Goal: Task Accomplishment & Management: Use online tool/utility

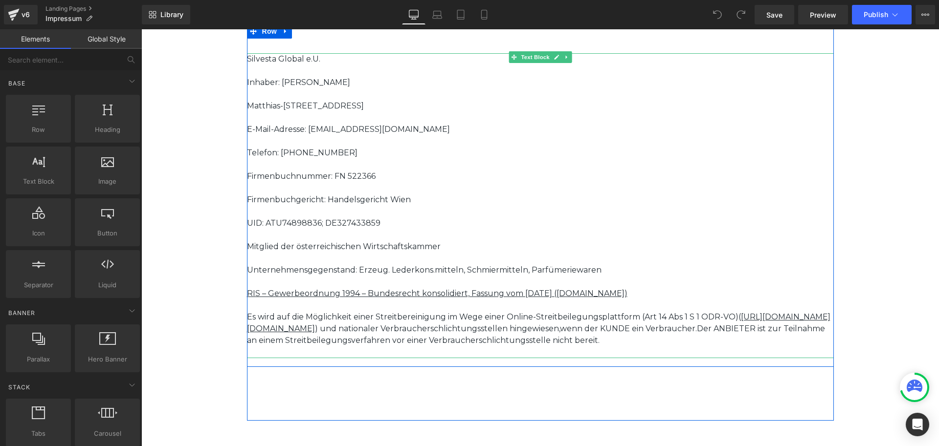
scroll to position [49, 0]
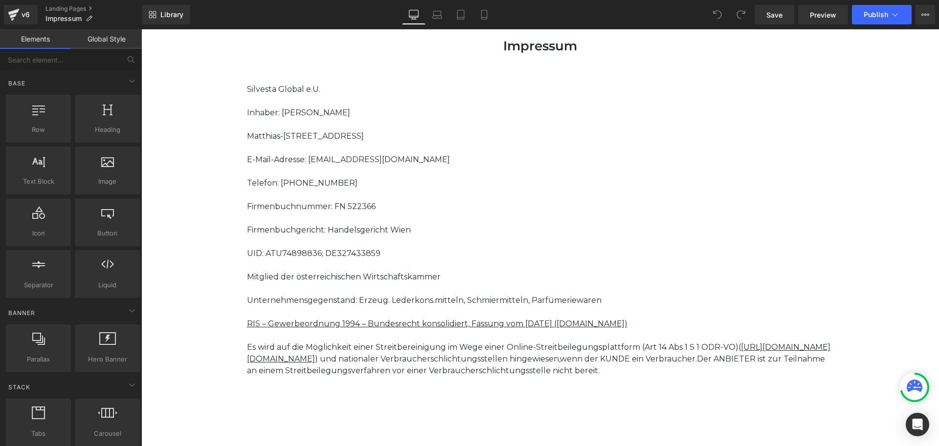
click at [856, 273] on div "Separator Separator Impressum Heading Row Silvesta Global e.U. Inhaber: Silvest…" at bounding box center [539, 300] width 797 height 562
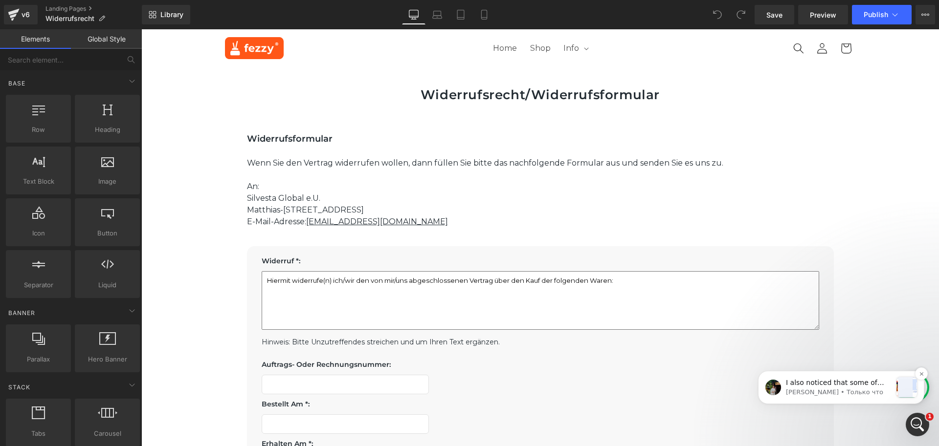
click at [842, 392] on p "[PERSON_NAME] • Только что" at bounding box center [839, 392] width 106 height 9
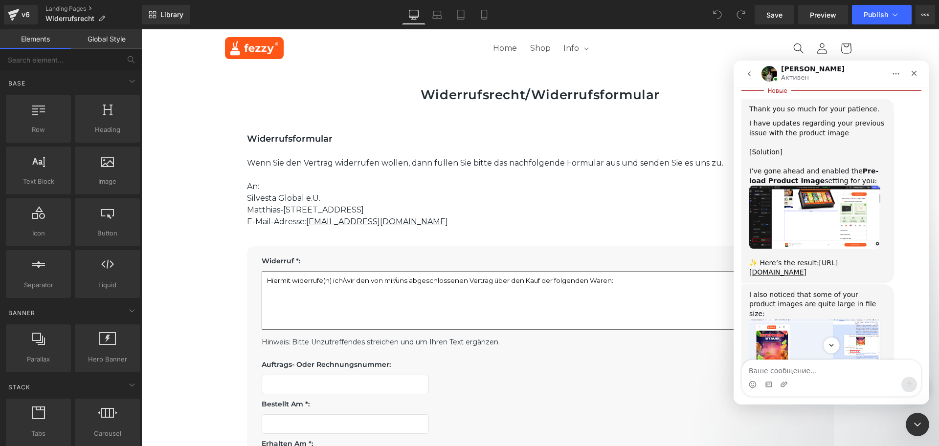
scroll to position [1601, 0]
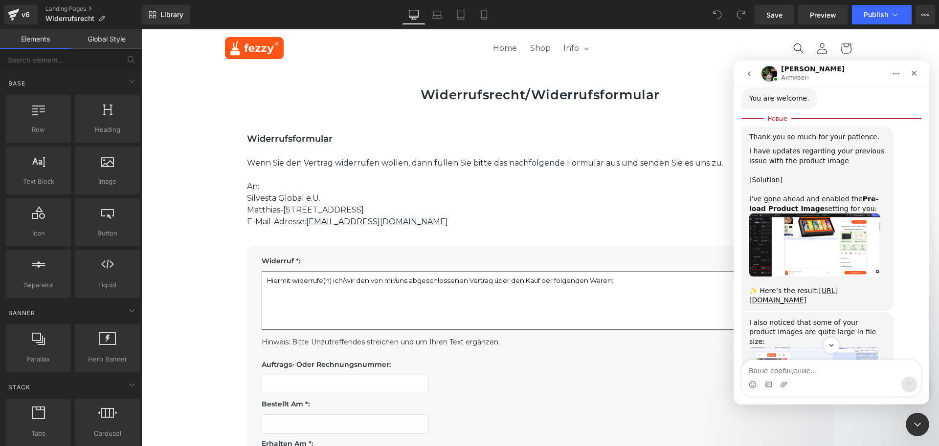
click at [849, 347] on img "Jeremy говорит…" at bounding box center [814, 378] width 131 height 63
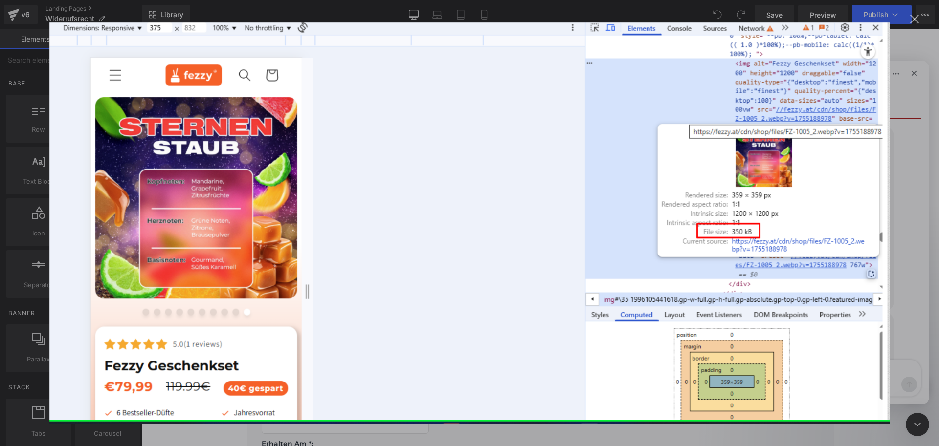
click at [917, 17] on div "Закрыть" at bounding box center [914, 19] width 9 height 9
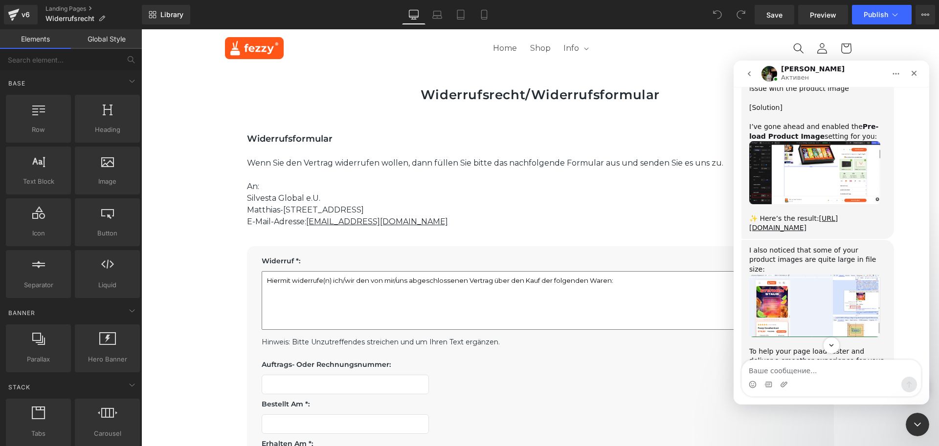
scroll to position [1704, 0]
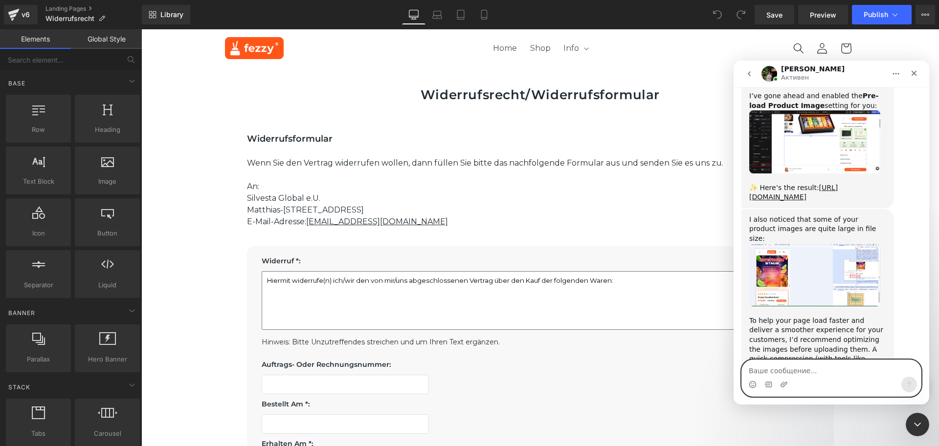
click at [806, 370] on textarea "Ваше сообщение..." at bounding box center [831, 368] width 179 height 17
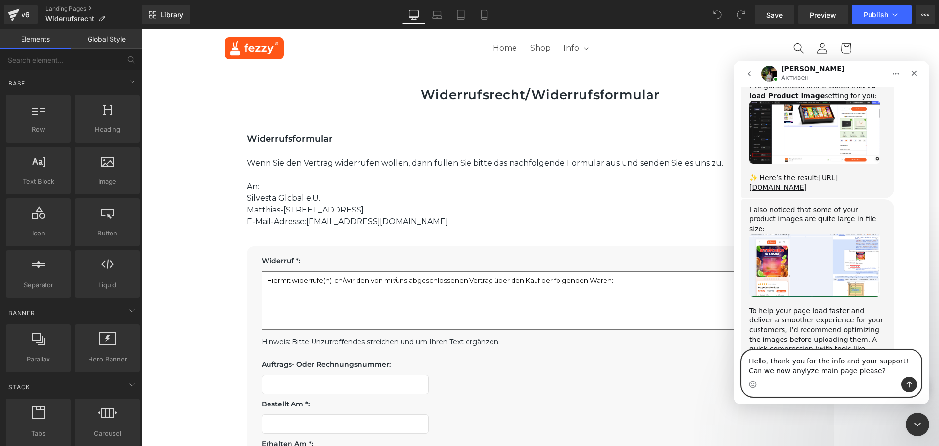
click at [773, 374] on textarea "Hello, thank you for the info and your support! Can we now anylyze main page pl…" at bounding box center [831, 364] width 179 height 26
click at [733, 61] on lt-span "an a lyze" at bounding box center [733, 61] width 0 height 0
click at [855, 370] on textarea "Hello, thank you for the info and your support! Can we now analyze main page pl…" at bounding box center [831, 364] width 179 height 26
click at [805, 368] on textarea "Hello, thank you for the info and your support! Can we now analyze main page pl…" at bounding box center [831, 364] width 179 height 26
click at [733, 61] on lt-span "page ," at bounding box center [733, 61] width 0 height 0
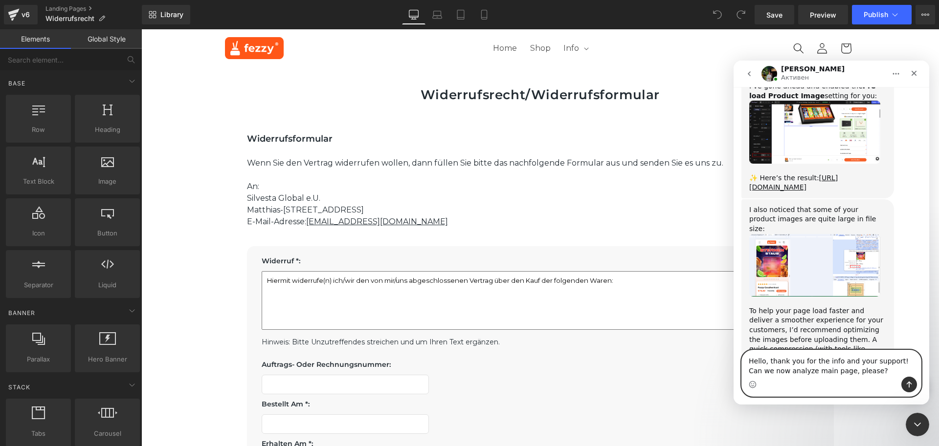
click at [859, 375] on textarea "Hello, thank you for the info and your support! Can we now analyze main page, p…" at bounding box center [831, 364] width 179 height 26
type textarea "Hello, thank you for the info and your support! Can we now analyze main page, p…"
click at [912, 384] on icon "Отправить сообщение…" at bounding box center [909, 385] width 8 height 8
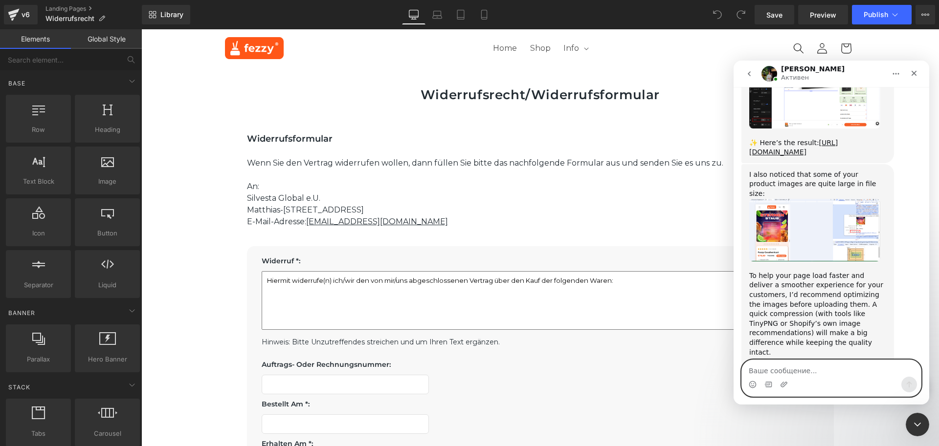
scroll to position [1736, 0]
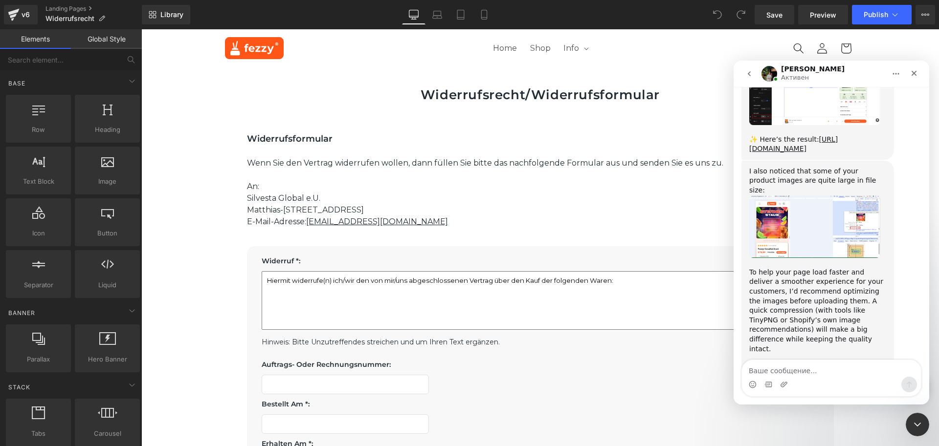
click at [761, 373] on textarea "Ваше сообщение..." at bounding box center [831, 368] width 179 height 17
click at [819, 375] on textarea "Ваше сообщение..." at bounding box center [831, 368] width 179 height 17
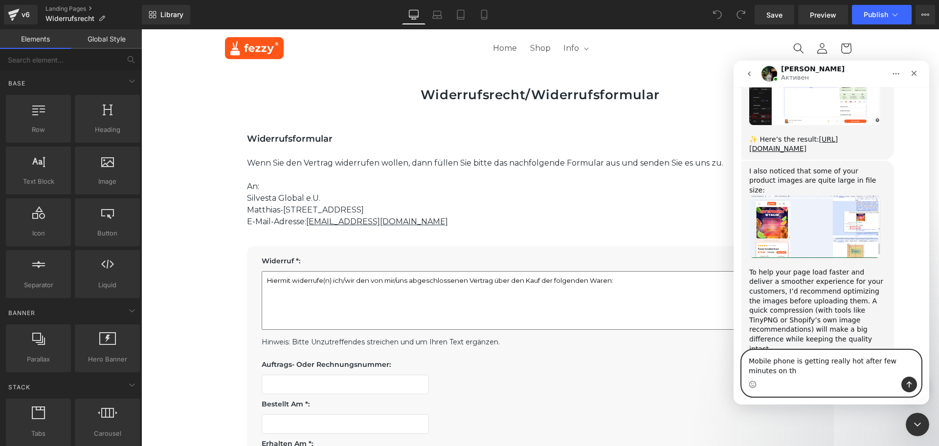
scroll to position [1746, 0]
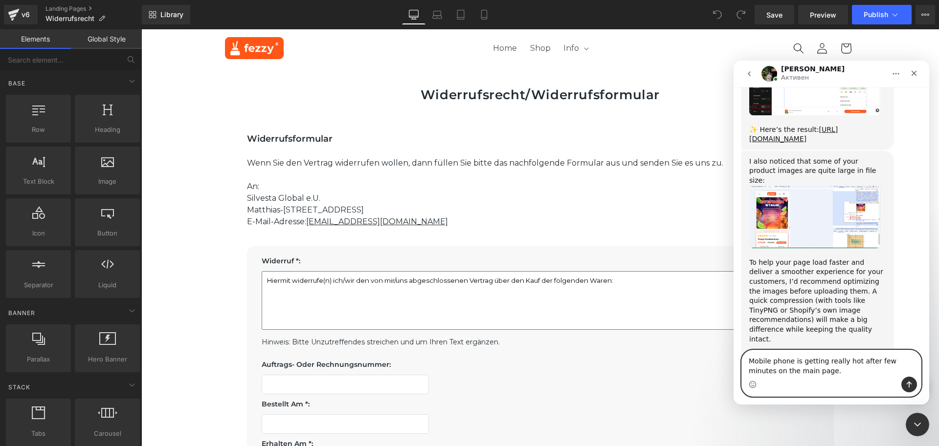
type textarea "Mobile phone is getting really hot after few minutes on the main page."
click at [906, 384] on icon "Отправить сообщение…" at bounding box center [909, 385] width 8 height 8
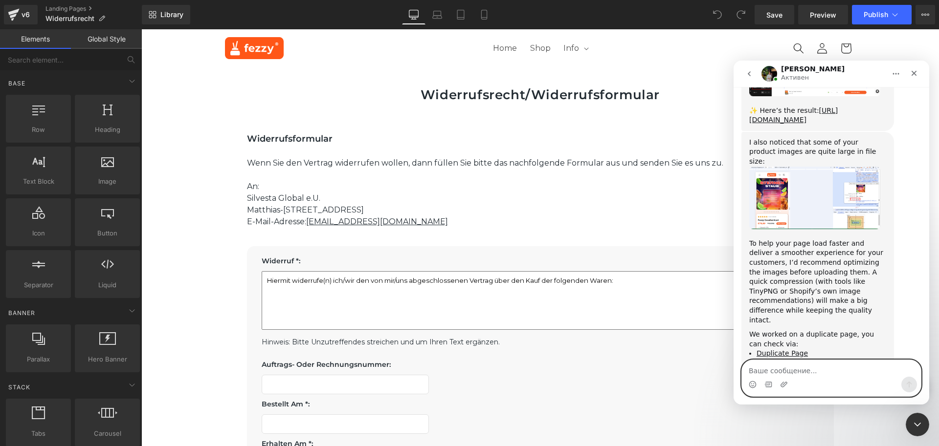
scroll to position [1768, 0]
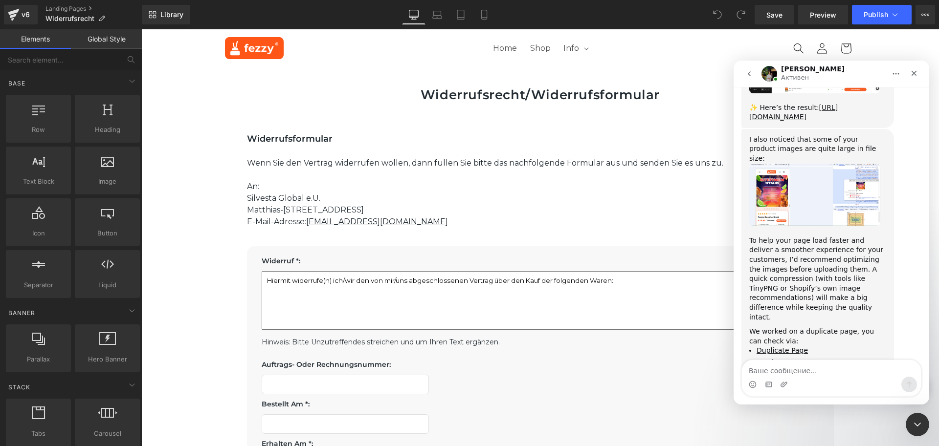
click at [462, 228] on div at bounding box center [469, 208] width 939 height 417
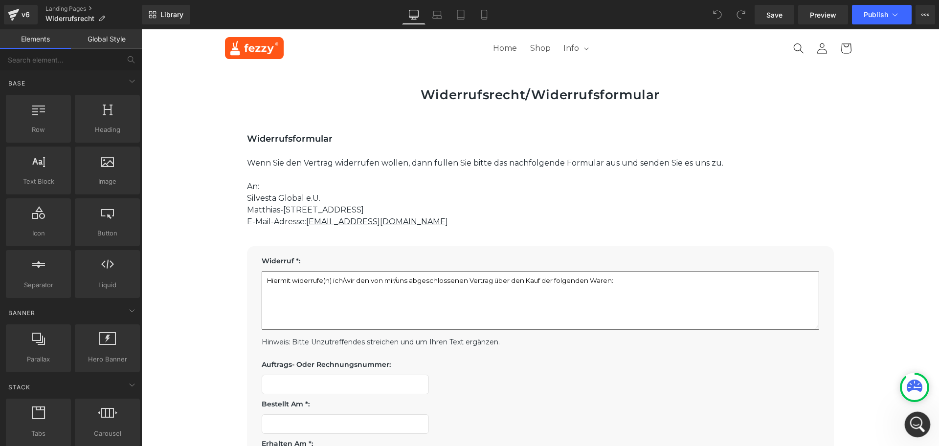
click at [920, 418] on icon "Открыть службу сообщений Intercom" at bounding box center [916, 424] width 16 height 16
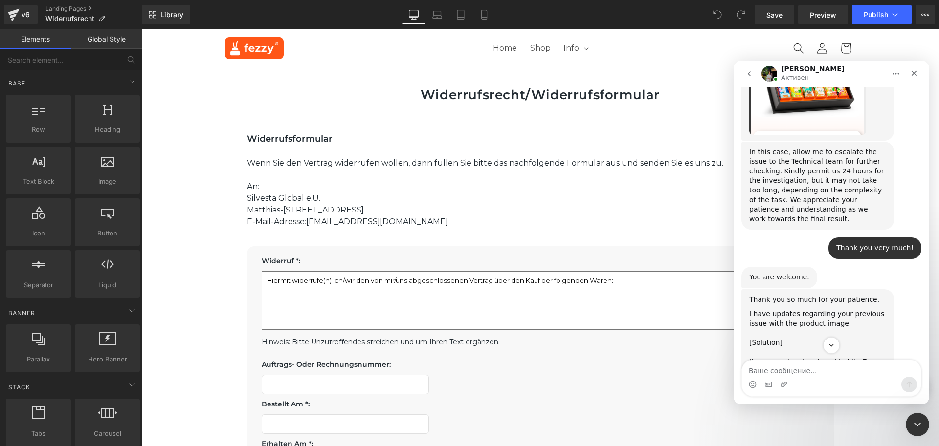
scroll to position [1426, 0]
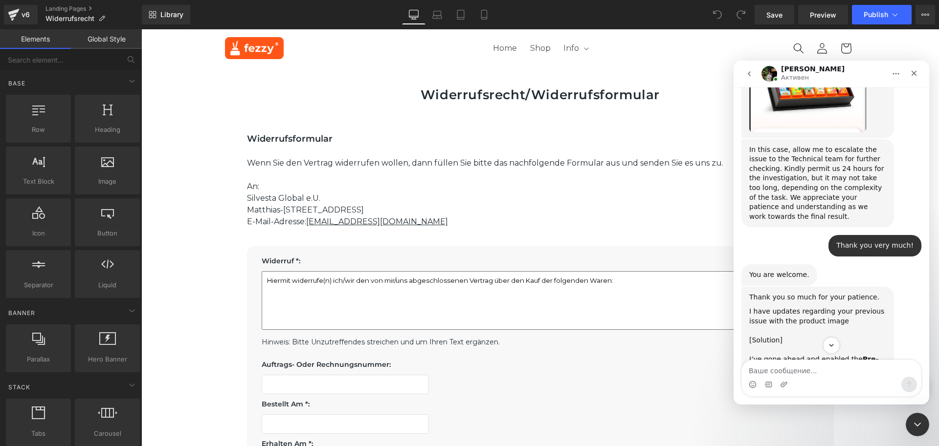
click at [834, 374] on img "Jeremy говорит…" at bounding box center [814, 405] width 131 height 63
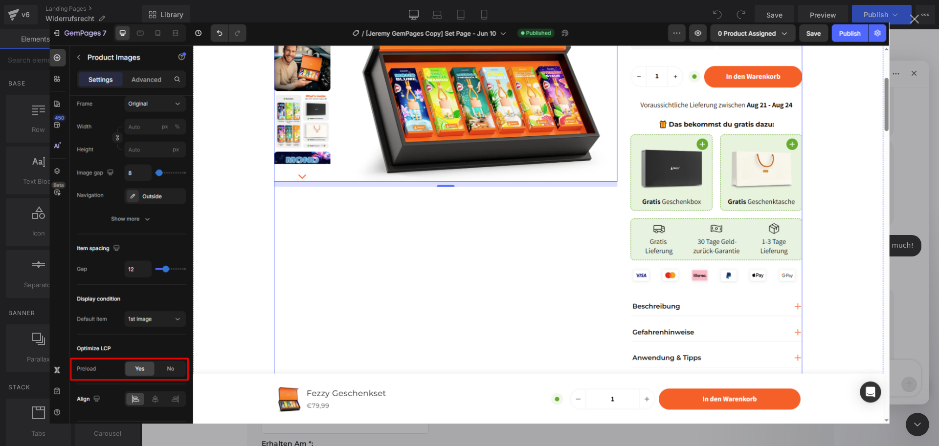
click at [912, 19] on div "Закрыть" at bounding box center [914, 19] width 9 height 9
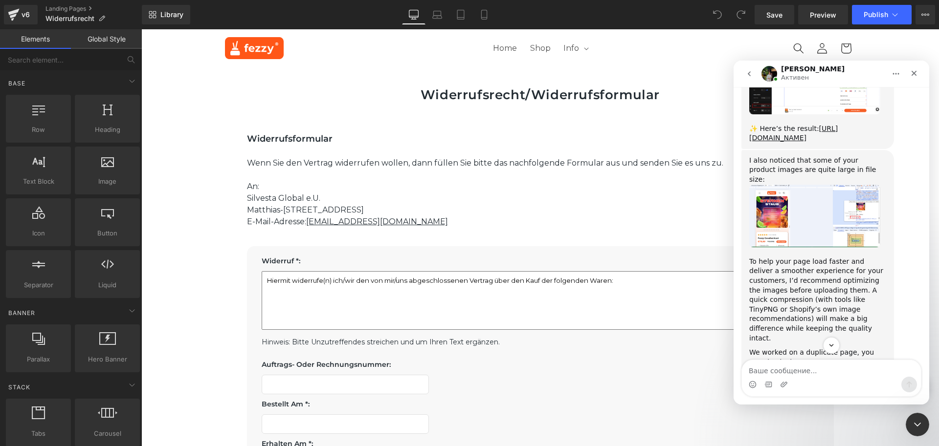
scroll to position [1768, 0]
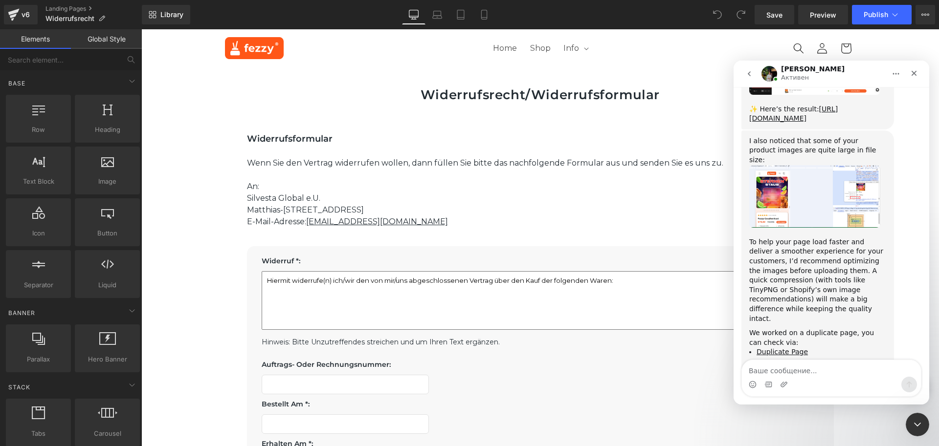
click at [776, 360] on link "Preview Page" at bounding box center [778, 364] width 45 height 8
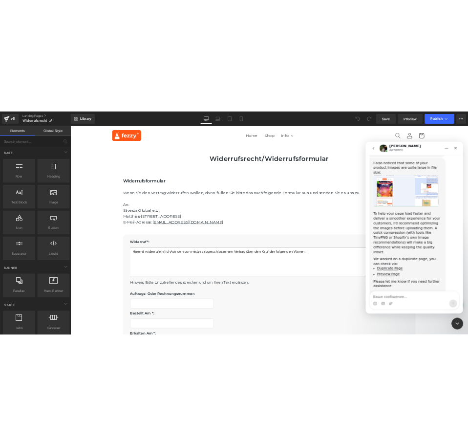
scroll to position [1807, 0]
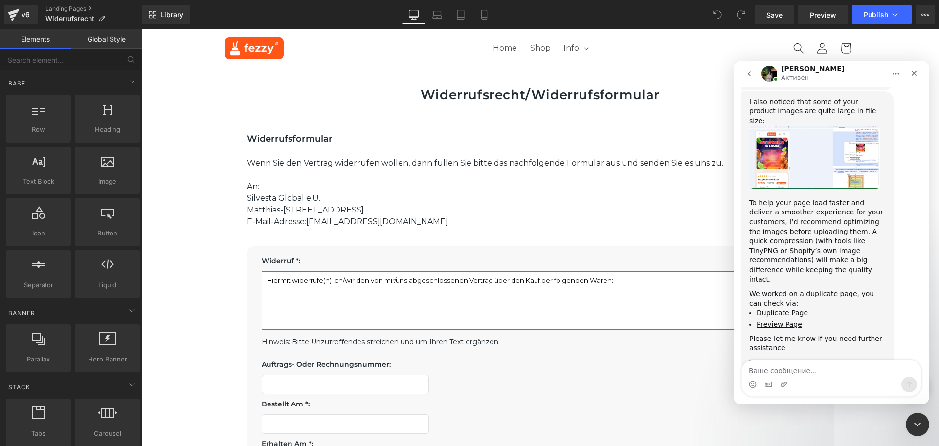
click at [379, 220] on div at bounding box center [469, 208] width 939 height 417
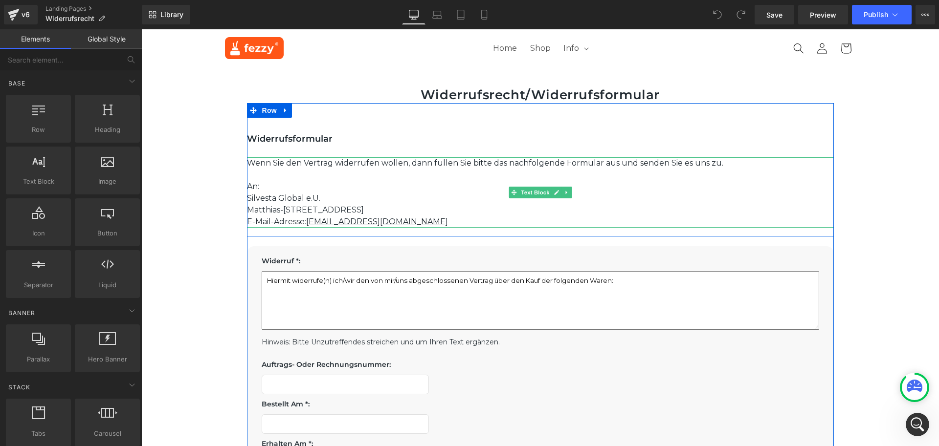
click at [387, 223] on p "E-Mail-Adresse: [EMAIL_ADDRESS][DOMAIN_NAME]" at bounding box center [540, 222] width 587 height 12
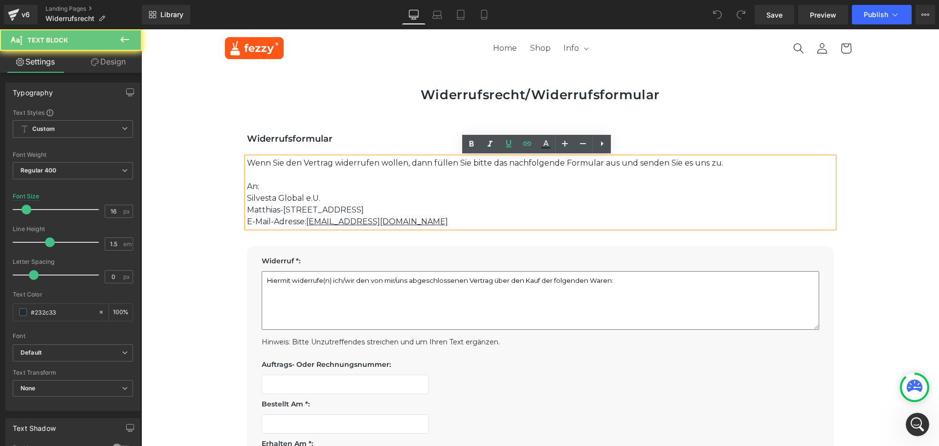
click at [385, 223] on p "E-Mail-Adresse: [EMAIL_ADDRESS][DOMAIN_NAME]" at bounding box center [540, 222] width 587 height 12
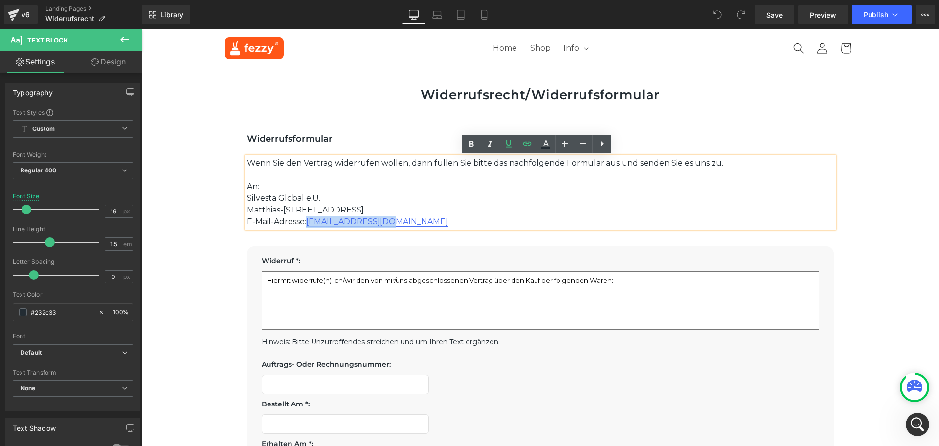
drag, startPoint x: 388, startPoint y: 222, endPoint x: 305, endPoint y: 219, distance: 82.7
click at [305, 219] on p "E-Mail-Adresse: [EMAIL_ADDRESS][DOMAIN_NAME]" at bounding box center [540, 222] width 587 height 12
paste div
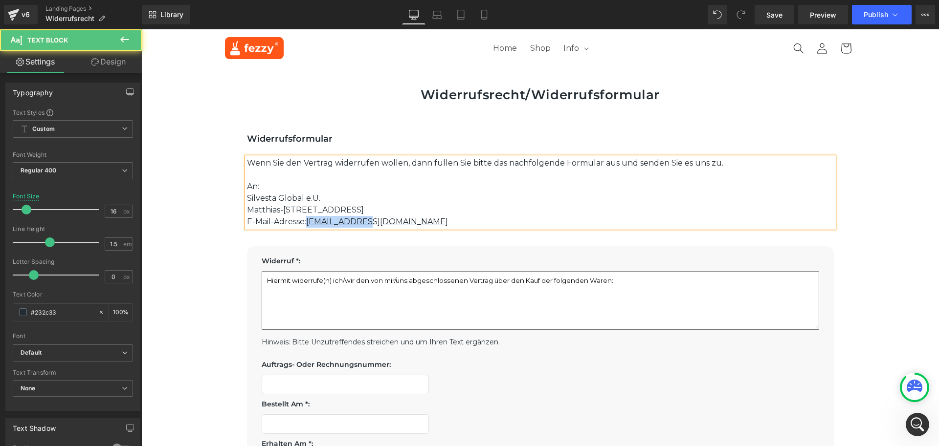
drag, startPoint x: 368, startPoint y: 221, endPoint x: 305, endPoint y: 221, distance: 63.6
click at [305, 221] on p "E-Mail-Adresse: [EMAIL_ADDRESS][DOMAIN_NAME]" at bounding box center [540, 222] width 587 height 12
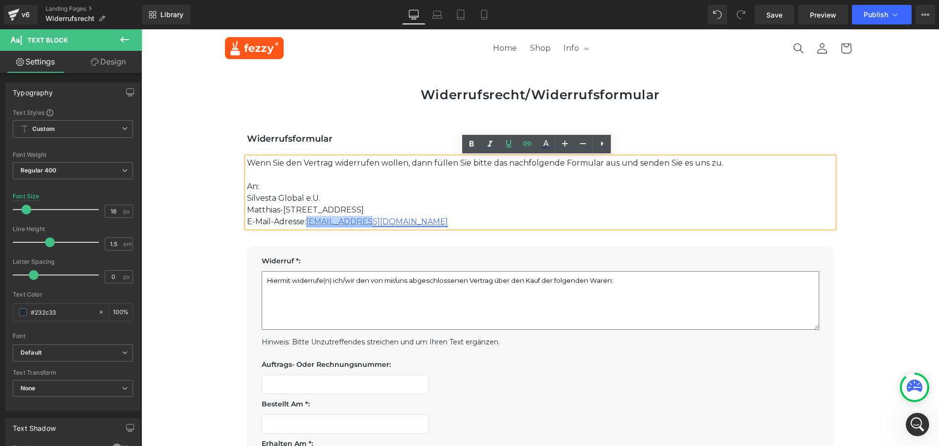
click at [336, 222] on link "[EMAIL_ADDRESS][DOMAIN_NAME]" at bounding box center [377, 221] width 142 height 9
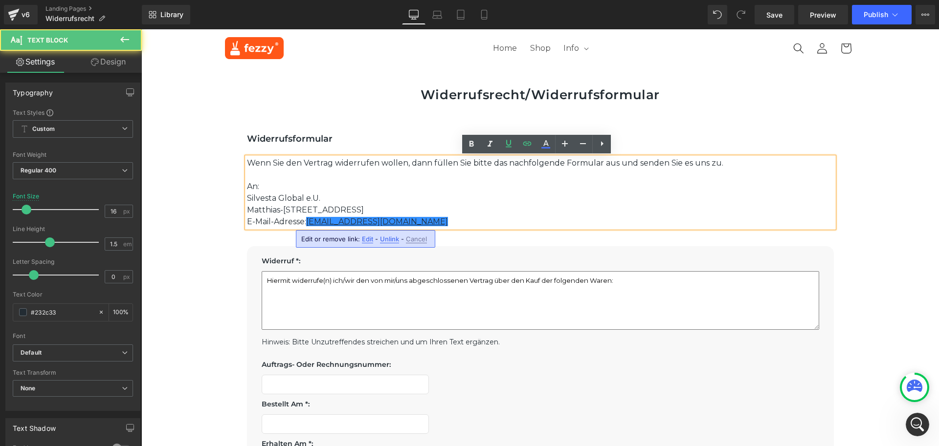
drag, startPoint x: 365, startPoint y: 239, endPoint x: 224, endPoint y: 210, distance: 143.2
click at [365, 239] on span "Edit" at bounding box center [367, 239] width 11 height 8
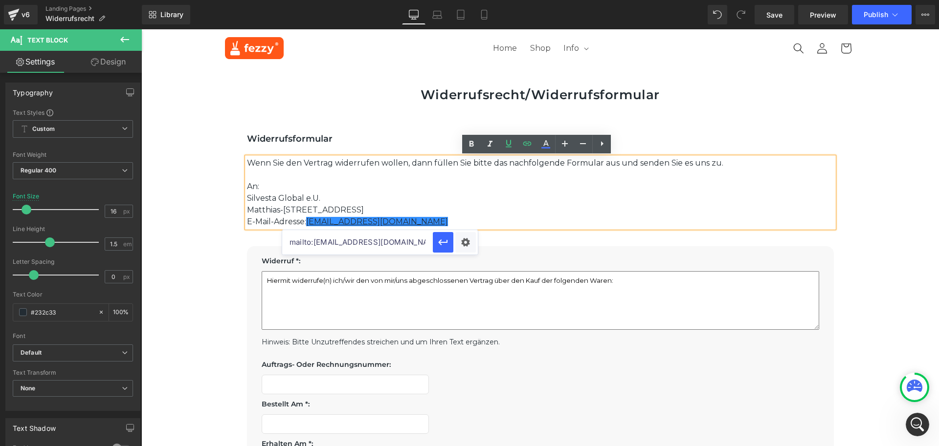
click at [391, 245] on input "mailto:[EMAIL_ADDRESS][DOMAIN_NAME]" at bounding box center [357, 242] width 151 height 24
drag, startPoint x: 393, startPoint y: 243, endPoint x: 315, endPoint y: 241, distance: 77.8
click at [315, 241] on input "mailto:[EMAIL_ADDRESS][DOMAIN_NAME]" at bounding box center [357, 242] width 151 height 24
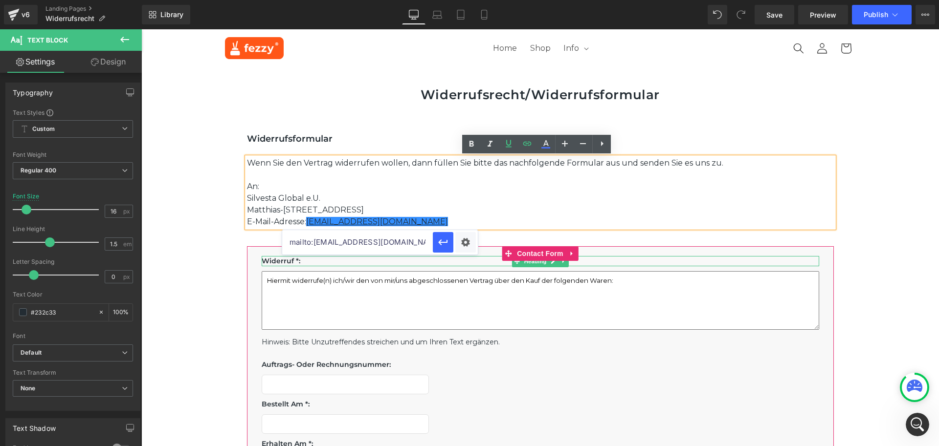
paste input "[EMAIL_ADDRESS][DOMAIN_NAME]"
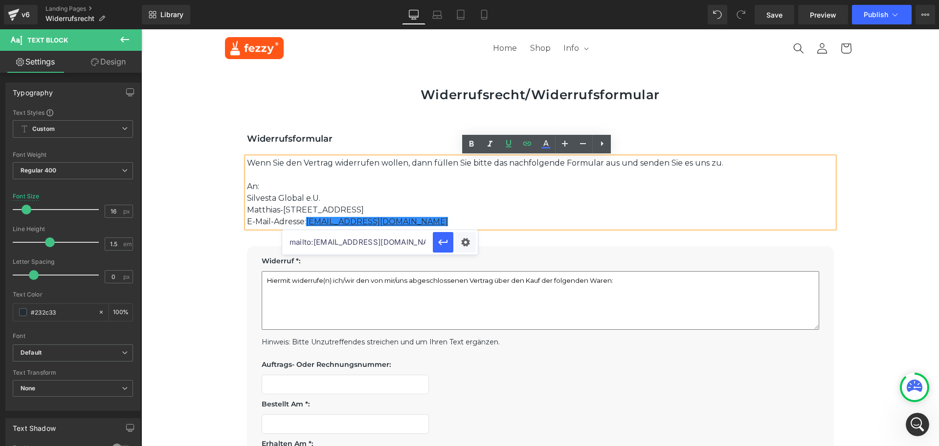
type input "mailto:[EMAIL_ADDRESS][DOMAIN_NAME]"
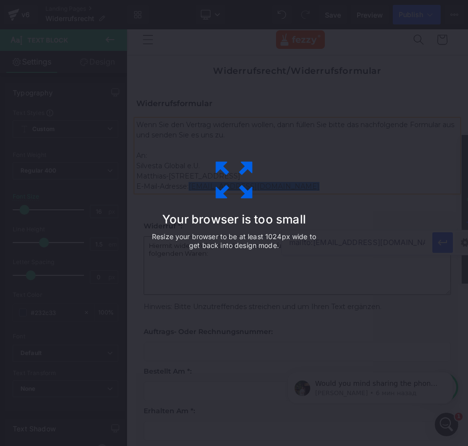
scroll to position [1839, 0]
click at [379, 147] on div "Your browser is too small Resize your browser to be at least 1024px wide to get…" at bounding box center [234, 223] width 468 height 446
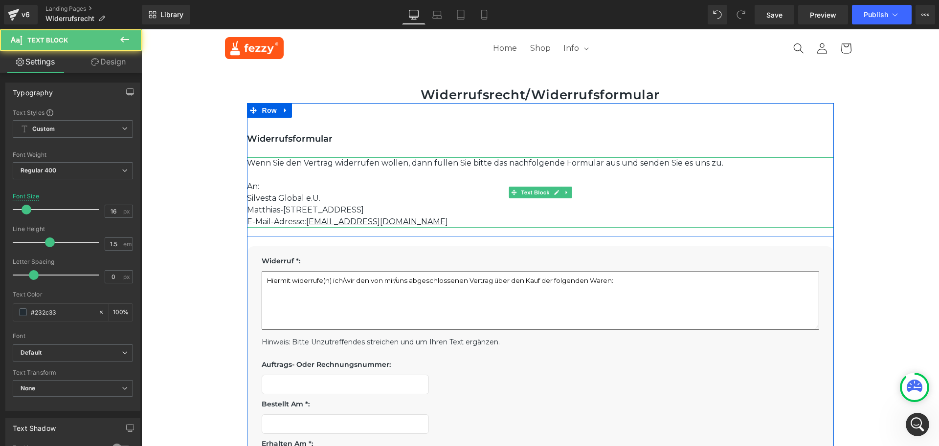
click at [469, 223] on p "E-Mail-Adresse: [EMAIL_ADDRESS][DOMAIN_NAME]" at bounding box center [540, 222] width 587 height 12
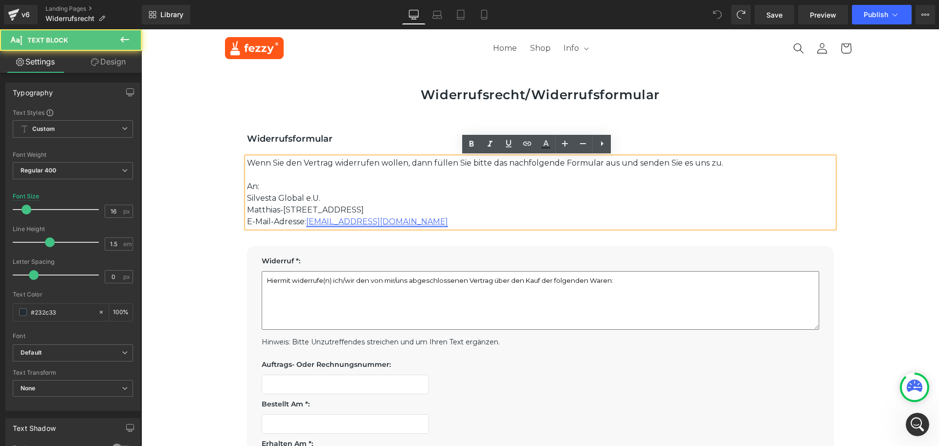
click at [332, 221] on link "[EMAIL_ADDRESS][DOMAIN_NAME]" at bounding box center [377, 221] width 142 height 9
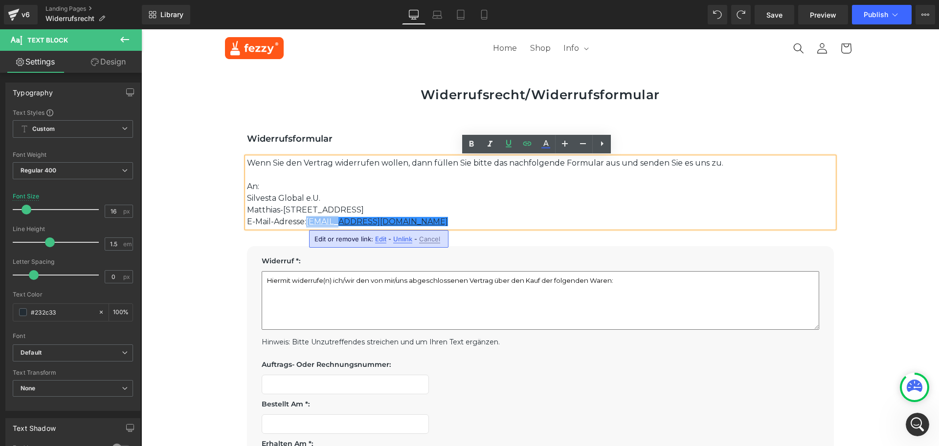
drag, startPoint x: 336, startPoint y: 221, endPoint x: 305, endPoint y: 222, distance: 31.3
click at [305, 222] on p "E-Mail-Adresse: widerruf@jumair.de" at bounding box center [540, 222] width 587 height 12
copy link "widerru"
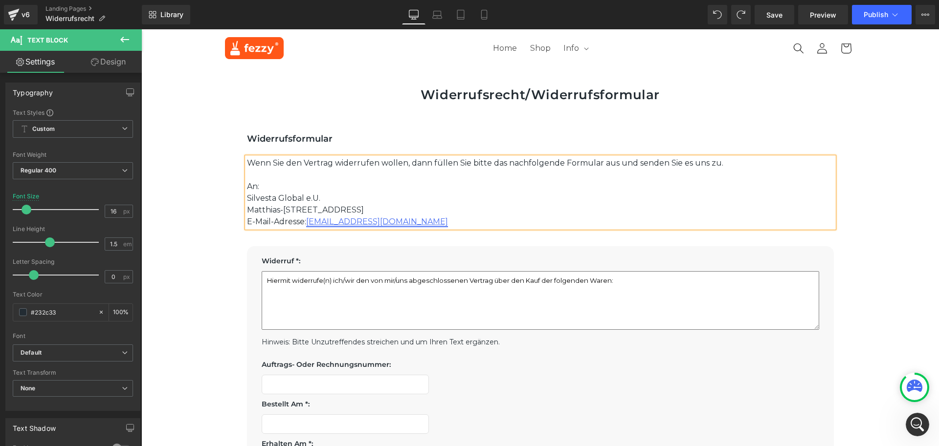
click at [353, 221] on link "widerruf@jumair.de" at bounding box center [377, 221] width 142 height 9
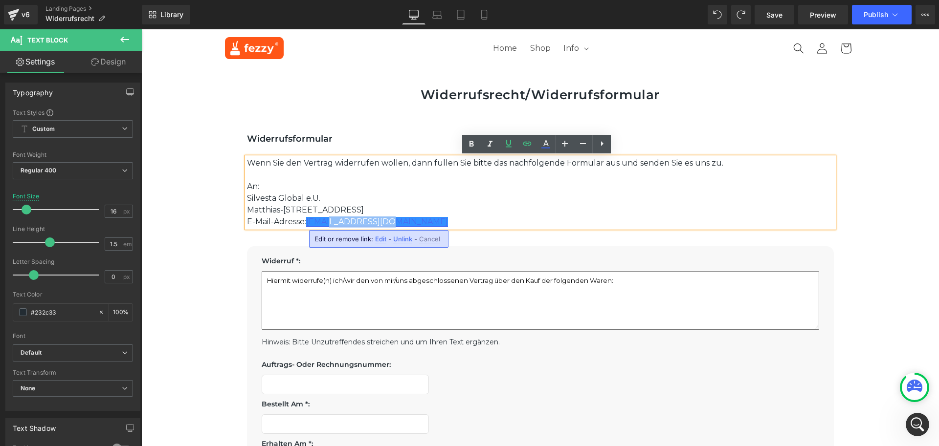
drag, startPoint x: 399, startPoint y: 221, endPoint x: 422, endPoint y: 42, distance: 180.4
click at [326, 224] on p "E-Mail-Adresse: widerruf@jumair.de" at bounding box center [540, 222] width 587 height 12
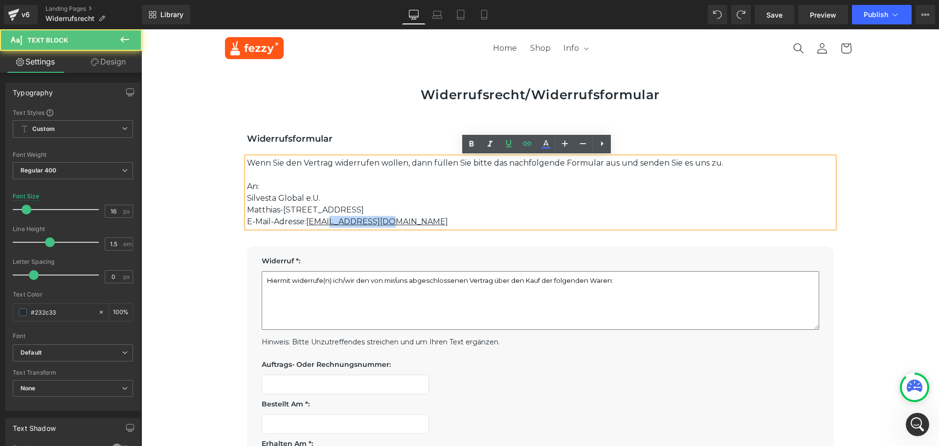
click at [409, 221] on p "E-Mail-Adresse: widerruf@jumair.de" at bounding box center [540, 222] width 587 height 12
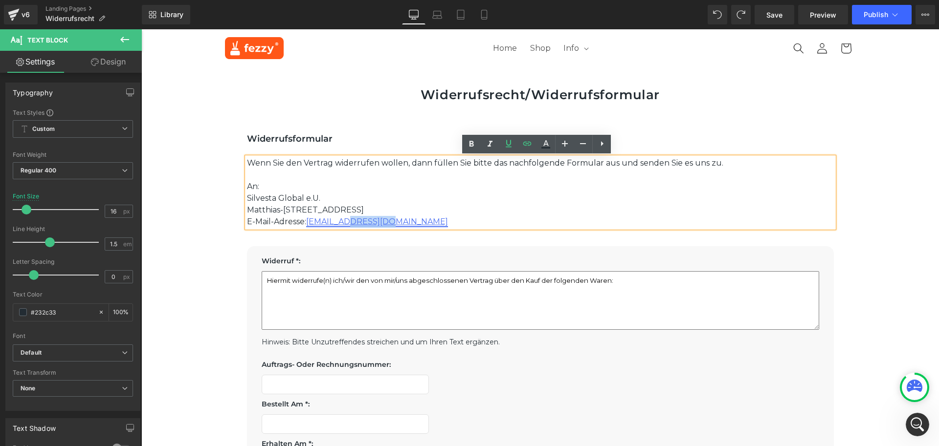
drag, startPoint x: 403, startPoint y: 222, endPoint x: 347, endPoint y: 225, distance: 56.8
click at [347, 225] on p "E-Mail-Adresse: widerruf@jumair.de" at bounding box center [540, 222] width 587 height 12
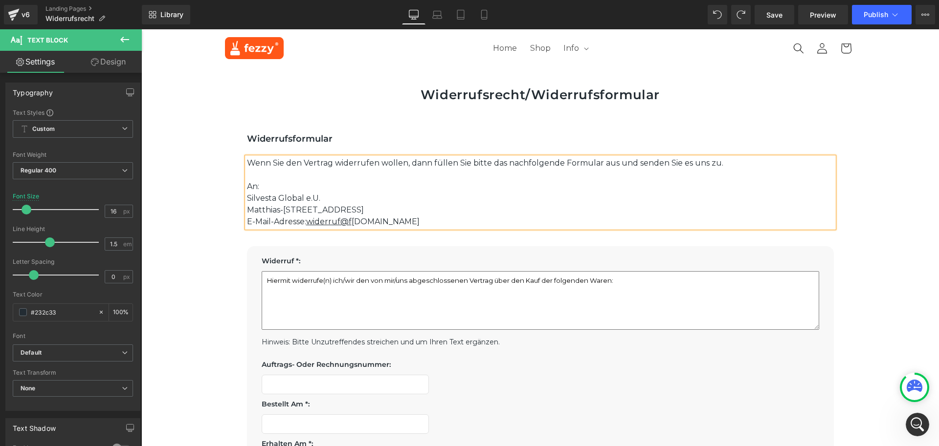
click at [385, 220] on p "E-Mail-Adresse: widerruf@f ezzy.at" at bounding box center [540, 222] width 587 height 12
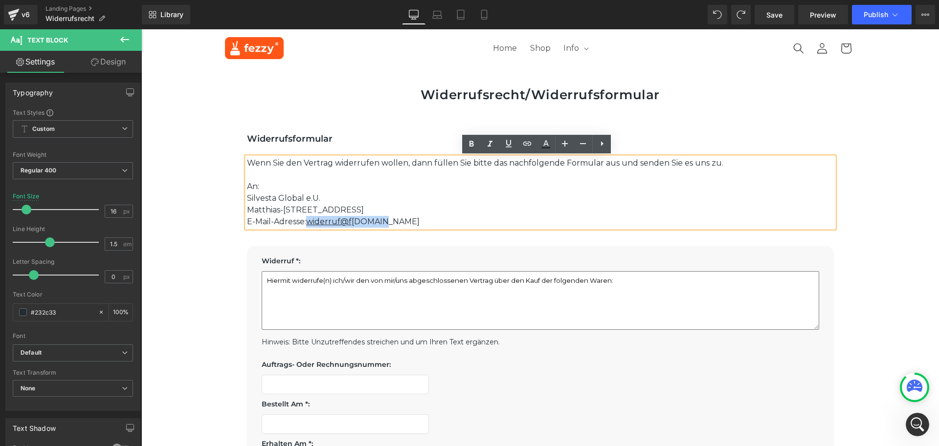
drag, startPoint x: 393, startPoint y: 223, endPoint x: 305, endPoint y: 224, distance: 88.0
click at [305, 224] on p "E-Mail-Adresse: widerruf@f ezzy.at" at bounding box center [540, 222] width 587 height 12
click at [350, 222] on p "E-Mail-Adresse: widerruf@f ezzy.at" at bounding box center [540, 222] width 587 height 12
drag, startPoint x: 384, startPoint y: 220, endPoint x: 305, endPoint y: 226, distance: 78.9
click at [305, 226] on p "E-Mail-Adresse: widerruf@f ezzy.at" at bounding box center [540, 222] width 587 height 12
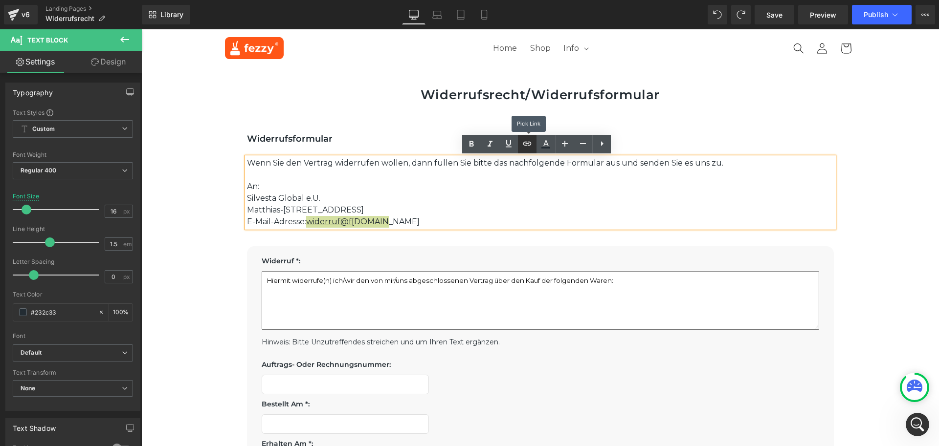
click at [531, 146] on icon at bounding box center [527, 144] width 12 height 12
click at [368, 240] on input "text" at bounding box center [366, 242] width 151 height 24
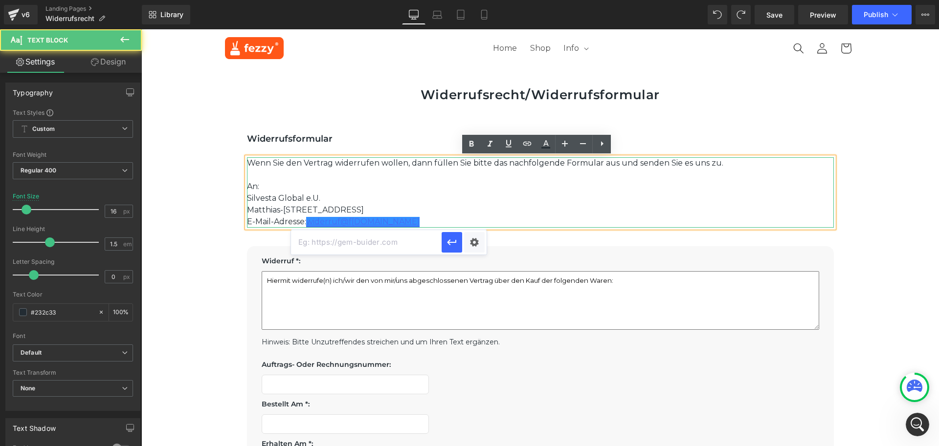
click at [320, 222] on link "widerruf@f ezzy.at" at bounding box center [362, 221] width 113 height 9
click at [324, 222] on link "widerruf@f ezzy.at" at bounding box center [362, 221] width 113 height 9
click at [355, 220] on link "widerruf@f ezzy.at" at bounding box center [362, 221] width 113 height 9
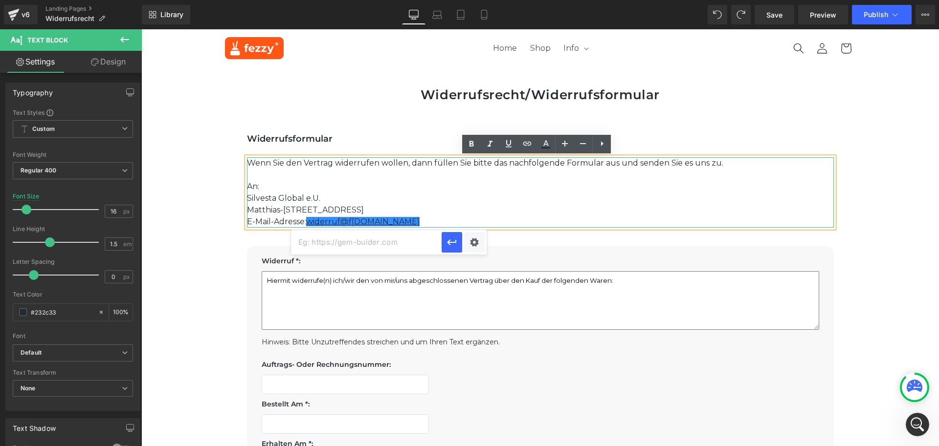
click at [420, 215] on p "Matthias-[STREET_ADDRESS]" at bounding box center [540, 210] width 587 height 12
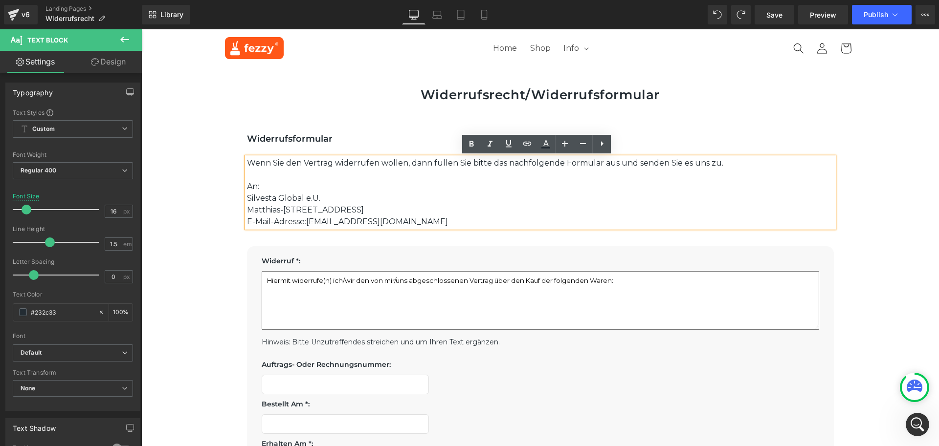
click at [533, 214] on p "Matthias-[STREET_ADDRESS]" at bounding box center [540, 210] width 587 height 12
drag, startPoint x: 407, startPoint y: 222, endPoint x: 305, endPoint y: 225, distance: 101.7
click at [305, 225] on p "E-Mail-Adresse: widerruf@fezzy.at" at bounding box center [540, 222] width 587 height 12
click at [530, 145] on icon at bounding box center [527, 144] width 8 height 4
click at [353, 240] on input "text" at bounding box center [366, 242] width 151 height 24
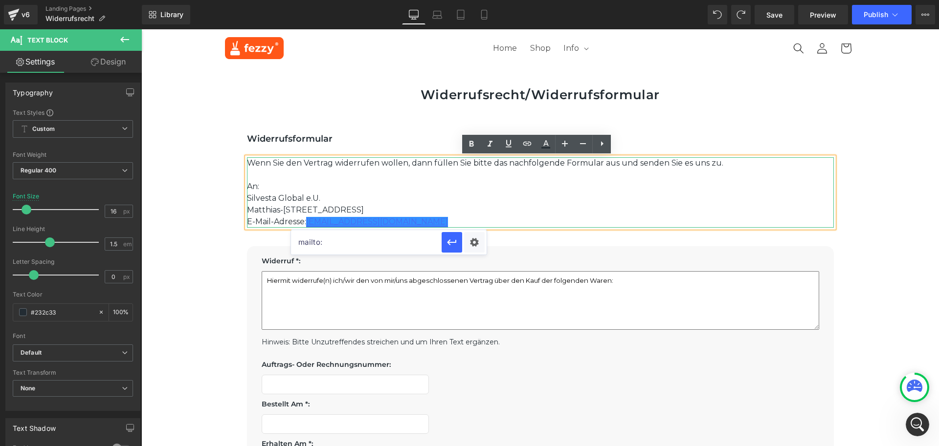
copy p "widerruf@fezzy.at"
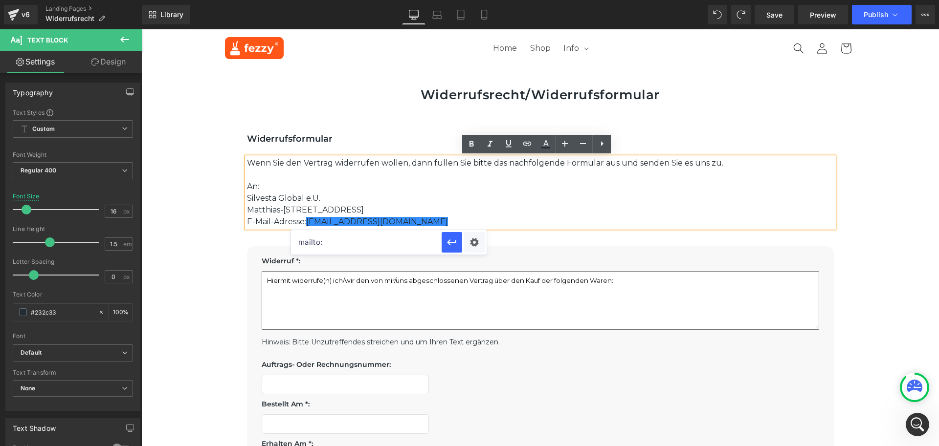
click at [338, 241] on input "mailto:" at bounding box center [366, 242] width 151 height 24
paste input "widerruf@fezzy.at"
click at [395, 241] on input "mailto:widerruf@fezzy.at" at bounding box center [366, 242] width 151 height 24
type input "mailto:widerruf@fezzy.at"
click at [449, 242] on icon "button" at bounding box center [452, 243] width 12 height 12
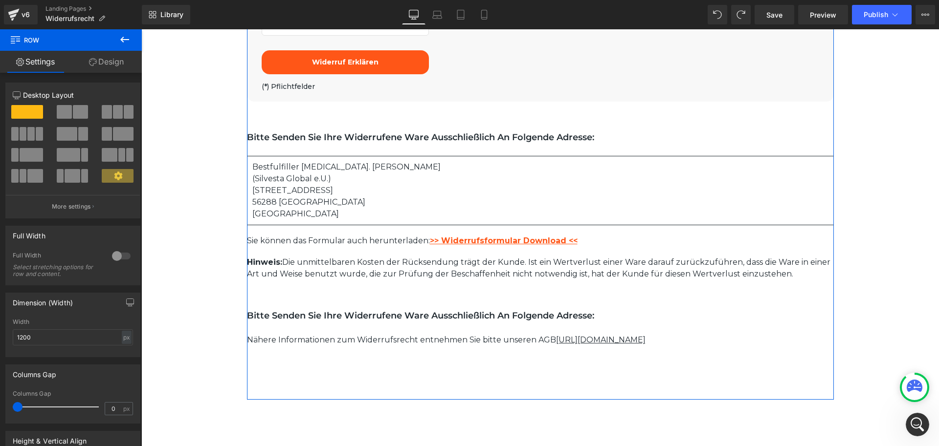
scroll to position [831, 0]
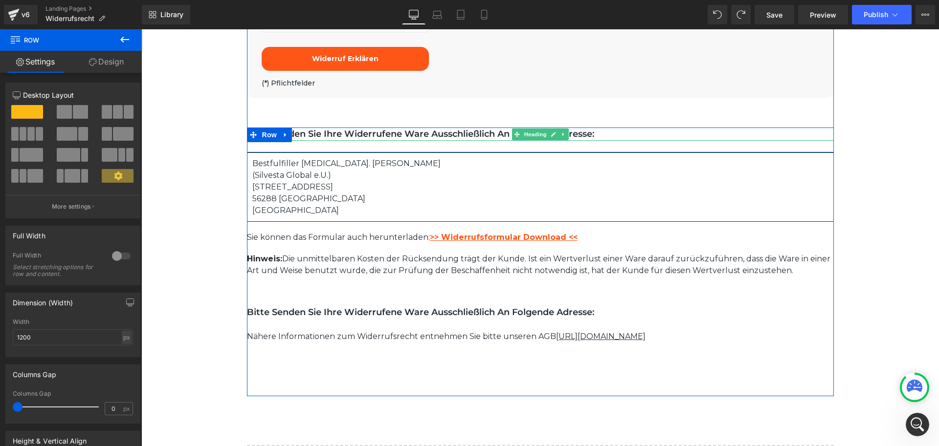
click at [351, 132] on h1 "Bitte senden Sie Ihre widerrufene Ware ausschließlich an folgende Adresse:" at bounding box center [540, 134] width 587 height 13
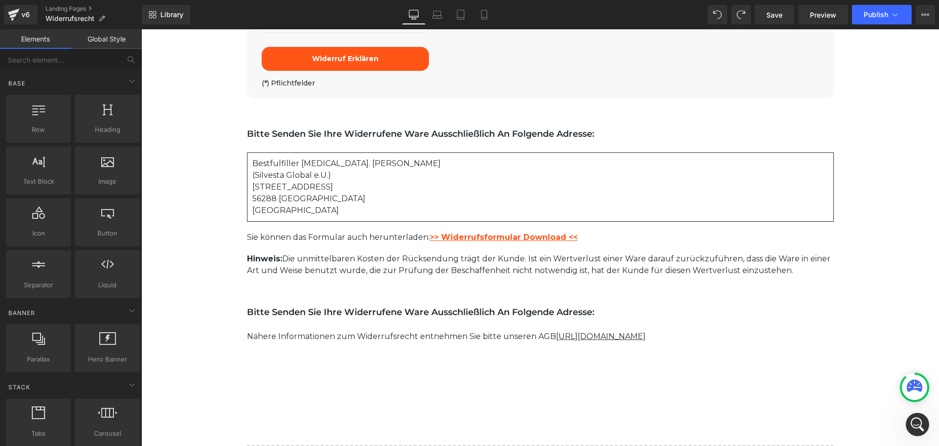
click at [611, 137] on h1 "Bitte senden Sie Ihre widerrufene Ware ausschließlich an folgende Adresse:" at bounding box center [540, 134] width 587 height 13
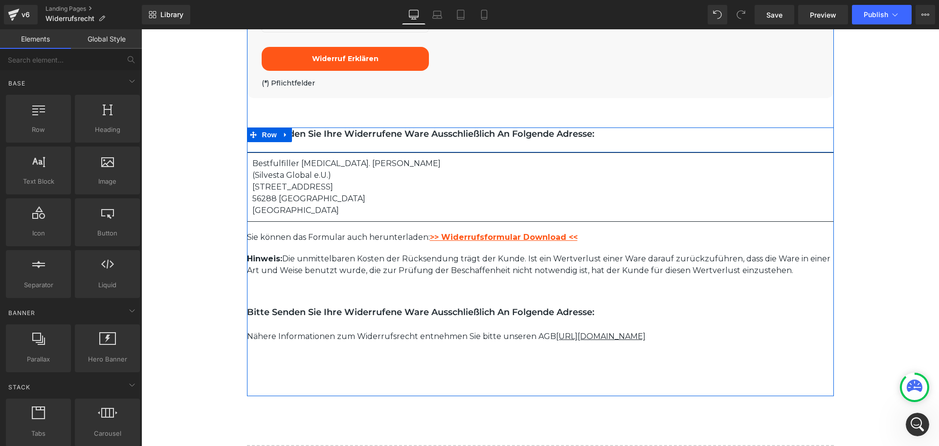
click at [573, 147] on div "Bitte senden Sie Ihre widerrufene Ware ausschließlich an folgende Adresse: Head…" at bounding box center [540, 140] width 587 height 25
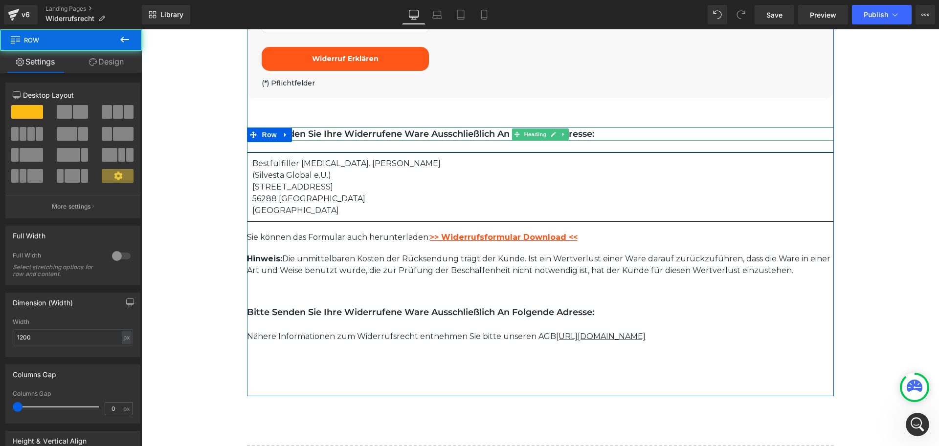
click at [339, 132] on h1 "Bitte senden Sie Ihre widerrufene Ware ausschließlich an folgende Adresse:" at bounding box center [540, 134] width 587 height 13
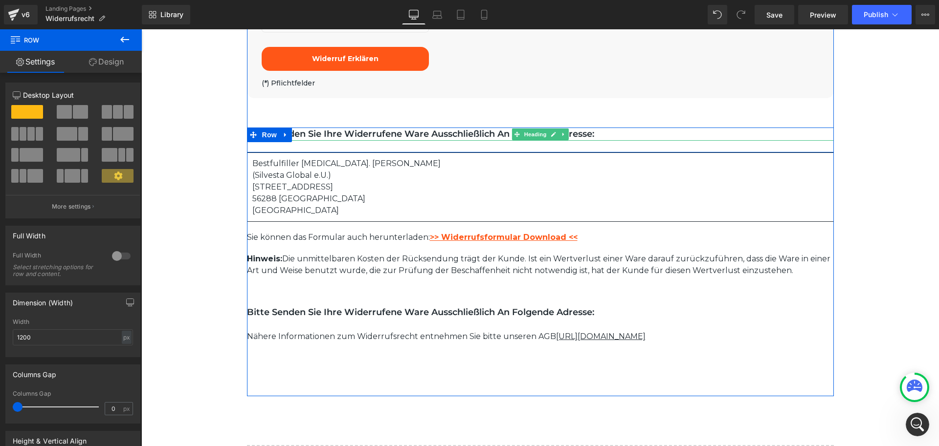
click at [353, 134] on h1 "Bitte senden Sie Ihre widerrufene Ware ausschließlich an folgende Adresse:" at bounding box center [540, 134] width 587 height 13
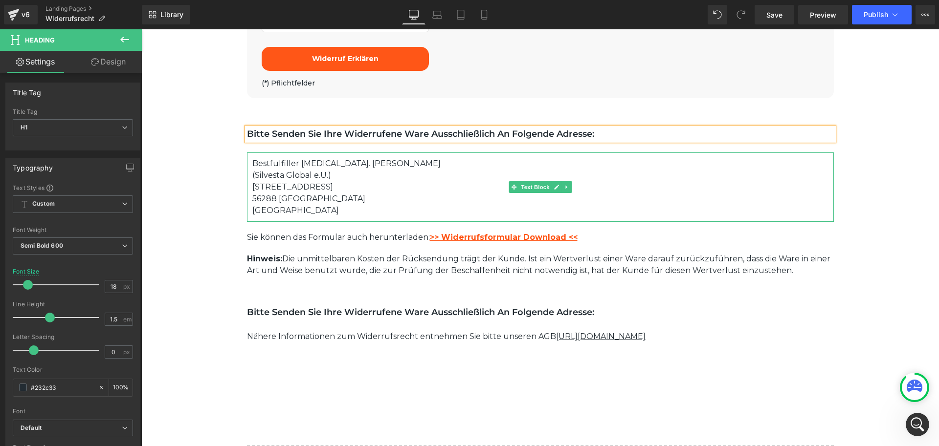
click at [278, 216] on p "[GEOGRAPHIC_DATA]" at bounding box center [540, 211] width 576 height 12
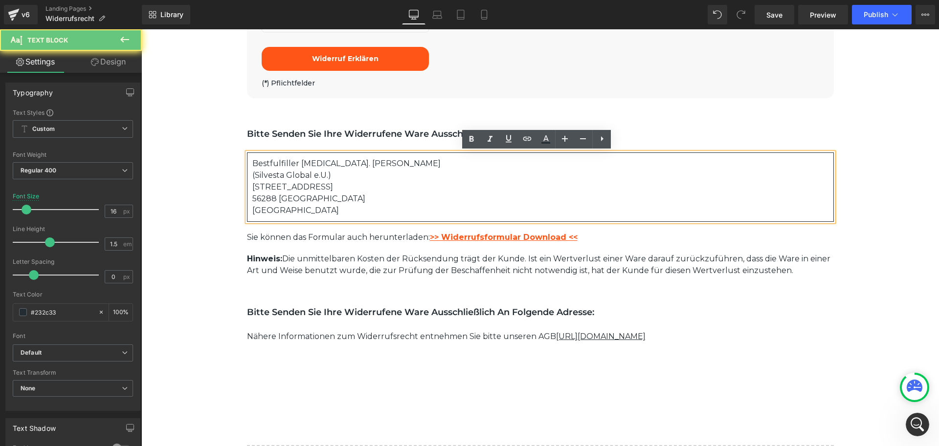
click at [291, 210] on p "[GEOGRAPHIC_DATA]" at bounding box center [540, 211] width 576 height 12
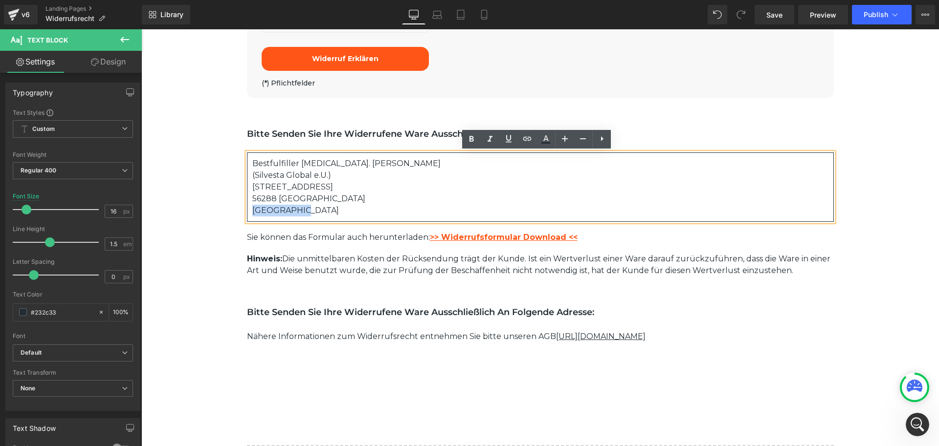
drag, startPoint x: 305, startPoint y: 210, endPoint x: 244, endPoint y: 212, distance: 60.2
click at [247, 212] on div "Bestfulfiller Inh. Andreas Felde (Silvesta Global e.U.) An der Molkerei 8 56288…" at bounding box center [540, 187] width 587 height 69
copy p "[GEOGRAPHIC_DATA]"
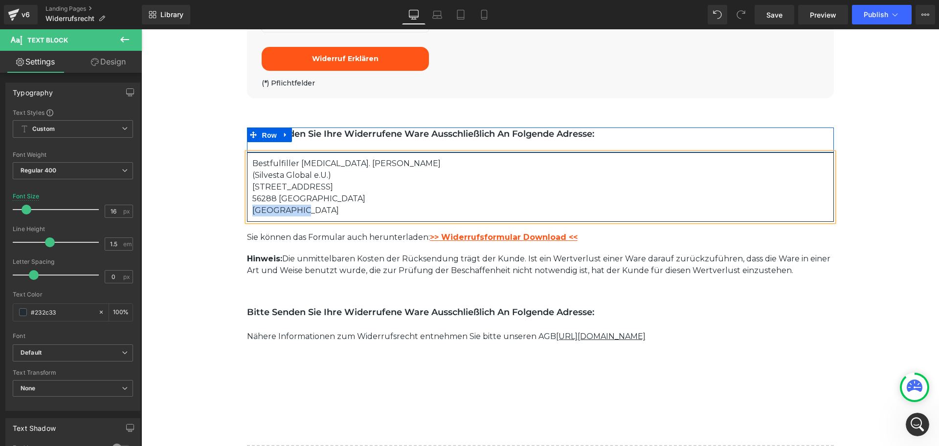
click at [273, 130] on span "Row" at bounding box center [270, 135] width 20 height 15
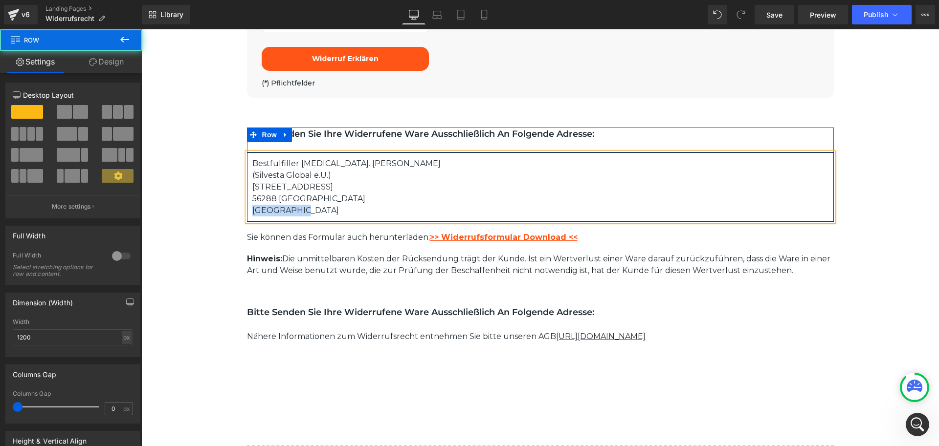
click at [305, 131] on h1 "Bitte senden Sie Ihre widerrufene Ware ausschließlich an folgende Adresse:" at bounding box center [540, 134] width 587 height 13
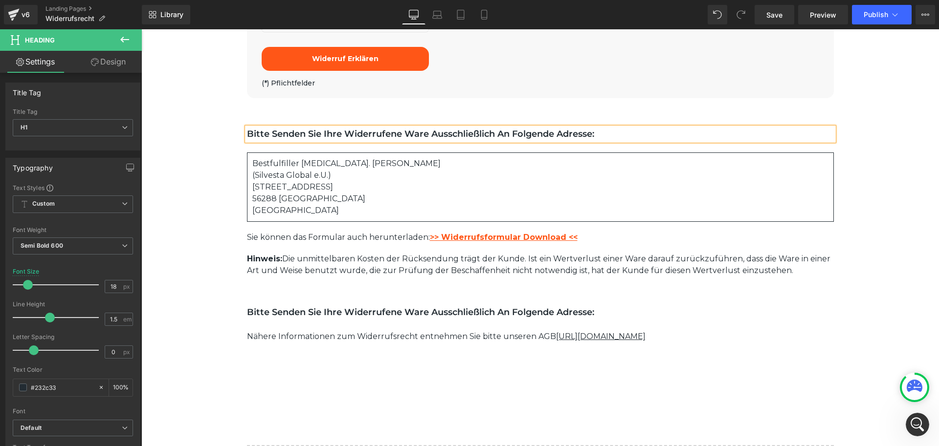
paste div
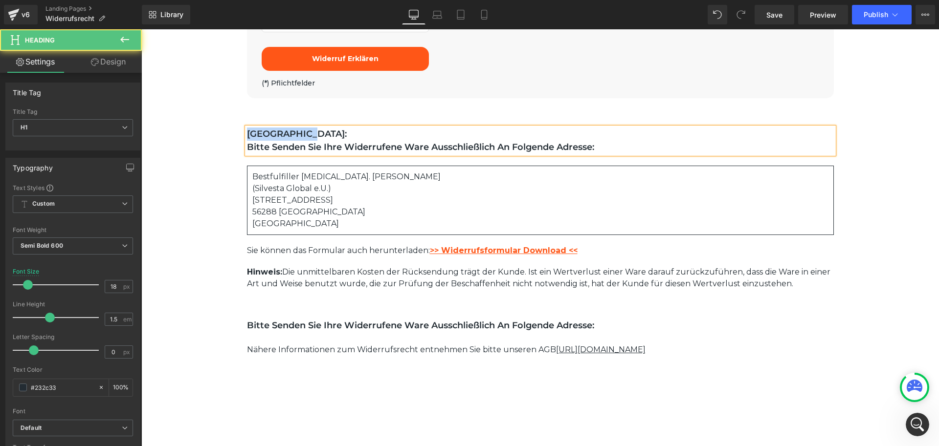
drag, startPoint x: 310, startPoint y: 133, endPoint x: 239, endPoint y: 136, distance: 71.4
click at [309, 139] on h1 "Deutschland: Bitte senden Sie Ihre widerrufene Ware ausschließlich an folgende …" at bounding box center [540, 141] width 587 height 26
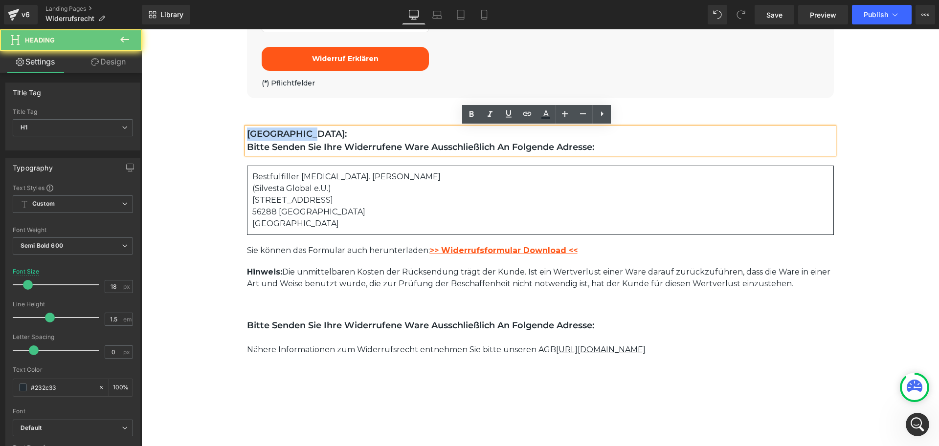
drag, startPoint x: 309, startPoint y: 134, endPoint x: 232, endPoint y: 138, distance: 77.3
copy h1 "Deutschland:"
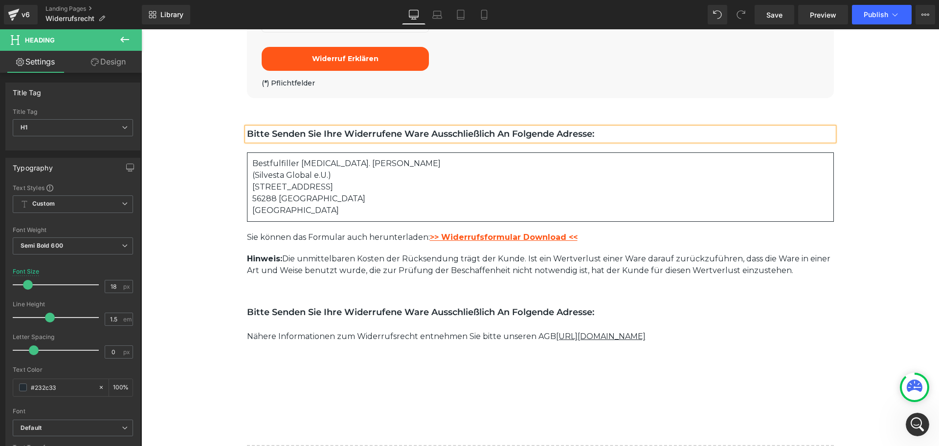
click at [267, 133] on h1 "Bitte senden Sie Ihre widerrufene Ware ausschließlich an folgende Adresse:" at bounding box center [540, 134] width 587 height 13
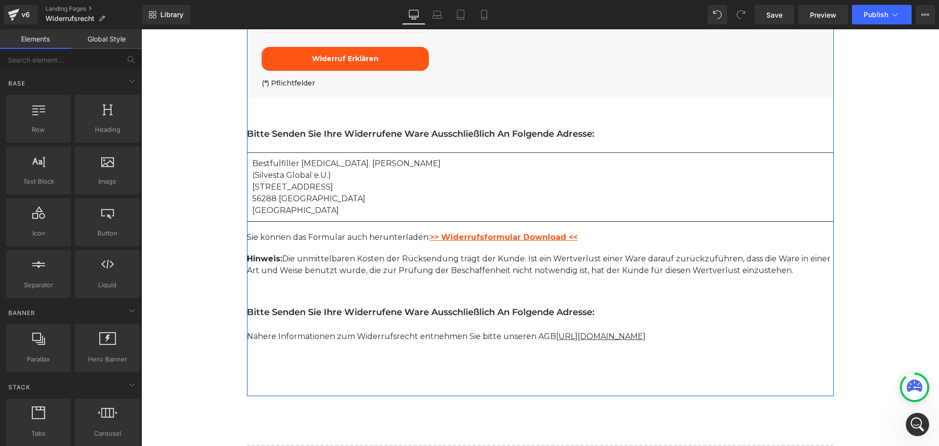
click at [263, 131] on span "Row" at bounding box center [270, 135] width 16 height 12
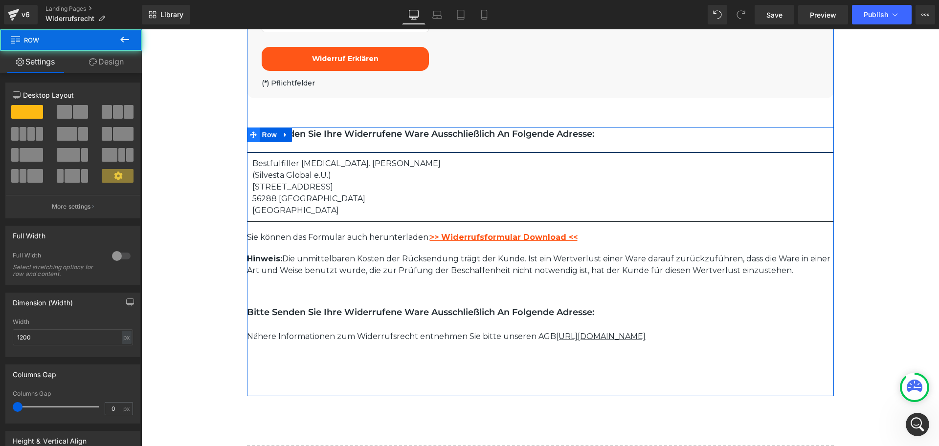
click at [252, 134] on icon at bounding box center [253, 135] width 7 height 7
click at [349, 136] on h1 "Bitte senden Sie Ihre widerrufene Ware ausschließlich an folgende Adresse:" at bounding box center [540, 134] width 587 height 13
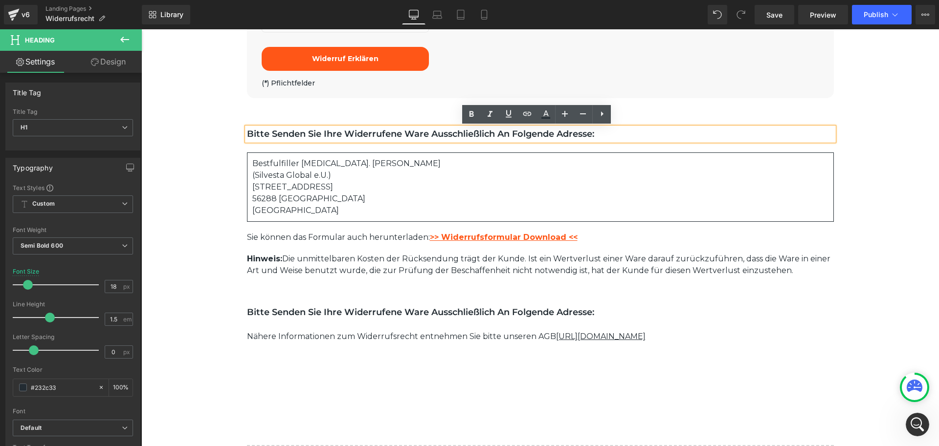
click at [646, 138] on h1 "Bitte senden Sie Ihre widerrufene Ware ausschließlich an folgende Adresse:" at bounding box center [540, 134] width 587 height 13
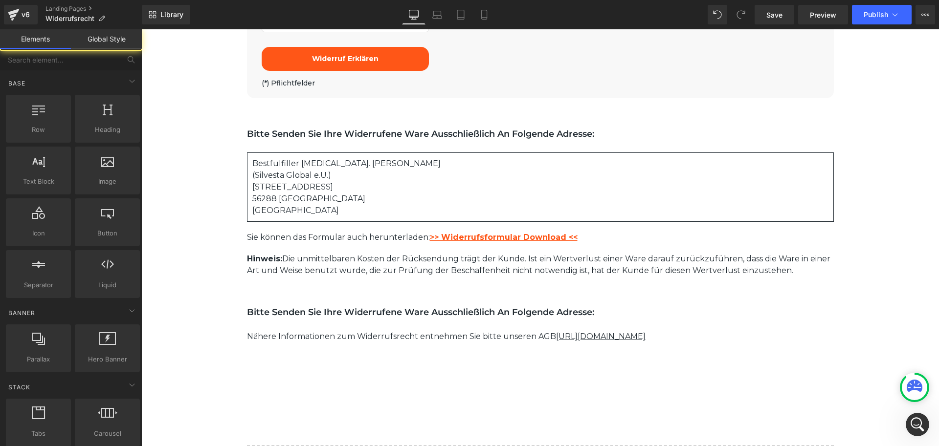
click at [141, 29] on div at bounding box center [141, 29] width 0 height 0
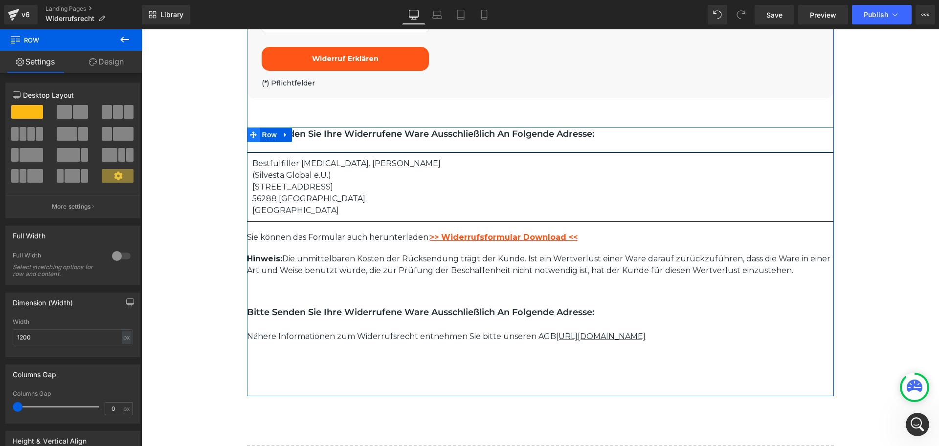
click at [250, 138] on icon at bounding box center [253, 135] width 7 height 7
click at [282, 135] on icon at bounding box center [285, 135] width 7 height 7
click at [295, 138] on icon at bounding box center [298, 135] width 7 height 7
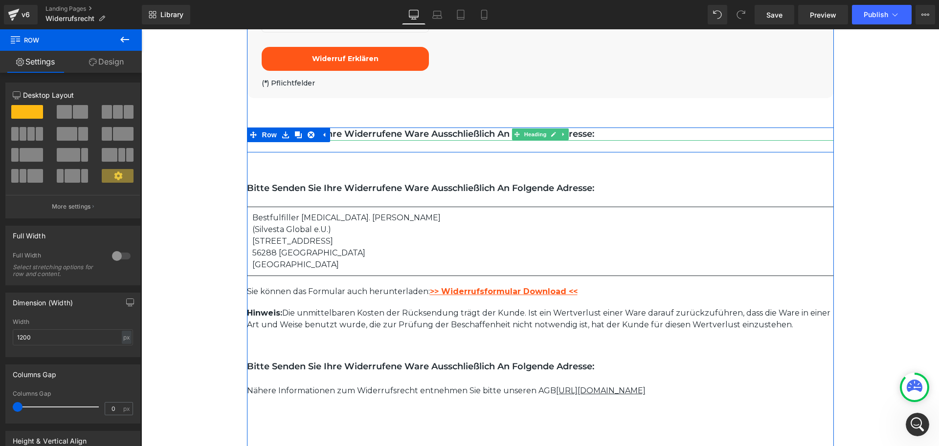
click at [469, 136] on h1 "Bitte senden Sie Ihre widerrufene Ware ausschließlich an folgende Adresse:" at bounding box center [540, 134] width 587 height 13
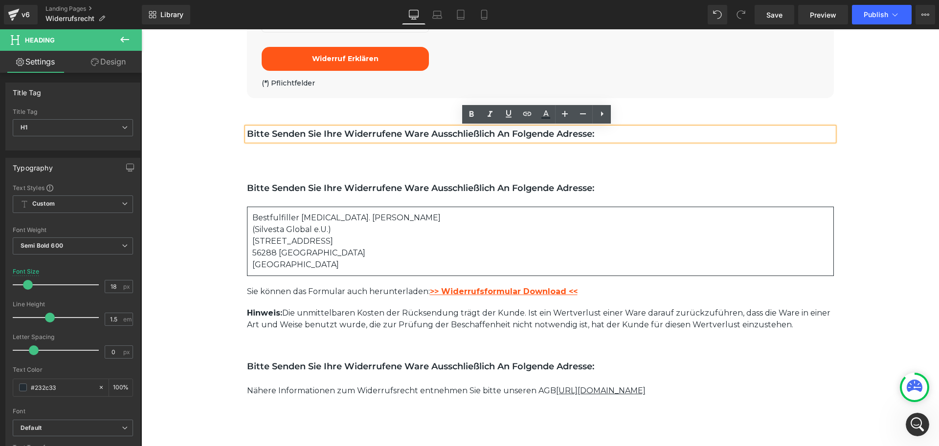
drag, startPoint x: 609, startPoint y: 134, endPoint x: 146, endPoint y: 136, distance: 462.5
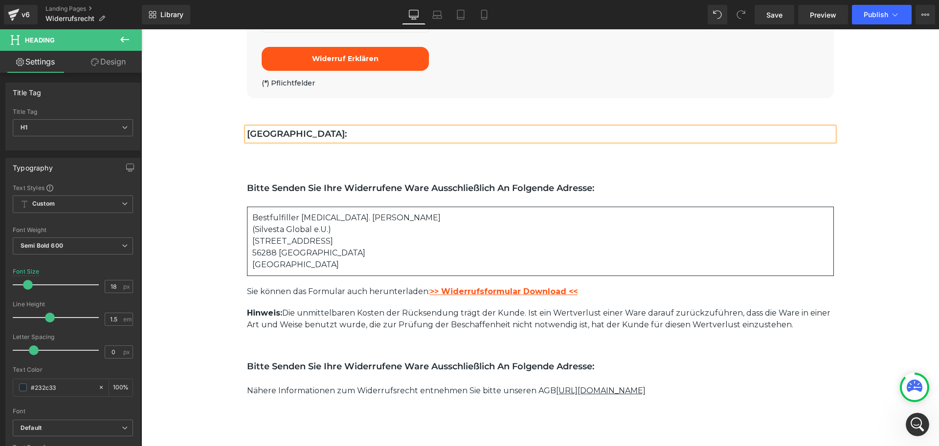
click at [338, 137] on h1 "Deutschland:" at bounding box center [540, 134] width 587 height 13
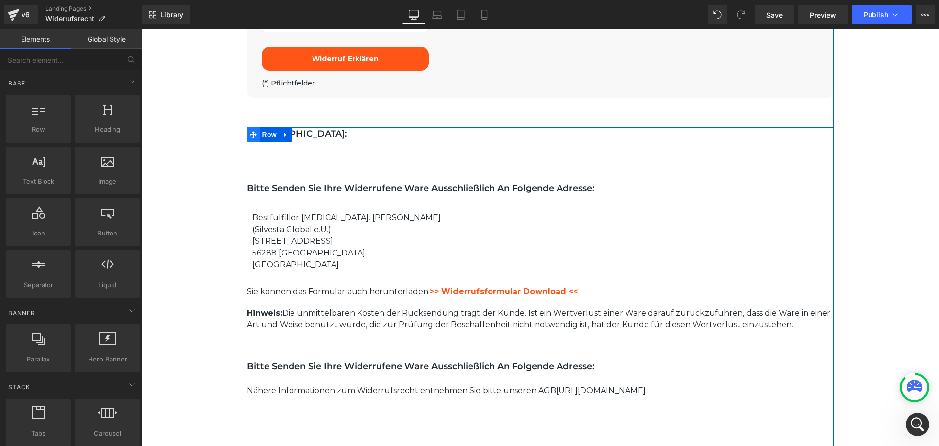
click at [251, 137] on icon at bounding box center [253, 135] width 7 height 7
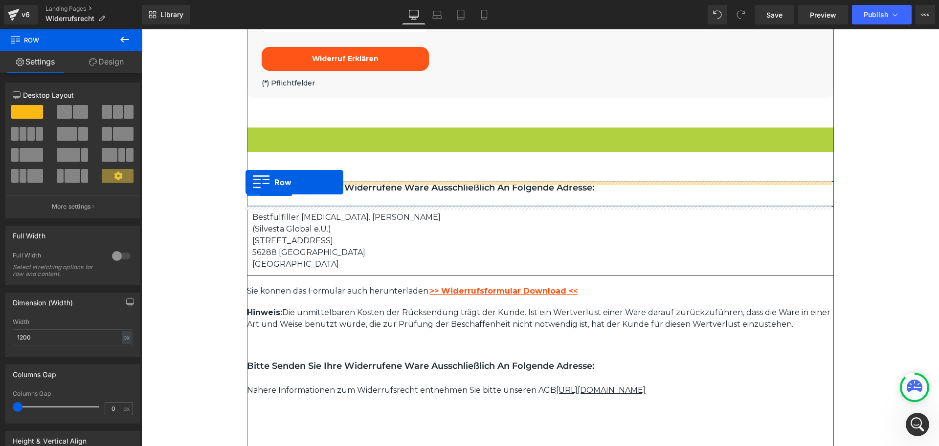
drag, startPoint x: 247, startPoint y: 135, endPoint x: 245, endPoint y: 182, distance: 47.0
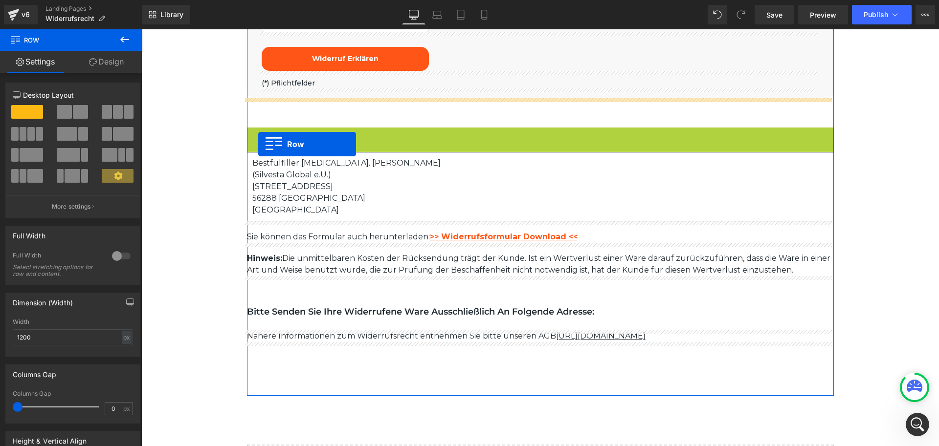
drag, startPoint x: 249, startPoint y: 138, endPoint x: 258, endPoint y: 144, distance: 10.2
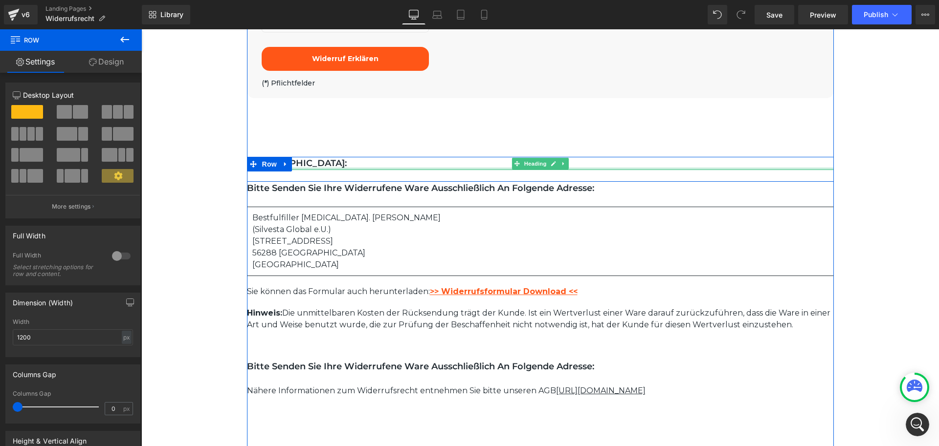
click at [339, 169] on div at bounding box center [540, 169] width 587 height 2
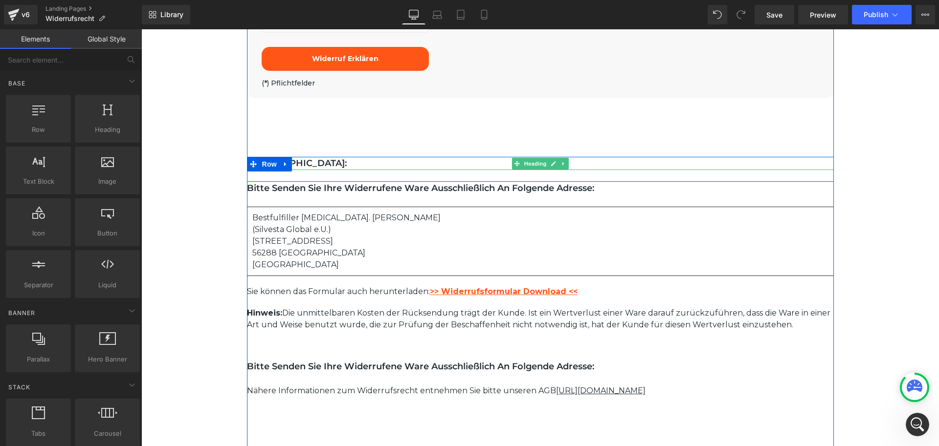
click at [289, 167] on h1 "Deutschland:" at bounding box center [540, 163] width 587 height 13
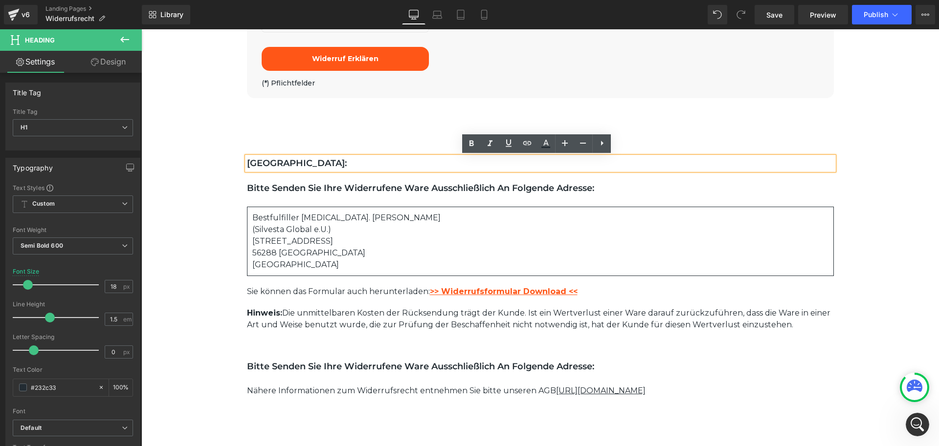
click at [308, 162] on h1 "Deutschland:" at bounding box center [540, 163] width 587 height 13
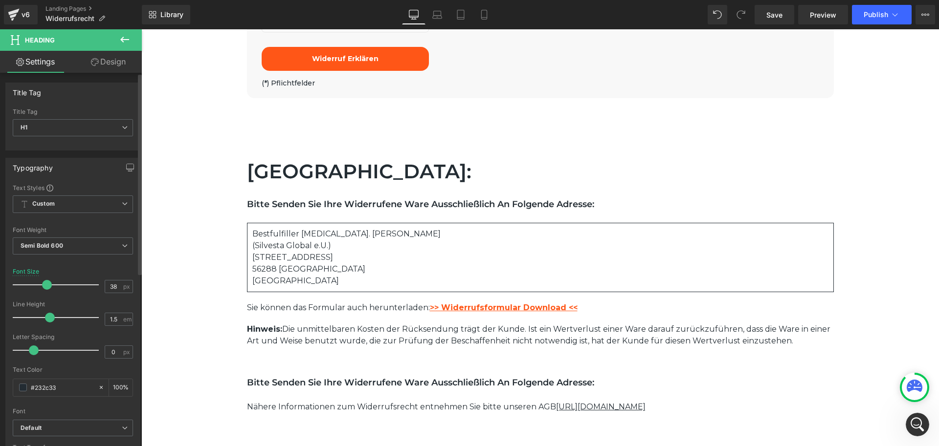
type input "36"
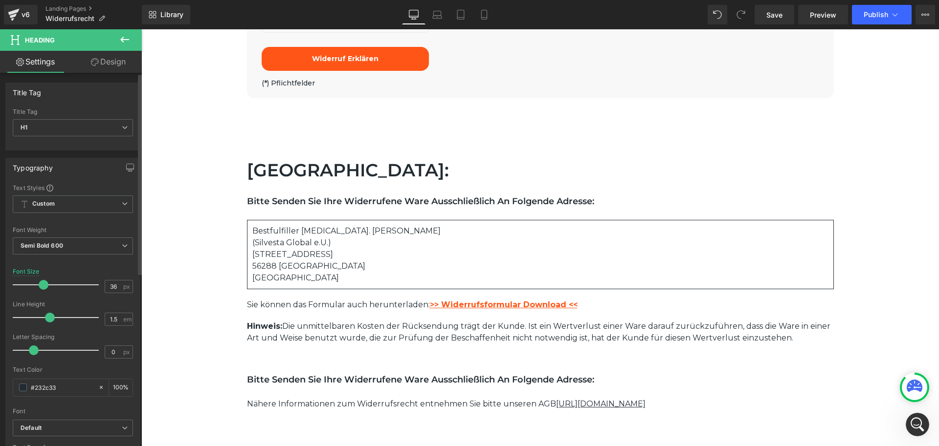
drag, startPoint x: 28, startPoint y: 285, endPoint x: 44, endPoint y: 285, distance: 15.2
click at [44, 285] on span at bounding box center [44, 285] width 10 height 10
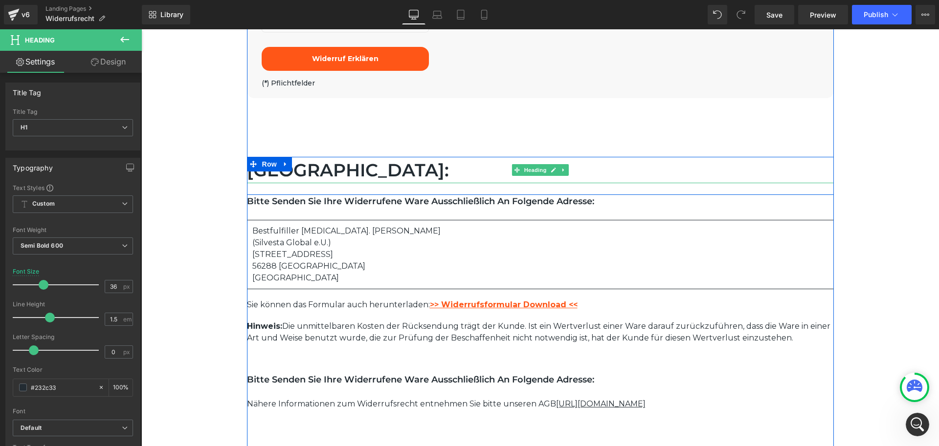
click at [378, 168] on h1 "Deutschland:" at bounding box center [540, 170] width 587 height 26
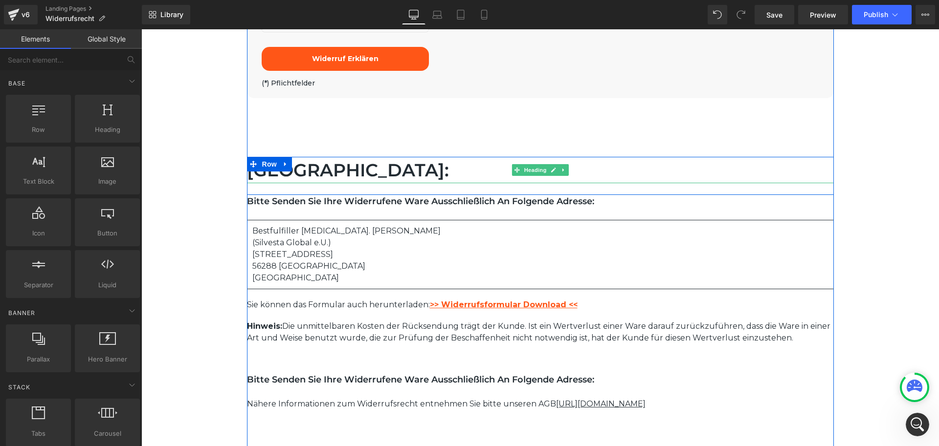
click at [381, 173] on h1 "Deutschland:" at bounding box center [540, 170] width 587 height 26
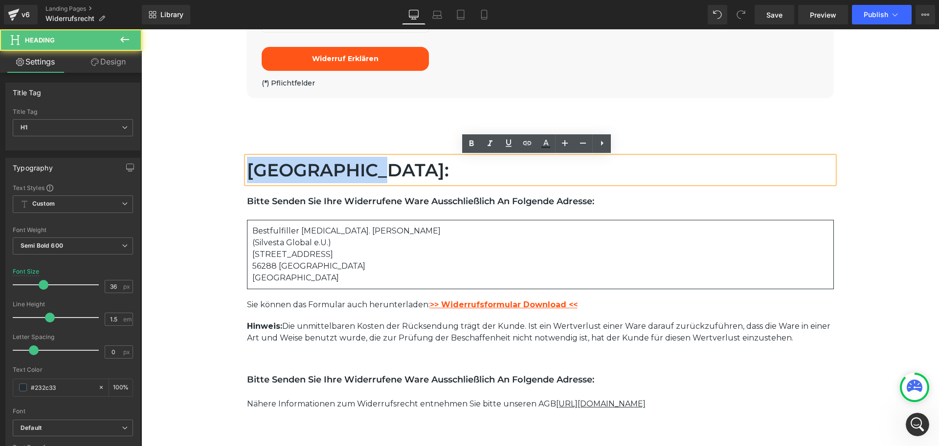
drag, startPoint x: 373, startPoint y: 169, endPoint x: 238, endPoint y: 163, distance: 134.5
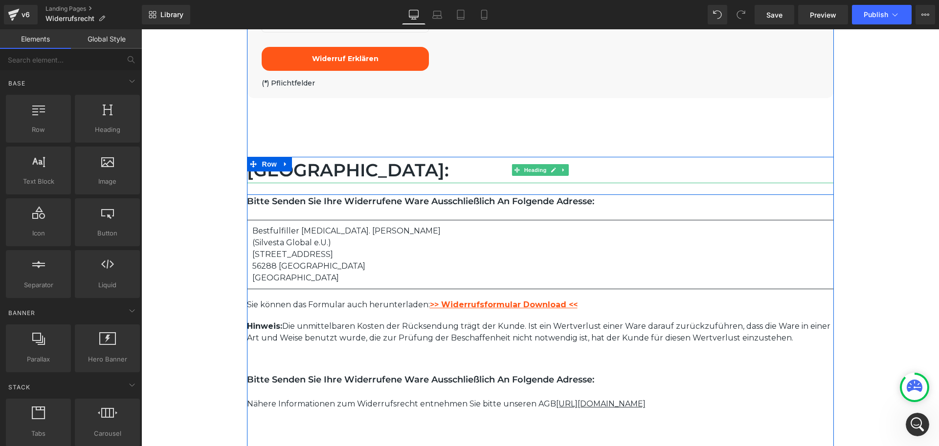
click at [390, 176] on h1 "Deutschland:" at bounding box center [540, 170] width 587 height 26
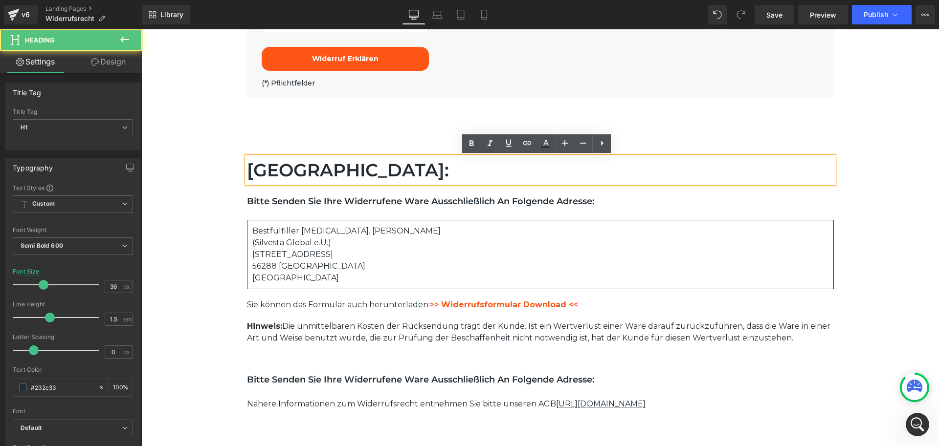
click at [390, 152] on div "Deutschland: Heading Row Bitte senden Sie Ihre widerrufene Ware ausschließlich …" at bounding box center [540, 174] width 587 height 92
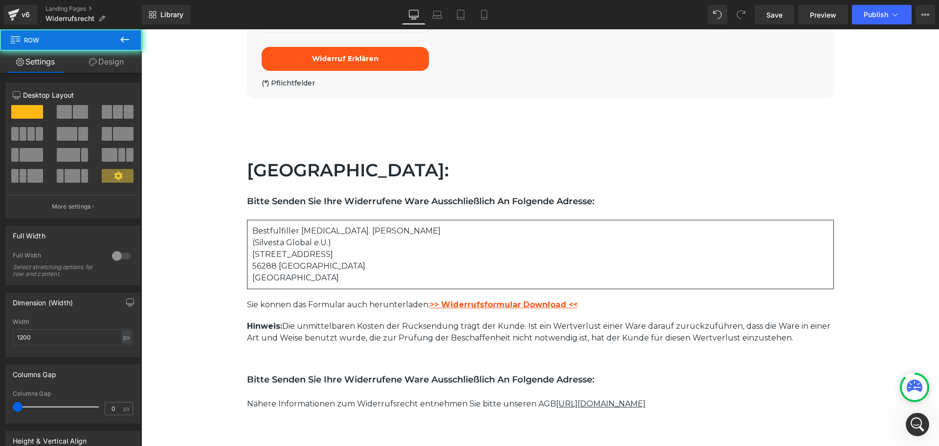
click at [390, 152] on div "Deutschland: Heading Row Bitte senden Sie Ihre widerrufene Ware ausschließlich …" at bounding box center [540, 174] width 587 height 92
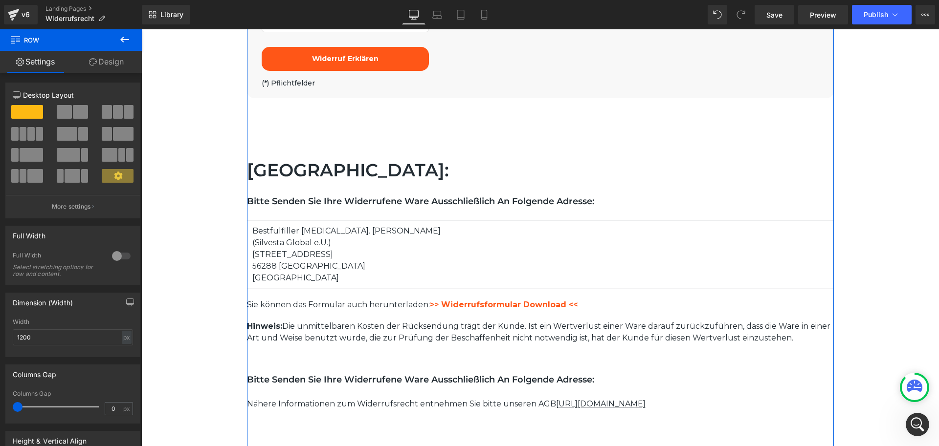
click at [248, 302] on p "Sie können das Formular auch herunterladen: >> Widerrufsformular Download <<" at bounding box center [540, 305] width 587 height 12
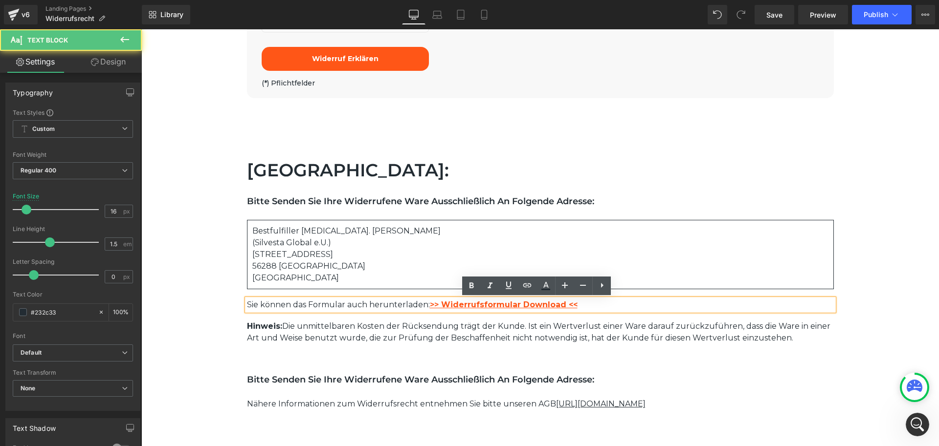
click at [248, 306] on p "Sie können das Formular auch herunterladen: >> Widerrufsformular Download <<" at bounding box center [540, 305] width 587 height 12
click at [247, 303] on div "Sie können das Formular auch herunterladen: >> Widerrufsformular Download <<" at bounding box center [540, 305] width 587 height 12
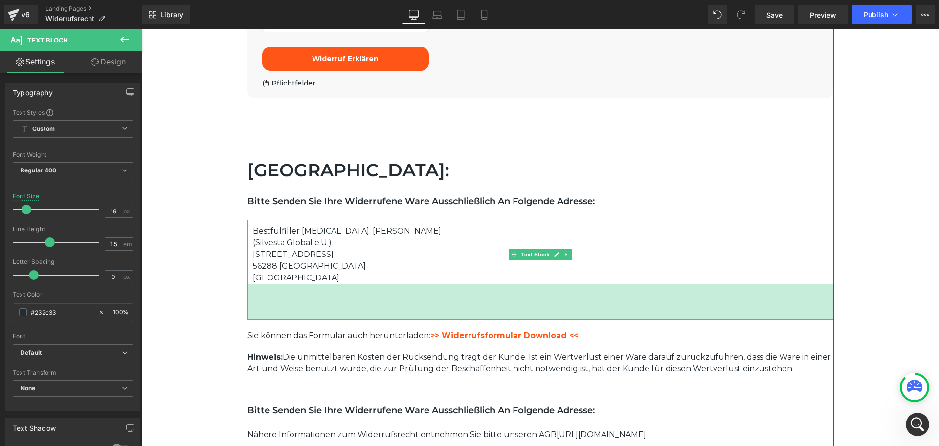
drag, startPoint x: 257, startPoint y: 289, endPoint x: 478, endPoint y: 314, distance: 222.4
click at [256, 320] on div "73px" at bounding box center [540, 303] width 586 height 36
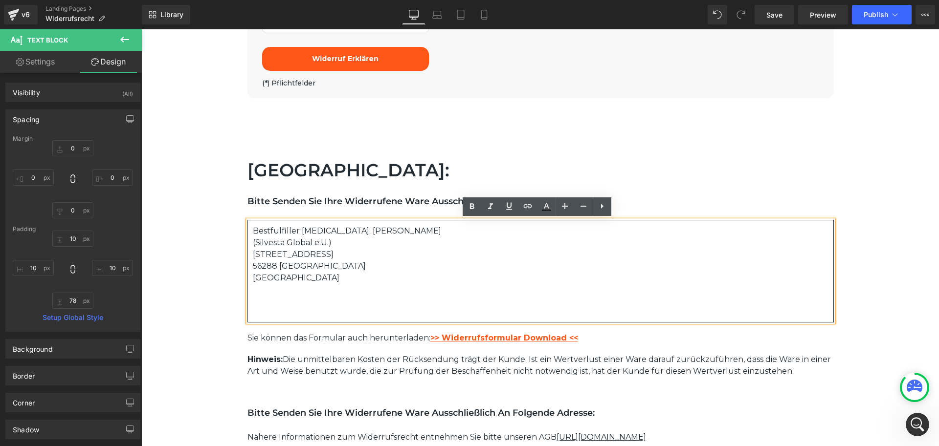
type input "0"
type input "10"
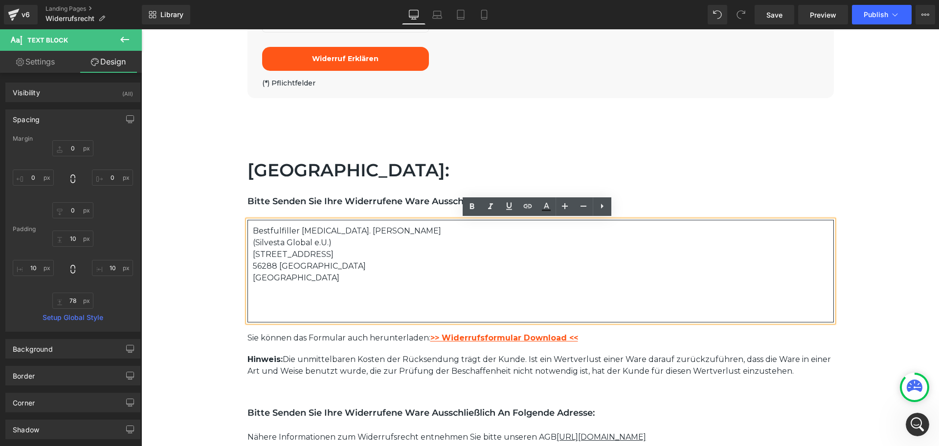
type input "10"
type input "78"
type input "10"
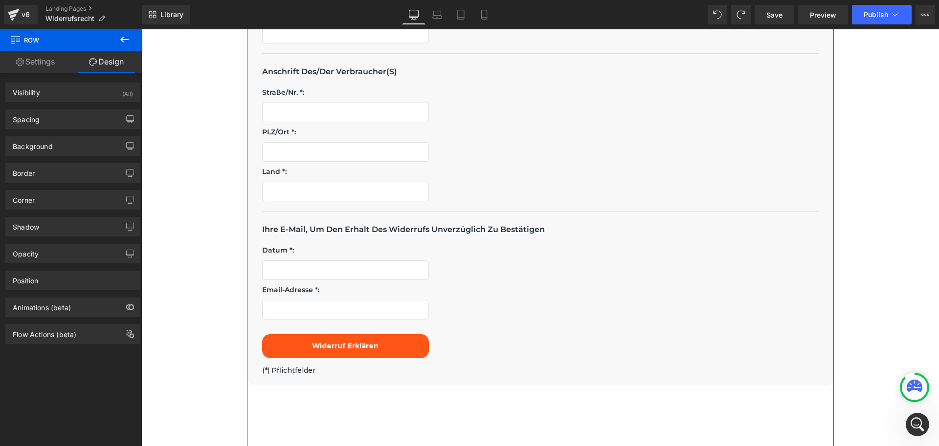
scroll to position [881, 0]
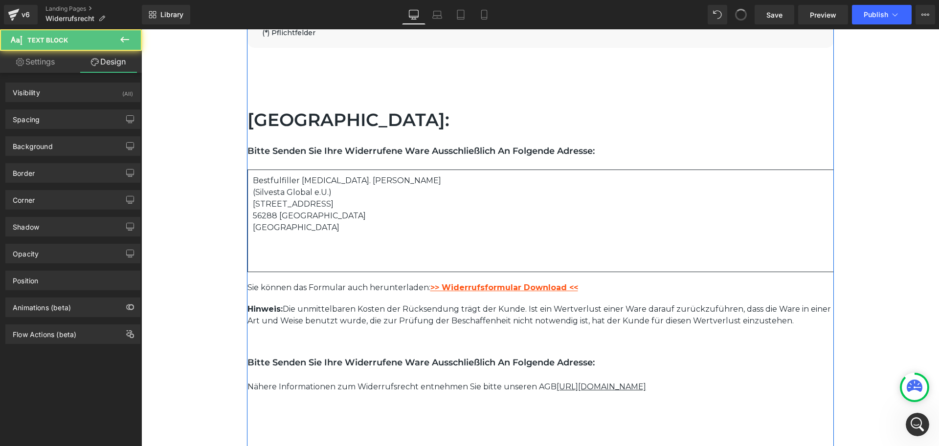
click at [583, 271] on div "Bestfulfiller Inh. Andreas Felde (Silvesta Global e.U.) An der Molkerei 8 56288…" at bounding box center [540, 221] width 586 height 103
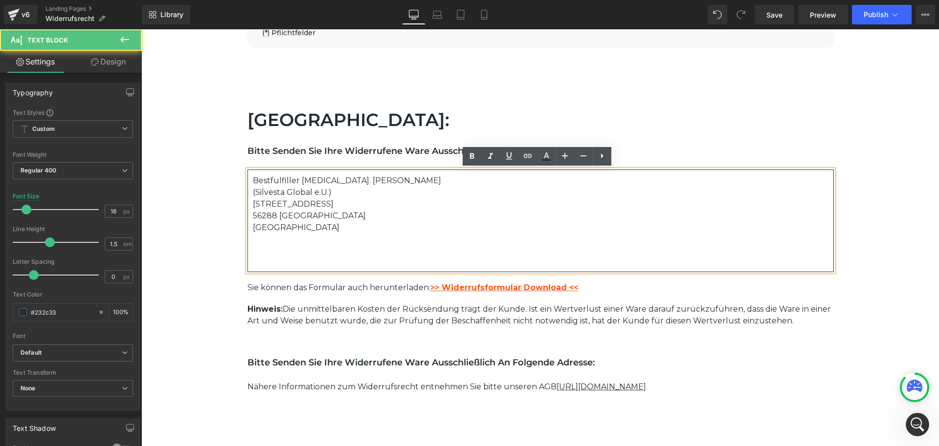
click at [583, 272] on div "Bestfulfiller Inh. Andreas Felde (Silvesta Global e.U.) An der Molkerei 8 56288…" at bounding box center [540, 221] width 586 height 103
click at [330, 227] on p "[GEOGRAPHIC_DATA]" at bounding box center [540, 228] width 575 height 12
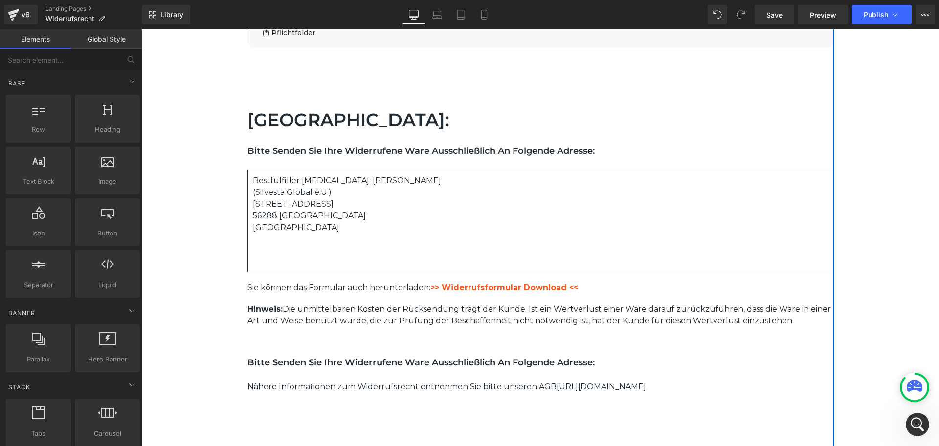
click at [141, 29] on div at bounding box center [141, 29] width 0 height 0
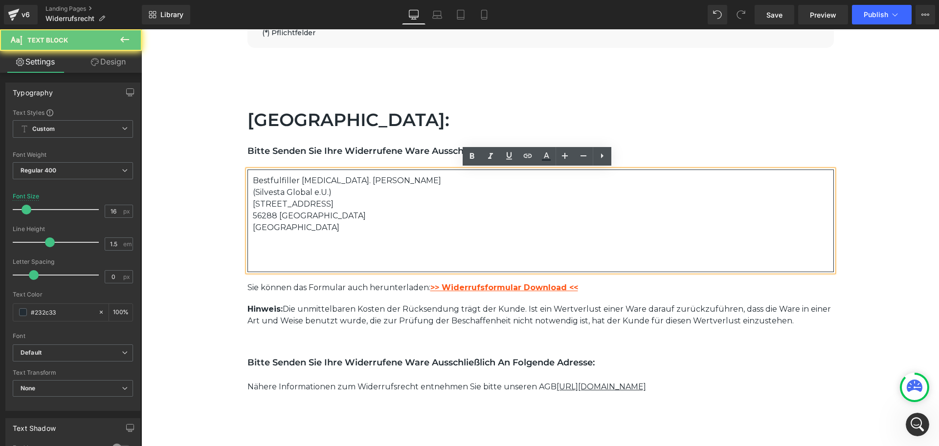
click at [276, 272] on div "Bestfulfiller Inh. Andreas Felde (Silvesta Global e.U.) An der Molkerei 8 56288…" at bounding box center [540, 221] width 586 height 103
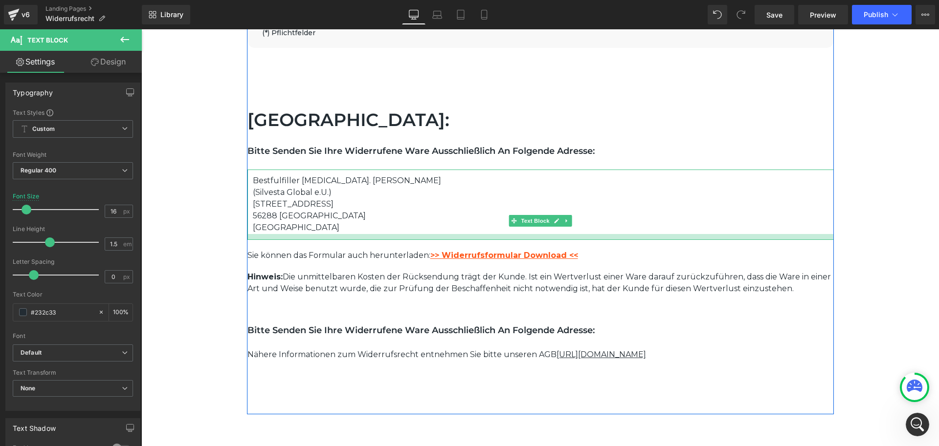
drag, startPoint x: 272, startPoint y: 271, endPoint x: 282, endPoint y: 239, distance: 33.9
click at [282, 239] on div at bounding box center [540, 237] width 586 height 6
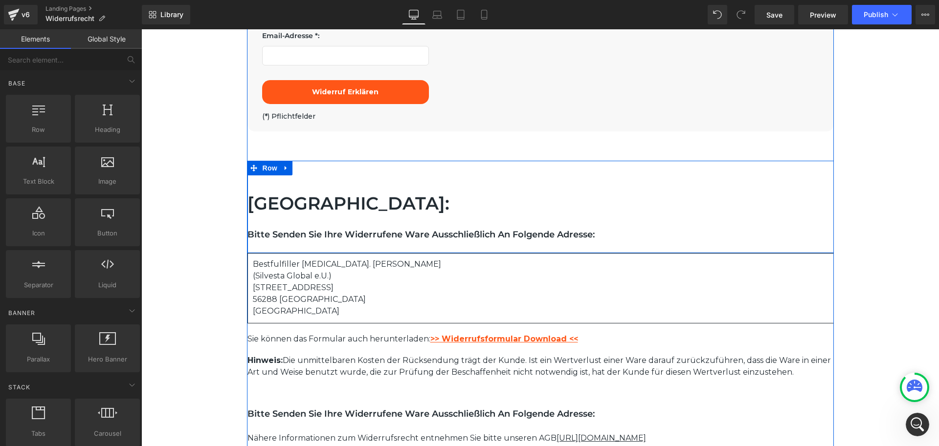
scroll to position [784, 0]
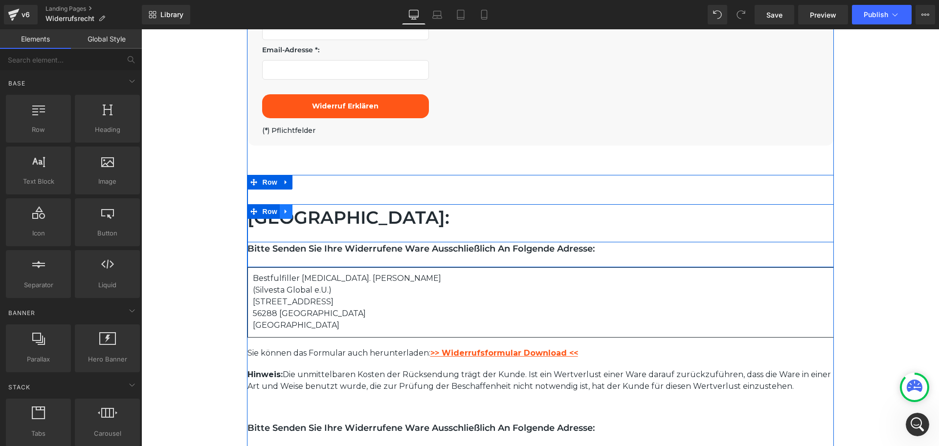
click at [285, 211] on icon at bounding box center [286, 212] width 2 height 4
click at [296, 212] on icon at bounding box center [298, 211] width 7 height 7
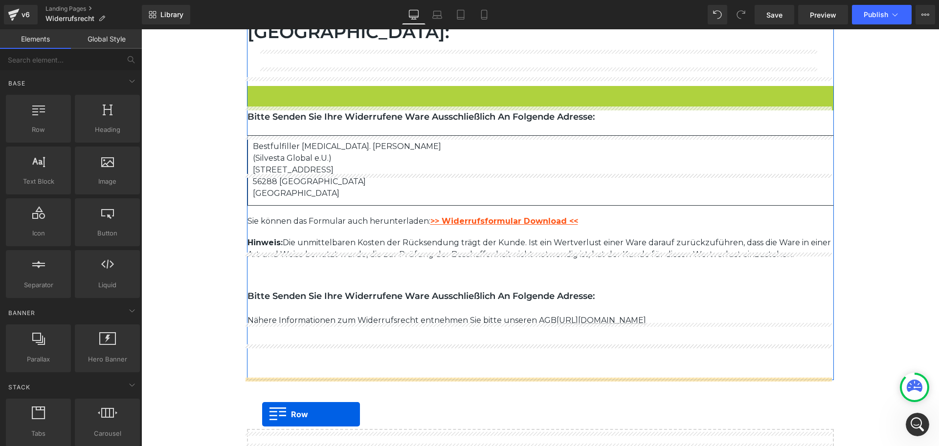
scroll to position [1038, 0]
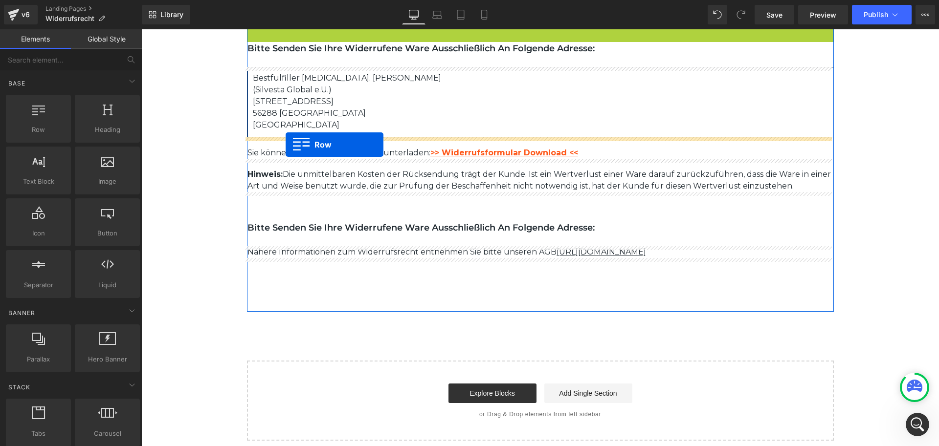
drag, startPoint x: 250, startPoint y: 279, endPoint x: 285, endPoint y: 145, distance: 139.1
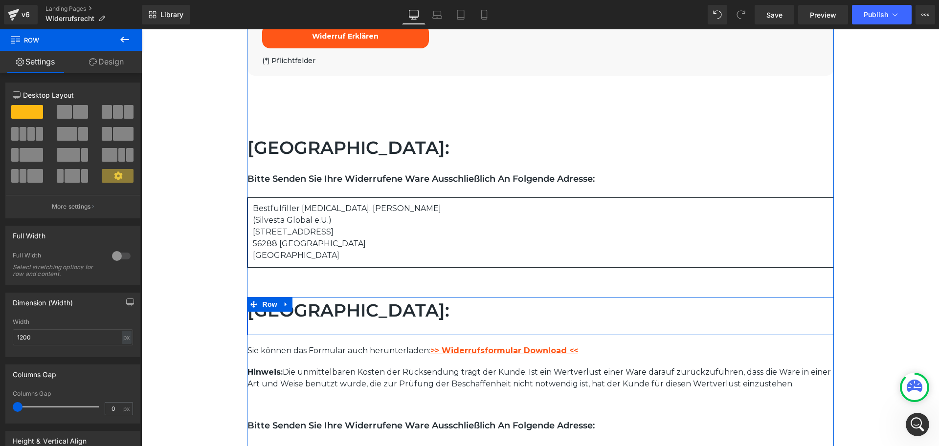
scroll to position [837, 0]
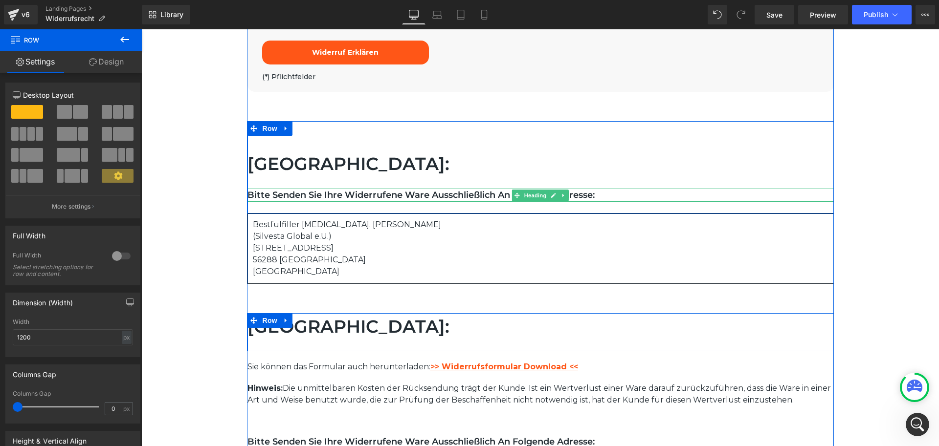
click at [621, 196] on h1 "Bitte senden Sie Ihre widerrufene Ware ausschließlich an folgende Adresse:" at bounding box center [540, 195] width 586 height 13
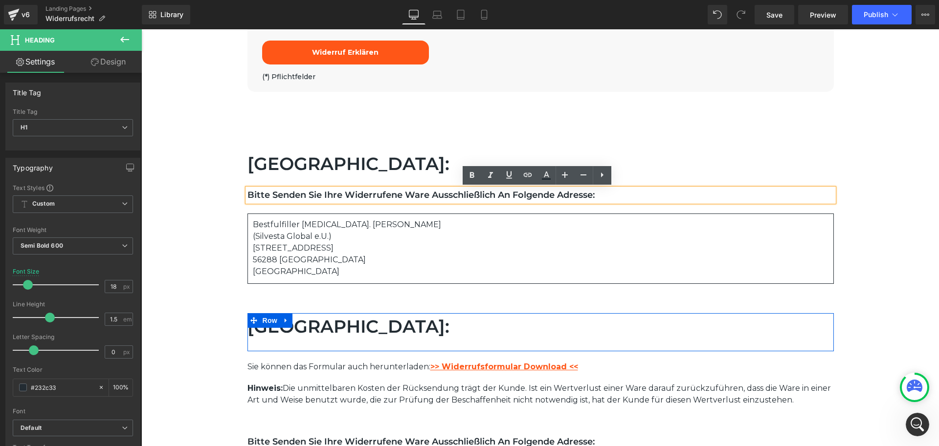
click at [247, 192] on h1 "Bitte senden Sie Ihre widerrufene Ware ausschließlich an folgende Adresse:" at bounding box center [540, 195] width 586 height 13
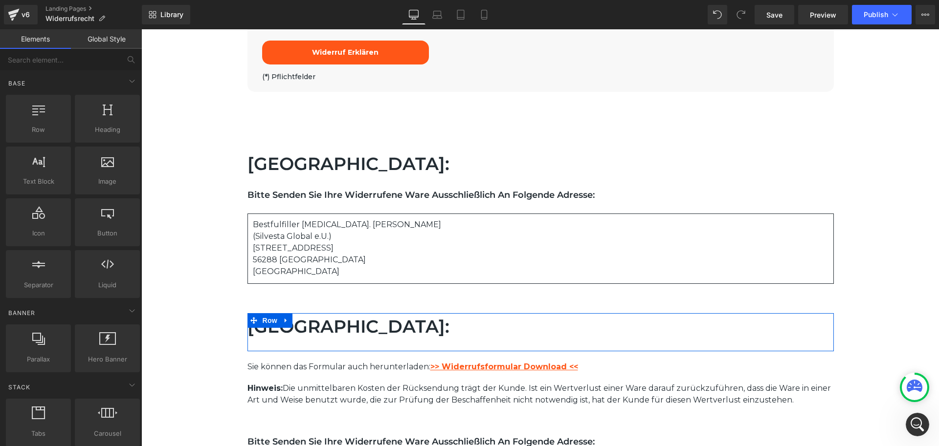
click at [247, 193] on h1 "Bitte senden Sie Ihre widerrufene Ware ausschließlich an folgende Adresse:" at bounding box center [540, 195] width 586 height 13
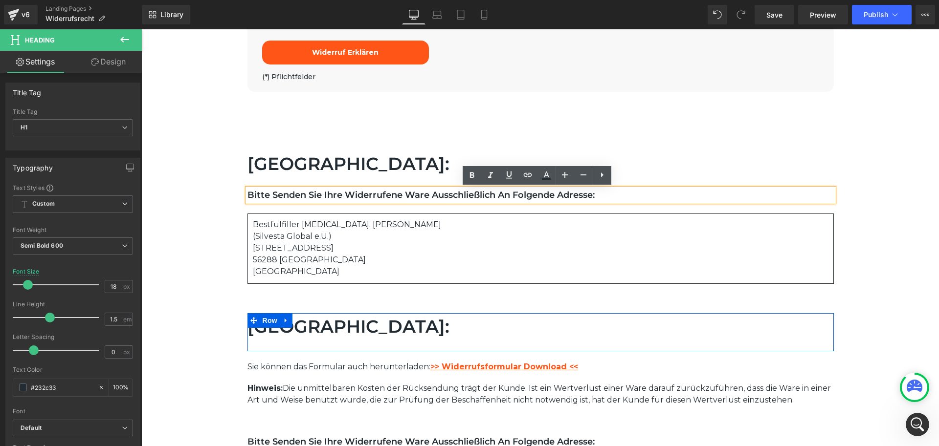
drag, startPoint x: 916, startPoint y: 226, endPoint x: 836, endPoint y: 206, distance: 82.2
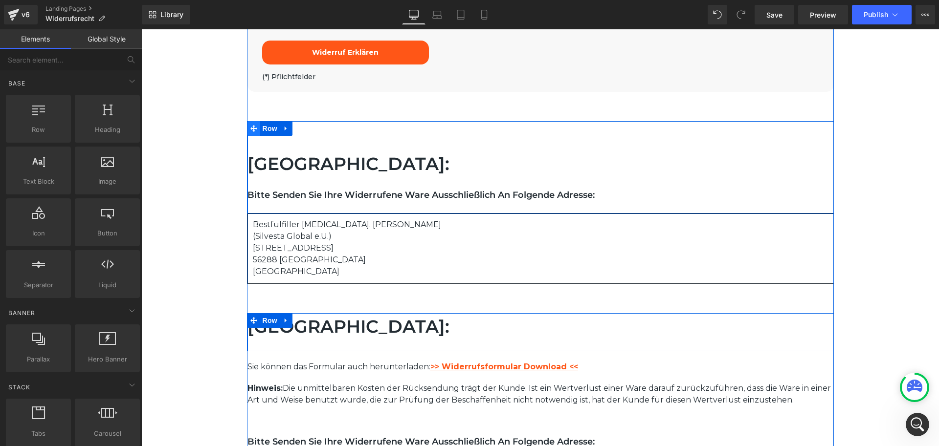
click at [247, 128] on span at bounding box center [253, 128] width 13 height 15
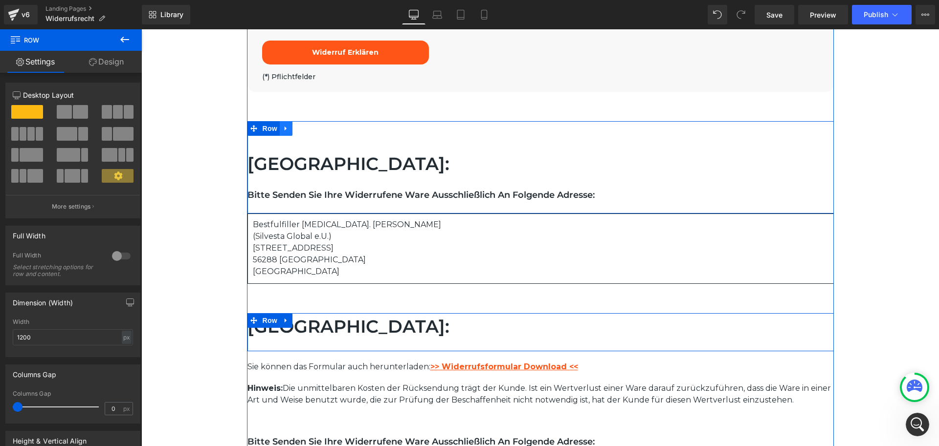
click at [283, 126] on icon at bounding box center [286, 128] width 7 height 7
click at [295, 125] on icon at bounding box center [298, 128] width 7 height 7
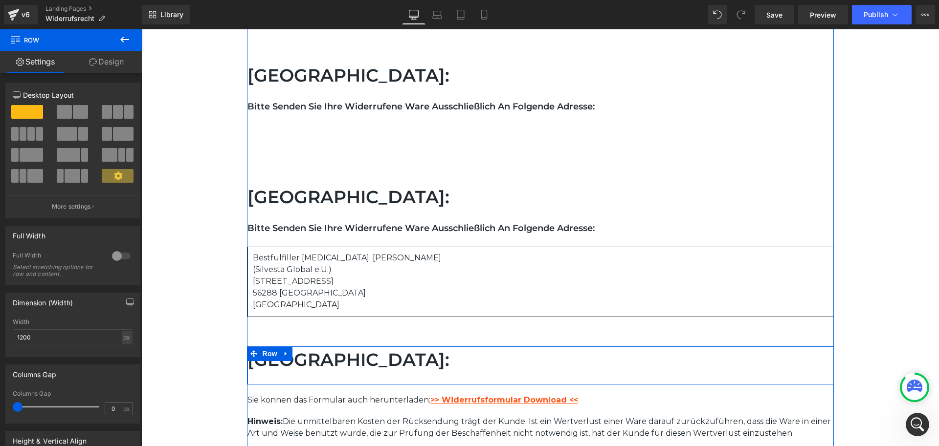
scroll to position [984, 0]
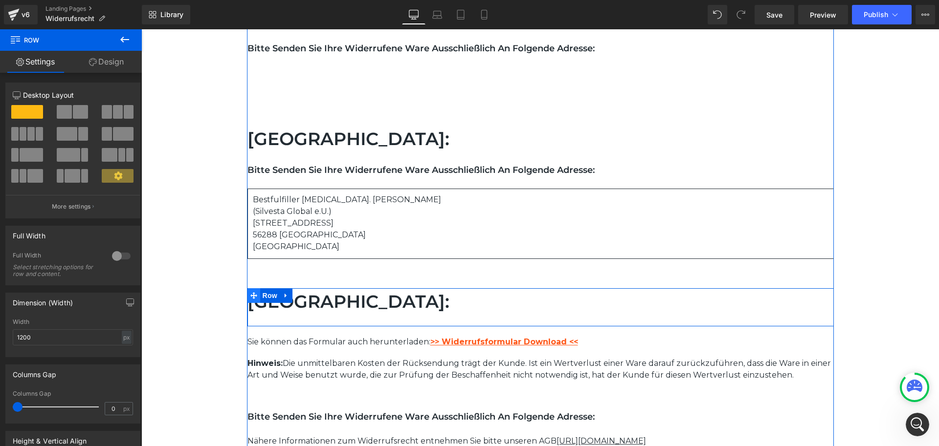
click at [251, 293] on icon at bounding box center [253, 295] width 7 height 7
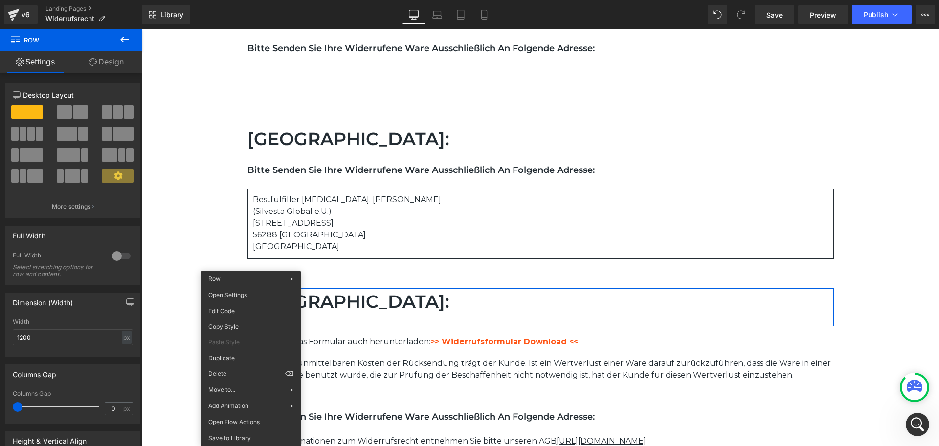
drag, startPoint x: 373, startPoint y: 404, endPoint x: 233, endPoint y: 375, distance: 143.8
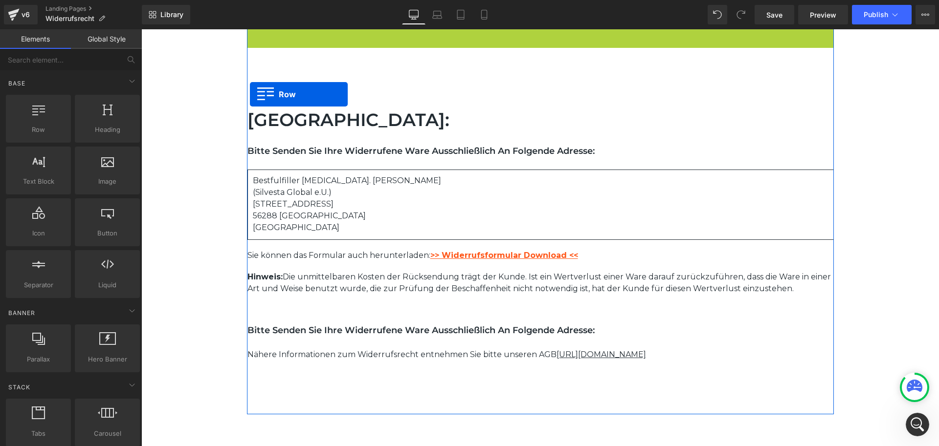
scroll to position [867, 0]
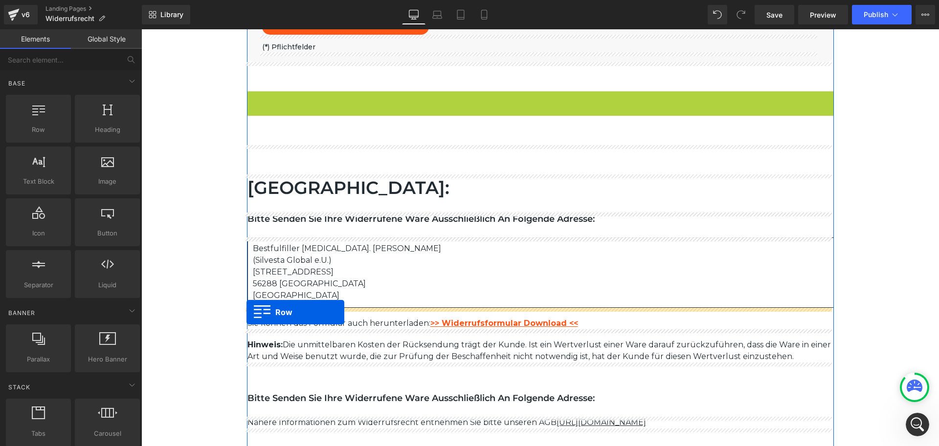
drag, startPoint x: 251, startPoint y: 32, endPoint x: 246, endPoint y: 312, distance: 280.2
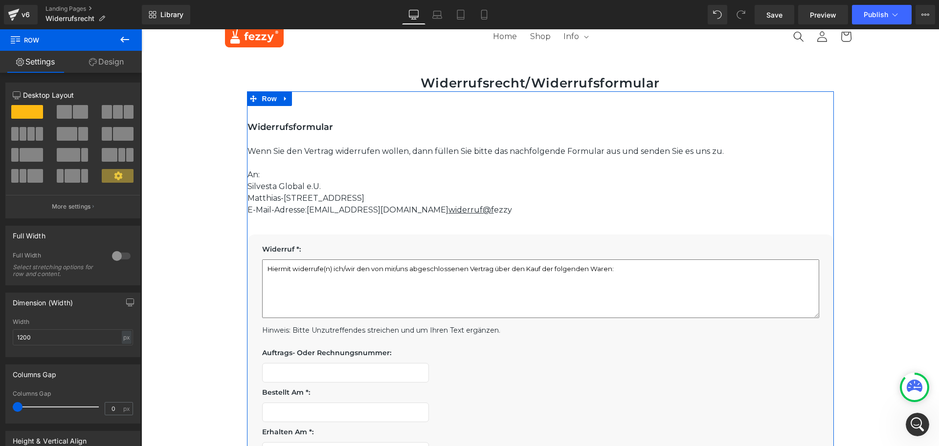
scroll to position [0, 0]
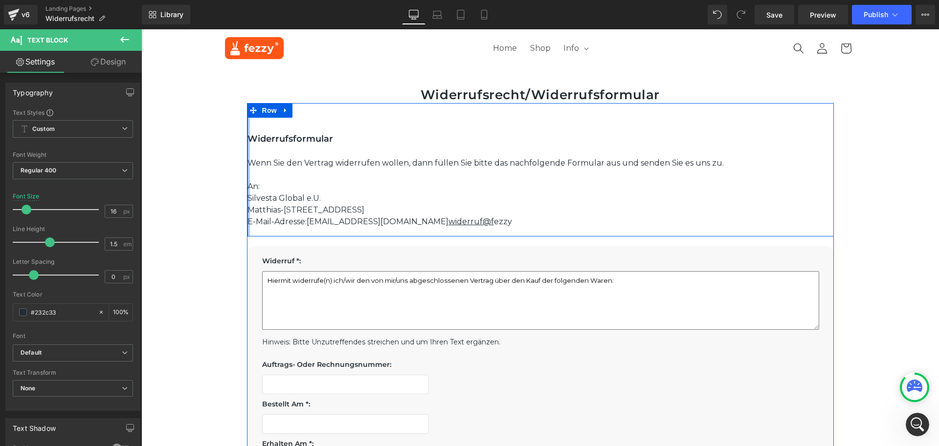
drag, startPoint x: 322, startPoint y: 205, endPoint x: 244, endPoint y: 197, distance: 78.7
click at [247, 197] on div "Widerrufsformular Heading Row Wenn Sie den Vertrag widerrufen wollen, dann füll…" at bounding box center [540, 169] width 586 height 133
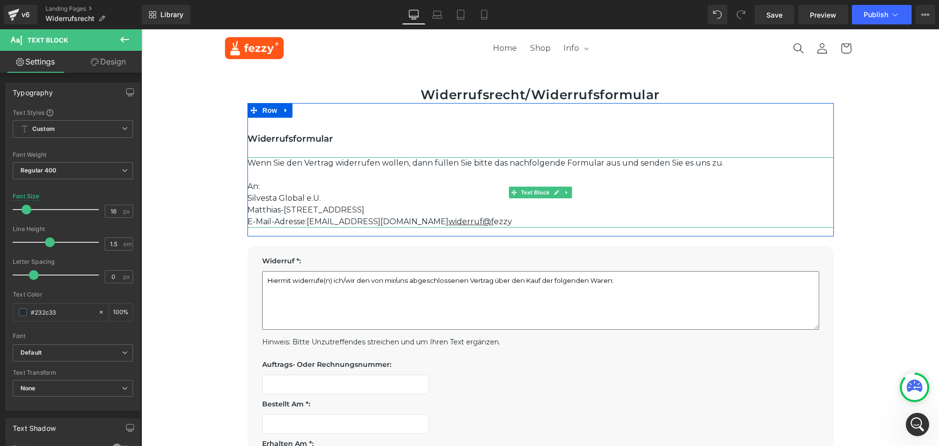
click at [283, 200] on span "Silvesta Global e.U." at bounding box center [283, 198] width 73 height 9
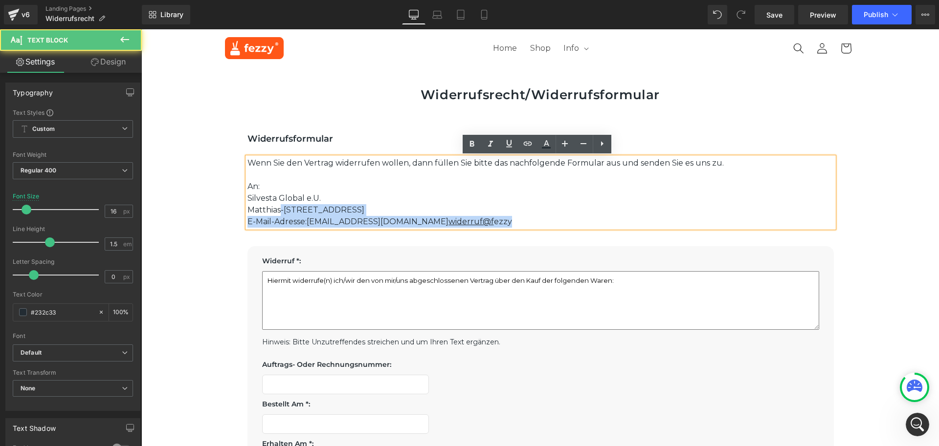
drag, startPoint x: 241, startPoint y: 197, endPoint x: 278, endPoint y: 210, distance: 38.8
click at [278, 210] on div "Wenn Sie den Vertrag widerrufen wollen, dann füllen Sie bitte das nachfolgende …" at bounding box center [540, 192] width 586 height 70
click at [309, 210] on p "Matthias-Hau-Gasse 7/G/13, 1230 Wien, Österreich" at bounding box center [540, 210] width 586 height 12
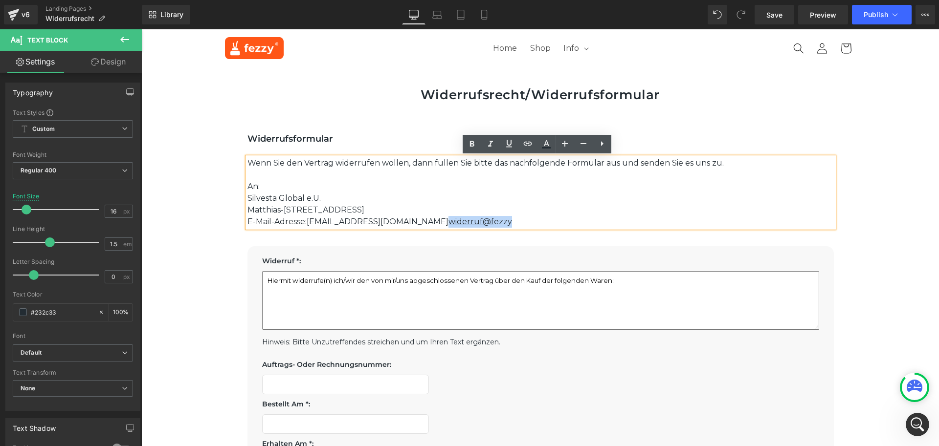
drag, startPoint x: 376, startPoint y: 220, endPoint x: 448, endPoint y: 223, distance: 71.4
click at [448, 223] on p "E-Mail-Adresse: widerruf@fezzy.at widerruf@f ezzy" at bounding box center [540, 222] width 586 height 12
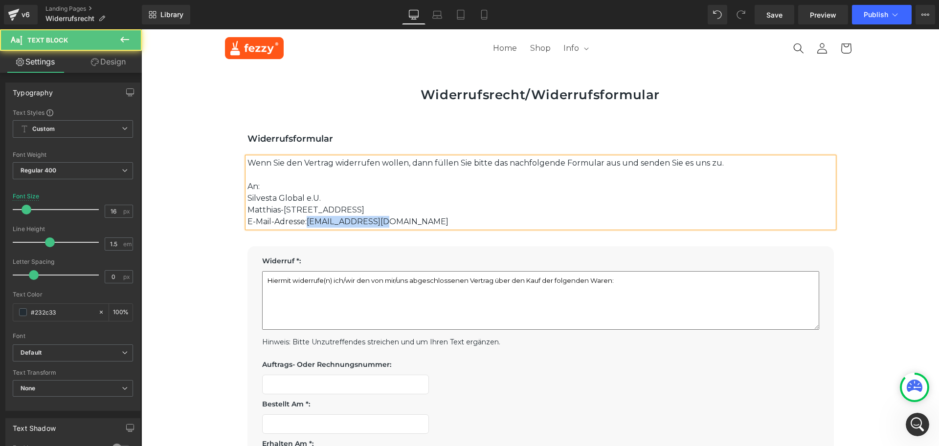
drag, startPoint x: 387, startPoint y: 222, endPoint x: 306, endPoint y: 221, distance: 81.2
click at [306, 221] on p "E-Mail-Adresse: widerruf@fezzy.at" at bounding box center [540, 222] width 586 height 12
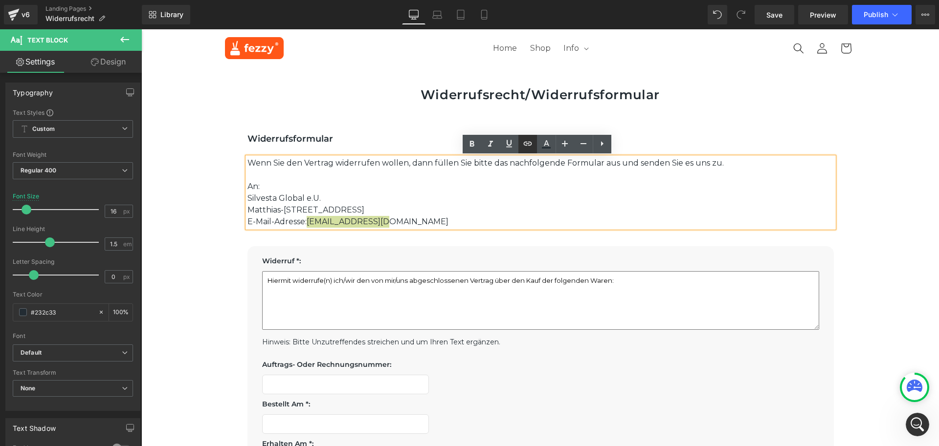
click at [527, 146] on icon at bounding box center [528, 144] width 12 height 12
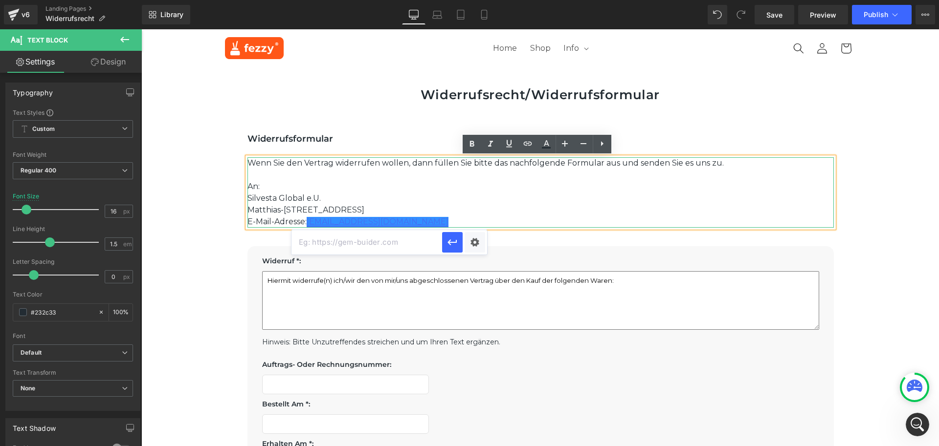
copy p "widerruf@fezzy.at"
click at [381, 220] on p "E-Mail-Adresse: widerruf@fezzy.at" at bounding box center [540, 222] width 586 height 12
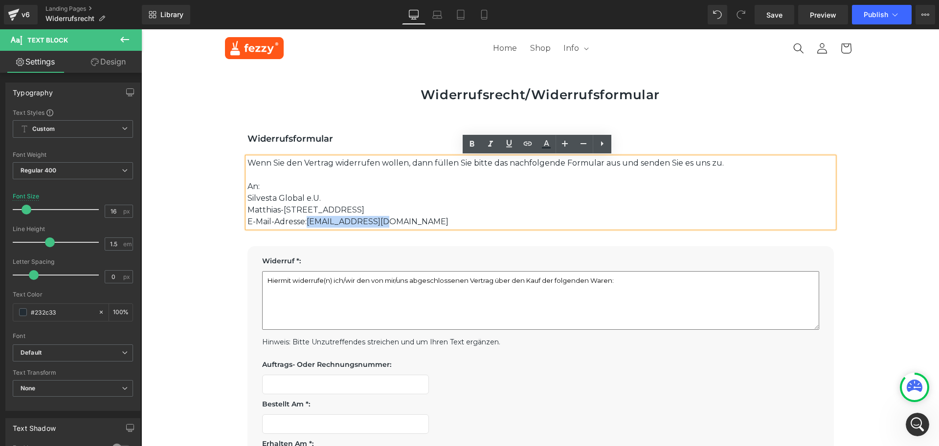
drag, startPoint x: 387, startPoint y: 220, endPoint x: 307, endPoint y: 220, distance: 79.2
click at [307, 220] on p "E-Mail-Adresse: widerruf@fezzy.at" at bounding box center [540, 222] width 586 height 12
copy p "widerruf@fezzy.at"
click at [347, 231] on div "Widerrufsformular Heading Row Wenn Sie den Vertrag widerrufen wollen, dann füll…" at bounding box center [540, 169] width 586 height 133
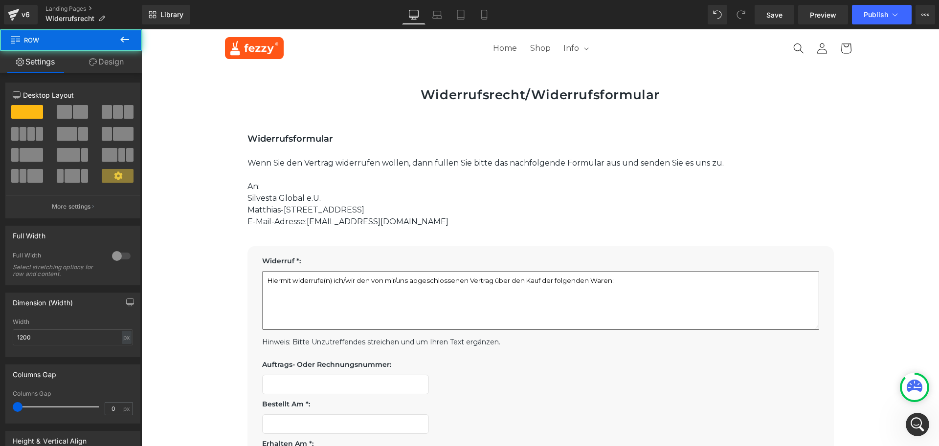
click at [350, 224] on p "E-Mail-Adresse: widerruf@fezzy.at" at bounding box center [540, 222] width 586 height 12
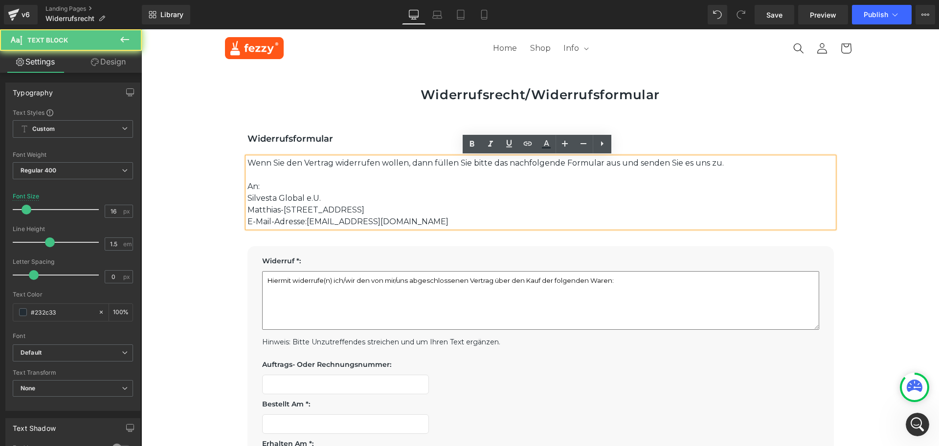
click at [371, 221] on p "E-Mail-Adresse: widerruf@fezzy.at" at bounding box center [540, 222] width 586 height 12
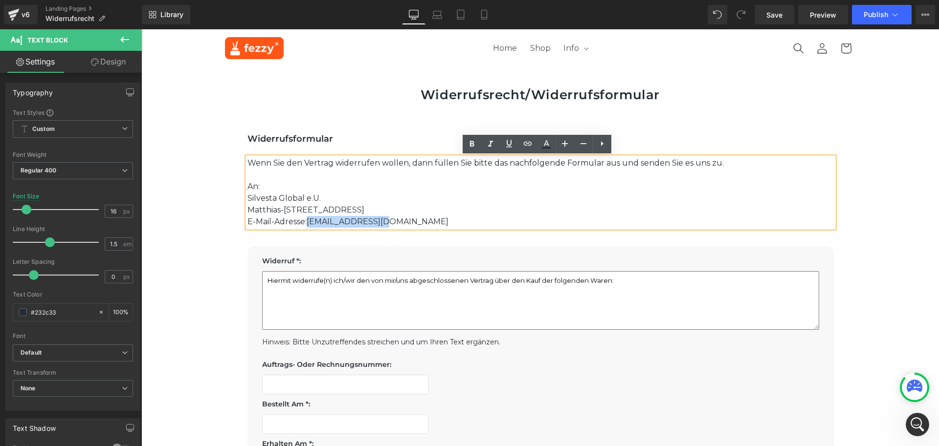
drag, startPoint x: 377, startPoint y: 220, endPoint x: 307, endPoint y: 221, distance: 69.4
click at [307, 221] on p "E-Mail-Adresse: widerruf@fezzy.at" at bounding box center [540, 222] width 586 height 12
click at [527, 146] on icon at bounding box center [528, 144] width 12 height 12
click at [380, 242] on input "text" at bounding box center [366, 242] width 151 height 24
paste input "widerruf@fezzy.at"
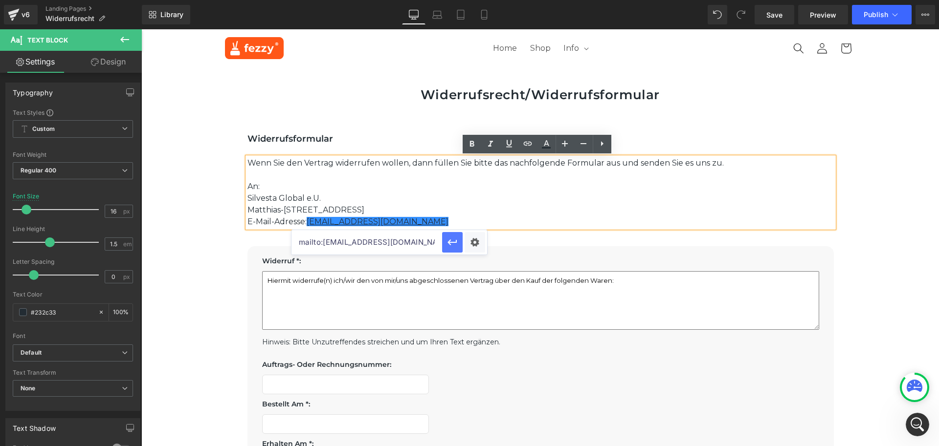
type input "mailto:widerruf@fezzy.at"
click at [452, 242] on icon "button" at bounding box center [451, 243] width 9 height 6
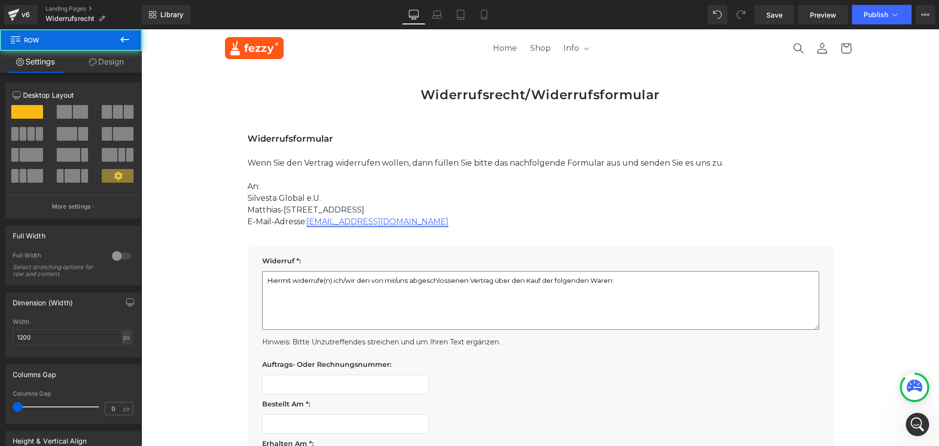
drag, startPoint x: 390, startPoint y: 237, endPoint x: 372, endPoint y: 223, distance: 23.1
click at [141, 29] on div at bounding box center [141, 29] width 0 height 0
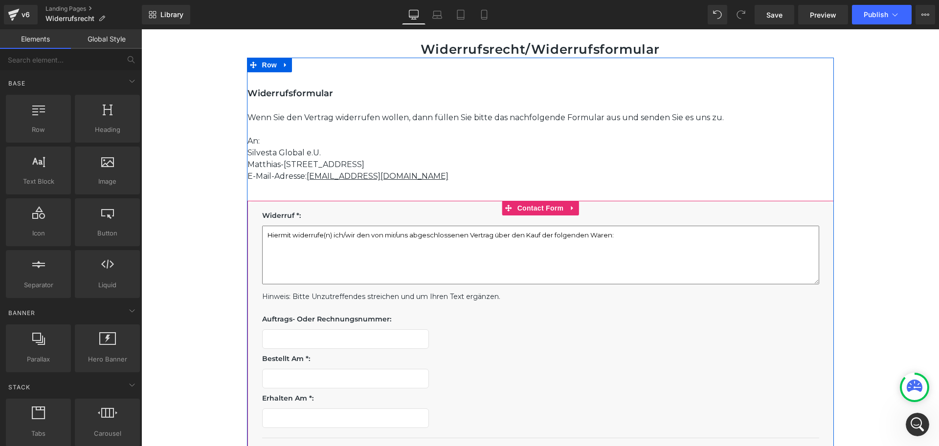
scroll to position [49, 0]
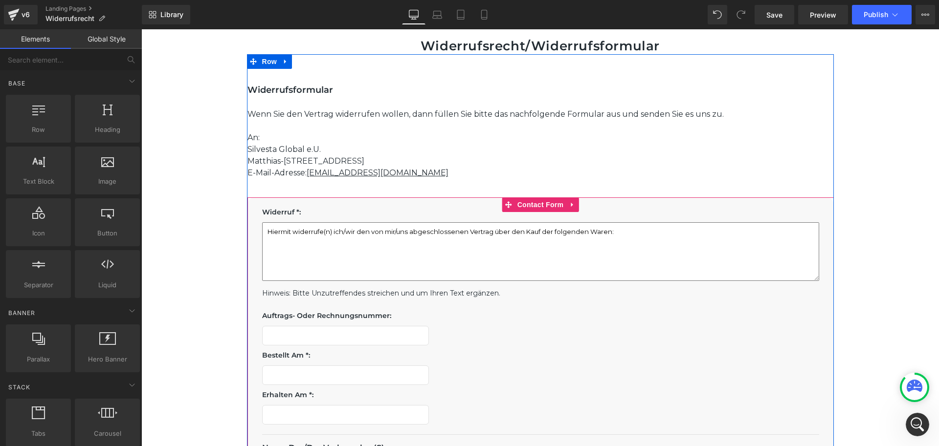
click at [419, 223] on div "Hiermit widerrufe(n) ich/wir den von mir/uns abgeschlossenen Vertrag über den K…" at bounding box center [540, 253] width 557 height 63
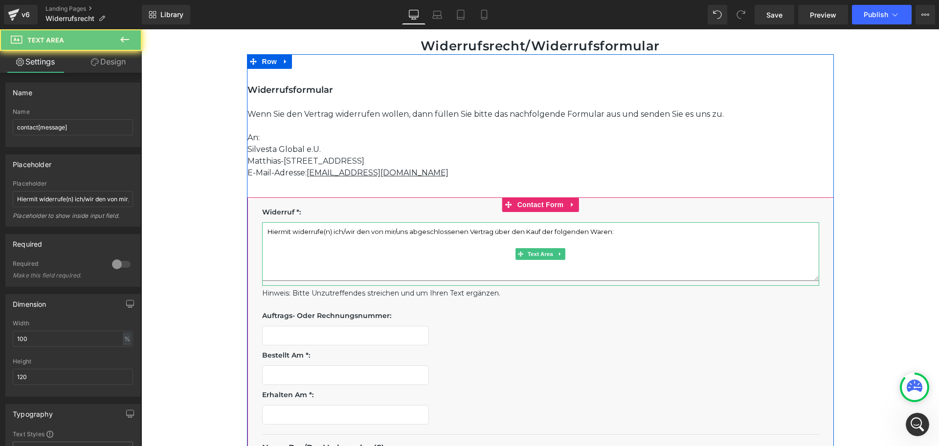
click at [491, 249] on textarea "Hiermit widerrufe(n) ich/wir den von mir/uns abgeschlossenen Vertrag über den K…" at bounding box center [540, 251] width 557 height 59
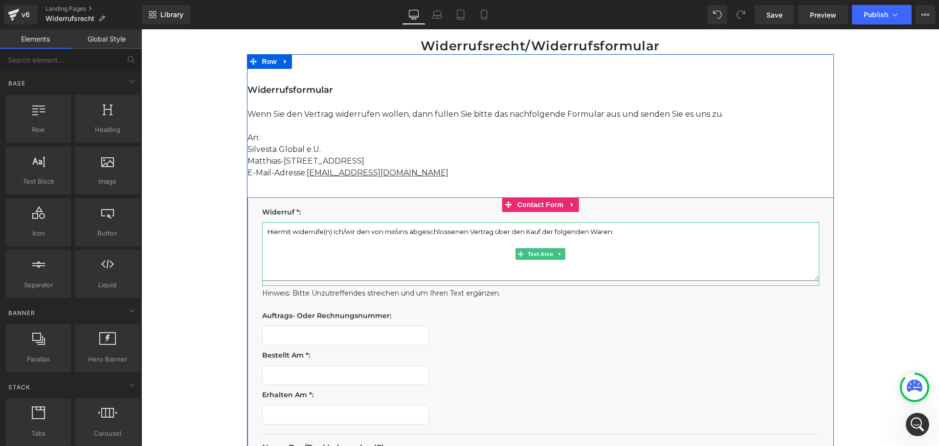
click at [670, 244] on textarea "Hiermit widerrufe(n) ich/wir den von mir/uns abgeschlossenen Vertrag über den K…" at bounding box center [540, 251] width 557 height 59
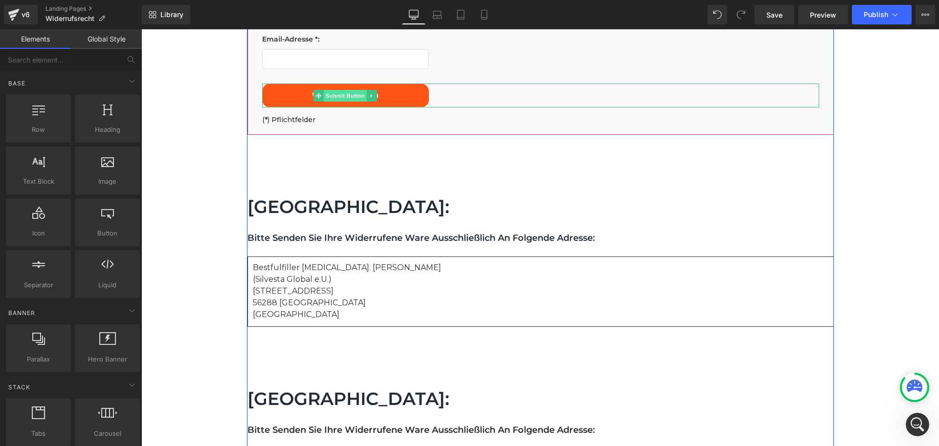
scroll to position [831, 0]
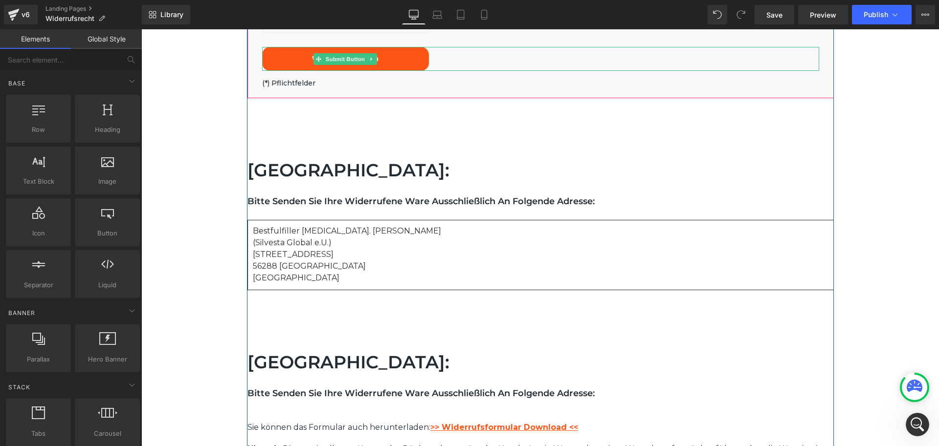
click at [401, 61] on button "Widerruf erklären" at bounding box center [345, 59] width 167 height 24
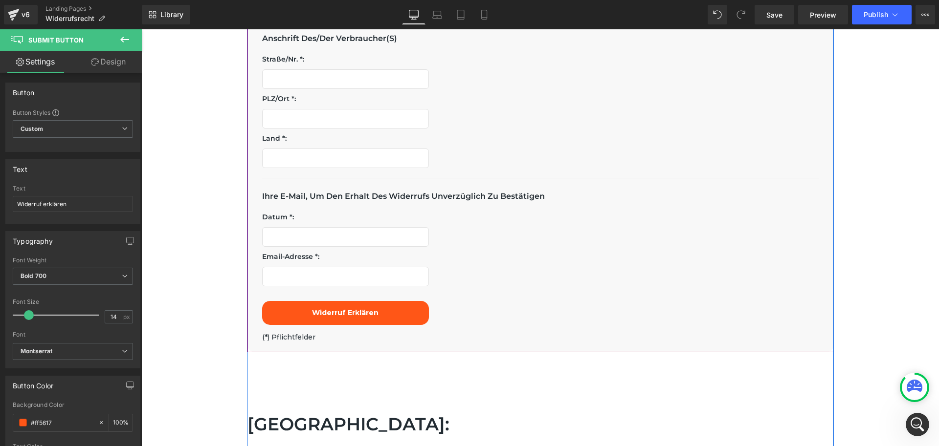
scroll to position [581, 0]
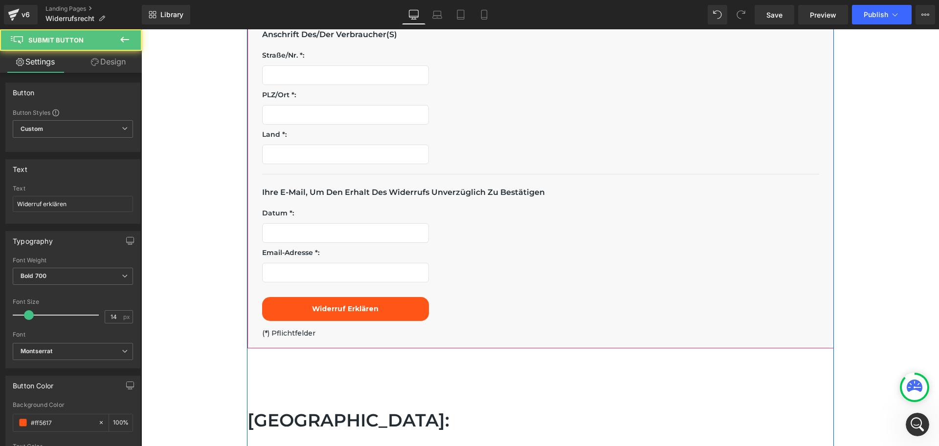
click at [383, 309] on button "Widerruf erklären" at bounding box center [345, 309] width 167 height 24
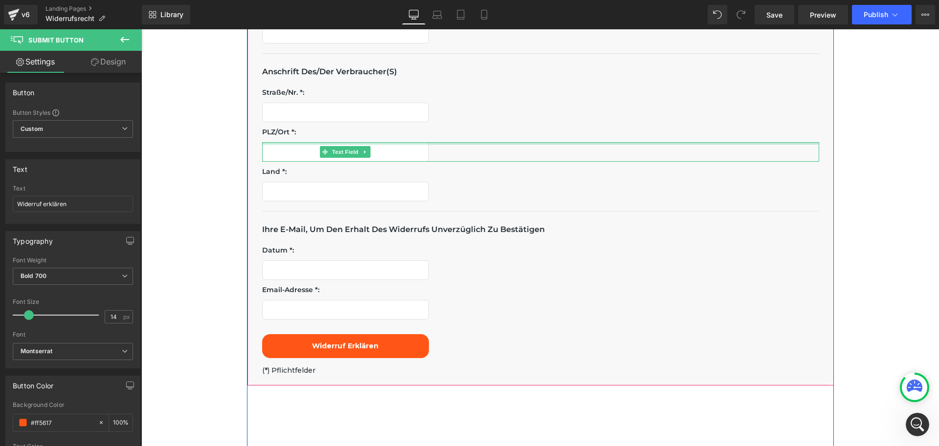
scroll to position [679, 0]
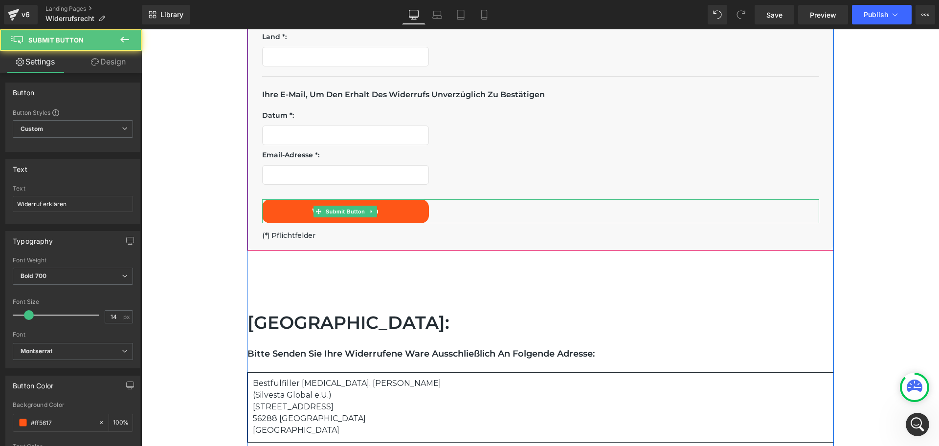
click at [472, 212] on div "Widerruf erklären" at bounding box center [540, 211] width 557 height 24
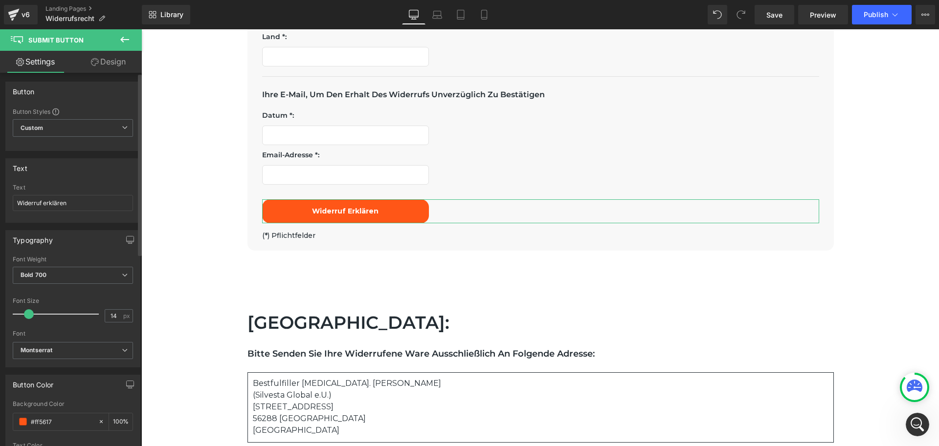
scroll to position [0, 0]
click at [72, 129] on span "Custom Setup Global Style" at bounding box center [73, 129] width 120 height 18
click at [122, 101] on div "Button" at bounding box center [73, 92] width 134 height 19
click at [109, 66] on link "Design" at bounding box center [108, 62] width 71 height 22
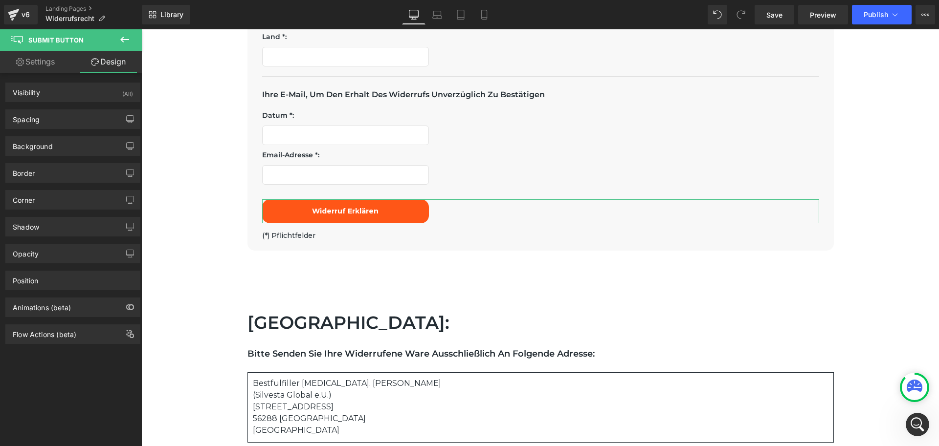
click at [31, 61] on link "Settings" at bounding box center [35, 62] width 71 height 22
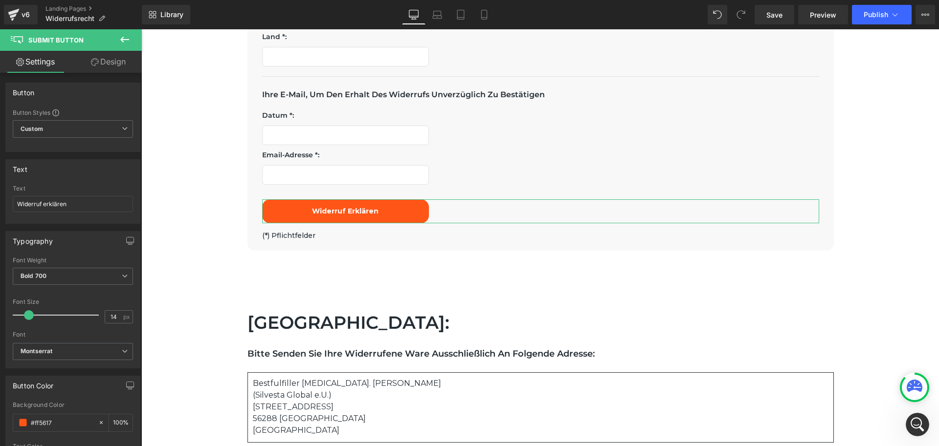
type input "100"
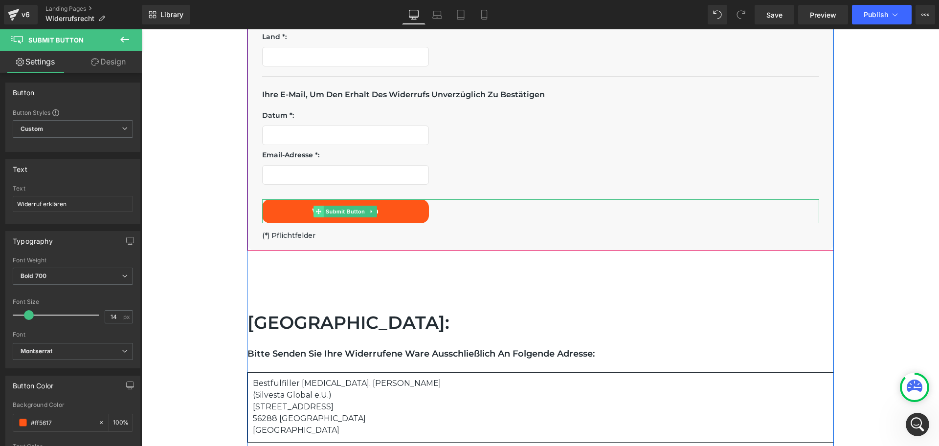
click at [317, 211] on icon at bounding box center [318, 212] width 5 height 6
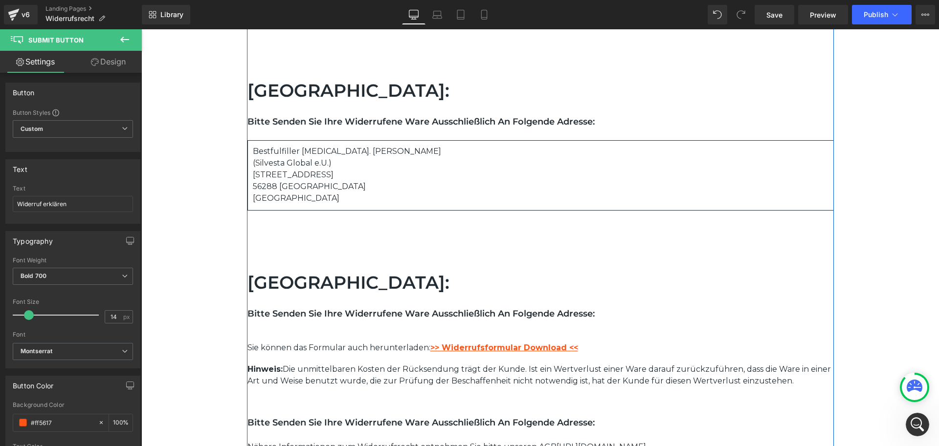
scroll to position [874, 0]
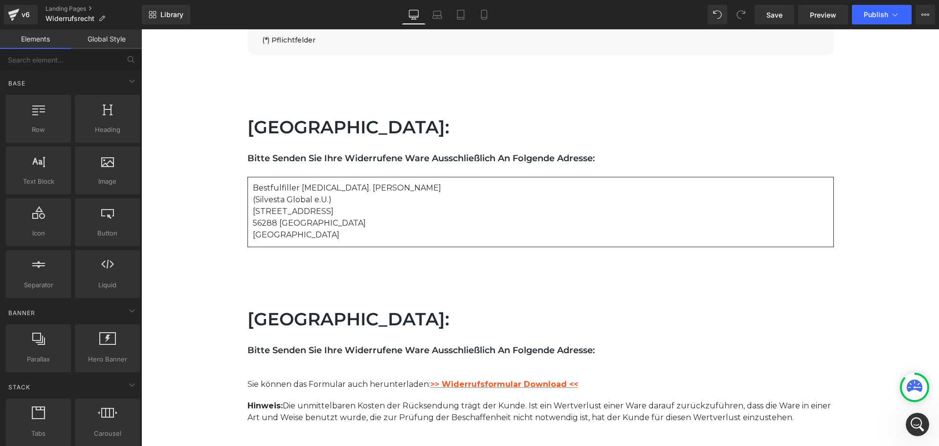
click at [141, 29] on div at bounding box center [141, 29] width 0 height 0
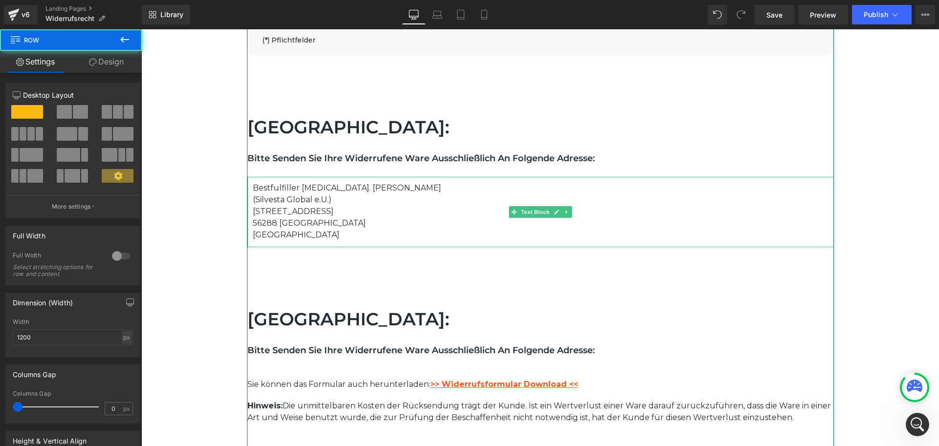
click at [746, 189] on p "Bestfulfiller Inh. Andreas Felde" at bounding box center [540, 188] width 575 height 12
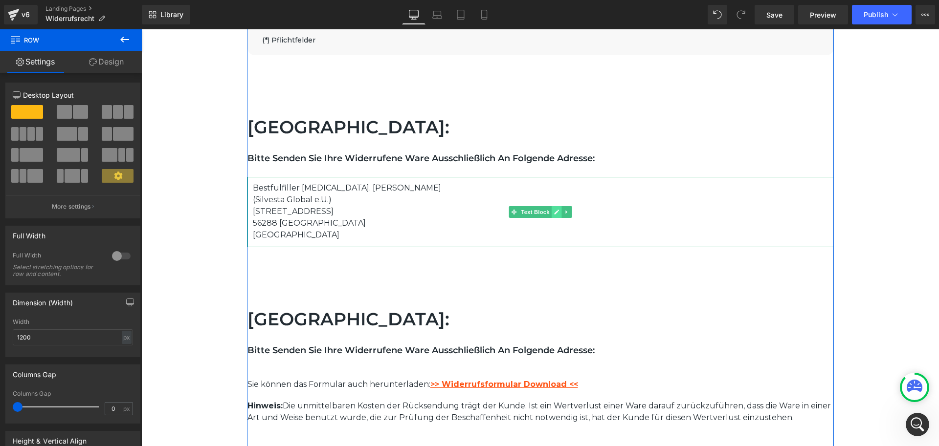
drag, startPoint x: 513, startPoint y: 212, endPoint x: 555, endPoint y: 212, distance: 42.0
click at [513, 212] on icon at bounding box center [513, 212] width 5 height 5
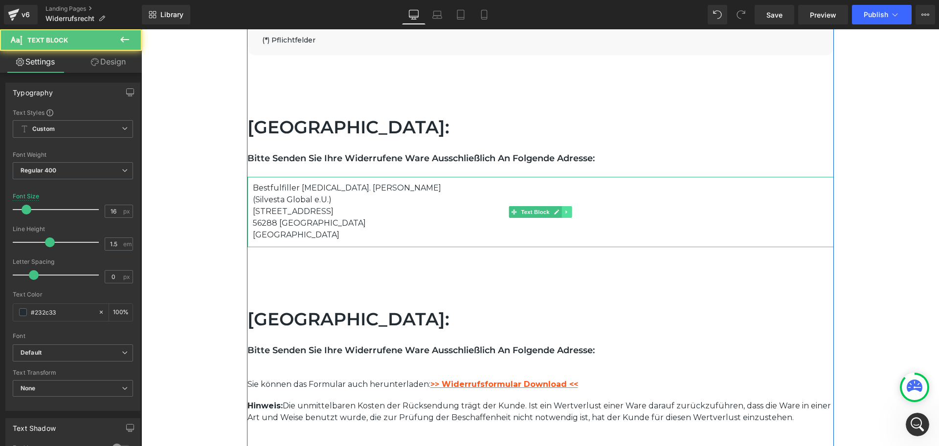
click at [565, 213] on icon at bounding box center [566, 212] width 5 height 6
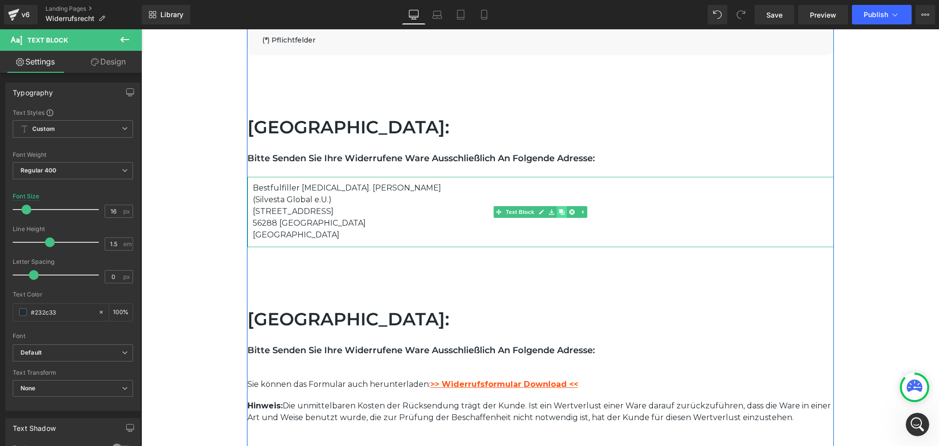
click at [559, 214] on icon at bounding box center [561, 212] width 5 height 6
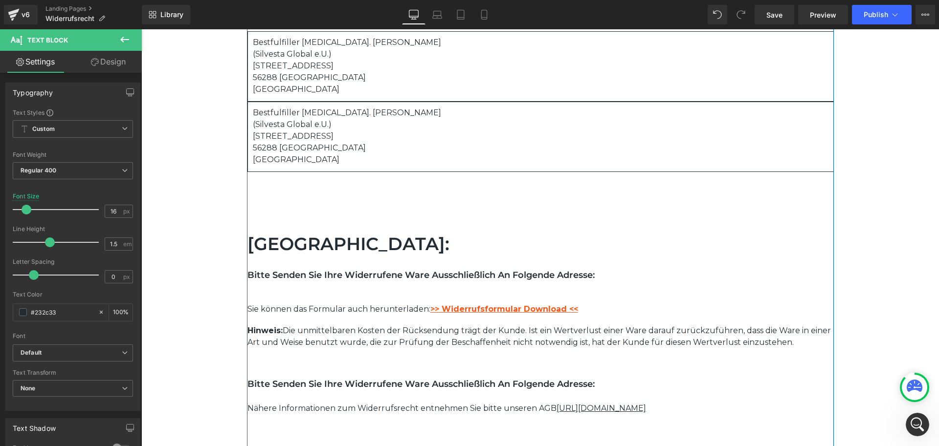
scroll to position [1021, 0]
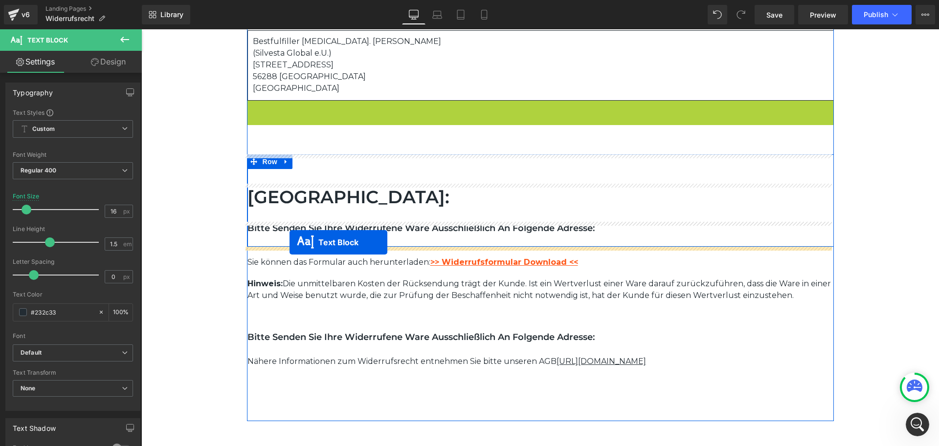
drag, startPoint x: 510, startPoint y: 134, endPoint x: 289, endPoint y: 242, distance: 245.5
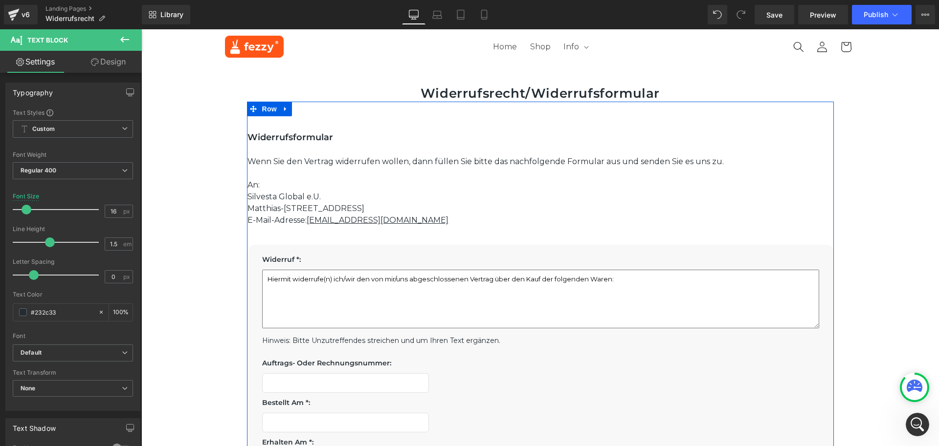
scroll to position [0, 0]
click at [410, 210] on p "Matthias-Hau-Gasse 7/G/13, 1230 Wien, Österreich" at bounding box center [540, 210] width 586 height 12
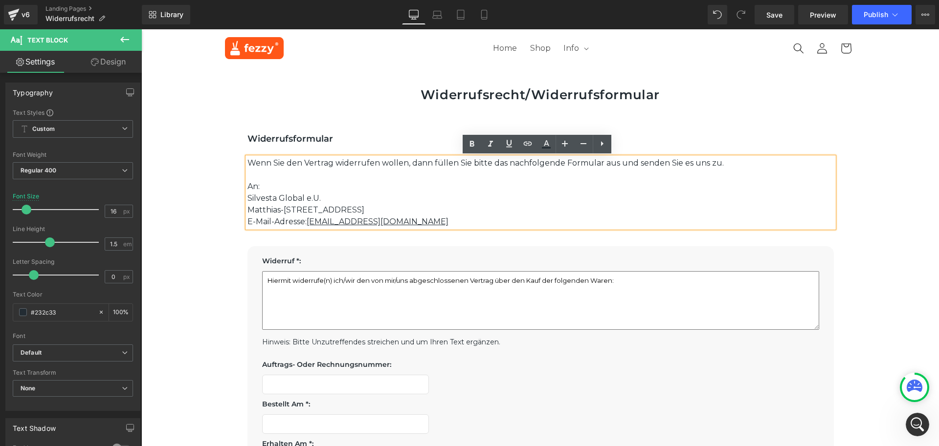
drag, startPoint x: 439, startPoint y: 209, endPoint x: 349, endPoint y: 208, distance: 90.9
click at [349, 208] on p "Matthias-Hau-Gasse 7/G/13, 1230 Wien, Österreich" at bounding box center [540, 210] width 586 height 12
copy p ", 1230 Wien, Österreich"
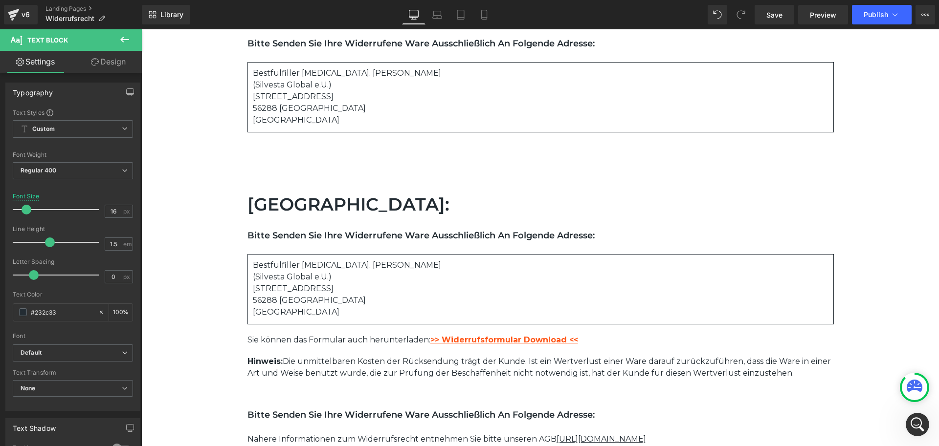
scroll to position [978, 0]
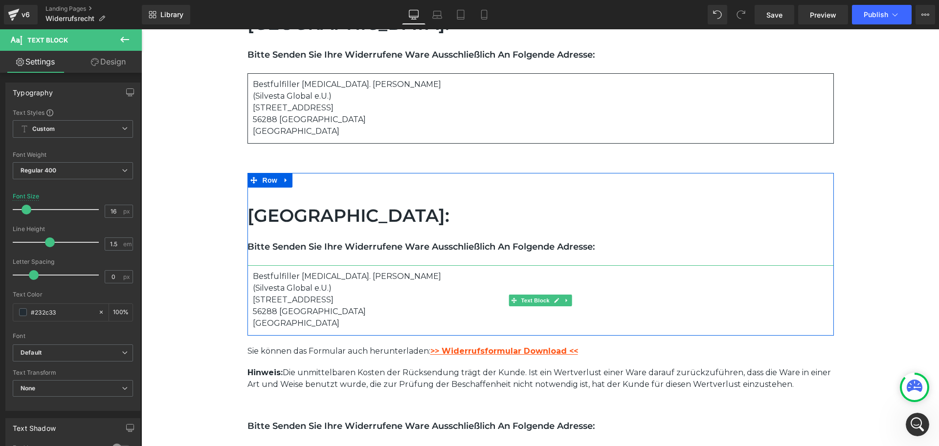
click at [338, 288] on p "(Silvesta Global e.U.)" at bounding box center [540, 289] width 575 height 12
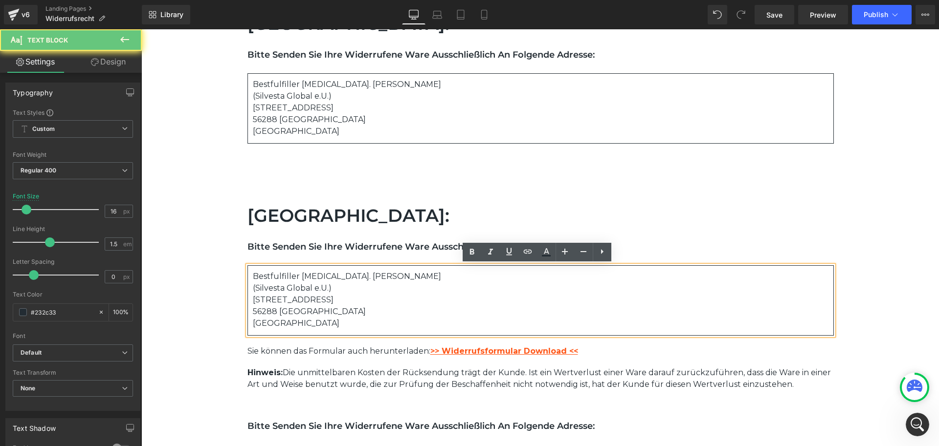
click at [312, 306] on p "56288 Kastellaun" at bounding box center [540, 312] width 575 height 12
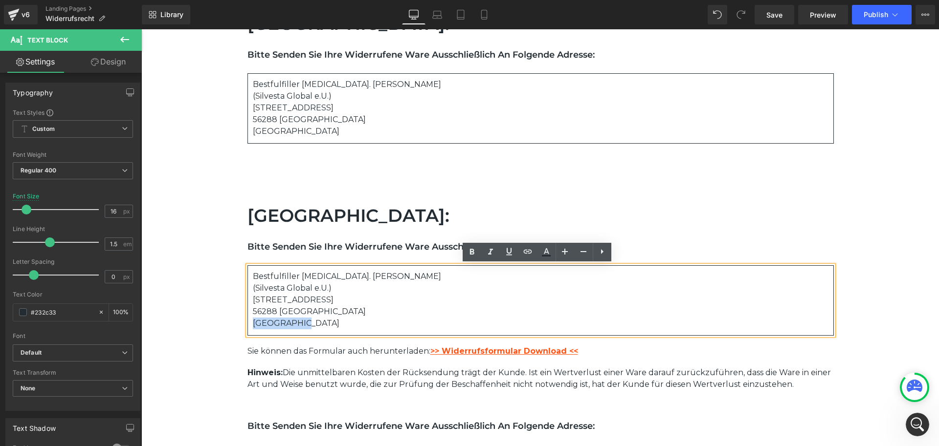
drag, startPoint x: 303, startPoint y: 322, endPoint x: 239, endPoint y: 326, distance: 64.7
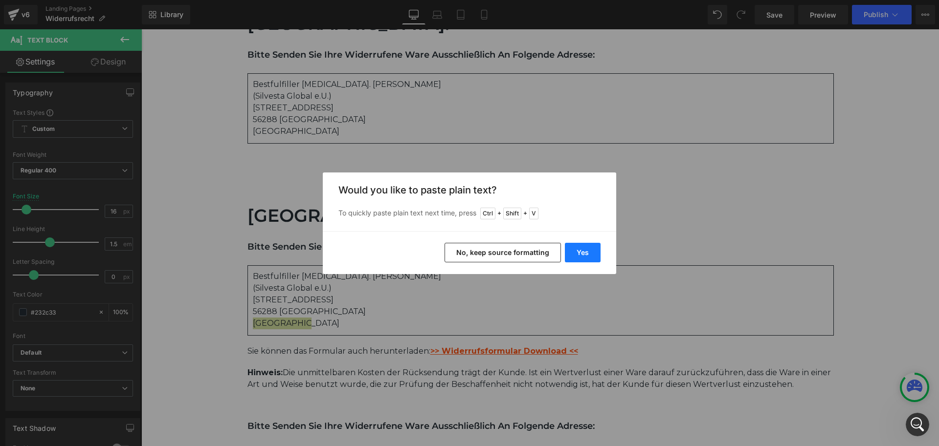
click at [574, 247] on button "Yes" at bounding box center [583, 253] width 36 height 20
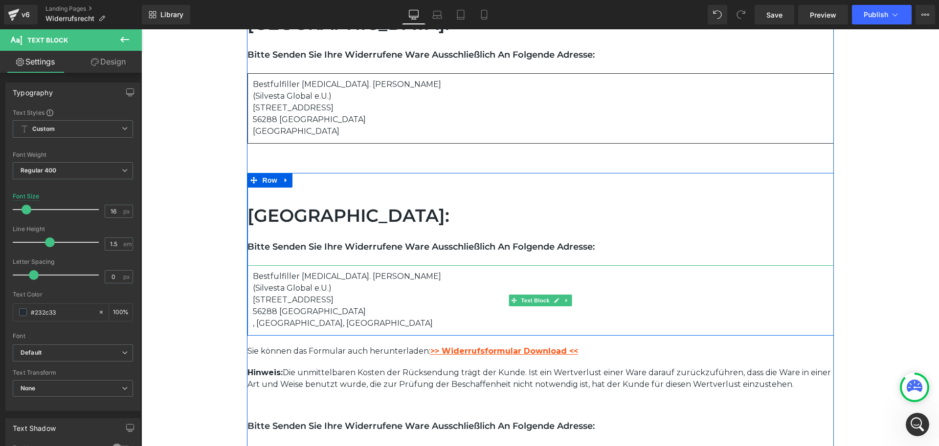
click at [253, 324] on p ", 1230 Wien, Österreich" at bounding box center [540, 324] width 575 height 12
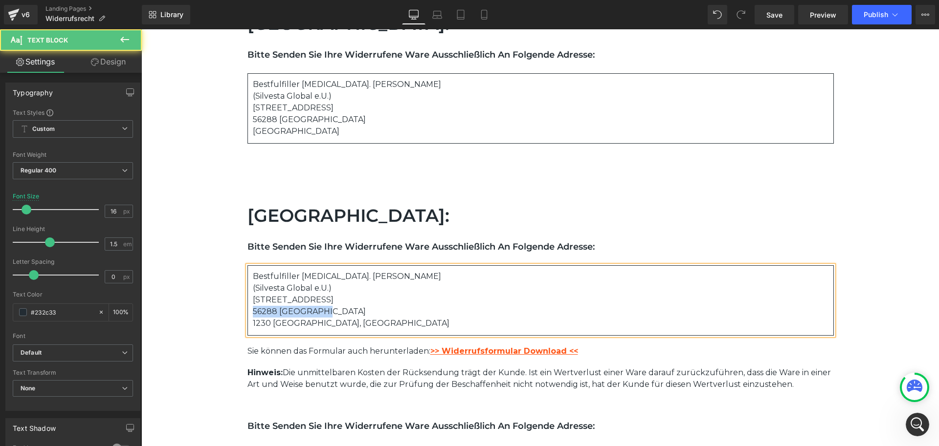
drag, startPoint x: 316, startPoint y: 308, endPoint x: 243, endPoint y: 308, distance: 72.8
click at [247, 308] on div "Bestfulfiller Inh. Andreas Felde (Silvesta Global e.U.) An der Molkerei 8 56288…" at bounding box center [540, 300] width 586 height 70
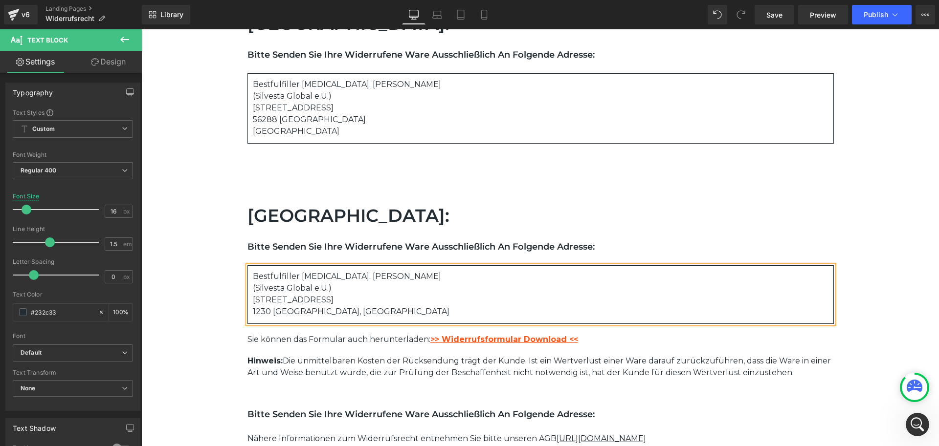
click at [293, 310] on p "1230 Wien, Österreich" at bounding box center [540, 312] width 575 height 12
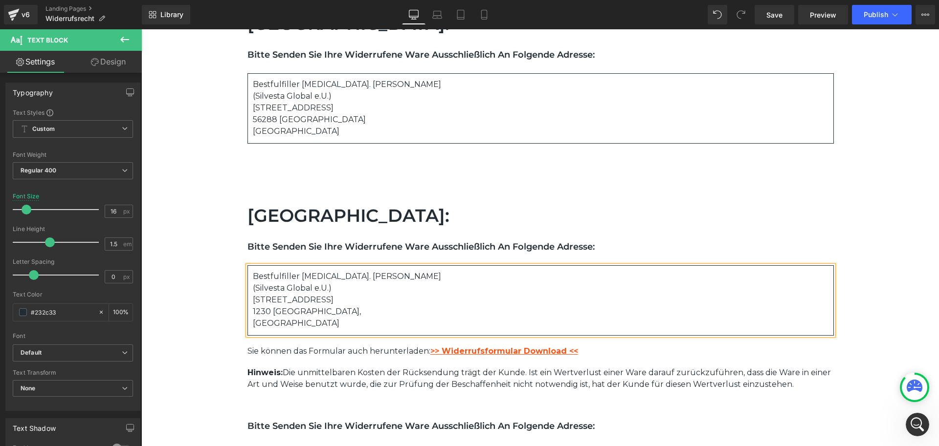
click at [294, 311] on p "1230 Wien, Österreich" at bounding box center [540, 317] width 575 height 23
click at [323, 303] on p "An der Molkerei 8" at bounding box center [540, 300] width 575 height 12
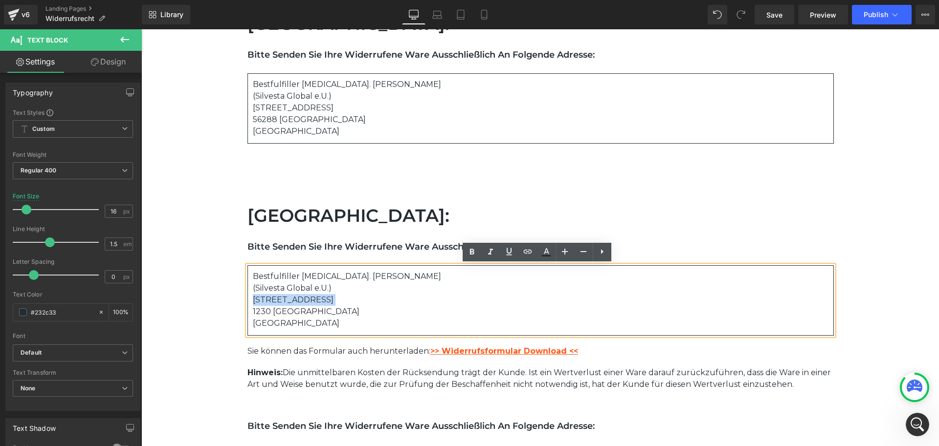
drag, startPoint x: 323, startPoint y: 300, endPoint x: 247, endPoint y: 302, distance: 75.3
click at [247, 302] on div "Bestfulfiller Inh. Andreas Felde (Silvesta Global e.U.) An der Molkerei 8 1230 …" at bounding box center [540, 300] width 586 height 70
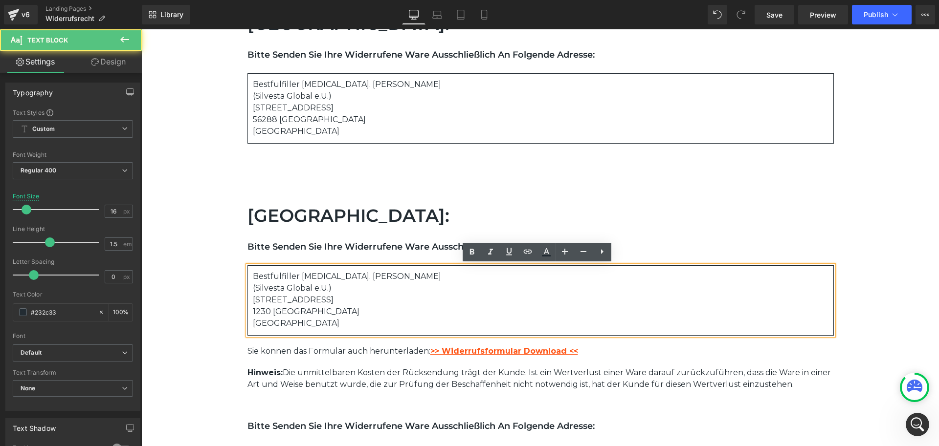
click at [253, 285] on p "(Silvesta Global e.U.)" at bounding box center [540, 289] width 575 height 12
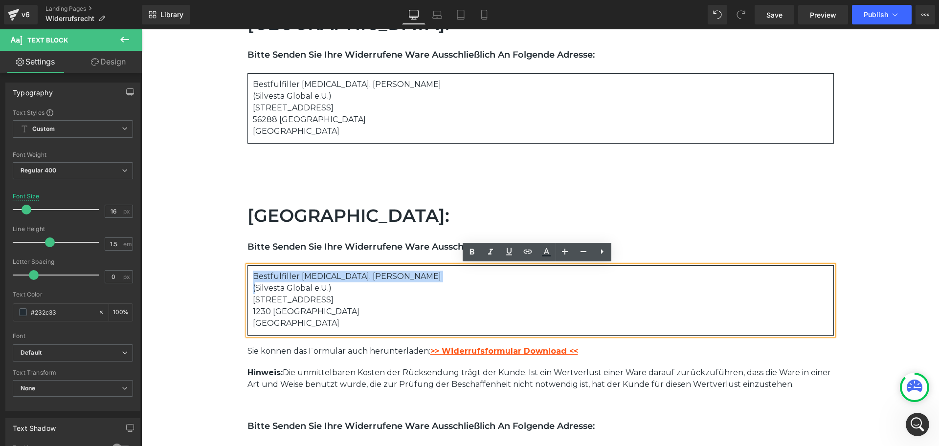
drag, startPoint x: 253, startPoint y: 286, endPoint x: 245, endPoint y: 276, distance: 13.3
click at [247, 276] on div "Bestfulfiller Inh. Andreas Felde (Silvesta Global e.U.) An der Molkerei 8 1230 …" at bounding box center [540, 300] width 586 height 70
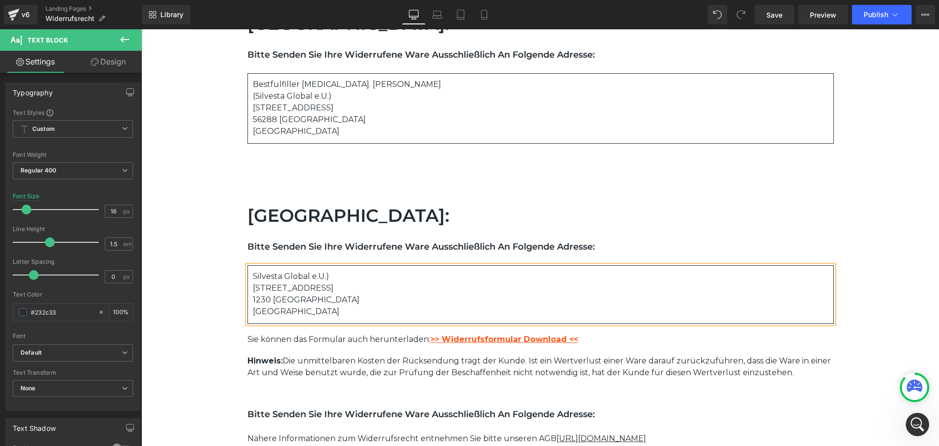
click at [326, 277] on p "Silvesta Global e.U.)" at bounding box center [540, 277] width 575 height 12
drag, startPoint x: 326, startPoint y: 289, endPoint x: 249, endPoint y: 289, distance: 77.2
click at [253, 289] on p "An der Molkerei 8" at bounding box center [540, 289] width 575 height 12
click at [362, 285] on p "Perfektastrasse 88, Obj.2, Buro 8" at bounding box center [540, 289] width 575 height 12
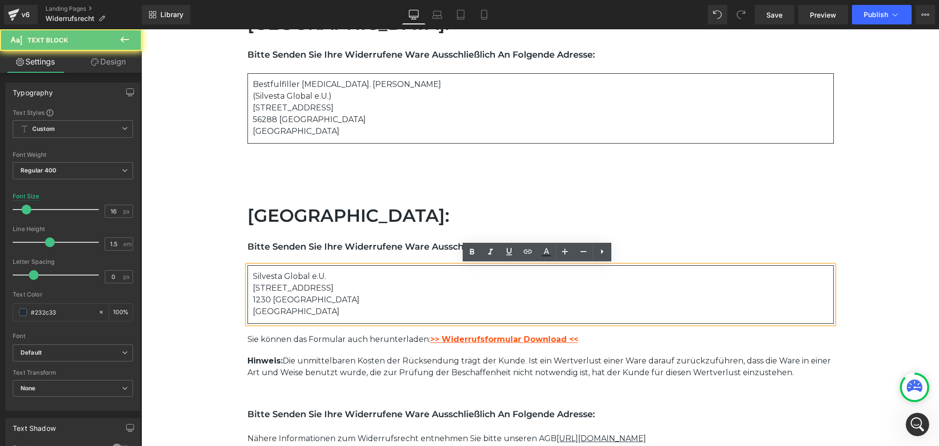
click at [366, 286] on p "Perfektastrasse 88, Obj.2, Buro 8" at bounding box center [540, 289] width 575 height 12
drag, startPoint x: 367, startPoint y: 287, endPoint x: 350, endPoint y: 287, distance: 17.1
click at [350, 287] on p "Perfektastrasse 88, Obj.2, Buro 8" at bounding box center [540, 289] width 575 height 12
click at [359, 288] on p "Perfektastrasse 88, Obj.2, Buro 8" at bounding box center [540, 289] width 575 height 12
drag, startPoint x: 366, startPoint y: 287, endPoint x: 349, endPoint y: 287, distance: 17.6
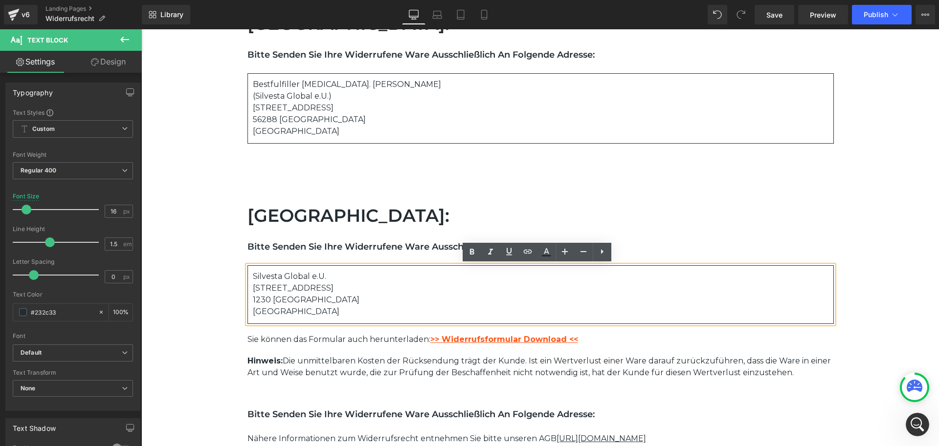
click at [349, 287] on p "Perfektastrasse 88, Obj.2, Buro 8" at bounding box center [540, 289] width 575 height 12
copy p "Buro"
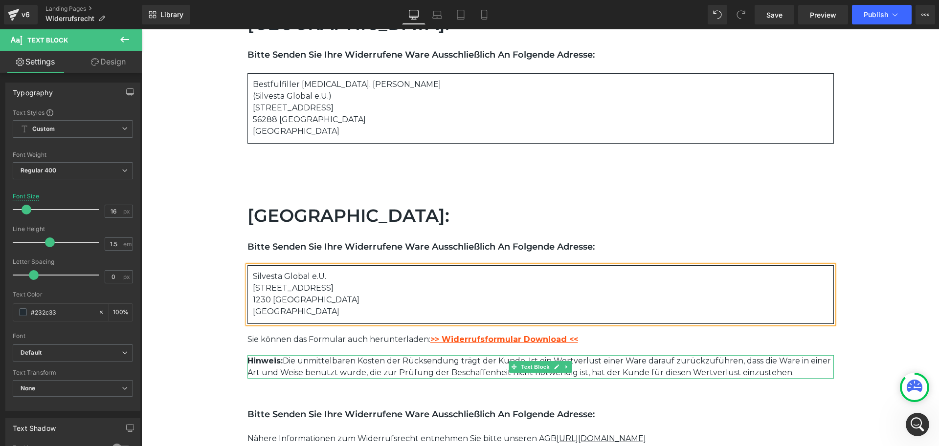
click at [417, 363] on p "Hinweis: Die unmittelbaren Kosten der Rücksendung trägt der Kunde. Ist ein Wert…" at bounding box center [540, 366] width 586 height 23
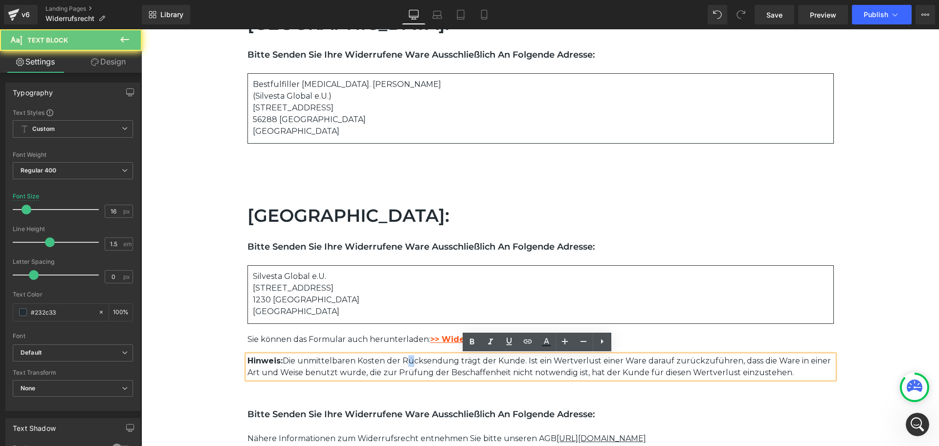
click at [406, 361] on p "Hinweis: Die unmittelbaren Kosten der Rücksendung trägt der Kunde. Ist ein Wert…" at bounding box center [540, 366] width 586 height 23
copy p "ü"
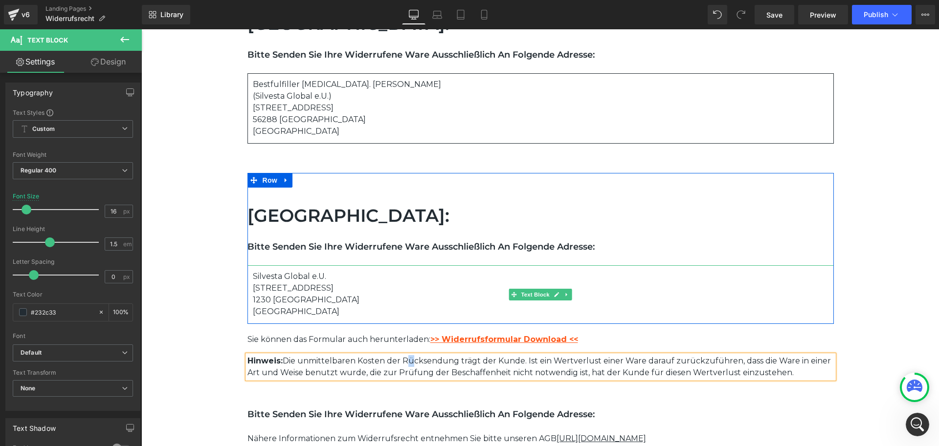
click at [330, 288] on p "Perfektastrasse 88, Obj.2, Buro 8" at bounding box center [540, 289] width 575 height 12
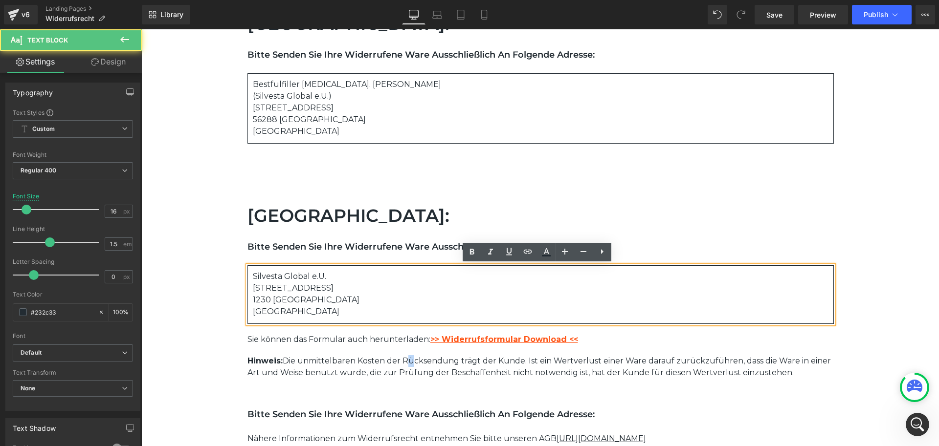
click at [356, 285] on p "Perfektastrasse 88, Obj.2, Buro 8" at bounding box center [540, 289] width 575 height 12
click at [449, 279] on p "Silvesta Global e.U." at bounding box center [540, 277] width 575 height 12
click at [355, 288] on p "Perfektastrasse 88, Obj.2, Buro 8" at bounding box center [540, 289] width 575 height 12
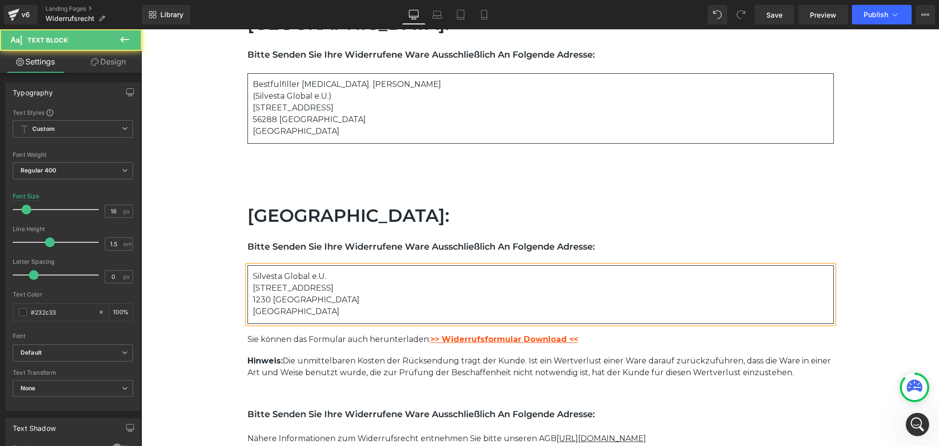
click at [382, 289] on p "Perfektastrasse 88, Obj.2, Büro 8" at bounding box center [540, 289] width 575 height 12
click at [356, 293] on p "Perfektastrasse 88, Obj.2, Büro 8" at bounding box center [540, 289] width 575 height 12
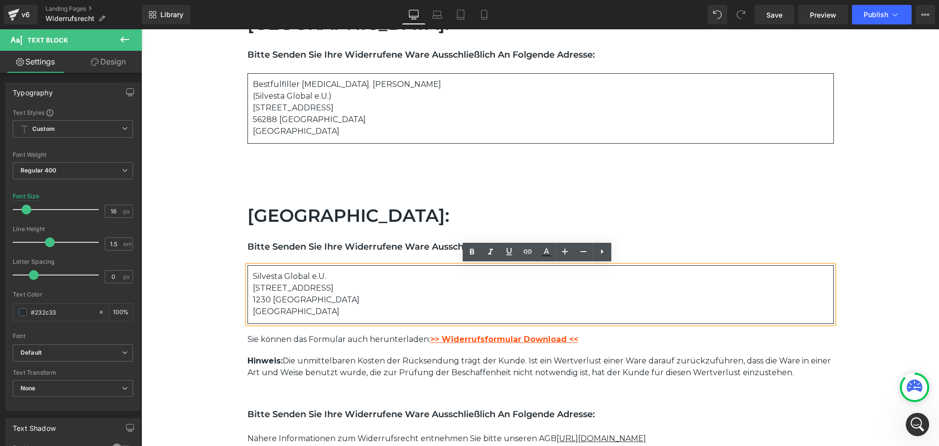
click at [322, 295] on p "1230 Wien Österreich" at bounding box center [540, 305] width 575 height 23
click at [404, 292] on p "Perfektastrasse 88, Obj.2, Büro 8" at bounding box center [540, 289] width 575 height 12
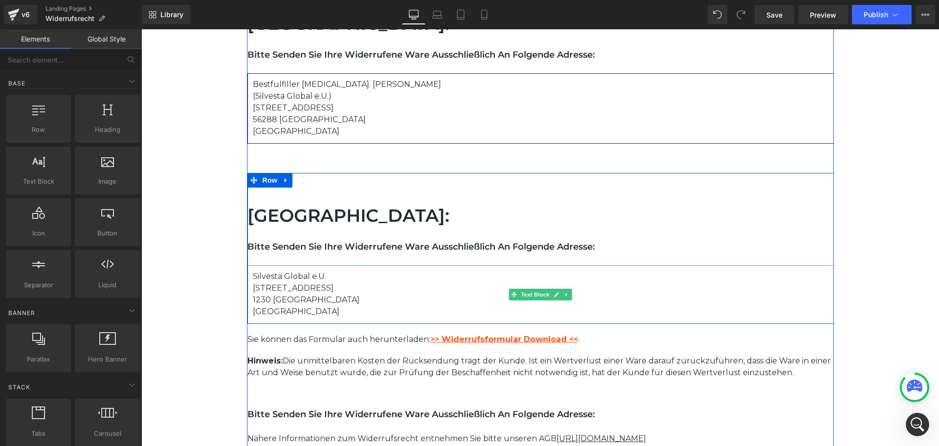
click at [297, 293] on p "Perfektastrasse 88, Obj.2, Büro 8" at bounding box center [540, 289] width 575 height 12
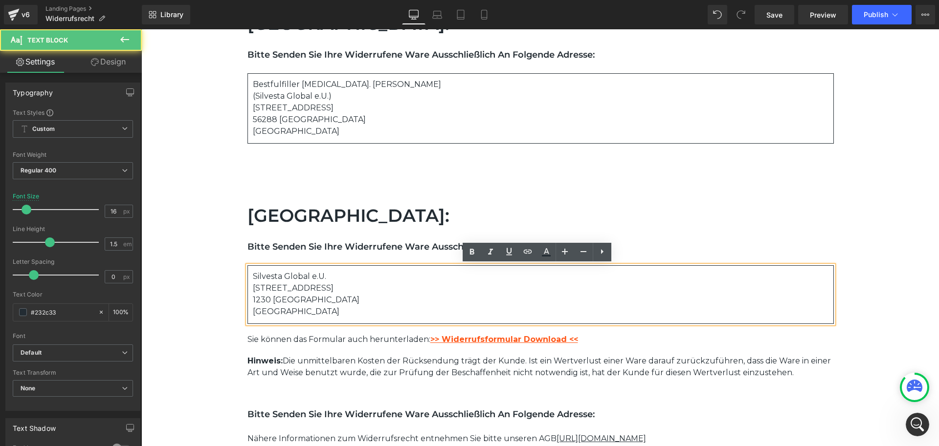
drag, startPoint x: 319, startPoint y: 287, endPoint x: 288, endPoint y: 286, distance: 30.3
click at [288, 286] on p "Perfektastrasse 88, Obj.2, Büro 8" at bounding box center [540, 289] width 575 height 12
drag, startPoint x: 343, startPoint y: 288, endPoint x: 230, endPoint y: 285, distance: 113.0
copy p "Perfektastrasse 88, Obj.2"
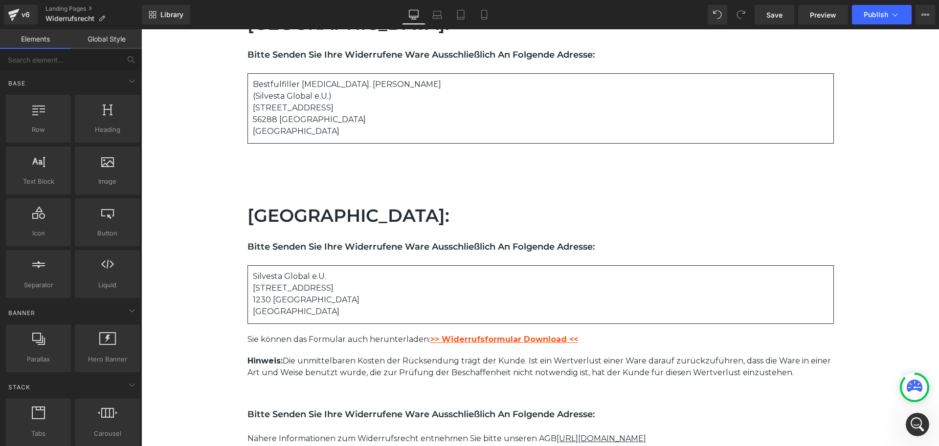
click at [273, 314] on p "1230 Wien Österreich" at bounding box center [540, 305] width 575 height 23
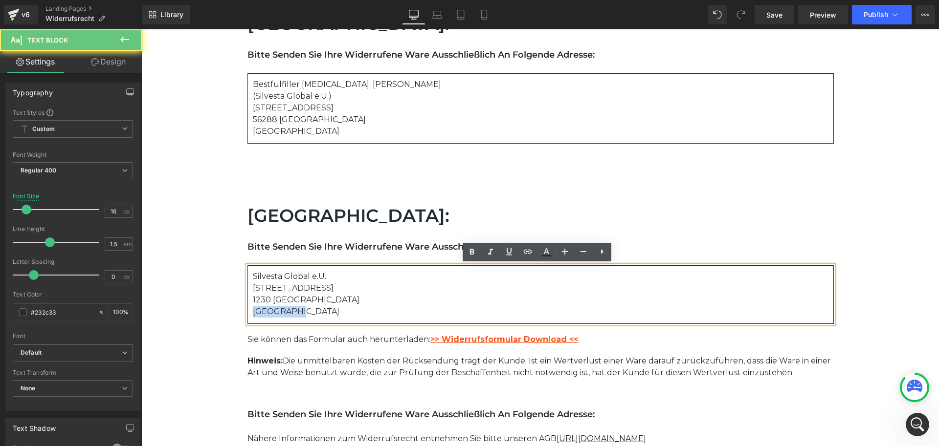
drag, startPoint x: 293, startPoint y: 314, endPoint x: 248, endPoint y: 312, distance: 44.5
click at [248, 312] on div "Silvesta Global e.U. Perfektastrasse 88, Obj.2, Büro 8 1230 Wien Österreich" at bounding box center [540, 294] width 586 height 59
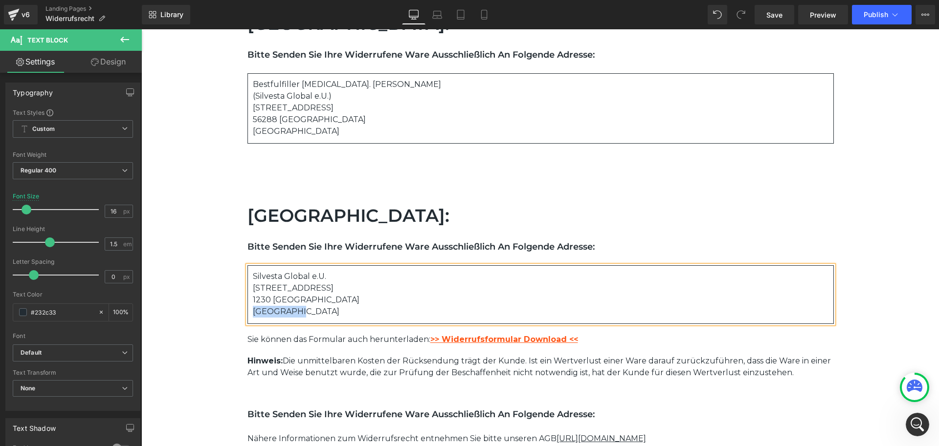
click at [313, 222] on h1 "Deutschland:" at bounding box center [540, 215] width 586 height 26
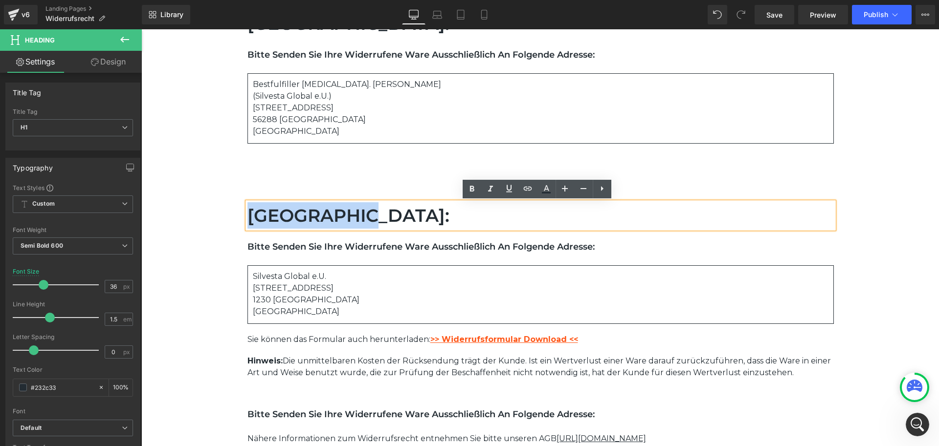
drag, startPoint x: 358, startPoint y: 214, endPoint x: 246, endPoint y: 218, distance: 112.0
click at [247, 218] on h1 "Deutschland:" at bounding box center [540, 215] width 586 height 26
paste div
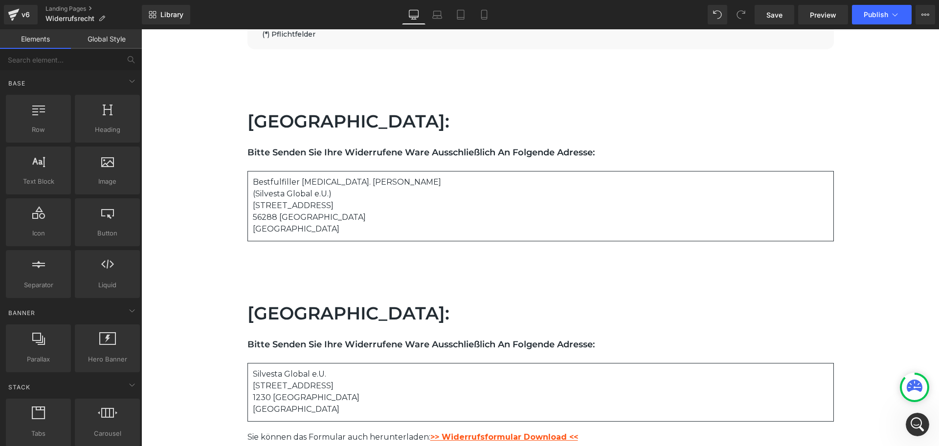
click at [292, 313] on link at bounding box center [297, 308] width 10 height 12
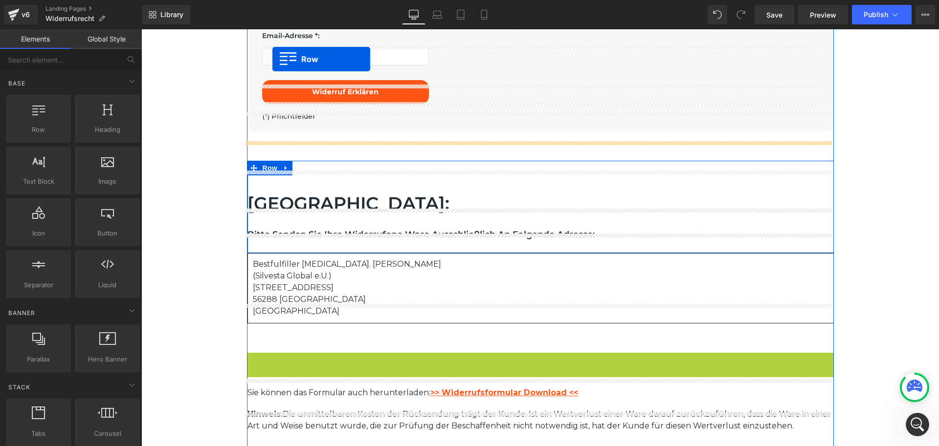
scroll to position [768, 0]
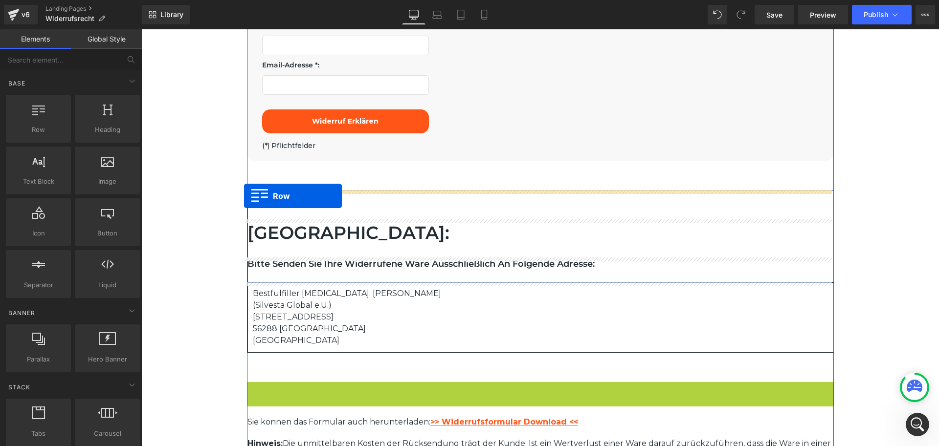
drag, startPoint x: 250, startPoint y: 178, endPoint x: 244, endPoint y: 196, distance: 19.0
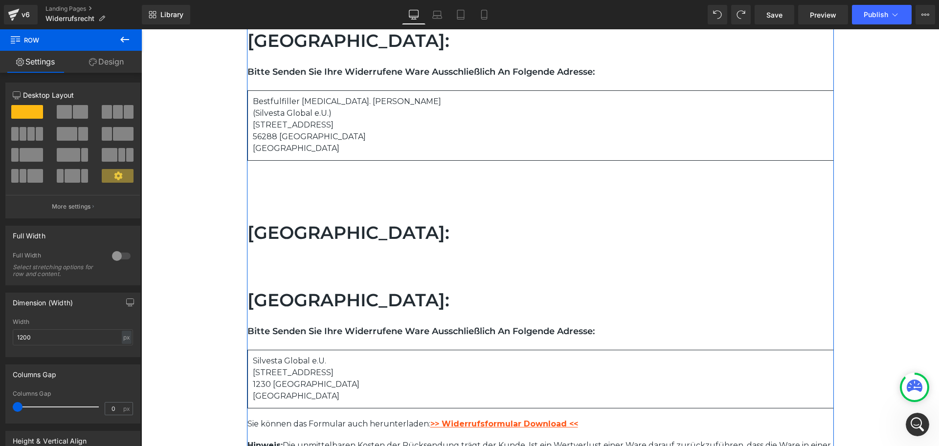
scroll to position [1010, 0]
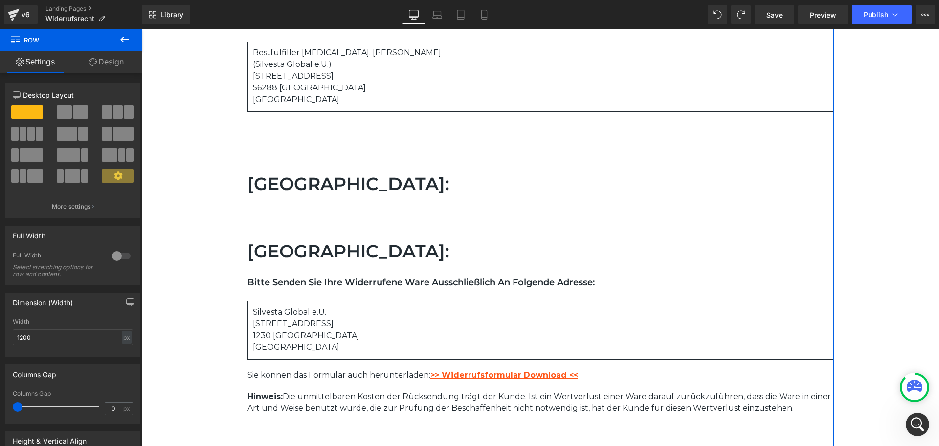
drag, startPoint x: 320, startPoint y: 187, endPoint x: 372, endPoint y: 187, distance: 51.8
click at [320, 187] on h1 "Österreich:" at bounding box center [540, 184] width 586 height 26
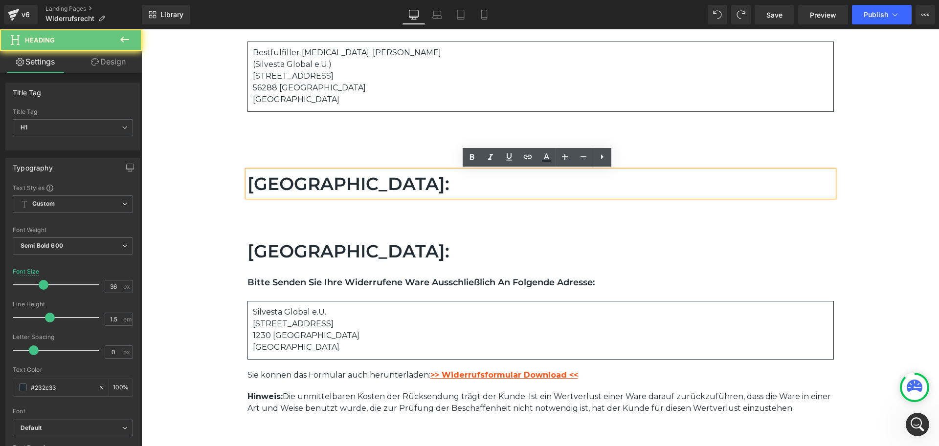
click at [372, 187] on h1 "Österreich:" at bounding box center [540, 184] width 586 height 26
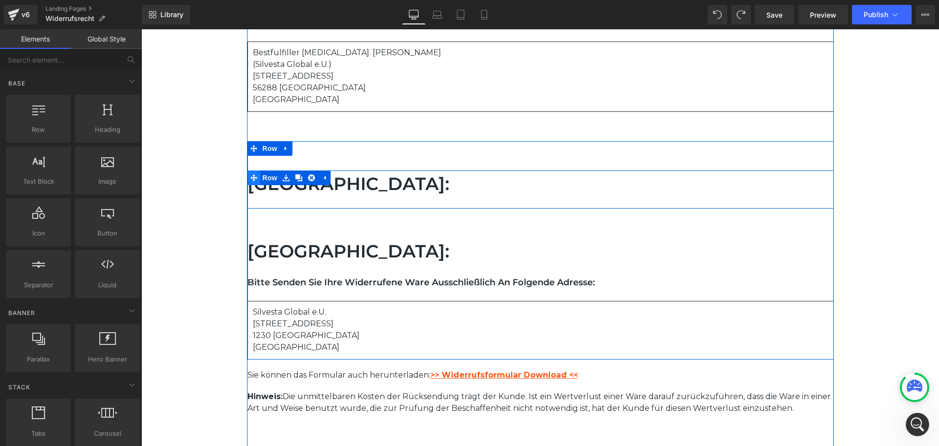
click at [250, 181] on icon at bounding box center [253, 178] width 7 height 7
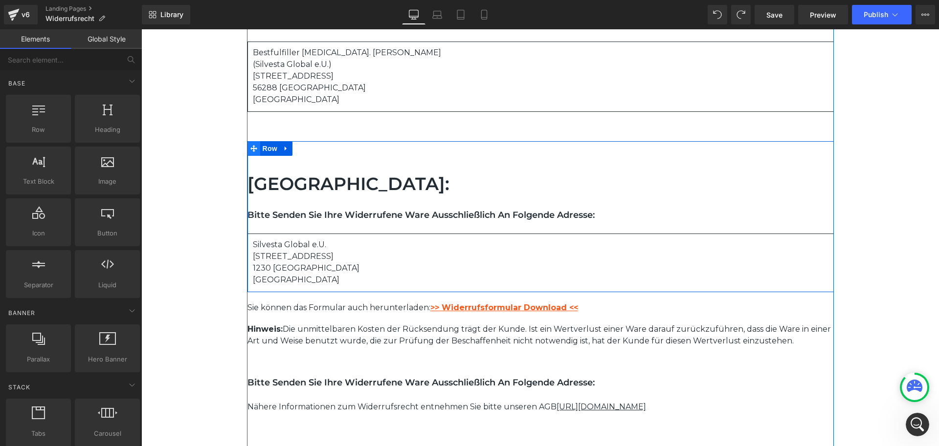
click at [251, 148] on icon at bounding box center [253, 148] width 7 height 7
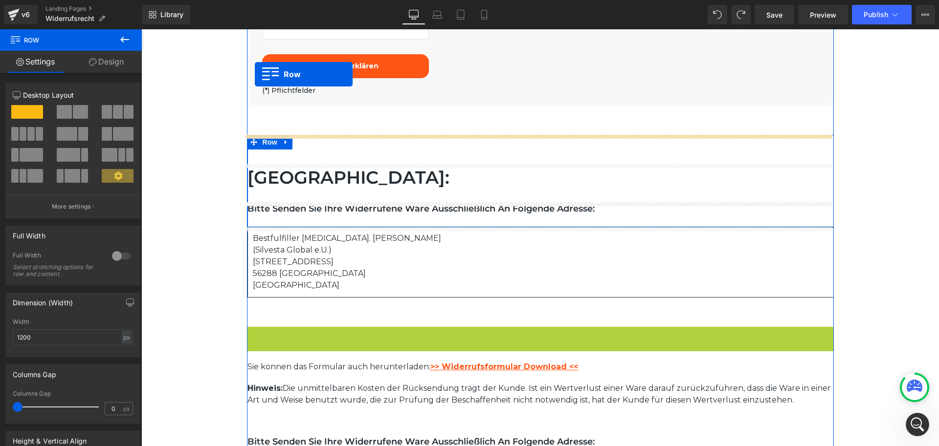
scroll to position [804, 0]
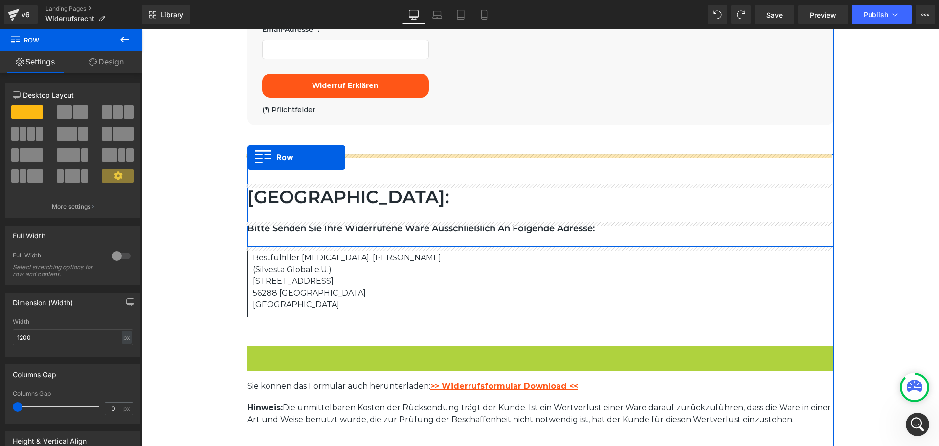
drag, startPoint x: 249, startPoint y: 248, endPoint x: 247, endPoint y: 157, distance: 91.0
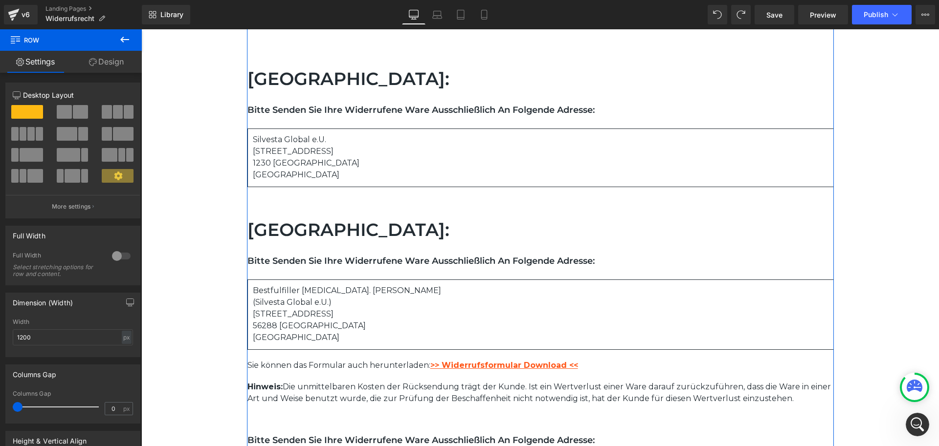
scroll to position [951, 0]
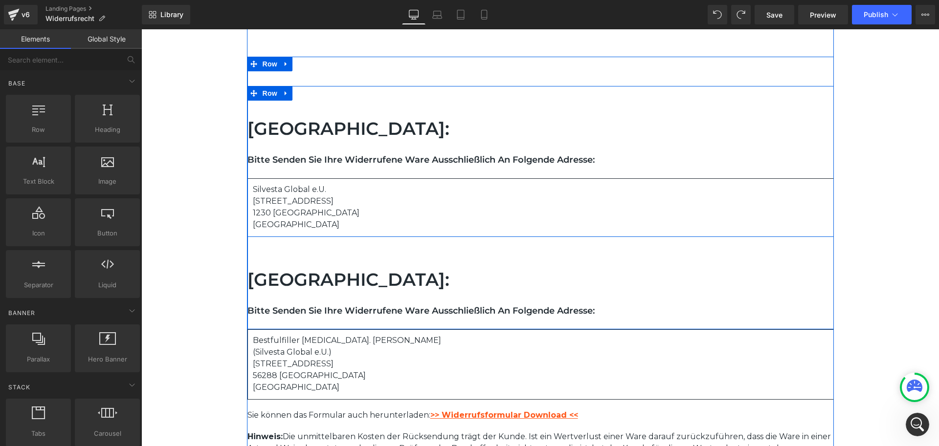
scroll to position [853, 0]
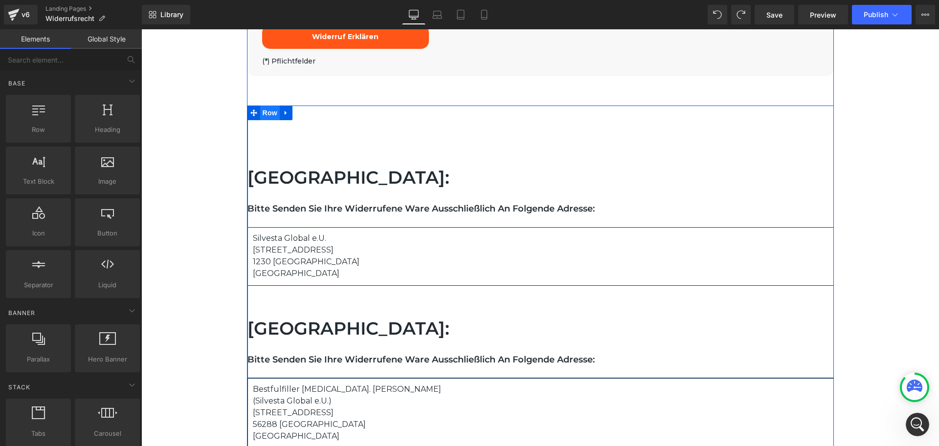
drag, startPoint x: 250, startPoint y: 114, endPoint x: 257, endPoint y: 114, distance: 7.3
click at [250, 114] on icon at bounding box center [253, 113] width 7 height 7
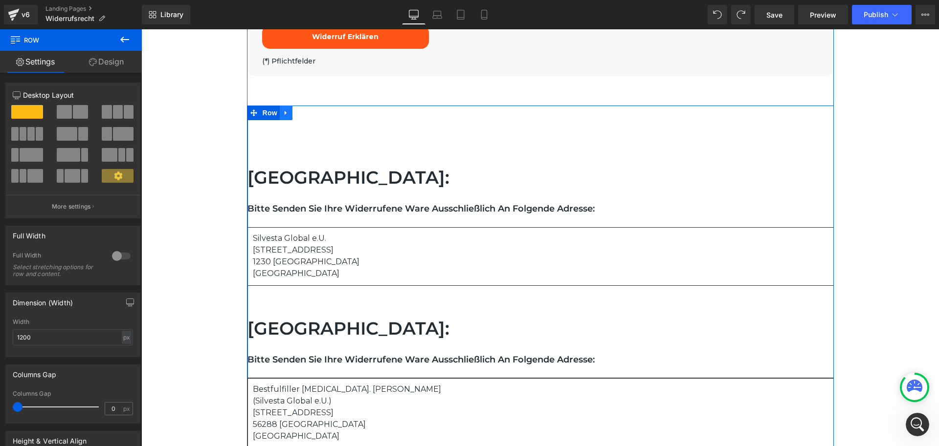
click at [285, 112] on icon at bounding box center [286, 113] width 2 height 4
click at [308, 112] on icon at bounding box center [311, 113] width 7 height 7
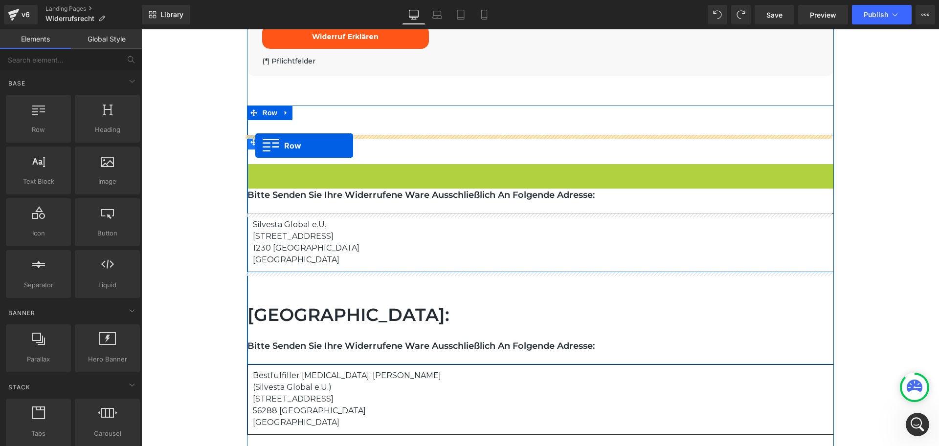
drag, startPoint x: 249, startPoint y: 172, endPoint x: 255, endPoint y: 146, distance: 27.2
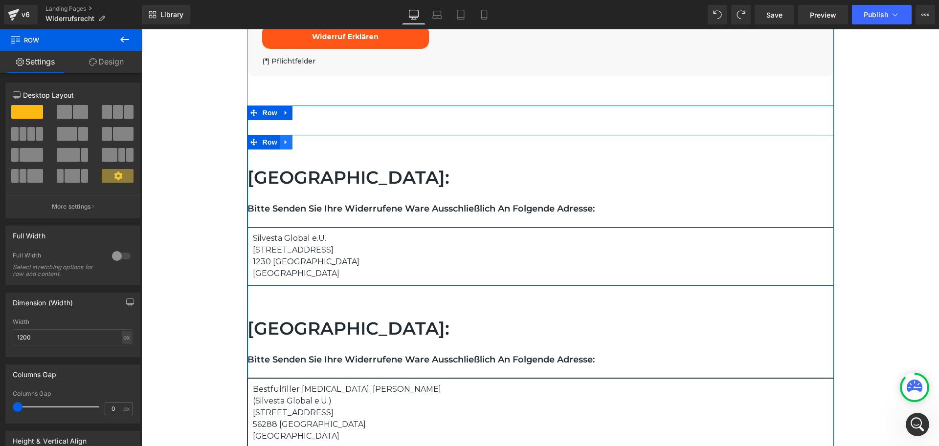
click at [283, 142] on icon at bounding box center [286, 142] width 7 height 7
click at [308, 142] on icon at bounding box center [311, 142] width 7 height 7
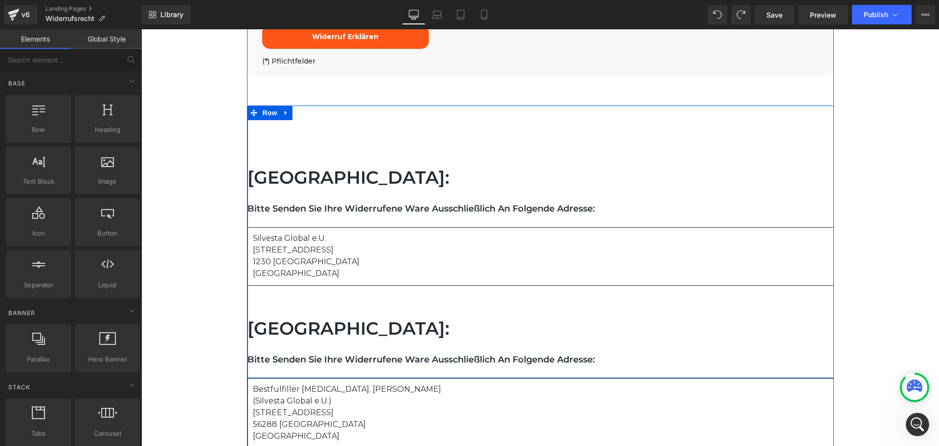
click at [309, 112] on div "Österreich: Heading Row Bitte senden Sie Ihre widerrufene Ware ausschließlich a…" at bounding box center [540, 242] width 586 height 273
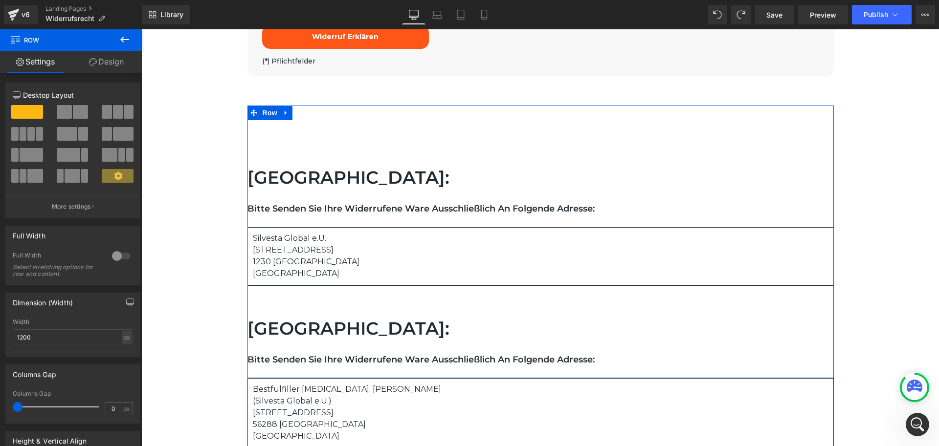
click at [98, 59] on link "Design" at bounding box center [106, 62] width 71 height 22
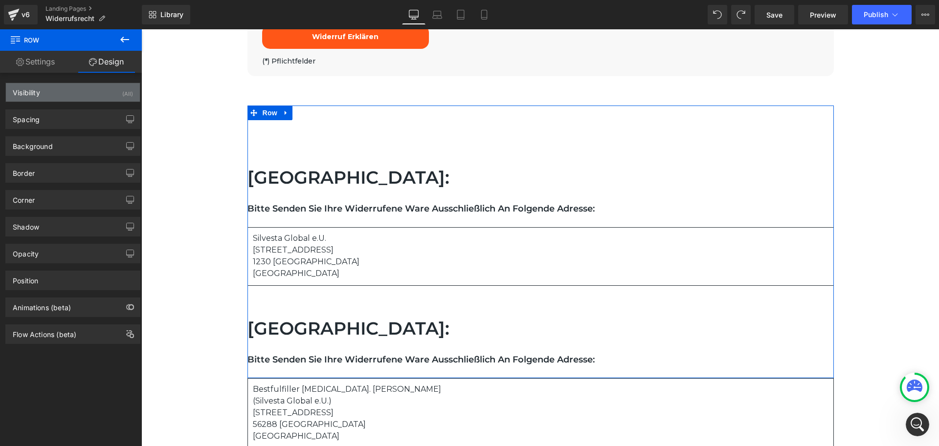
type input "60"
type input "0"
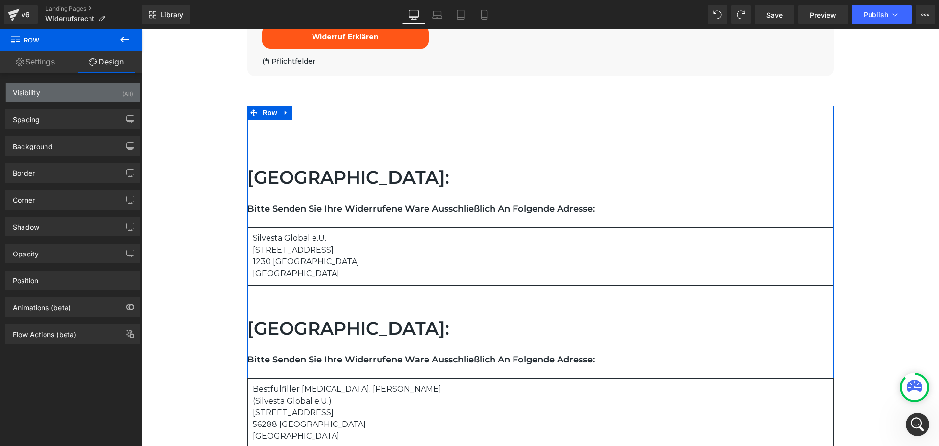
type input "0"
click at [50, 90] on div "Visibility (All)" at bounding box center [73, 92] width 134 height 19
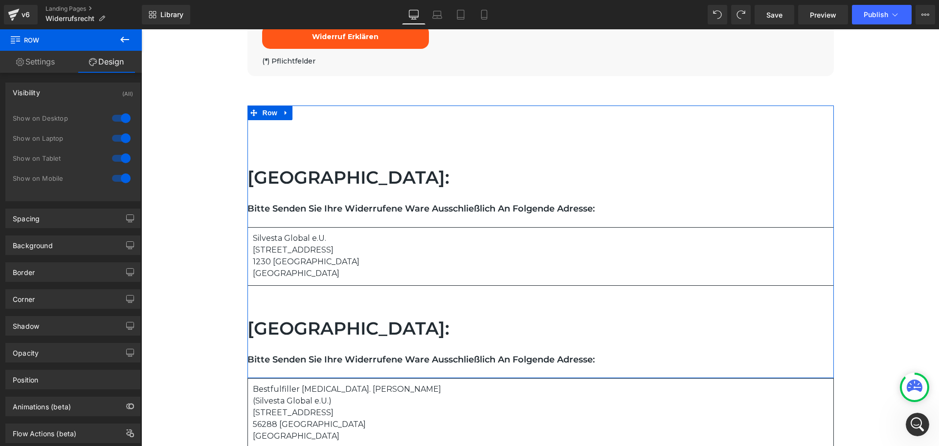
click at [48, 92] on div "Visibility (All)" at bounding box center [73, 92] width 134 height 19
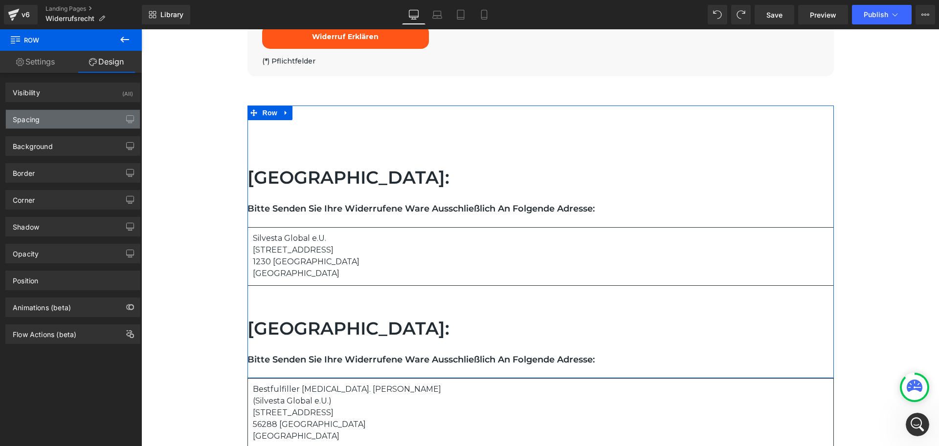
click at [47, 123] on div "Spacing" at bounding box center [73, 119] width 134 height 19
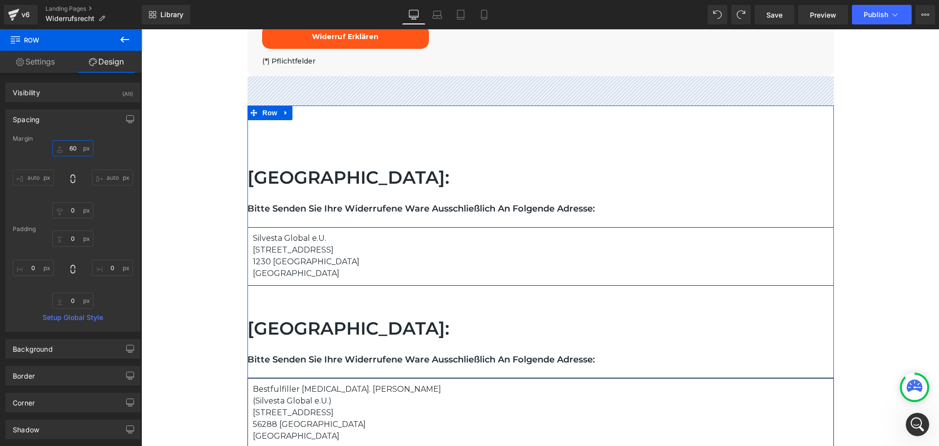
click at [73, 148] on input "60" at bounding box center [72, 148] width 41 height 16
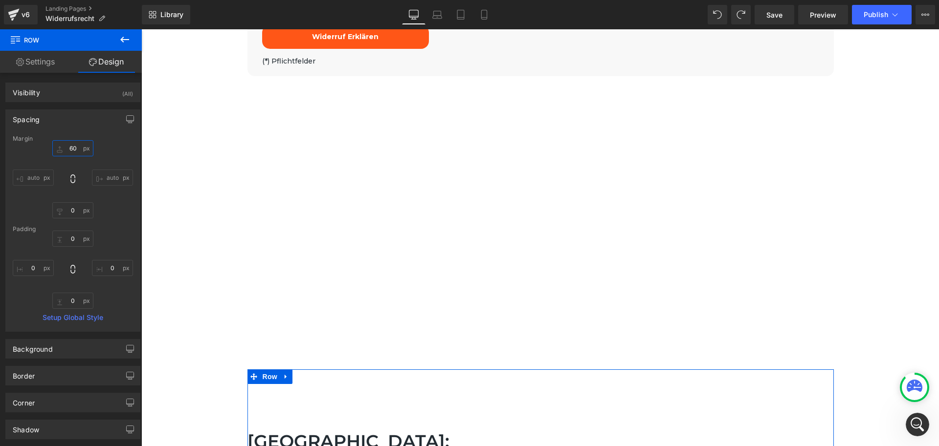
type input "6"
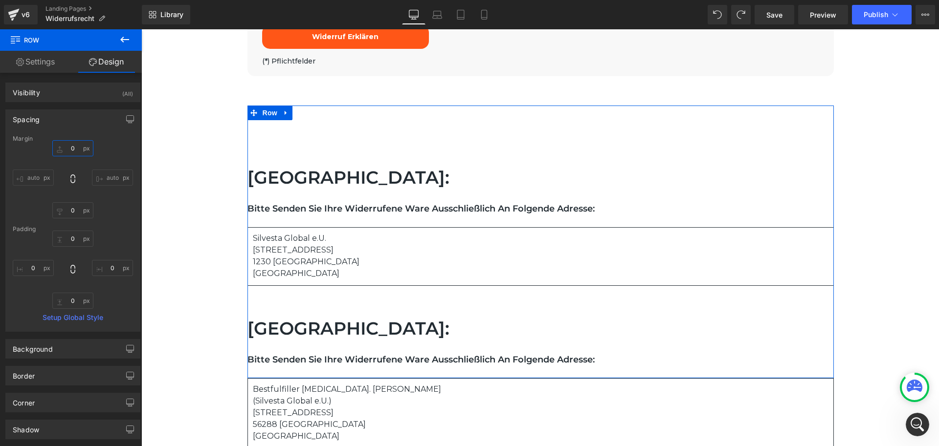
type input "0"
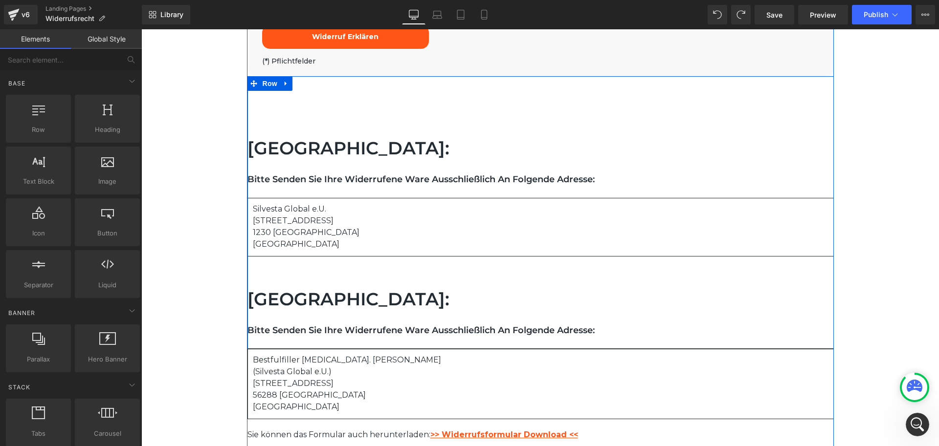
click at [314, 279] on div "Österreich: Heading Row Bitte senden Sie Ihre widerrufene Ware ausschließlich a…" at bounding box center [540, 212] width 586 height 273
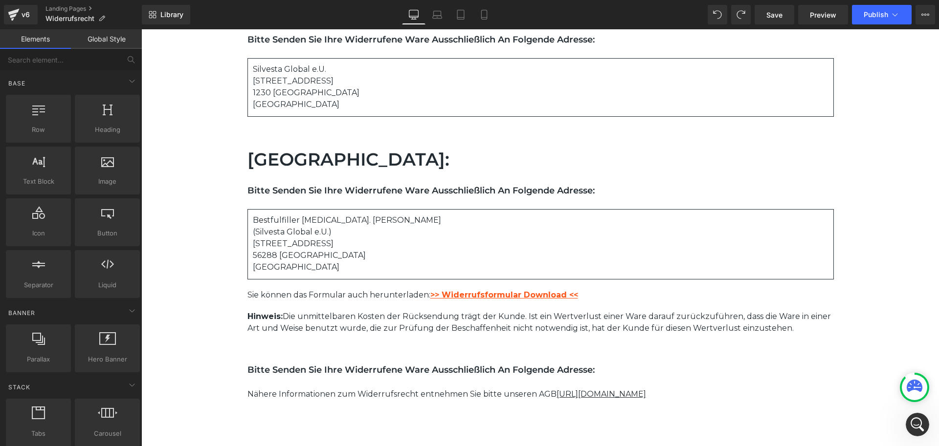
scroll to position [1000, 0]
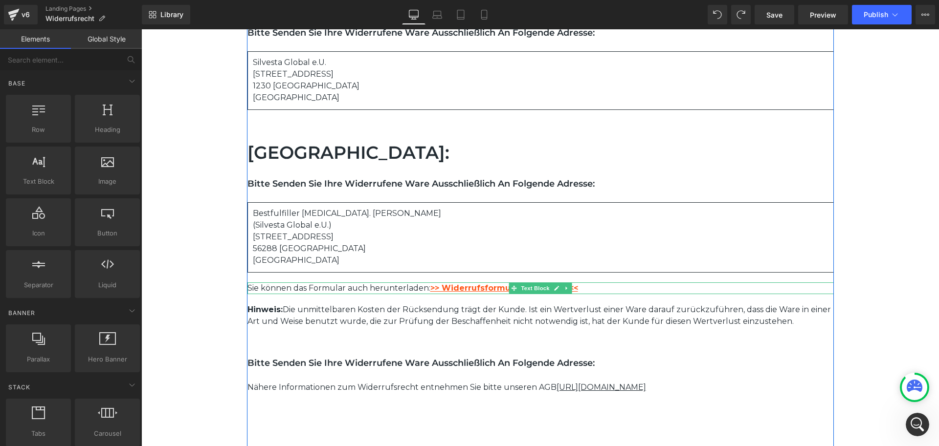
click at [346, 289] on p "Sie können das Formular auch herunterladen: >> Widerrufsformular Download <<" at bounding box center [540, 289] width 586 height 12
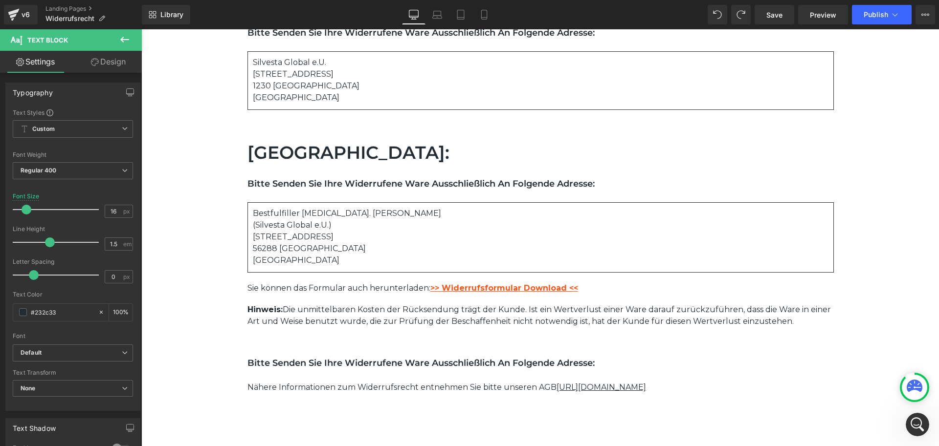
click at [98, 60] on link "Design" at bounding box center [108, 62] width 71 height 22
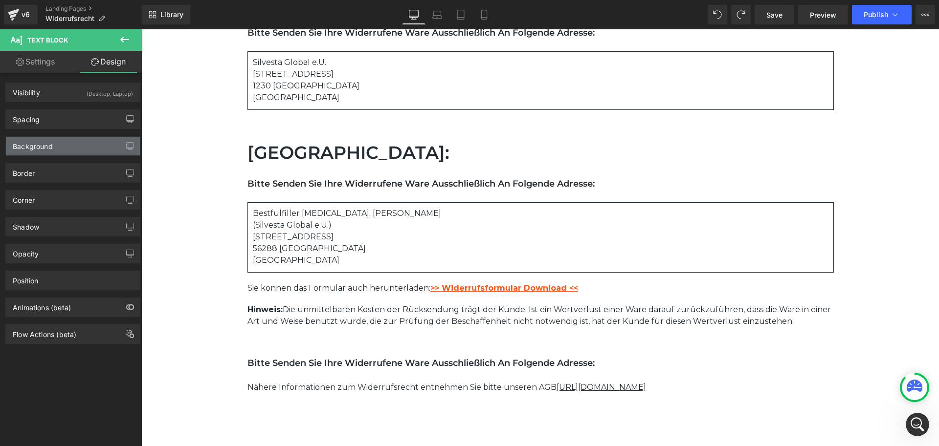
type input "20"
type input "0"
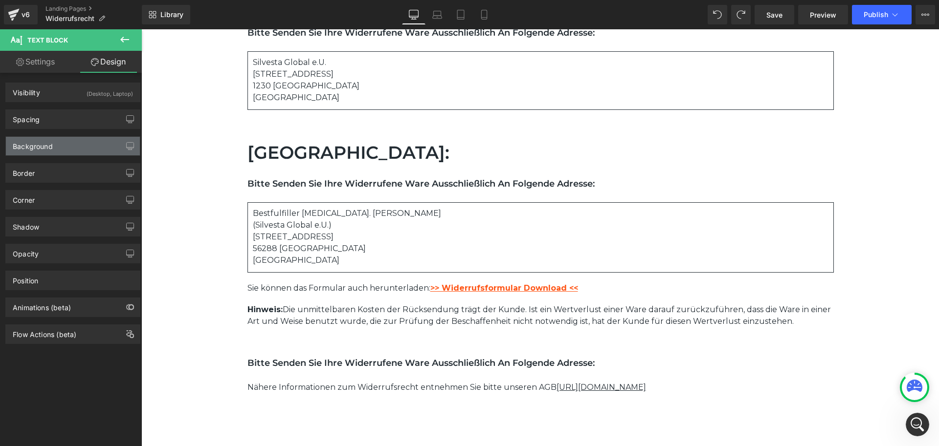
type input "0"
type input "#232c33"
type input "100"
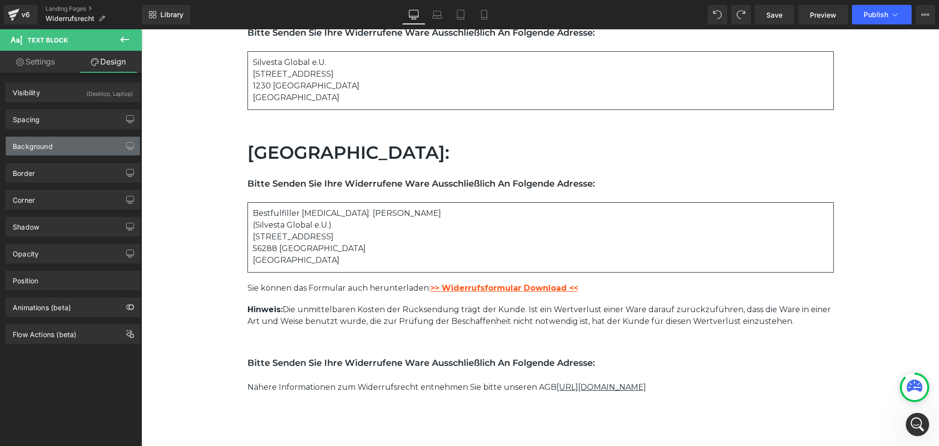
type input "0"
click at [34, 167] on div "Border" at bounding box center [24, 171] width 22 height 14
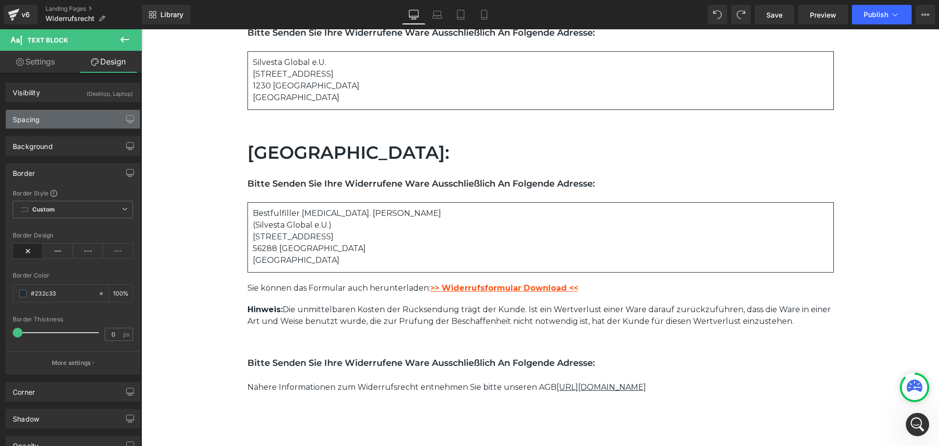
click at [39, 120] on div "Spacing" at bounding box center [26, 117] width 27 height 14
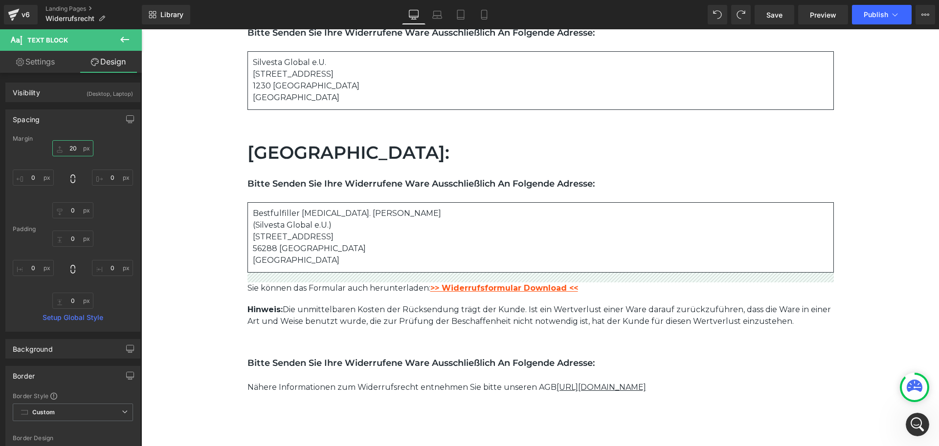
click at [73, 149] on input "20" at bounding box center [72, 148] width 41 height 16
type input "80"
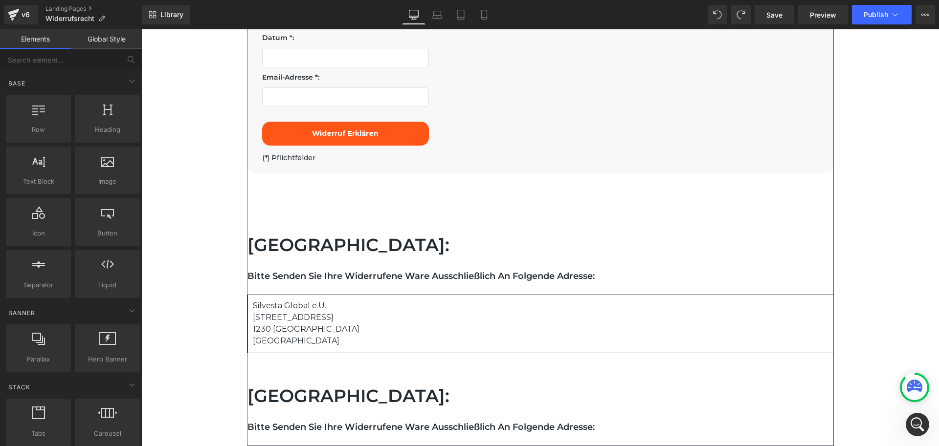
scroll to position [755, 0]
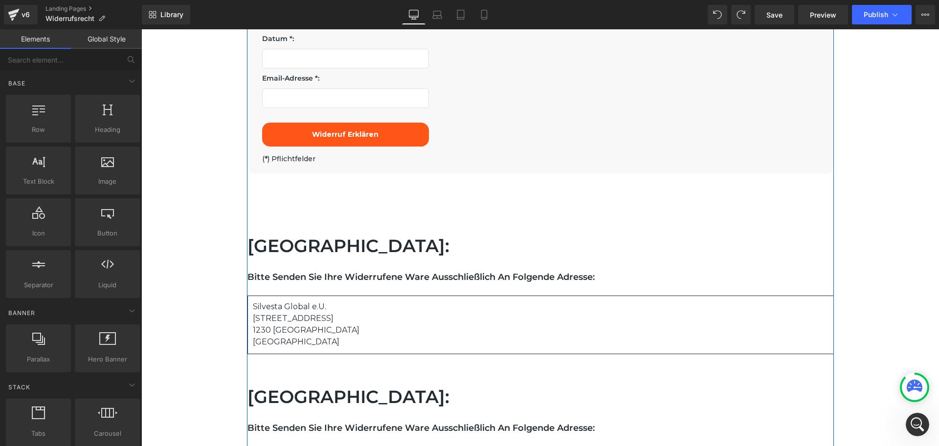
click at [316, 203] on div "Österreich: Heading Row Bitte senden Sie Ihre widerrufene Ware ausschließlich a…" at bounding box center [540, 310] width 586 height 273
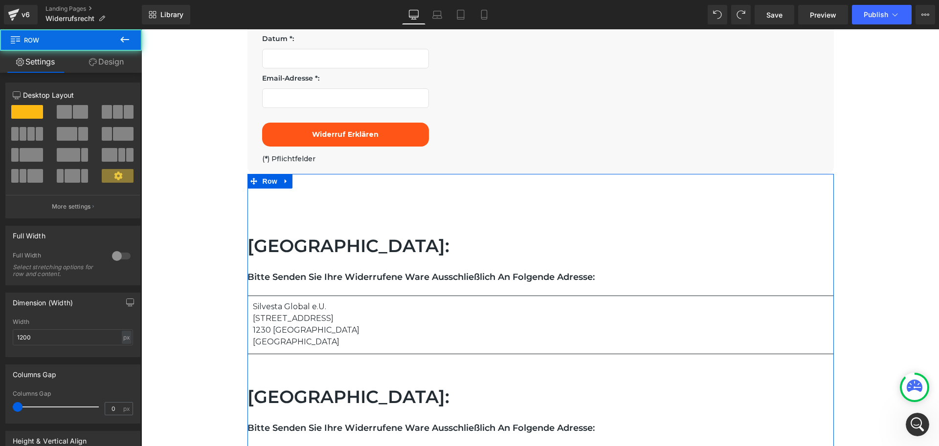
click at [110, 66] on link "Design" at bounding box center [106, 62] width 71 height 22
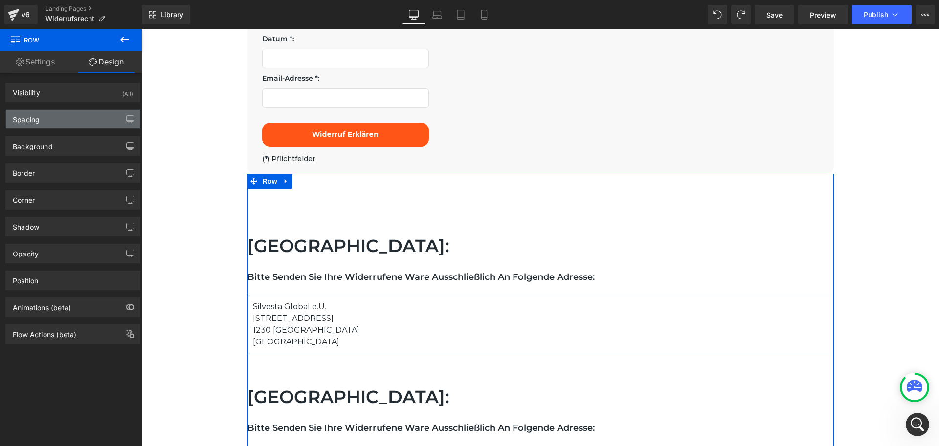
click at [38, 120] on div "Spacing" at bounding box center [26, 117] width 27 height 14
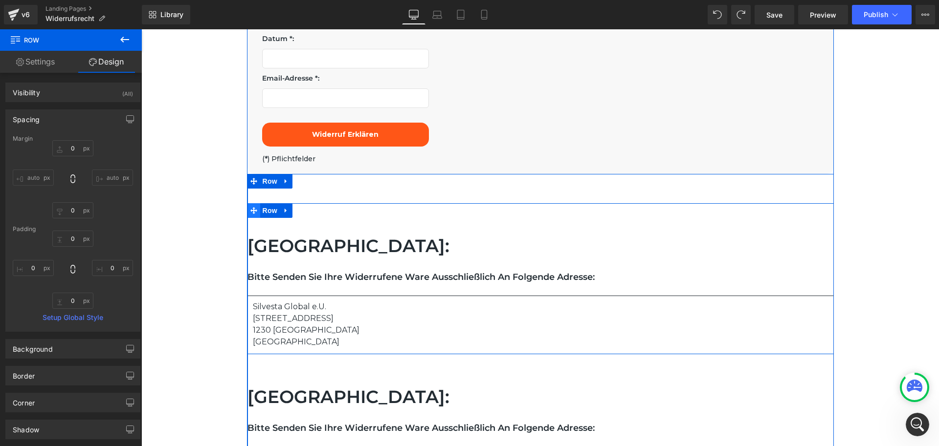
click at [250, 212] on icon at bounding box center [253, 210] width 7 height 7
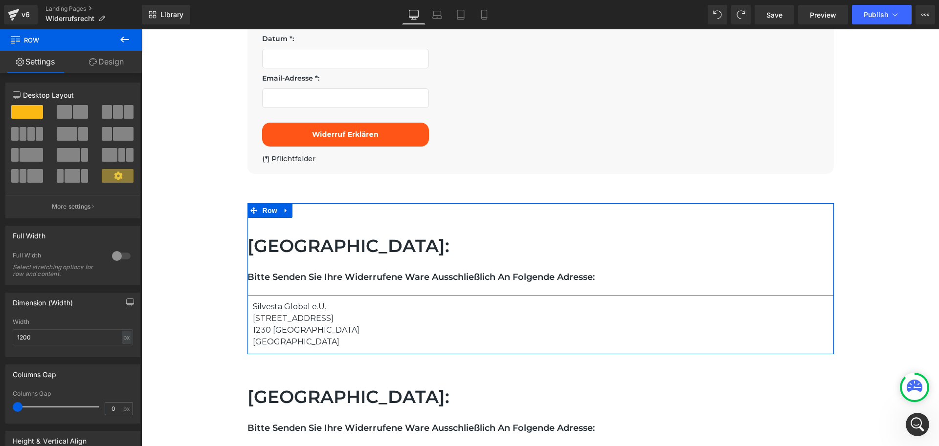
click at [107, 59] on link "Design" at bounding box center [106, 62] width 71 height 22
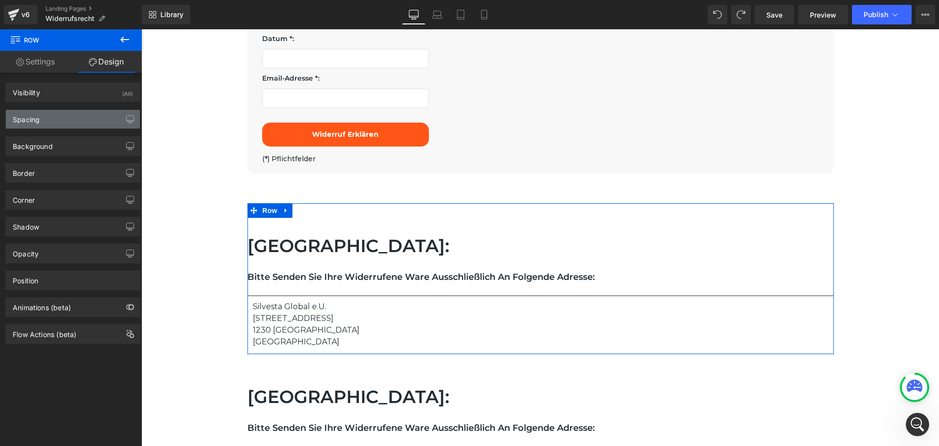
click at [44, 115] on div "Spacing" at bounding box center [73, 119] width 134 height 19
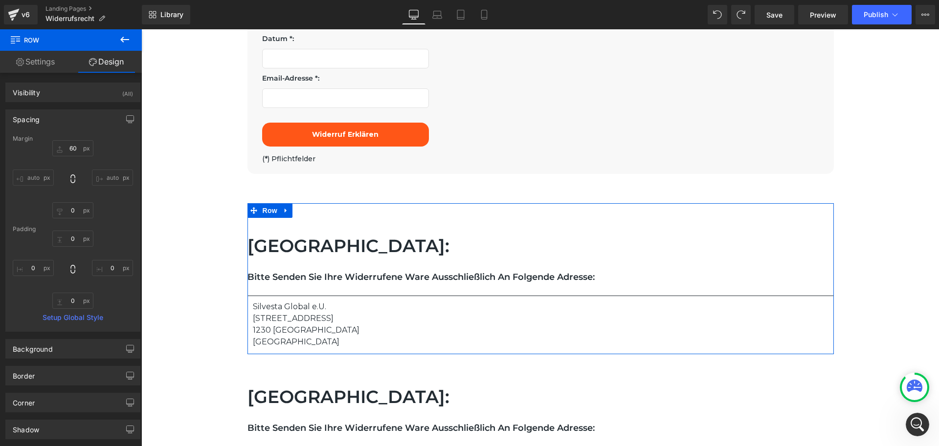
type input "60"
type input "0"
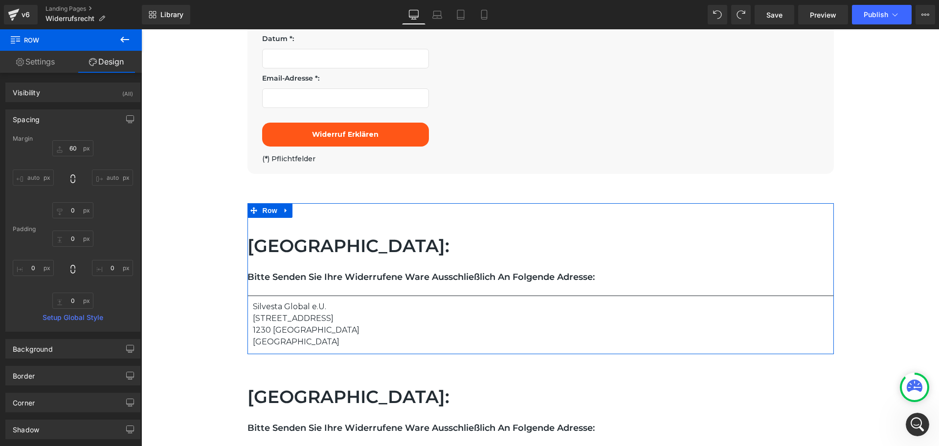
type input "0"
click at [75, 151] on input "60" at bounding box center [72, 148] width 41 height 16
type input "40"
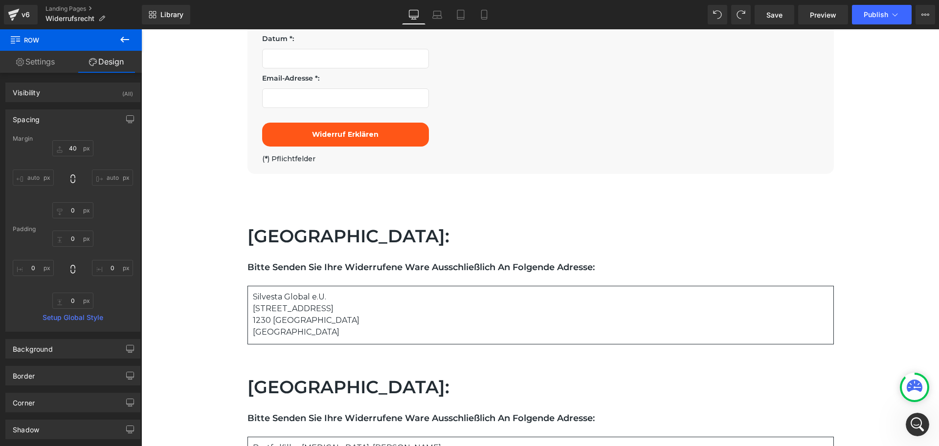
click at [887, 224] on div "Separator Separator Widerrufsrecht/Widerrufsformular Heading Row Widerrufsformu…" at bounding box center [539, 76] width 797 height 1529
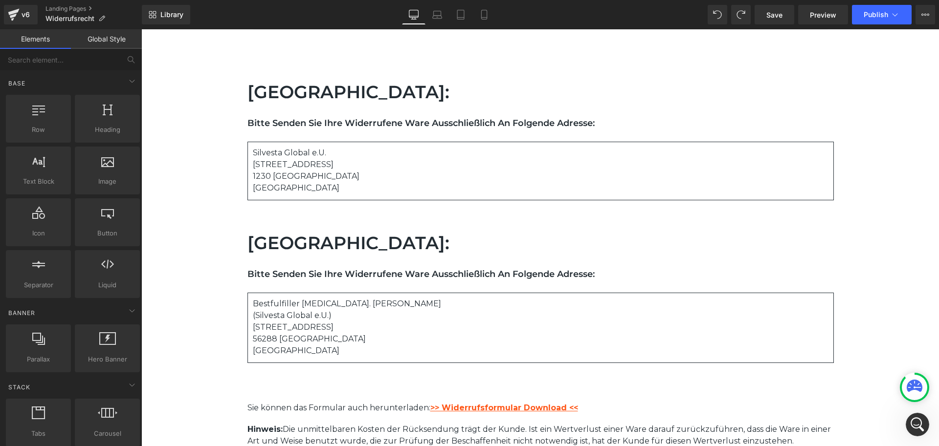
scroll to position [902, 0]
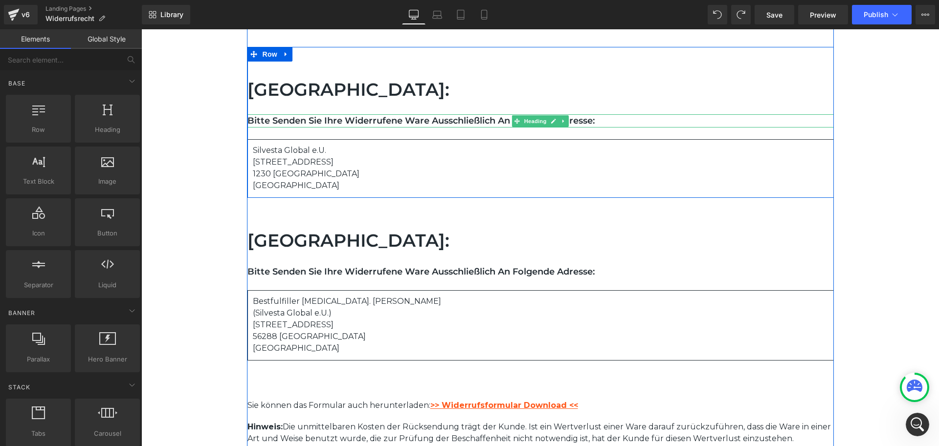
click at [256, 120] on h1 "Bitte senden Sie Ihre widerrufene Ware ausschließlich an folgende Adresse:" at bounding box center [540, 120] width 586 height 13
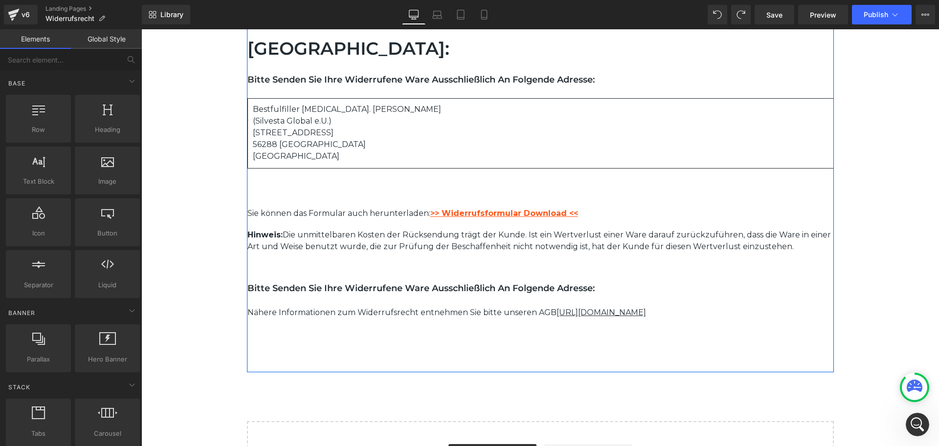
scroll to position [1098, 0]
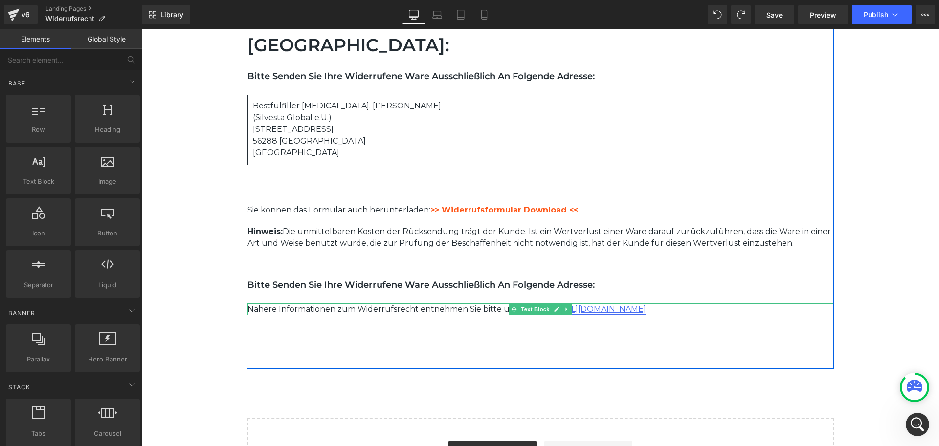
click at [663, 308] on p "Nähere Informationen zum Widerrufsrecht entnehmen Sie bitte unseren AGB https:/…" at bounding box center [540, 310] width 586 height 12
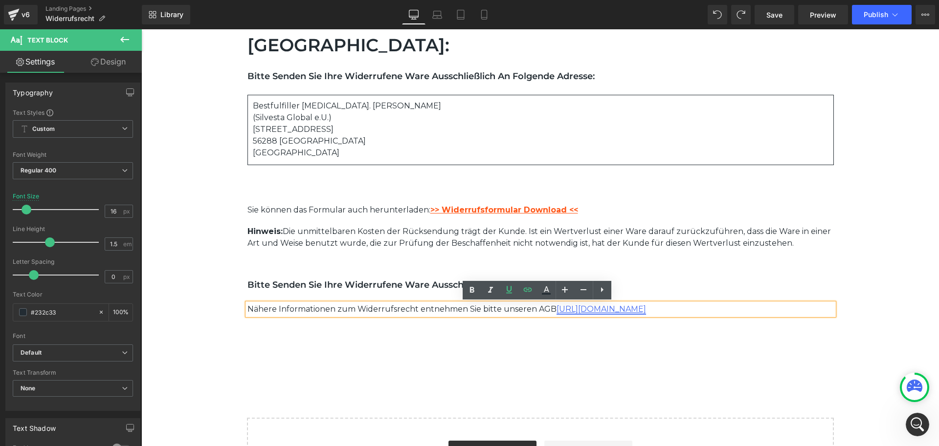
drag, startPoint x: 657, startPoint y: 310, endPoint x: 551, endPoint y: 311, distance: 105.6
click at [556, 311] on link "https://jumair.de/pages/agb" at bounding box center [600, 309] width 89 height 9
paste div
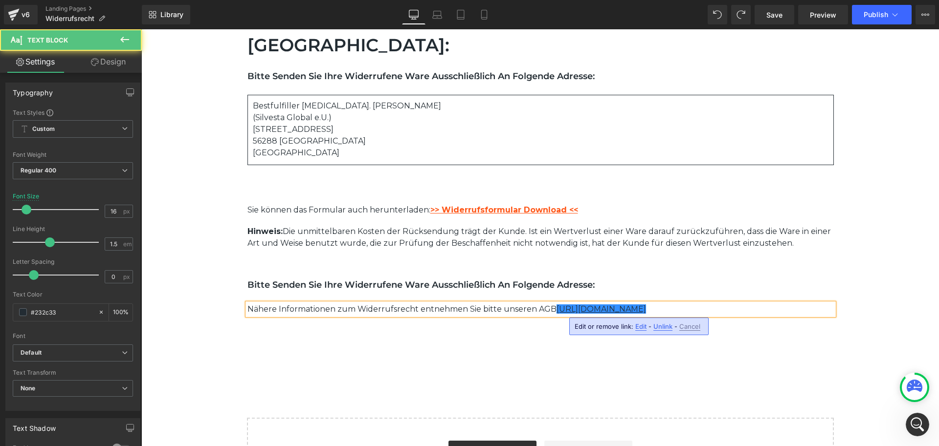
click at [661, 312] on p "Nähere Informationen zum Widerrufsrecht entnehmen Sie bitte unseren AGB https:/…" at bounding box center [540, 310] width 586 height 12
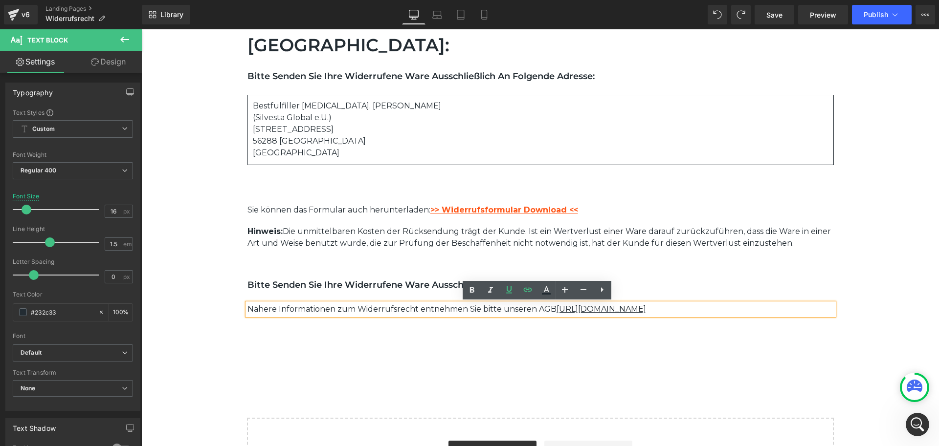
drag, startPoint x: 664, startPoint y: 308, endPoint x: 549, endPoint y: 310, distance: 114.9
click at [549, 310] on p "Nähere Informationen zum Widerrufsrecht entnehmen Sie bitte unseren AGB https:/…" at bounding box center [540, 310] width 586 height 12
click at [681, 308] on p "Nähere Informationen zum Widerrufsrecht entnehmen Sie bitte unseren AGB https:/…" at bounding box center [540, 310] width 586 height 12
drag, startPoint x: 660, startPoint y: 308, endPoint x: 551, endPoint y: 311, distance: 109.0
click at [551, 311] on p "Nähere Informationen zum Widerrufsrecht entnehmen Sie bitte unseren AGB https:/…" at bounding box center [540, 310] width 586 height 12
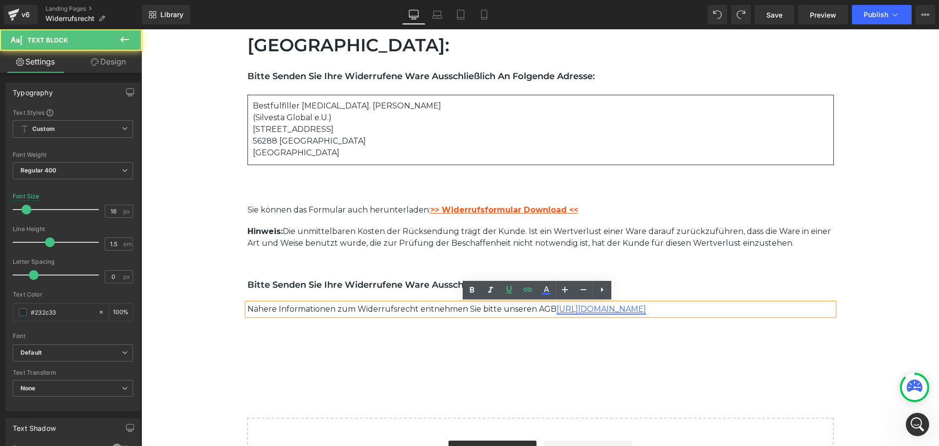
click at [576, 309] on link "https://fezzy.at/pages/agb" at bounding box center [600, 309] width 89 height 9
click at [630, 326] on div "Edit or remove link: Edit - Unlink - Cancel" at bounding box center [634, 327] width 139 height 18
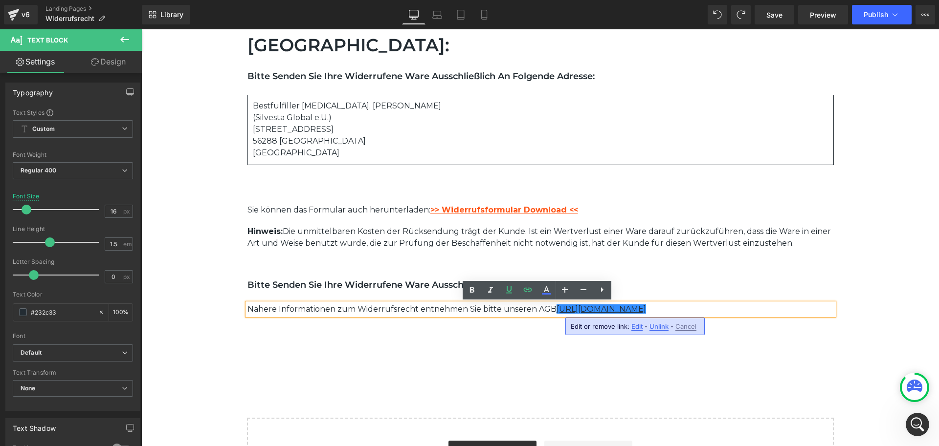
click at [636, 326] on span "Edit" at bounding box center [636, 327] width 11 height 8
click at [666, 331] on input "https://jumair.de/pages/agb" at bounding box center [626, 330] width 151 height 24
paste input "[DOMAIN_NAME]"
click at [716, 331] on icon "button" at bounding box center [712, 330] width 12 height 12
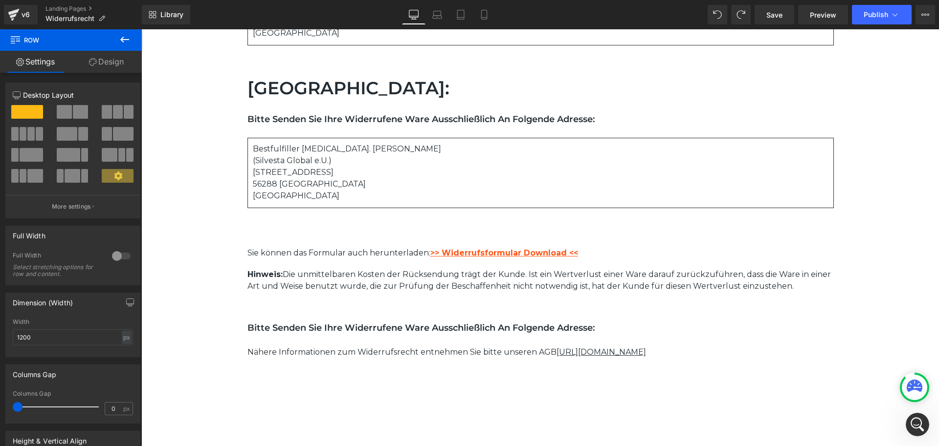
scroll to position [1049, 0]
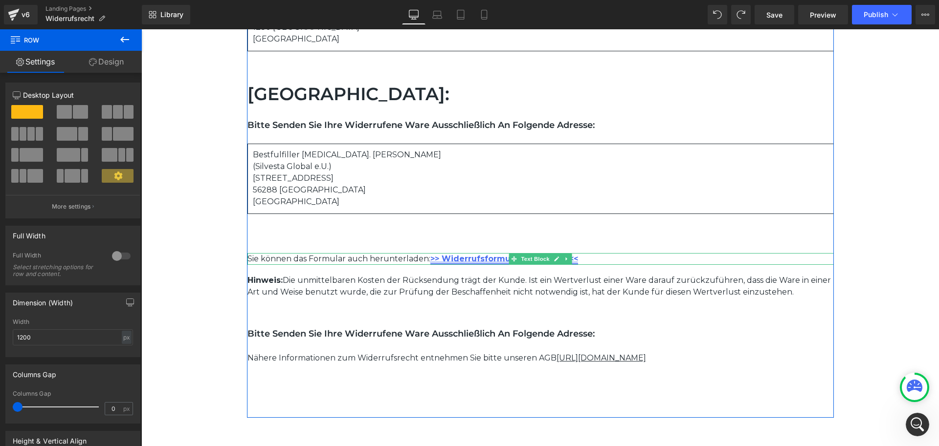
click at [483, 262] on link ">> Widerrufsformular Download <<" at bounding box center [504, 258] width 148 height 9
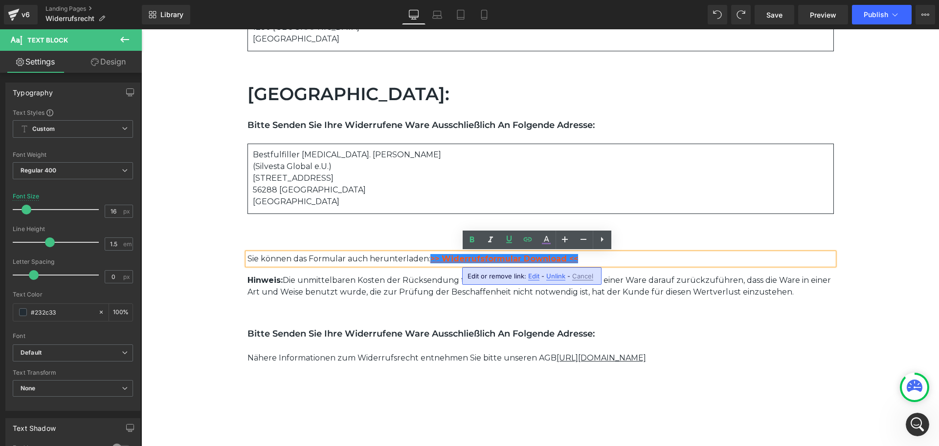
click at [532, 276] on span "Edit" at bounding box center [533, 276] width 11 height 8
type input "https://cdn.shopify.com/s/files/1/0791/5644/5522/files/Muster-Widerrufsformular…"
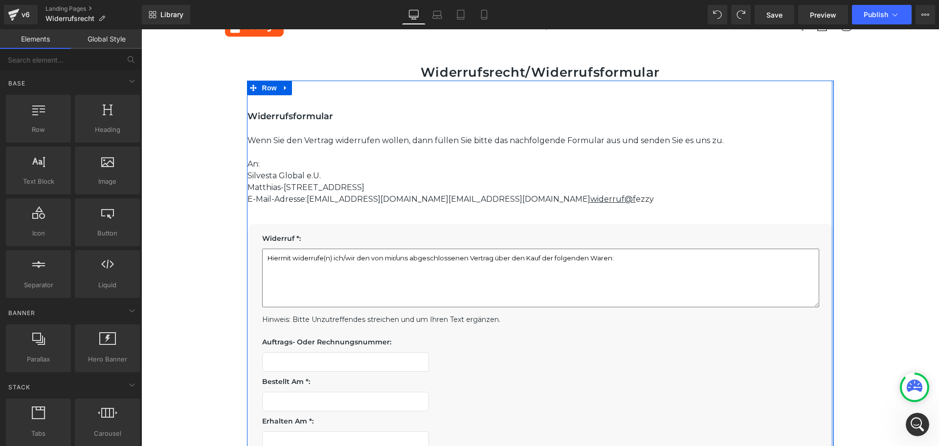
scroll to position [22, 0]
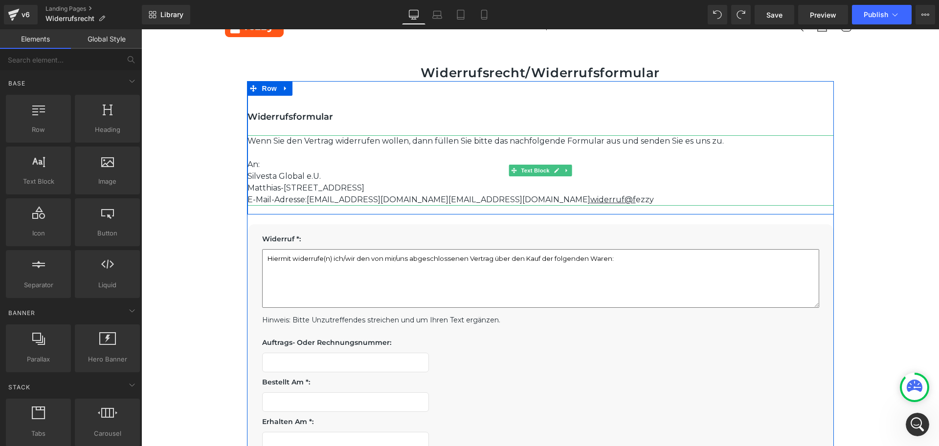
click at [510, 202] on p "E-Mail-Adresse: widerruf@fezzy.at widerruf@fezzy.at widerruf@f ezzy" at bounding box center [540, 200] width 586 height 12
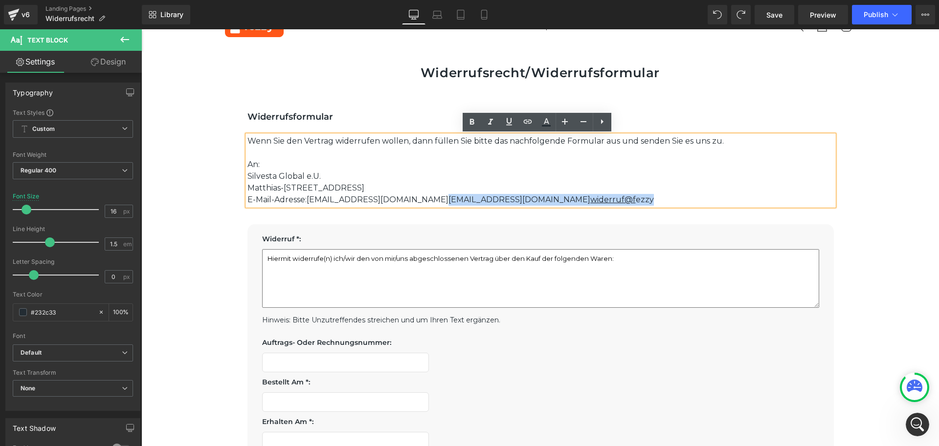
drag, startPoint x: 518, startPoint y: 200, endPoint x: 375, endPoint y: 197, distance: 142.3
click at [375, 197] on p "E-Mail-Adresse: widerruf@fezzy.at widerruf@fezzy.at widerruf@f ezzy" at bounding box center [540, 200] width 586 height 12
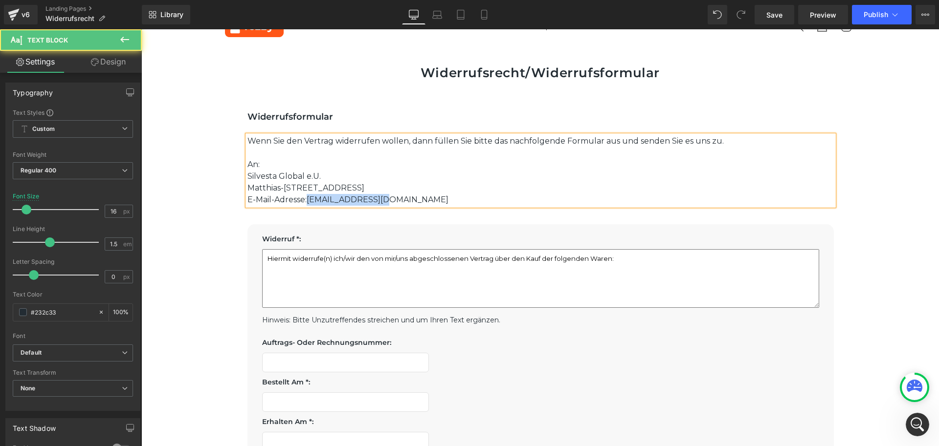
drag, startPoint x: 350, startPoint y: 202, endPoint x: 307, endPoint y: 203, distance: 42.0
click at [307, 203] on p "E-Mail-Adresse: widerruf@fezzy.at" at bounding box center [540, 200] width 586 height 12
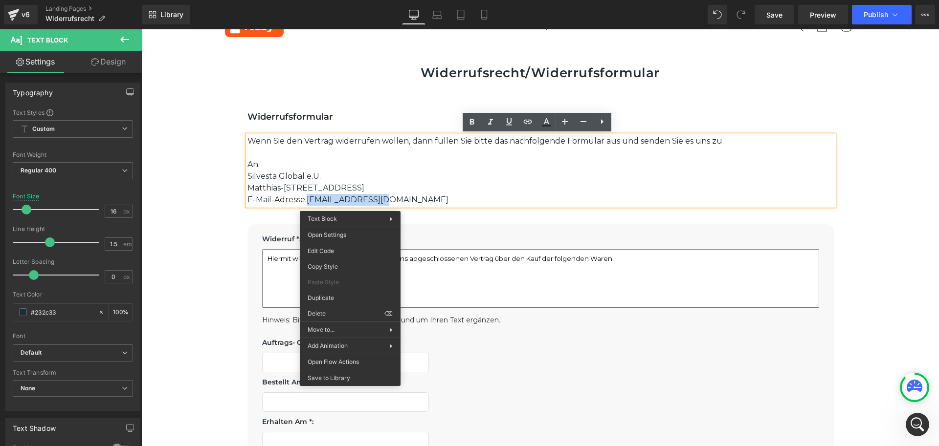
click at [333, 201] on p "E-Mail-Adresse: widerruf@fezzy.at" at bounding box center [540, 200] width 586 height 12
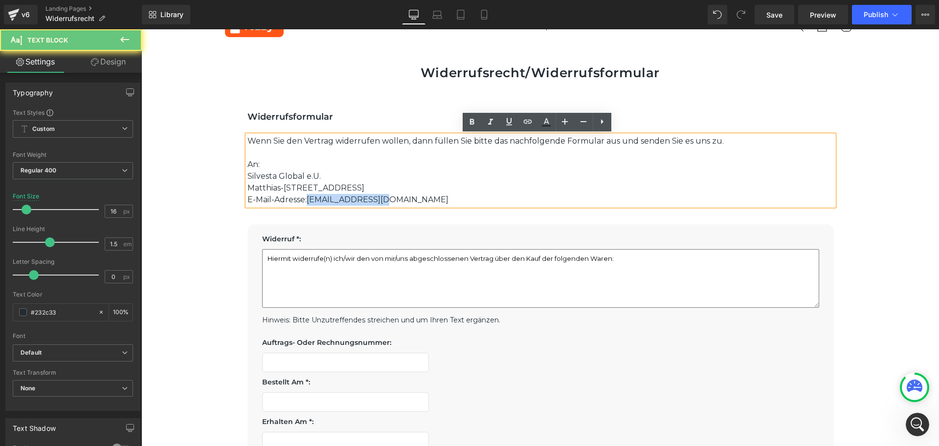
drag, startPoint x: 386, startPoint y: 198, endPoint x: 307, endPoint y: 200, distance: 78.2
click at [307, 200] on p "E-Mail-Adresse: widerruf@fezzy.at" at bounding box center [540, 200] width 586 height 12
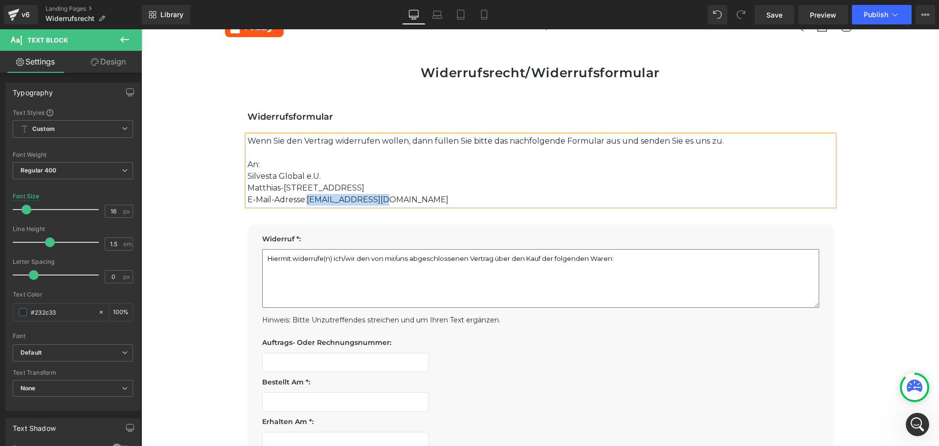
click at [403, 195] on p "E-Mail-Adresse: widerruf@fezzy.at" at bounding box center [540, 200] width 586 height 12
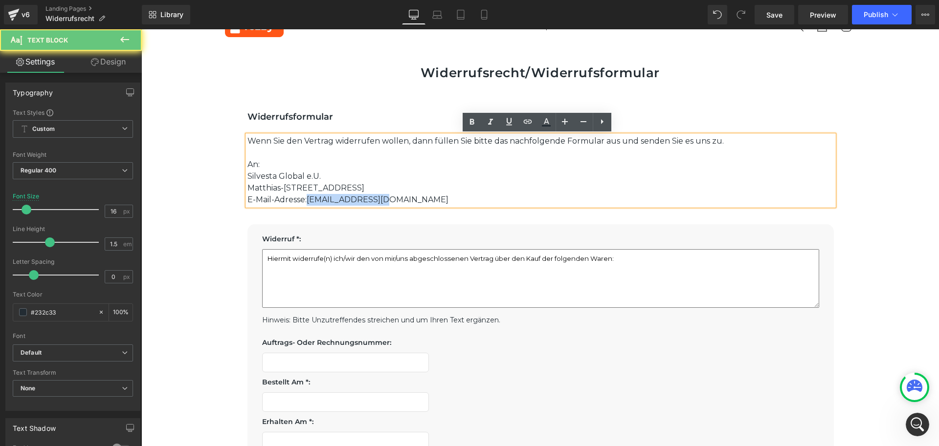
drag, startPoint x: 385, startPoint y: 201, endPoint x: 306, endPoint y: 201, distance: 78.7
click at [306, 201] on p "E-Mail-Adresse: widerruf@fezzy.at" at bounding box center [540, 200] width 586 height 12
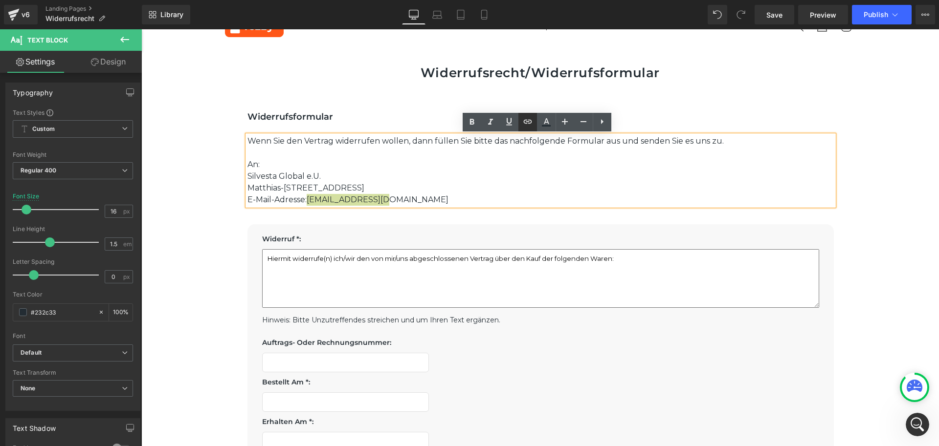
click at [526, 124] on icon at bounding box center [527, 122] width 8 height 4
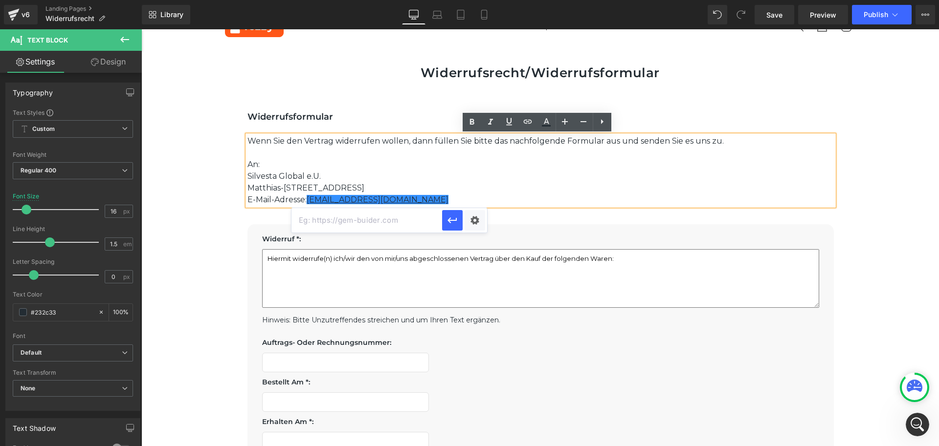
click at [391, 220] on input "text" at bounding box center [366, 220] width 151 height 24
paste input "widerruf@fezzy.at"
type input "widerruf@fezzy.at"
paste input "widerruf@fezzy.at"
click at [301, 220] on input "widerruf@fezzy.at" at bounding box center [366, 220] width 151 height 24
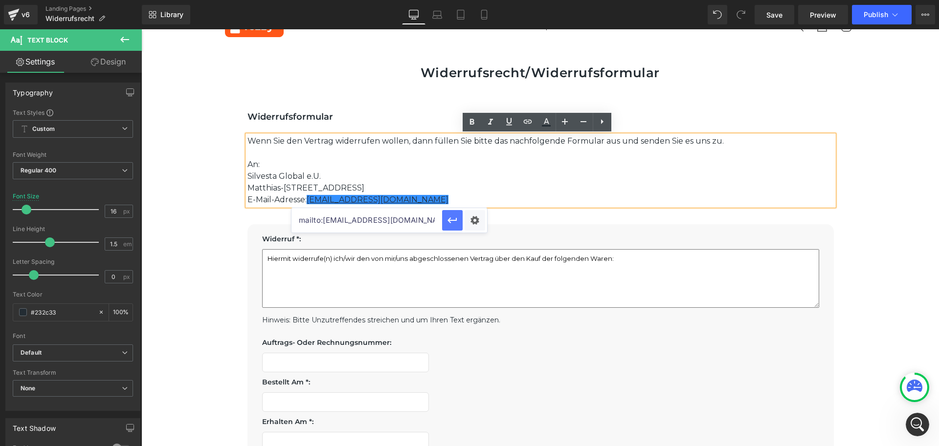
type input "mailto:widerruf@fezzy.at"
click at [452, 220] on icon "button" at bounding box center [452, 221] width 12 height 12
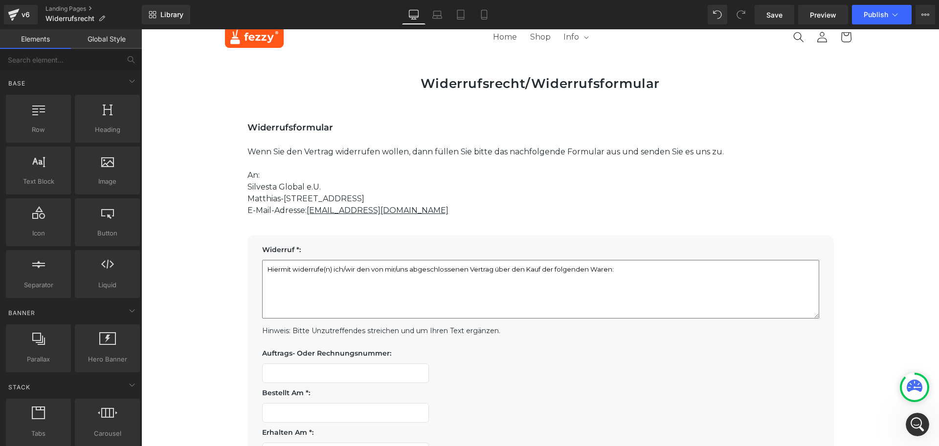
scroll to position [0, 0]
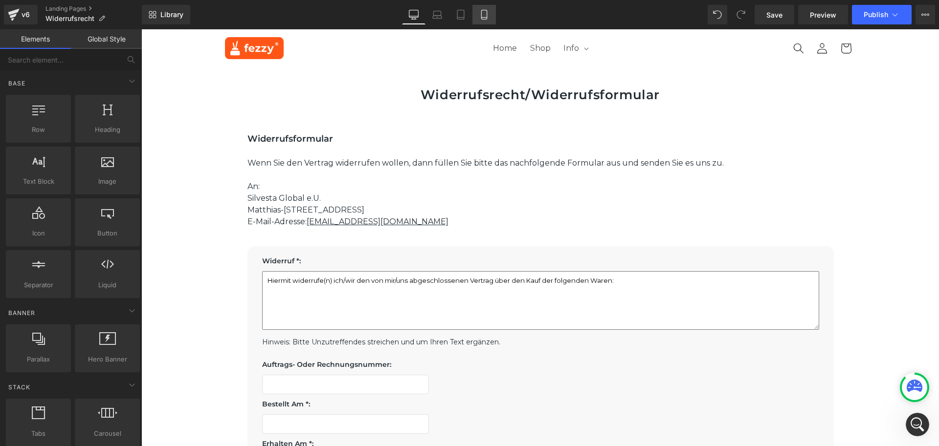
click at [493, 14] on link "Mobile" at bounding box center [483, 15] width 23 height 20
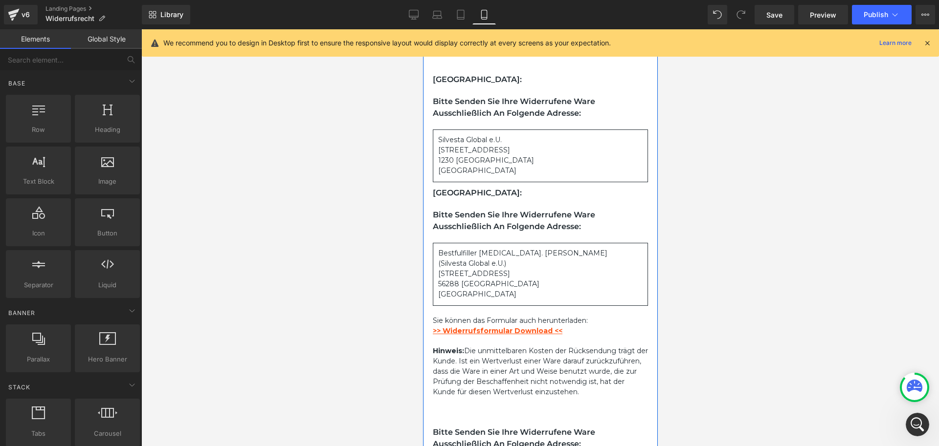
scroll to position [880, 0]
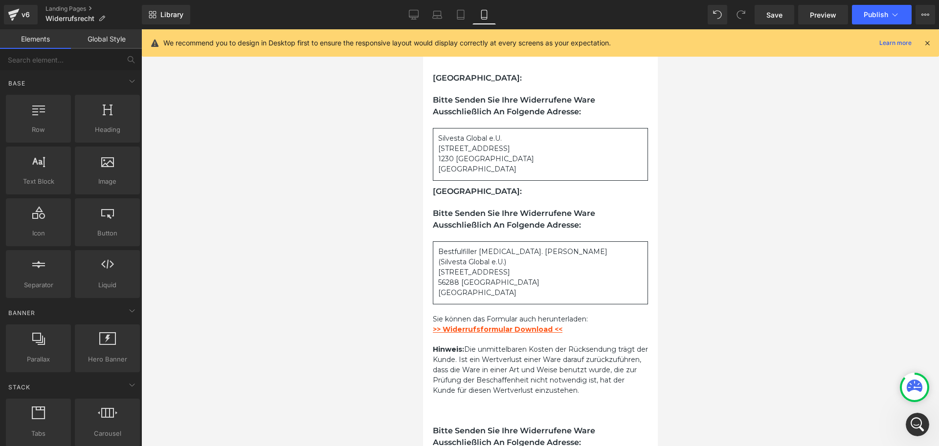
click at [726, 111] on div at bounding box center [539, 237] width 797 height 417
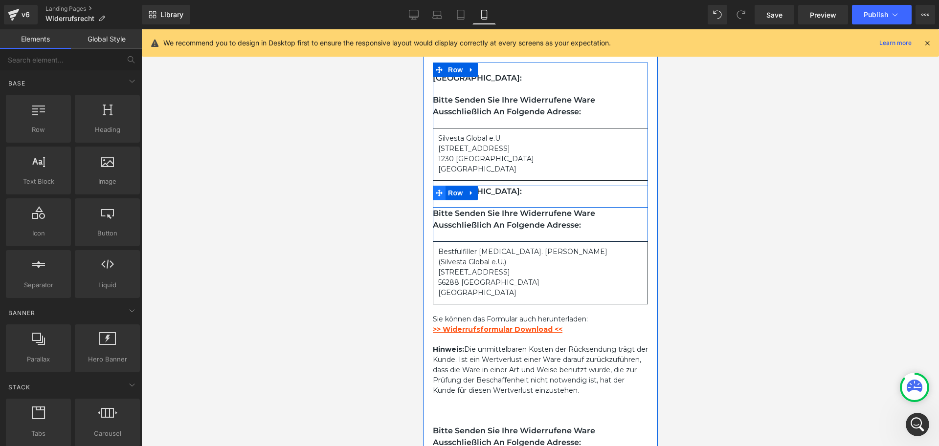
click at [438, 197] on icon at bounding box center [438, 193] width 7 height 7
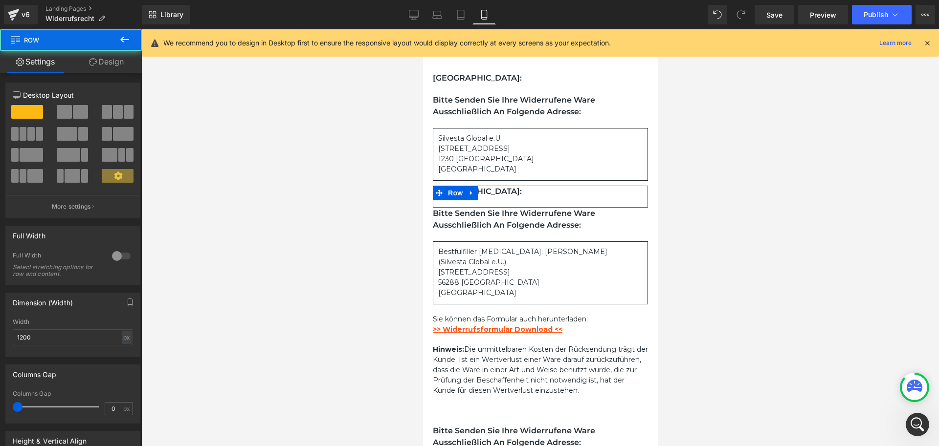
click at [110, 65] on link "Design" at bounding box center [106, 62] width 71 height 22
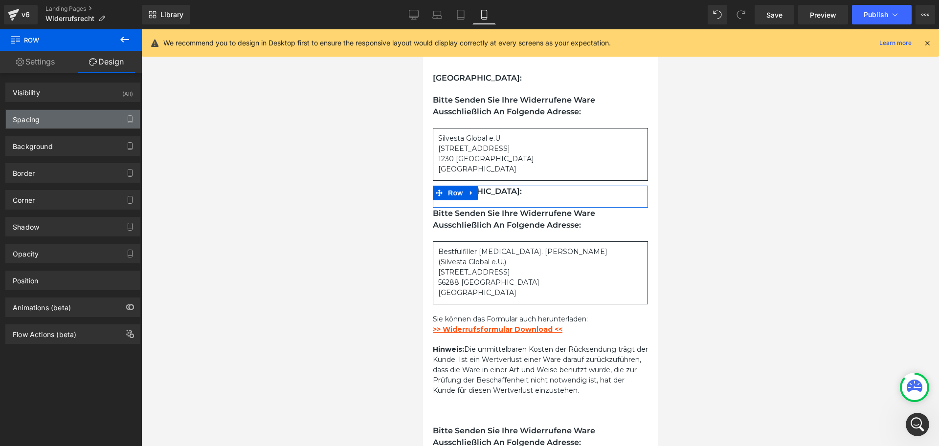
click at [44, 115] on div "Spacing" at bounding box center [73, 119] width 134 height 19
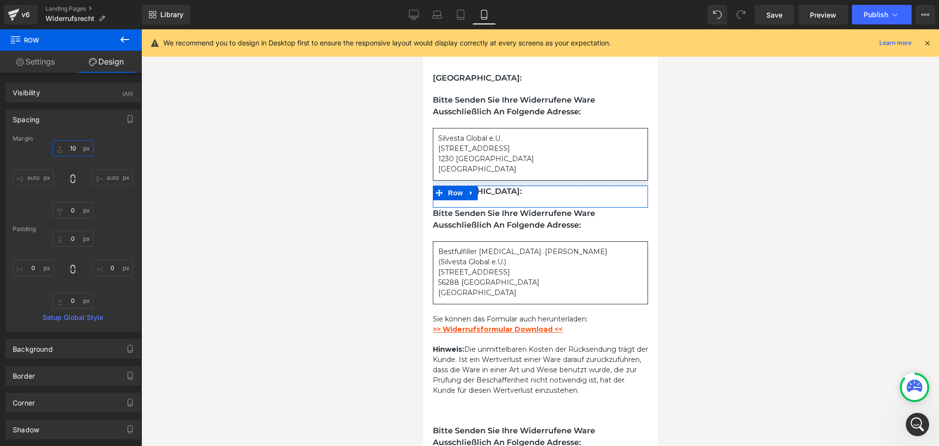
click at [77, 151] on input "10" at bounding box center [72, 148] width 41 height 16
type input "60"
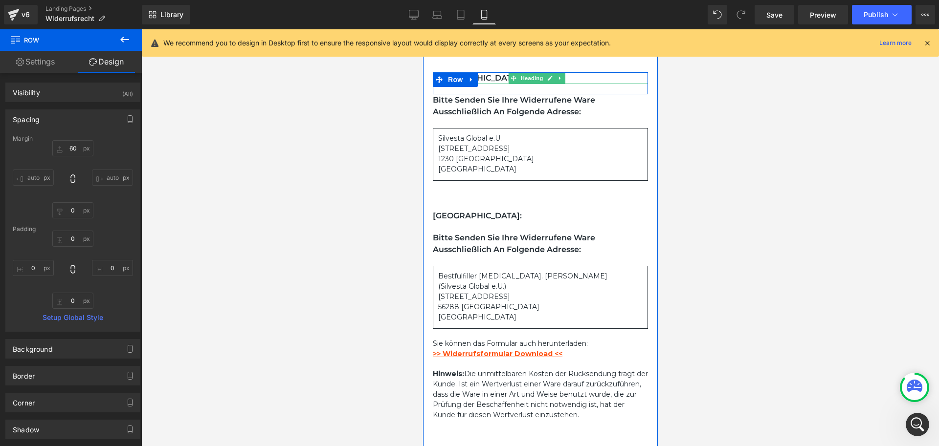
click at [480, 84] on h1 "Österreich:" at bounding box center [539, 78] width 215 height 12
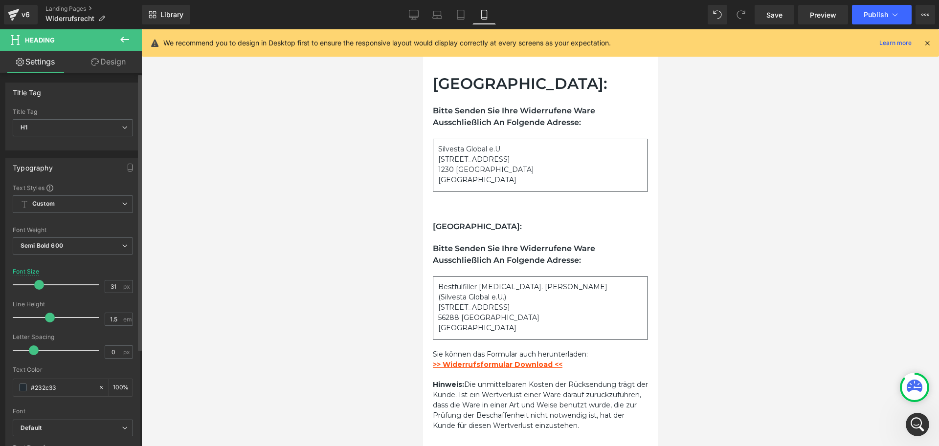
type input "32"
drag, startPoint x: 27, startPoint y: 283, endPoint x: 39, endPoint y: 285, distance: 12.0
click at [39, 285] on span at bounding box center [40, 285] width 10 height 10
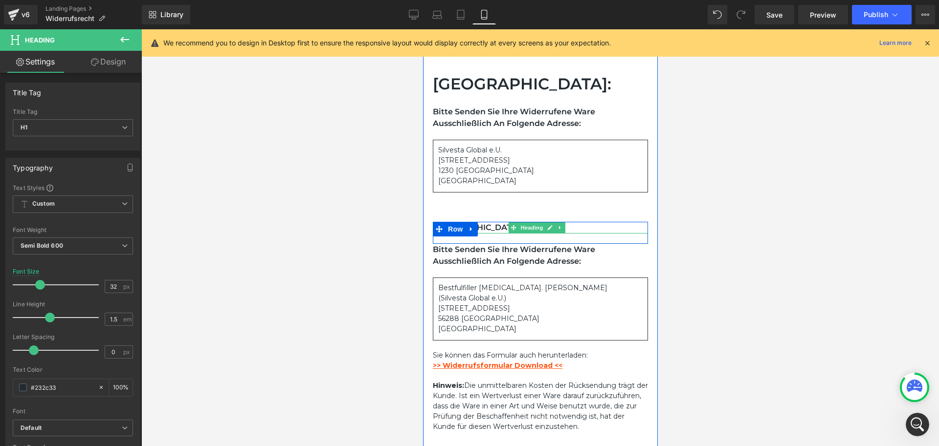
click at [496, 234] on h1 "Deutschland:" at bounding box center [539, 228] width 215 height 12
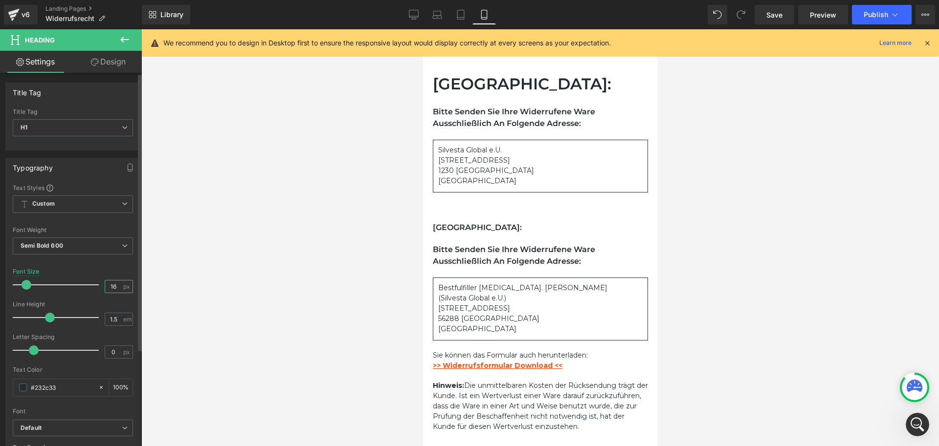
click at [115, 286] on input "16" at bounding box center [113, 287] width 17 height 12
type input "1"
type input "32"
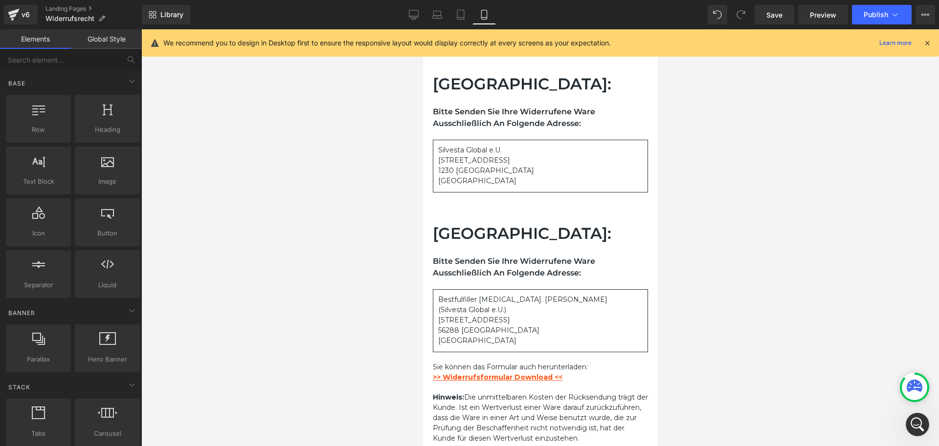
click at [331, 270] on div at bounding box center [539, 237] width 797 height 417
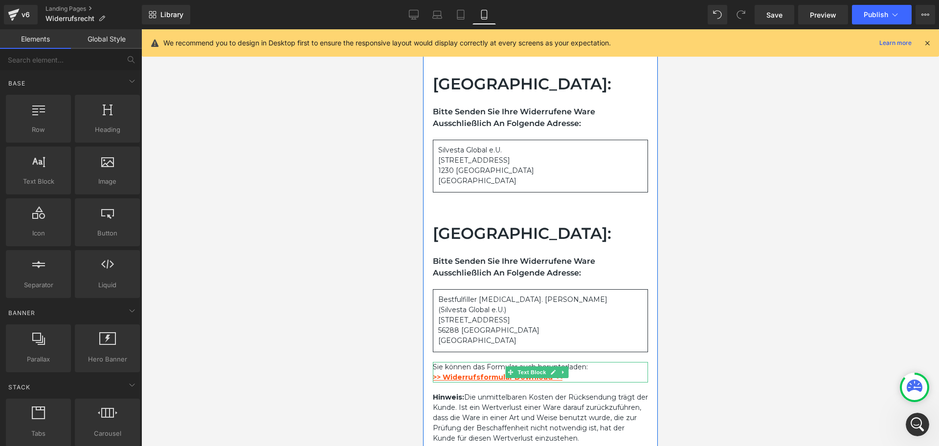
click at [612, 373] on p "Sie können das Formular auch herunterladen:" at bounding box center [539, 367] width 215 height 10
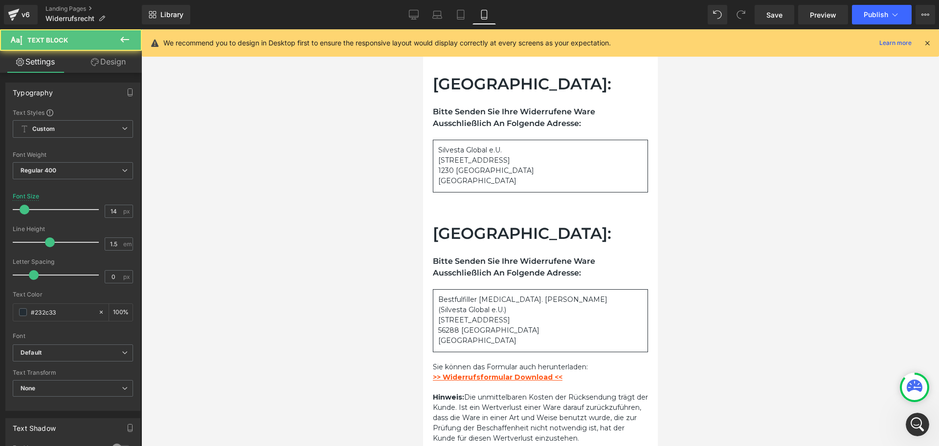
drag, startPoint x: 106, startPoint y: 55, endPoint x: 45, endPoint y: 117, distance: 86.8
click at [106, 56] on link "Design" at bounding box center [108, 62] width 71 height 22
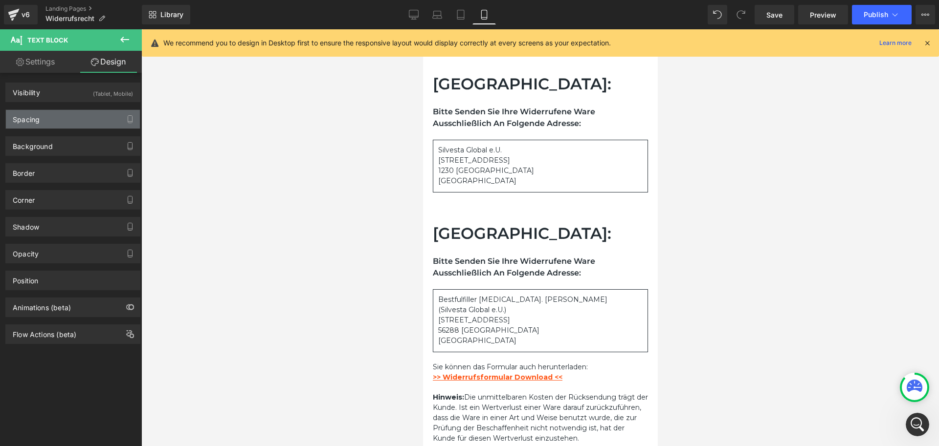
click at [45, 117] on div "Spacing" at bounding box center [73, 119] width 134 height 19
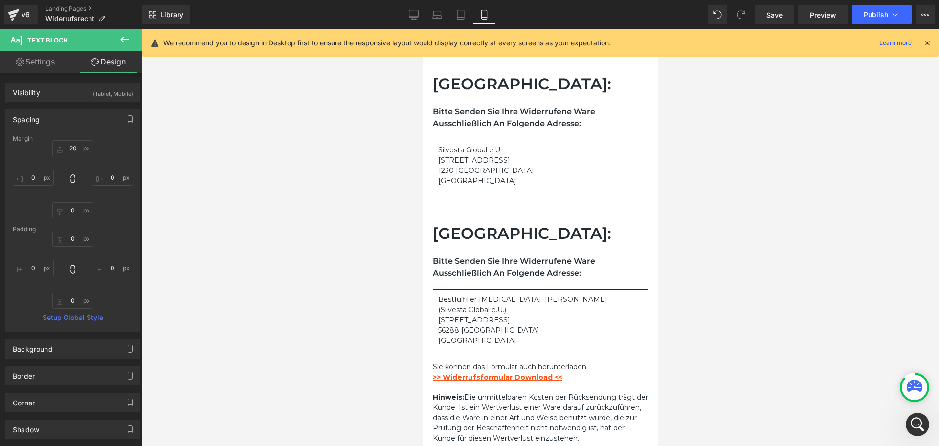
type input "20"
type input "0"
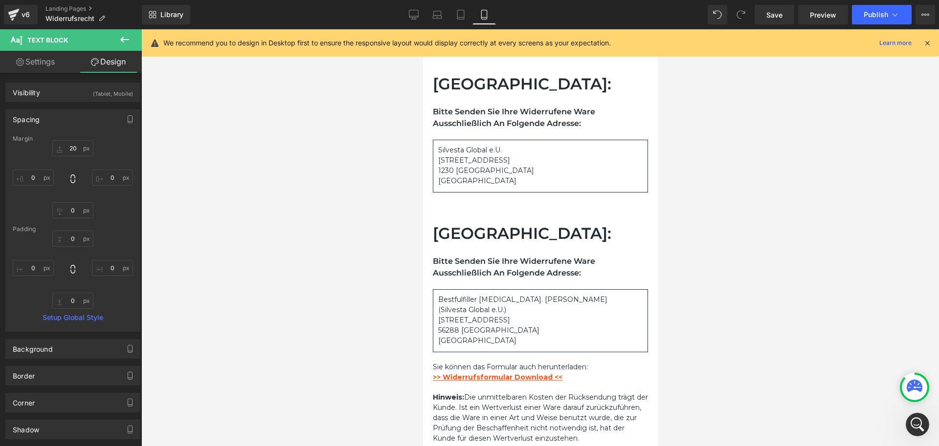
type input "0"
click at [76, 144] on input "20" at bounding box center [72, 148] width 41 height 16
type input "60"
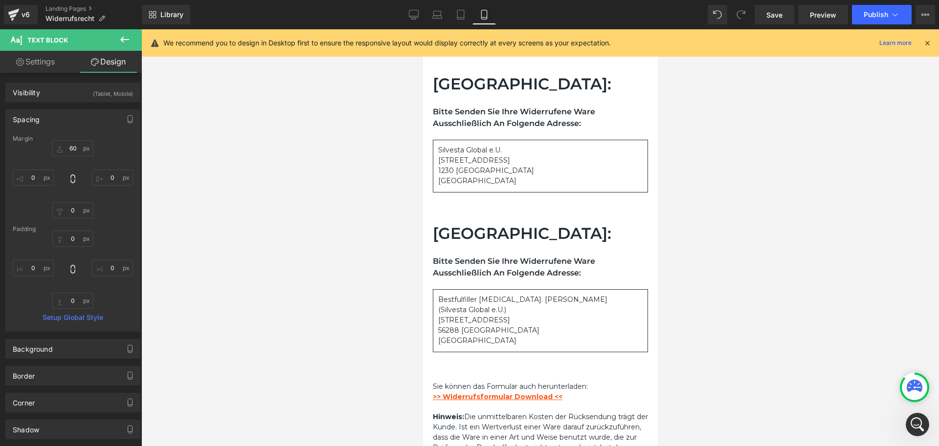
click at [731, 264] on div at bounding box center [539, 237] width 797 height 417
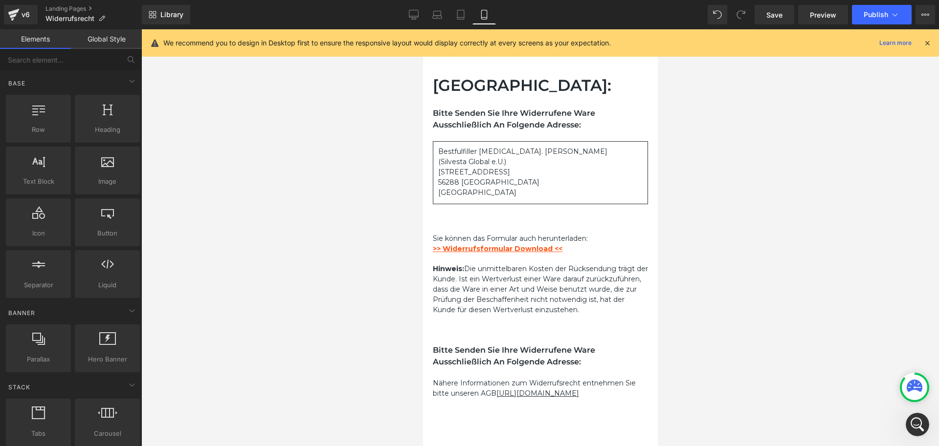
scroll to position [1027, 0]
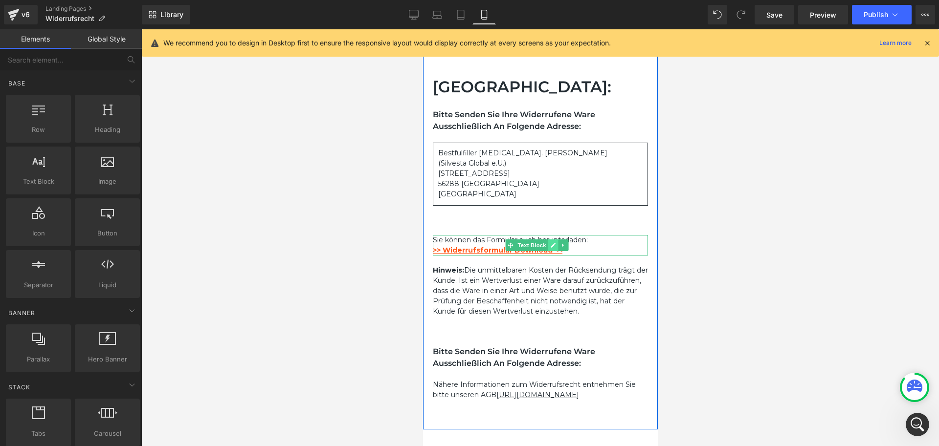
click at [553, 248] on icon at bounding box center [551, 245] width 5 height 6
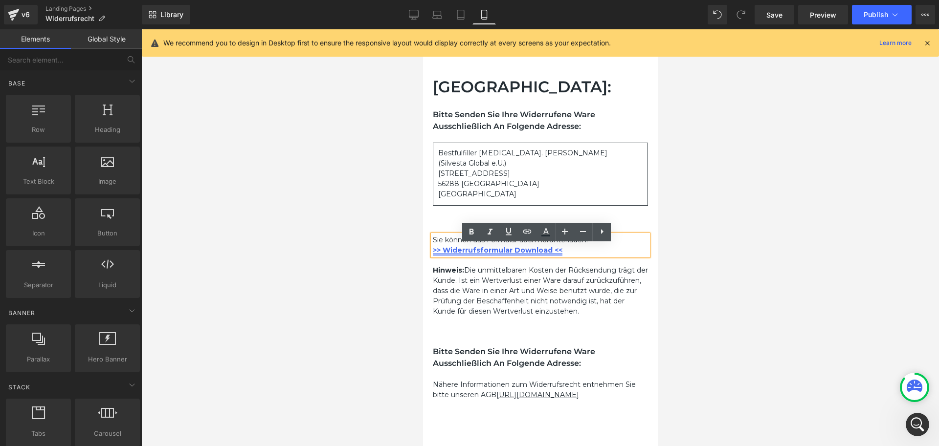
click at [524, 255] on link ">> Widerrufsformular Download <<" at bounding box center [497, 250] width 130 height 9
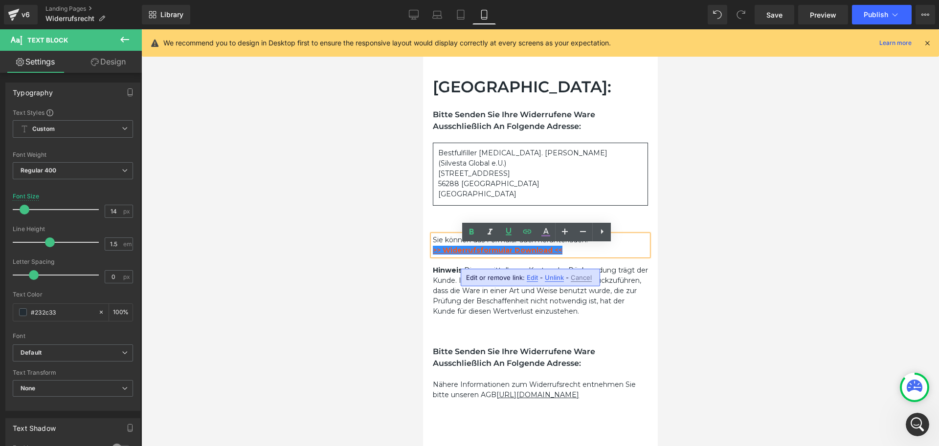
click at [533, 278] on span "Edit" at bounding box center [532, 278] width 11 height 8
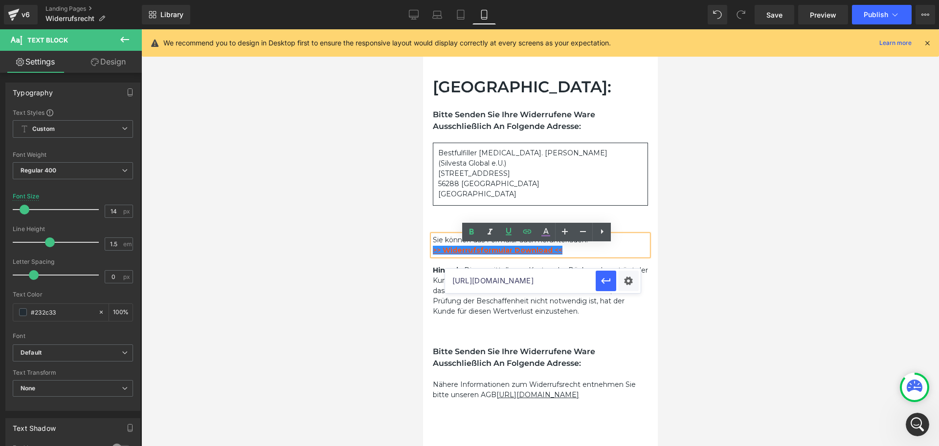
click at [530, 280] on input "https://cdn.shopify.com/s/files/1/0791/5644/5522/files/Muster-Widerrufsformular…" at bounding box center [520, 281] width 151 height 24
click at [718, 259] on div at bounding box center [539, 237] width 797 height 417
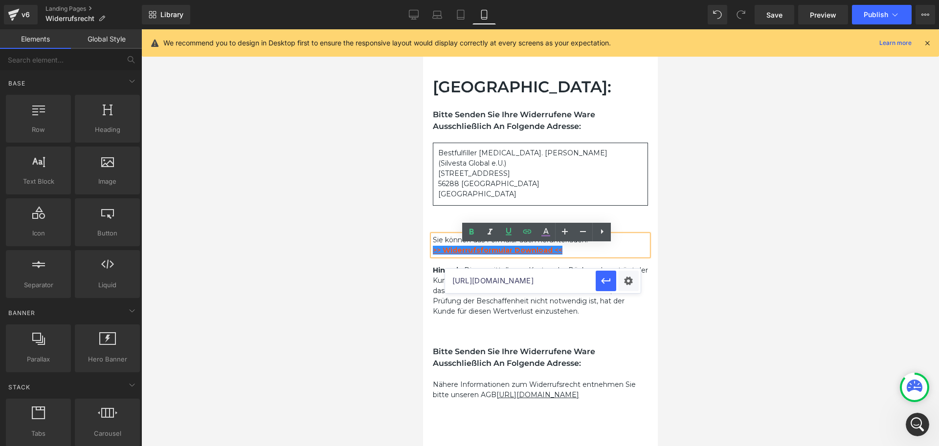
click at [705, 269] on div at bounding box center [539, 237] width 797 height 417
click at [542, 283] on input "https://cdn.shopify.com/s/files/1/0791/5644/5522/files/Muster-Widerrufsformular…" at bounding box center [520, 281] width 151 height 24
paste input "_37127de0-4df7-4c01-86b0-37d0b9141213.pdf?v=1755595873"
click at [608, 282] on icon "button" at bounding box center [606, 281] width 12 height 12
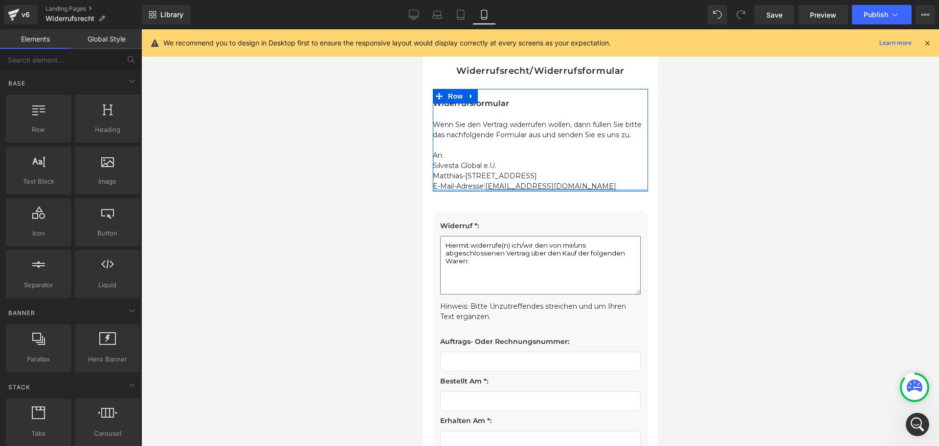
click at [538, 192] on div at bounding box center [539, 190] width 215 height 2
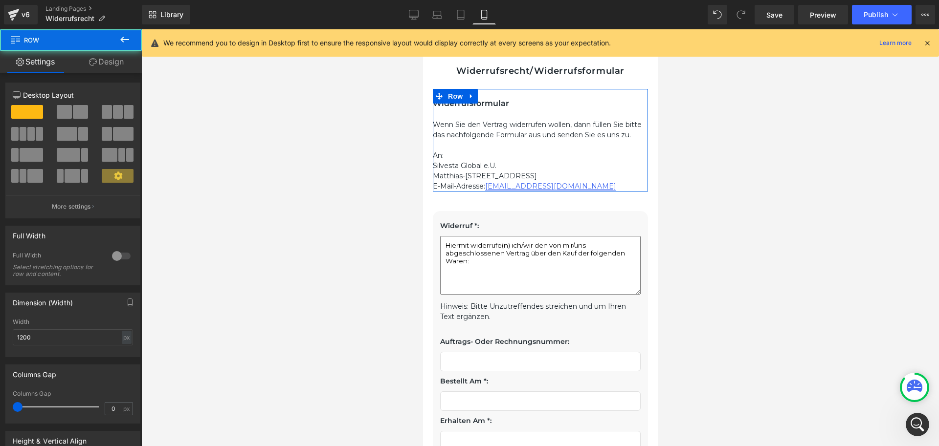
click at [537, 191] on link "widerruf@fezzy.at" at bounding box center [549, 186] width 131 height 9
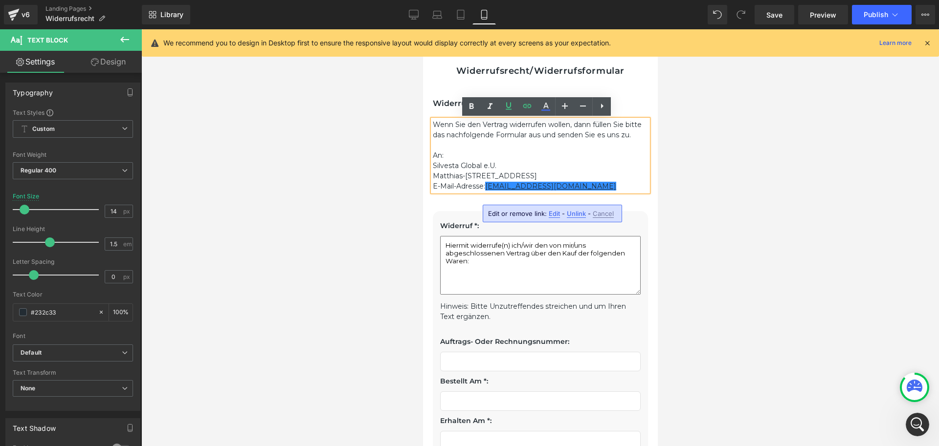
click at [553, 213] on span "Edit" at bounding box center [554, 214] width 11 height 8
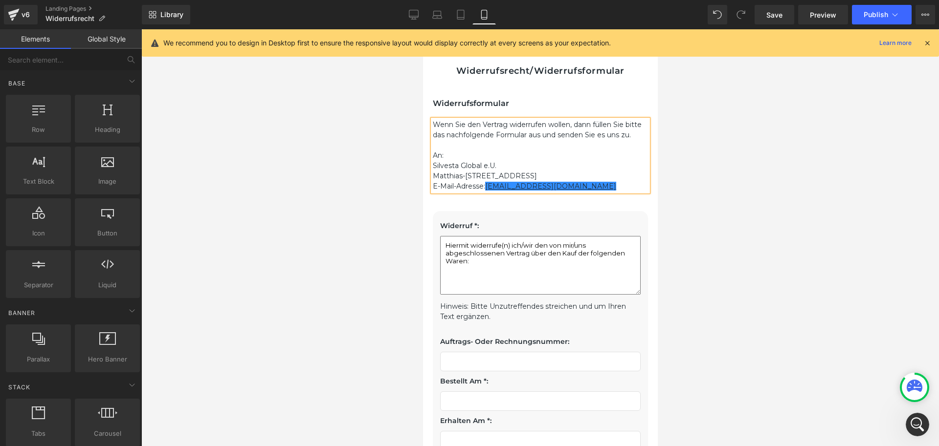
click at [682, 236] on div at bounding box center [539, 237] width 797 height 417
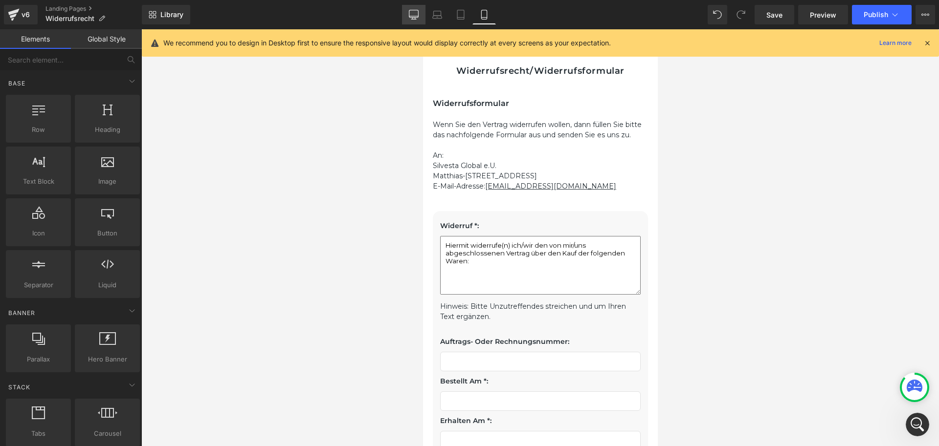
click at [415, 12] on icon at bounding box center [414, 15] width 10 height 10
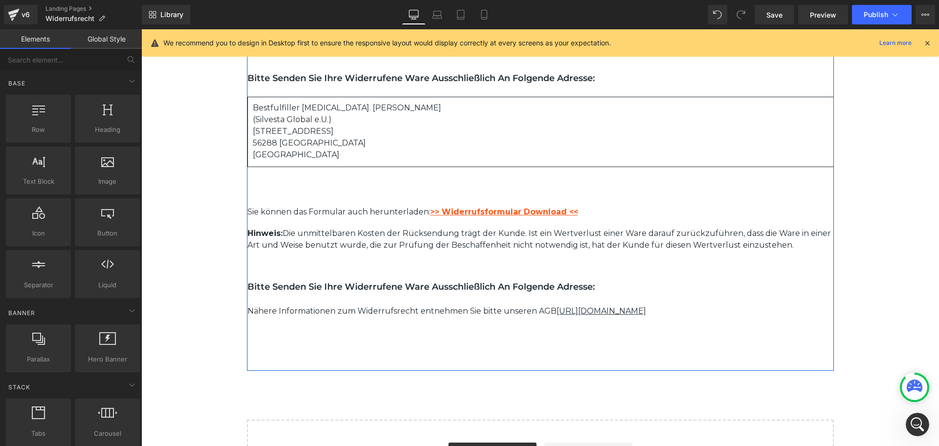
scroll to position [1114, 0]
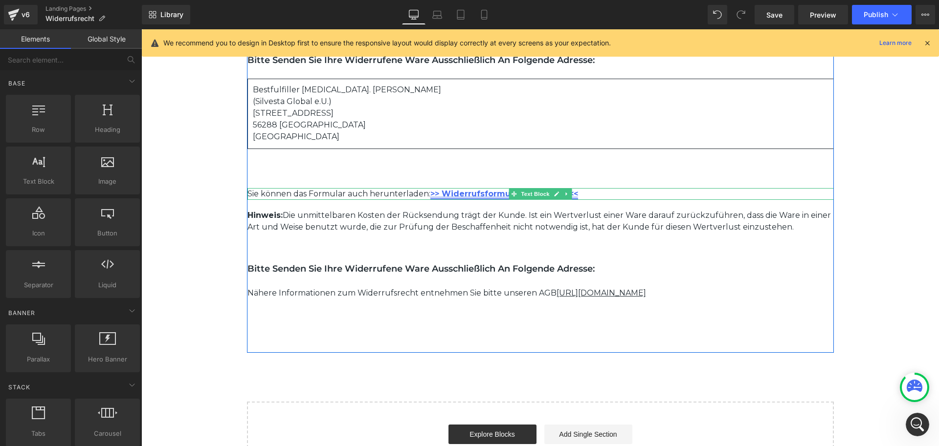
click at [483, 196] on link ">> Widerrufsformular Download <<" at bounding box center [504, 193] width 148 height 9
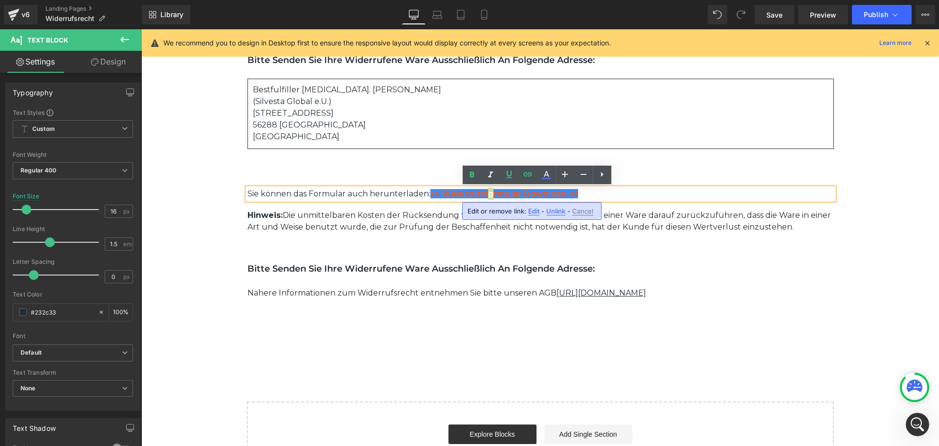
click at [534, 213] on span "Edit" at bounding box center [533, 211] width 11 height 8
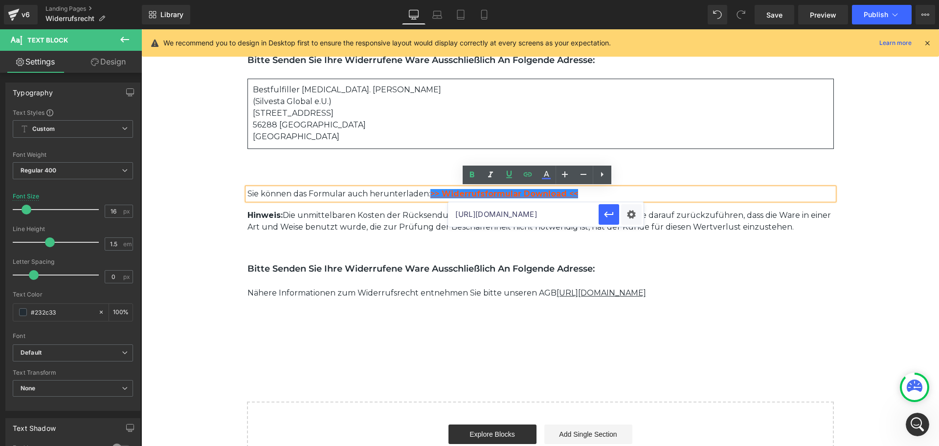
click at [568, 215] on input "https://cdn.shopify.com/s/files/1/0791/5644/5522/files/Muster-Widerrufsformular…" at bounding box center [523, 214] width 151 height 24
paste input "_37127de0-4df7-4c01-86b0-37d0b9141213.pdf?v=1755595873"
type input "https://cdn.shopify.com/s/files/1/0791/5644/5522/files/Muster-Widerrufsformular…"
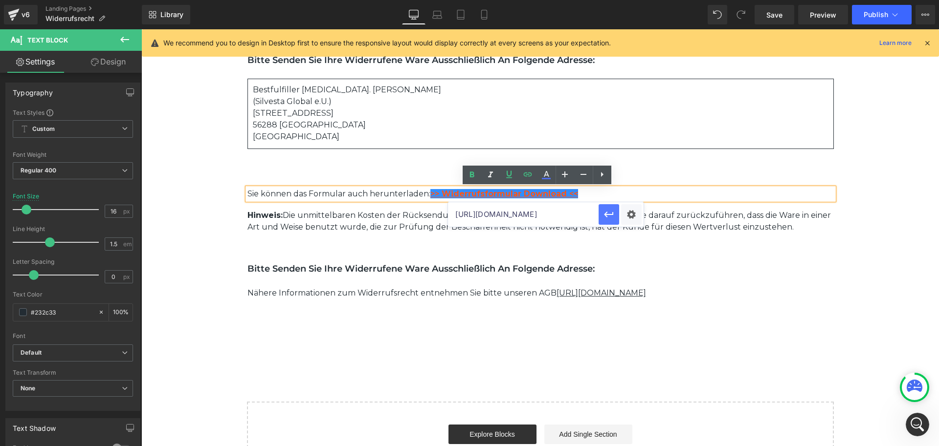
click at [601, 215] on button "button" at bounding box center [608, 214] width 21 height 21
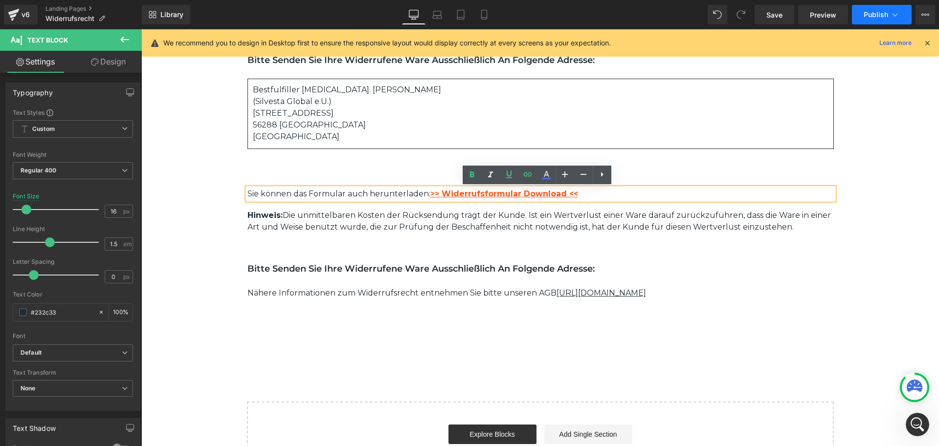
click at [871, 18] on button "Publish" at bounding box center [882, 15] width 60 height 20
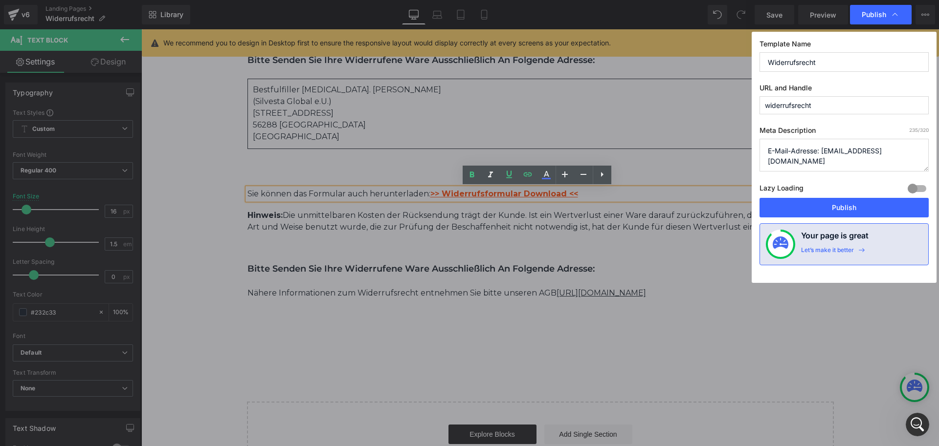
scroll to position [123, 0]
drag, startPoint x: 885, startPoint y: 161, endPoint x: 856, endPoint y: 161, distance: 29.3
click at [856, 161] on textarea "Wenn Sie den Vertrag widerrufen wollen, dann füllen Sie bitte das nachfolgende …" at bounding box center [843, 155] width 169 height 33
type textarea "Wenn Sie den Vertrag widerrufen wollen, dann füllen Sie bitte das nachfolgende …"
drag, startPoint x: 853, startPoint y: 206, endPoint x: 713, endPoint y: 178, distance: 142.1
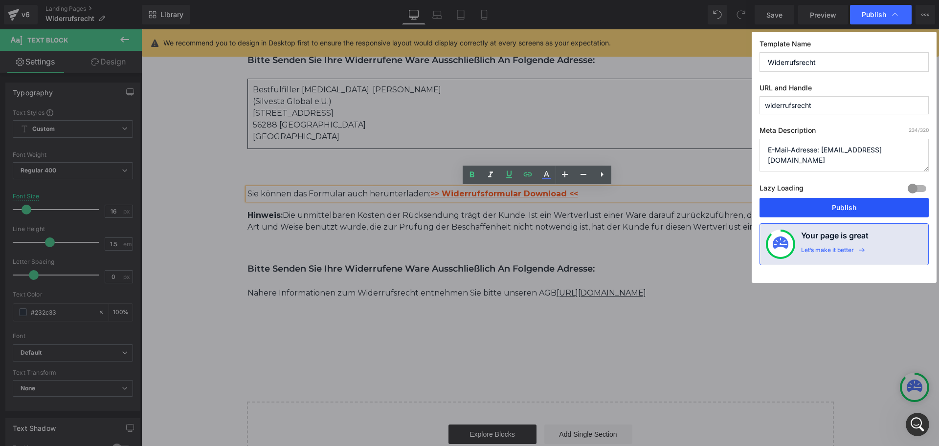
click at [853, 206] on button "Publish" at bounding box center [843, 208] width 169 height 20
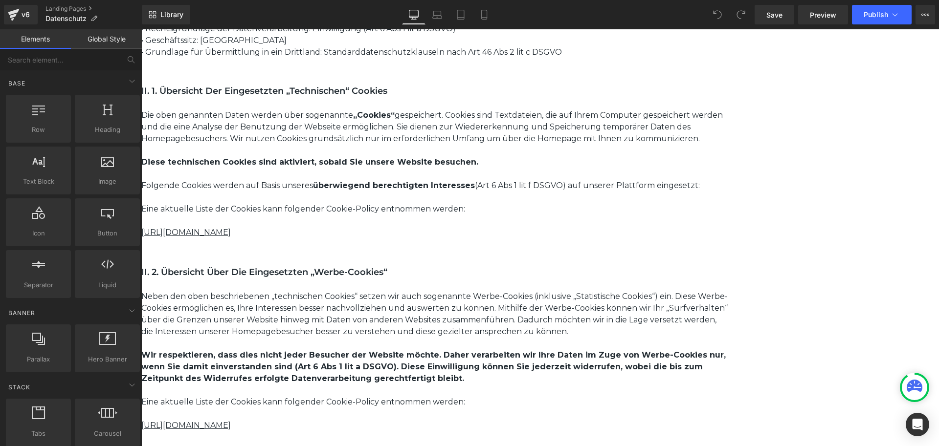
click at [414, 239] on p "https://jumair.de/pages/cookie-einstellung" at bounding box center [434, 233] width 587 height 12
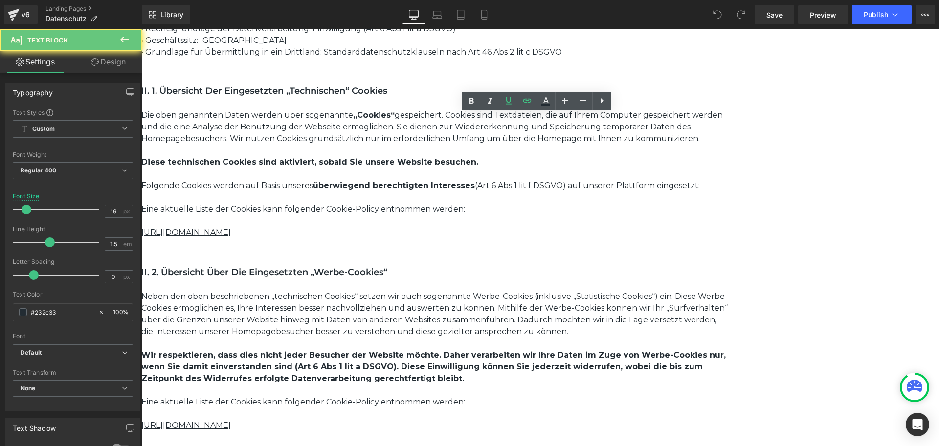
click at [409, 237] on p "https://jumair.de/pages/cookie-einstellung" at bounding box center [434, 233] width 587 height 12
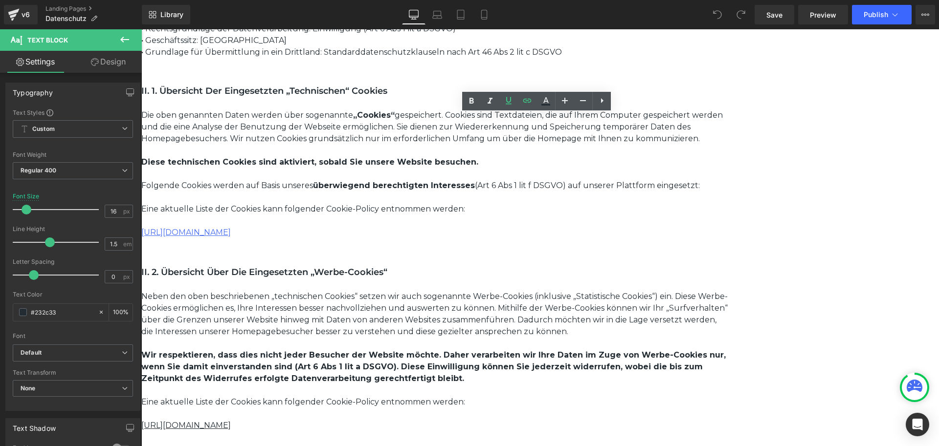
drag, startPoint x: 407, startPoint y: 236, endPoint x: 244, endPoint y: 237, distance: 163.3
click at [231, 237] on link "https://jumair.de/pages/cookie-einstellung" at bounding box center [185, 232] width 89 height 9
paste div
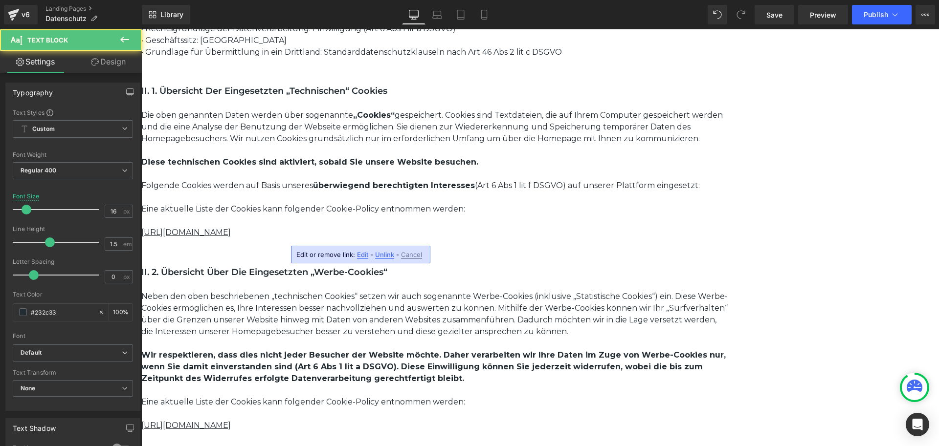
click at [436, 224] on p at bounding box center [434, 221] width 587 height 12
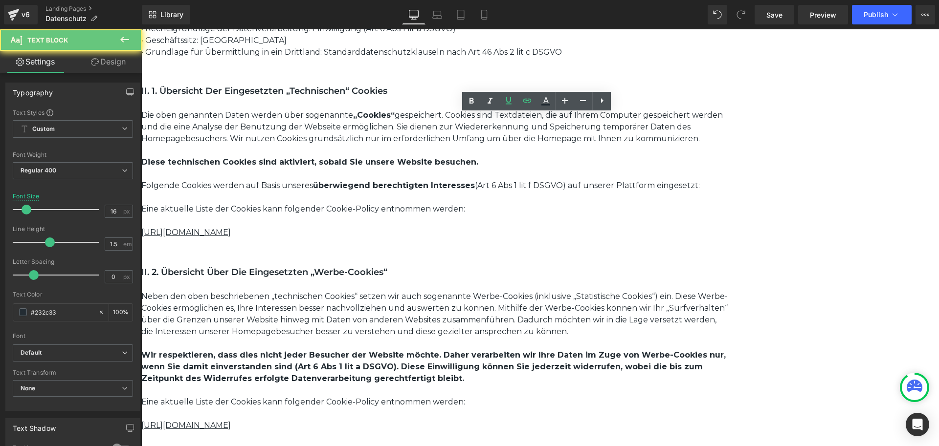
click at [441, 233] on p "https://fezzy.at/pages/cookie-einstellung" at bounding box center [434, 233] width 587 height 12
drag, startPoint x: 412, startPoint y: 234, endPoint x: 242, endPoint y: 236, distance: 170.1
click at [242, 236] on div "Die oben genannten Daten werden über sogenannte „Cookies“ gespeichert. Cookies …" at bounding box center [434, 174] width 587 height 129
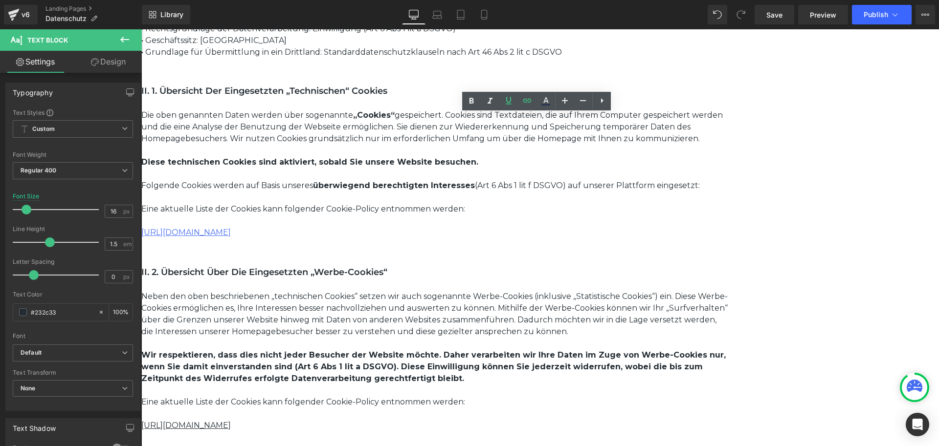
click at [231, 235] on link "https://fezzy.at/pages/cookie-einstellung" at bounding box center [185, 232] width 89 height 9
click at [355, 254] on span "Edit" at bounding box center [357, 255] width 11 height 8
click at [344, 259] on input "https://jumair.de/pages/cookie-einstellung" at bounding box center [347, 258] width 151 height 24
paste input "[DOMAIN_NAME]"
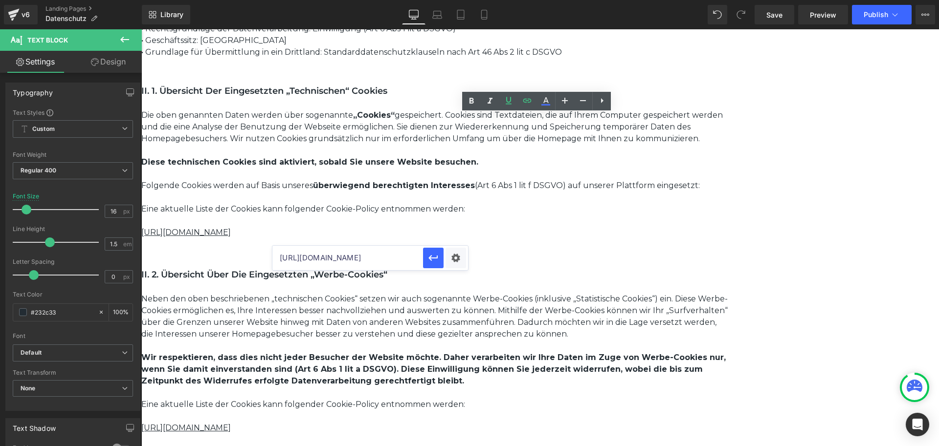
type input "https://fezzy.at/pages/cookie-einstellung"
click at [440, 227] on p at bounding box center [434, 221] width 587 height 12
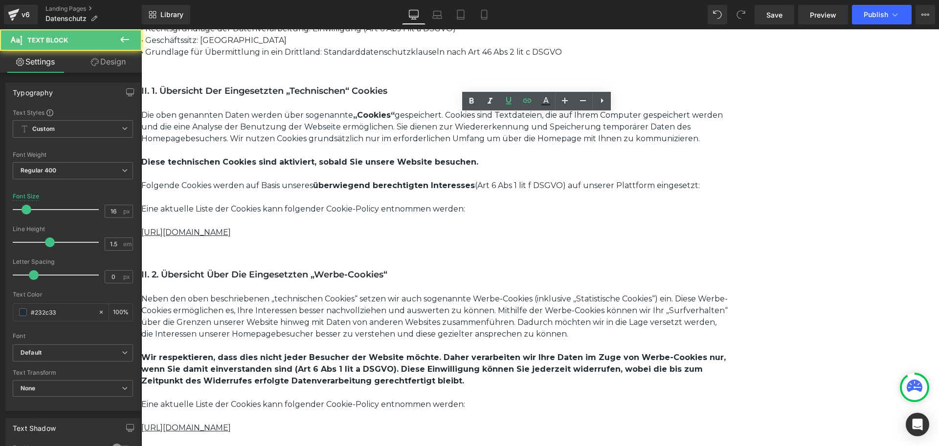
click at [436, 238] on p "https://fezzy.at/pages/cookie-einstellung" at bounding box center [434, 233] width 587 height 12
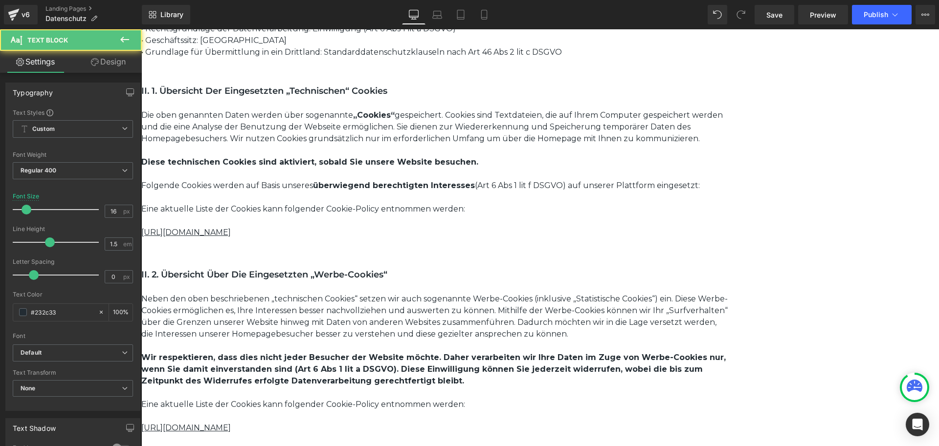
drag, startPoint x: 415, startPoint y: 238, endPoint x: 408, endPoint y: 239, distance: 7.3
click at [408, 239] on p "https://fezzy.at/pages/cookie-einstellung" at bounding box center [434, 233] width 587 height 12
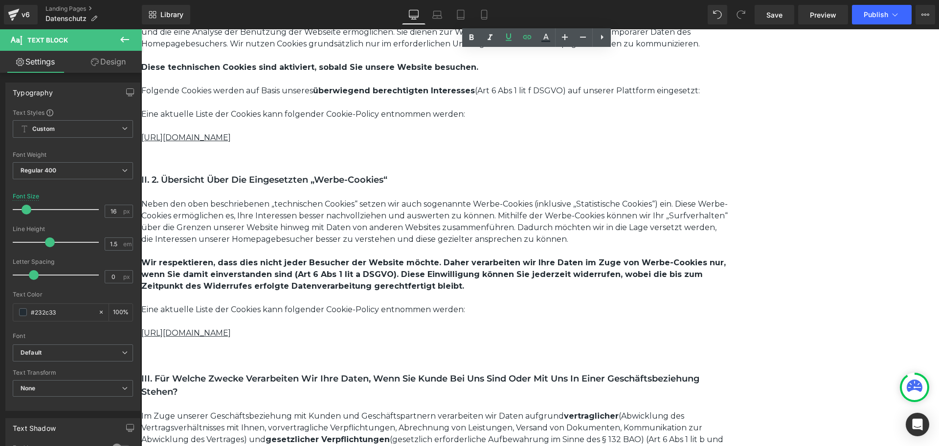
scroll to position [1109, 0]
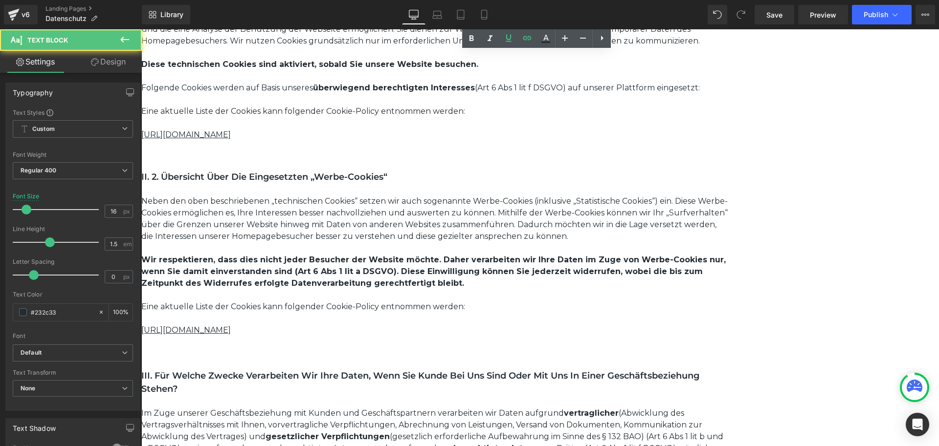
click at [415, 330] on p "https://jumair.de/pages/cookie-einstellung" at bounding box center [434, 331] width 587 height 12
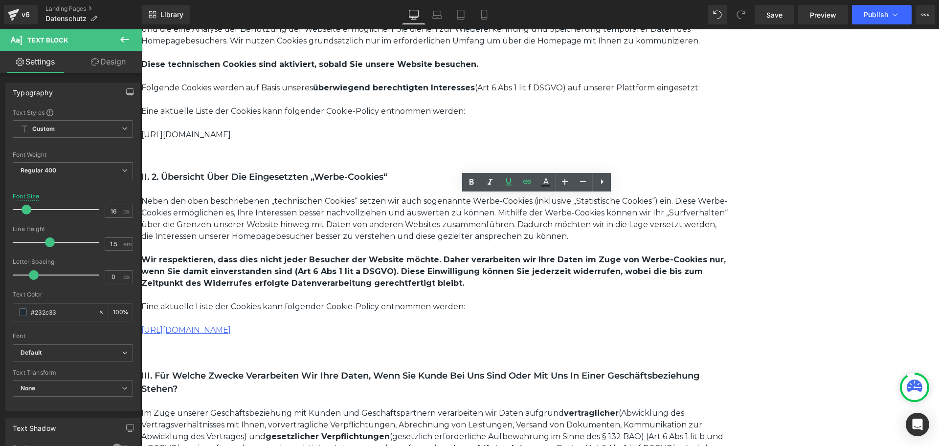
drag, startPoint x: 409, startPoint y: 330, endPoint x: 395, endPoint y: 329, distance: 13.3
click at [395, 330] on p "https://jumair.de/pages/cookie-einstellung" at bounding box center [434, 331] width 587 height 12
click at [411, 129] on p at bounding box center [434, 123] width 587 height 12
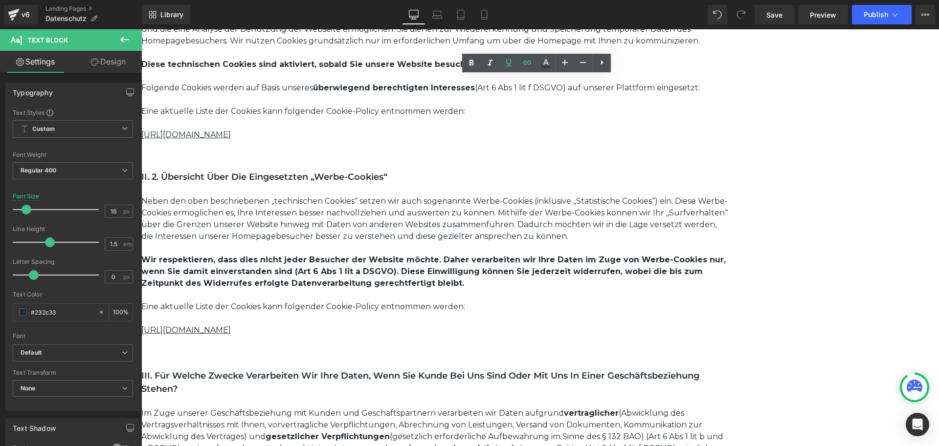
drag, startPoint x: 405, startPoint y: 141, endPoint x: 237, endPoint y: 139, distance: 168.7
copy link "https://fezzy.at/pages/cookie-einstellung"
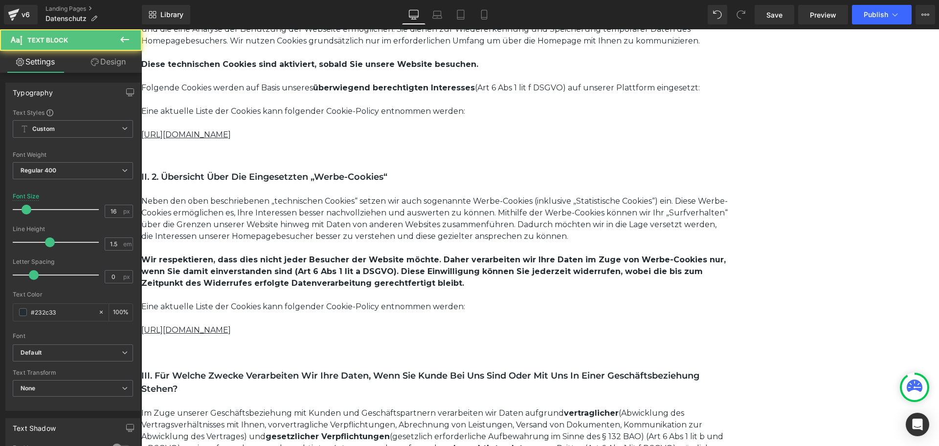
drag, startPoint x: 379, startPoint y: 331, endPoint x: 235, endPoint y: 329, distance: 144.2
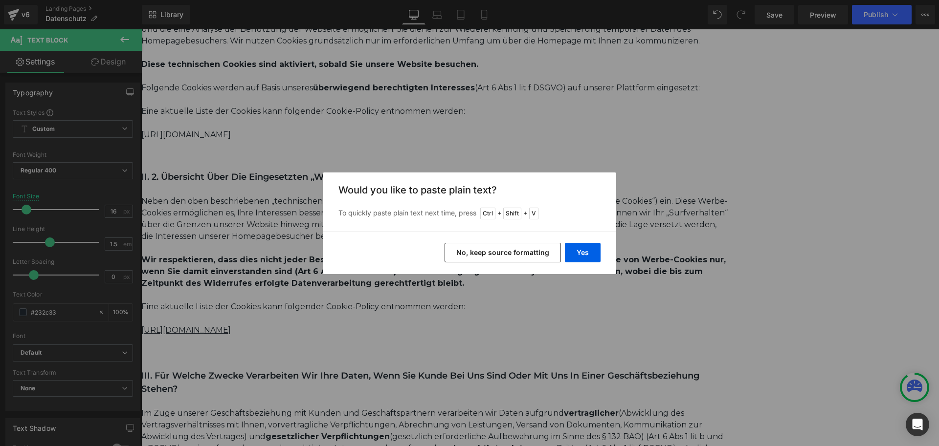
click at [546, 254] on button "No, keep source formatting" at bounding box center [502, 253] width 116 height 20
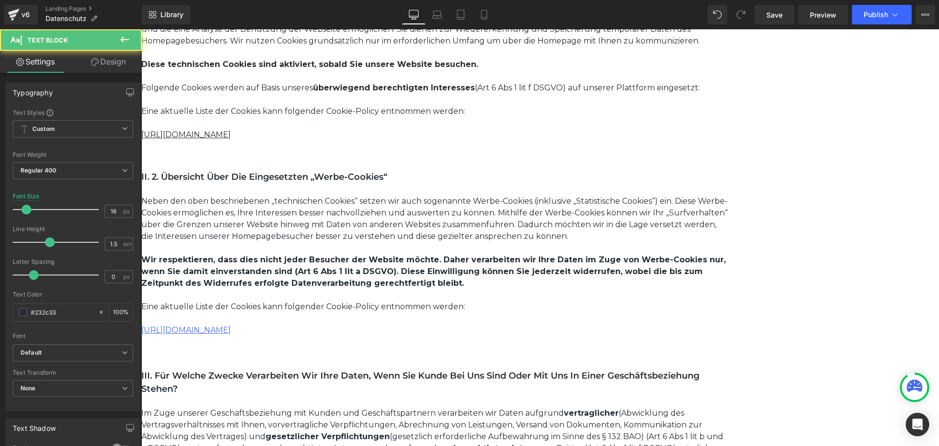
click at [231, 328] on link "https://fezzy.at/pages/cookie-einstellung" at bounding box center [185, 330] width 89 height 9
click at [231, 329] on link "https://fezzy.at/pages/cookie-einstellung" at bounding box center [185, 330] width 89 height 9
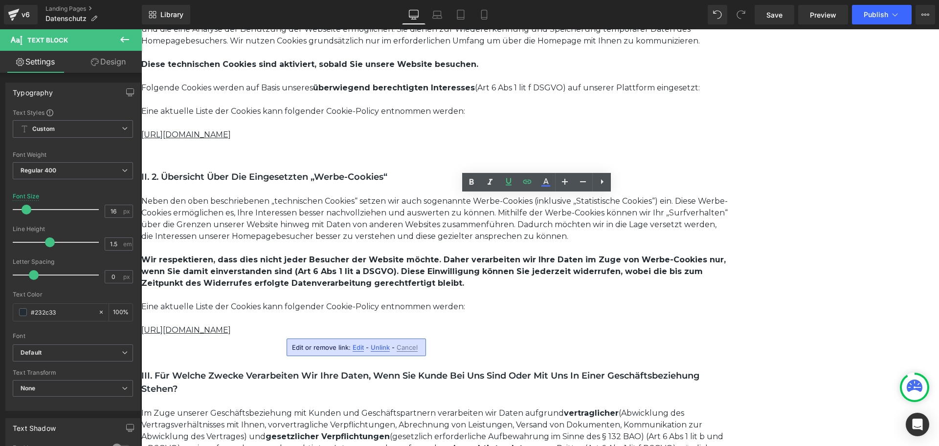
click at [359, 346] on span "Edit" at bounding box center [357, 348] width 11 height 8
click at [388, 350] on input "https://jumair.de/pages/cookie-einstellung" at bounding box center [347, 351] width 151 height 24
paste input "[DOMAIN_NAME]"
click at [431, 350] on icon "button" at bounding box center [432, 352] width 9 height 6
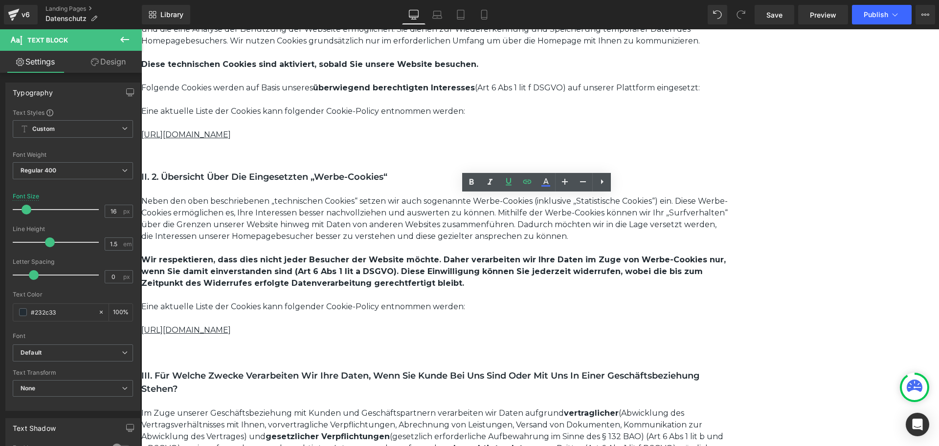
click at [372, 134] on p "[URL][DOMAIN_NAME]" at bounding box center [434, 135] width 587 height 12
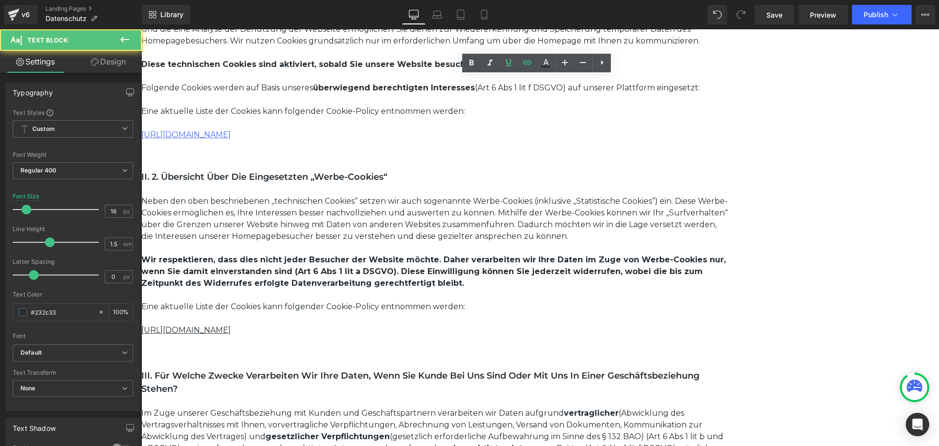
click at [231, 139] on link "[URL][DOMAIN_NAME]" at bounding box center [185, 134] width 89 height 9
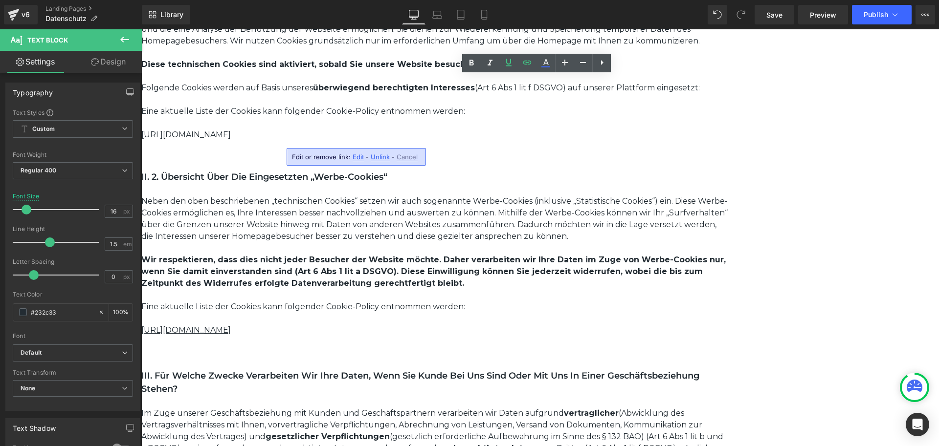
click at [356, 159] on span "Edit" at bounding box center [357, 157] width 11 height 8
click at [370, 159] on input "https://jumair.de/pages/cookie-einstellung" at bounding box center [347, 160] width 151 height 24
paste input "fezzy.at"
click at [429, 160] on icon "button" at bounding box center [432, 161] width 9 height 6
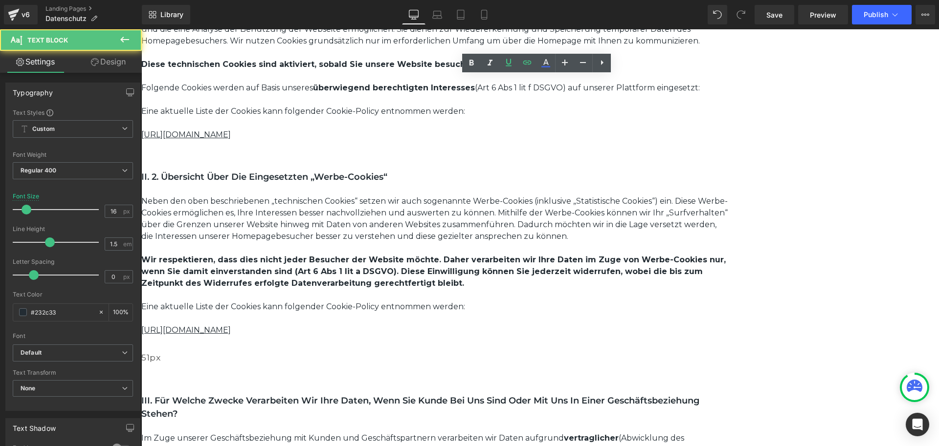
click at [434, 139] on p "https://fezzy.at/pages/cookie-einstellung" at bounding box center [434, 135] width 587 height 12
click at [231, 137] on link "https://fezzy.at/pages/cookie-einstellung" at bounding box center [185, 134] width 89 height 9
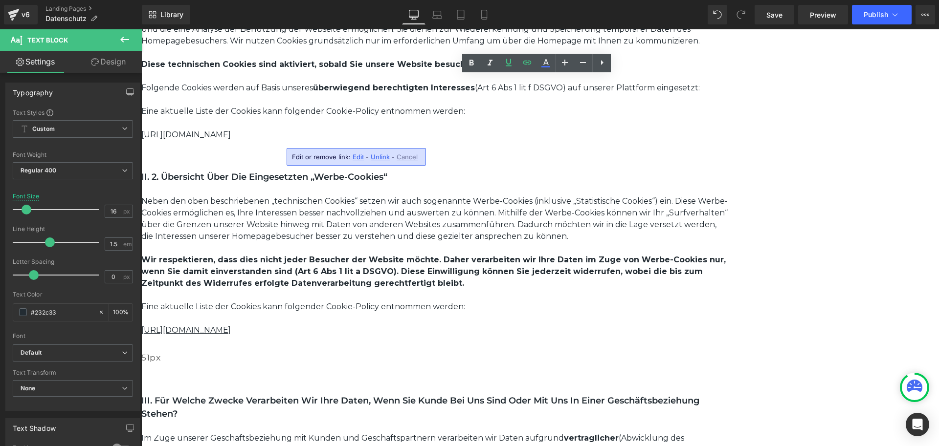
click at [353, 159] on span "Edit" at bounding box center [357, 157] width 11 height 8
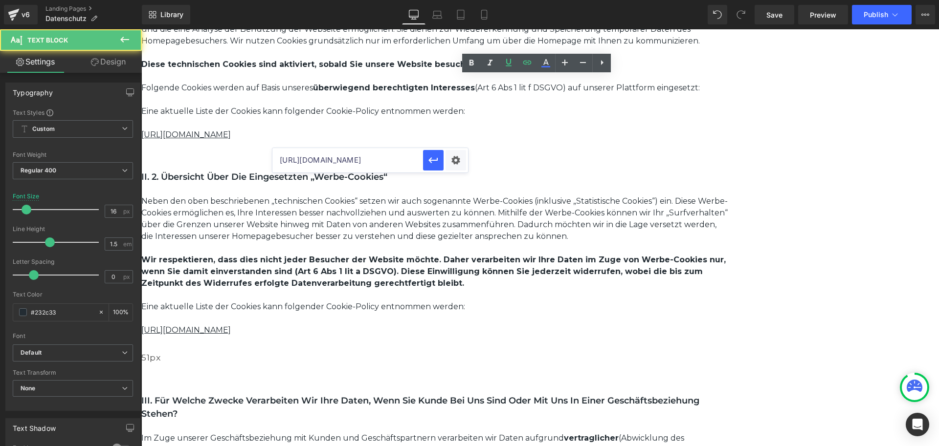
click at [434, 129] on p at bounding box center [434, 123] width 587 height 12
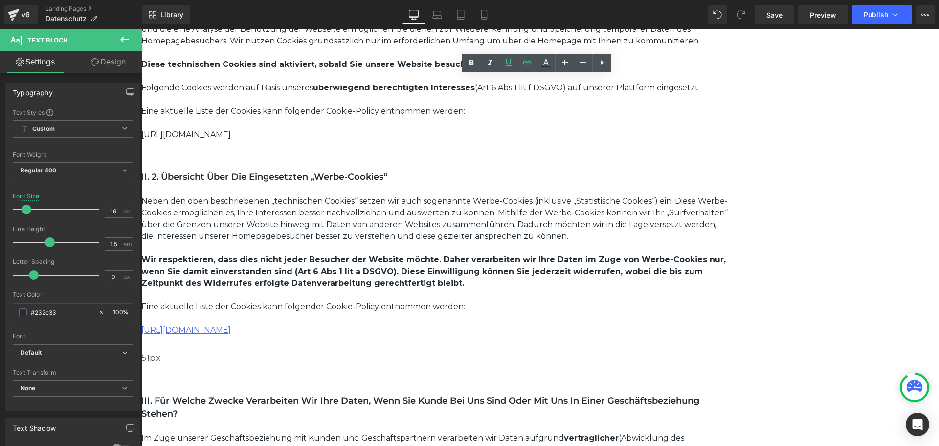
click at [231, 328] on link "https://fezzy.at/pages/cookie-einstellung" at bounding box center [185, 330] width 89 height 9
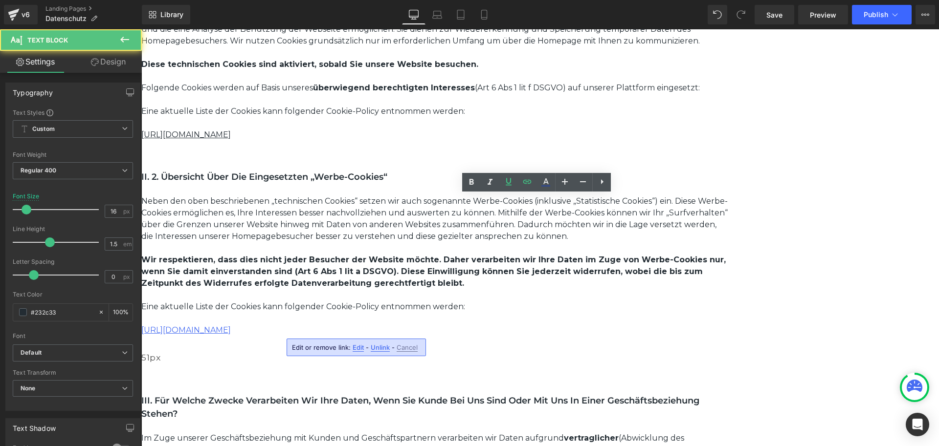
click at [231, 329] on link "https://fezzy.at/pages/cookie-einstellung" at bounding box center [185, 330] width 89 height 9
click at [231, 332] on link "https://fezzy.at/pages/cookie-einstellung" at bounding box center [185, 330] width 89 height 9
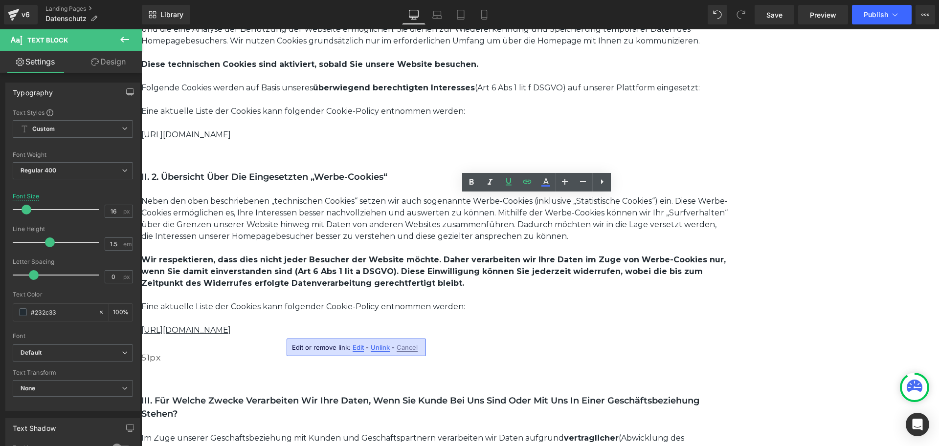
click at [360, 348] on span "Edit" at bounding box center [357, 348] width 11 height 8
type input "https://fezzy.at/pages/cookie-einstellung"
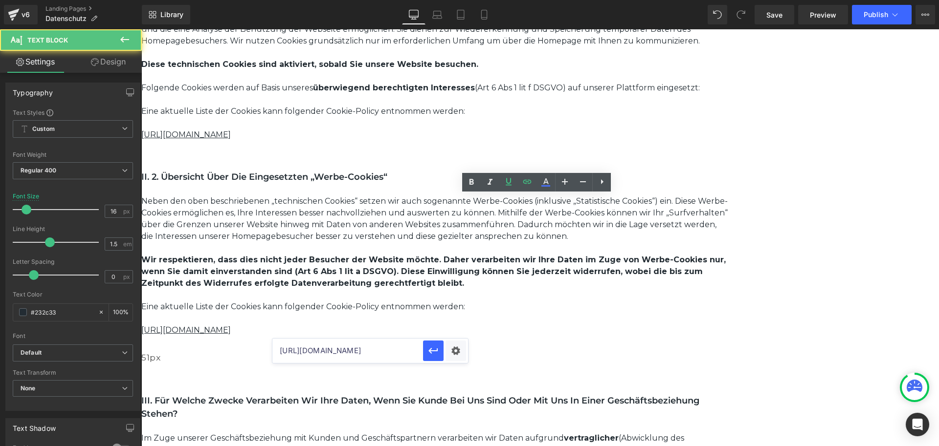
click at [499, 333] on p "https://fezzy.at/pages/cookie-einstellung" at bounding box center [434, 331] width 587 height 12
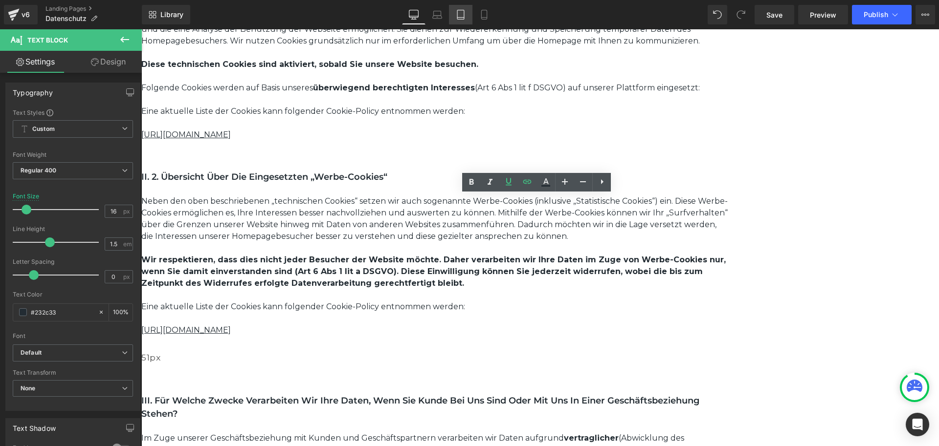
click at [463, 11] on icon at bounding box center [461, 15] width 10 height 10
type input "14"
type input "100"
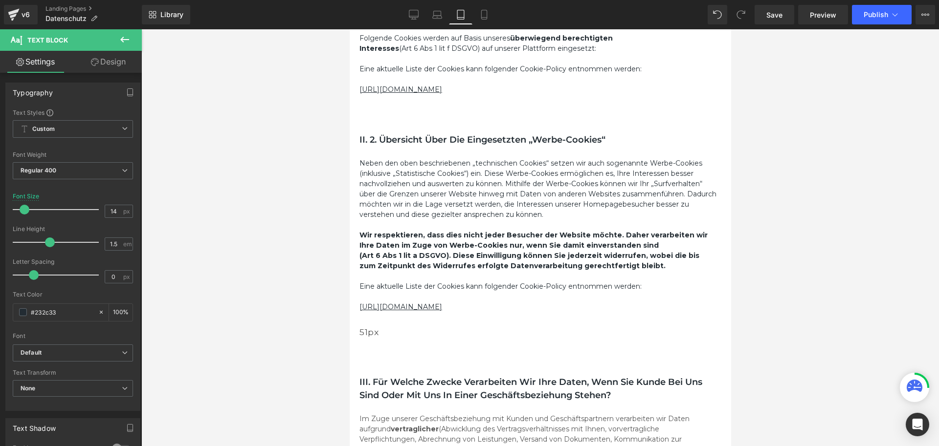
scroll to position [1135, 0]
click at [441, 94] on link "https://fezzy.at/pages/cookie-einstellung" at bounding box center [400, 90] width 83 height 9
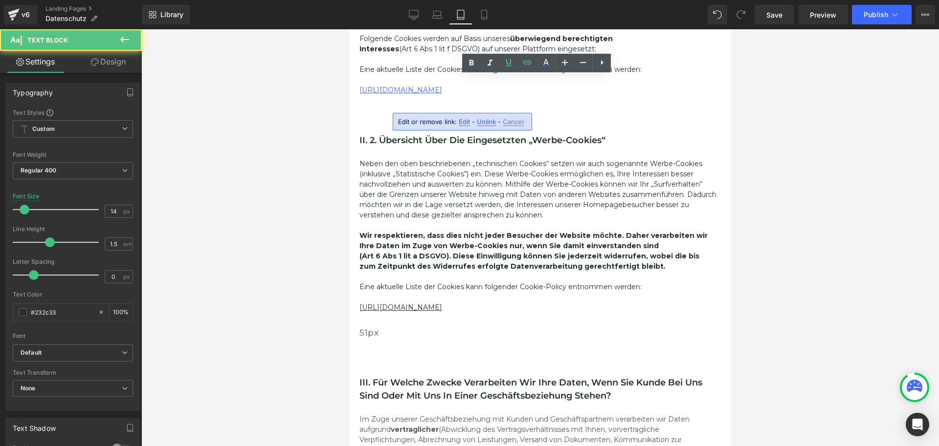
click at [441, 94] on link "https://fezzy.at/pages/cookie-einstellung" at bounding box center [400, 90] width 83 height 9
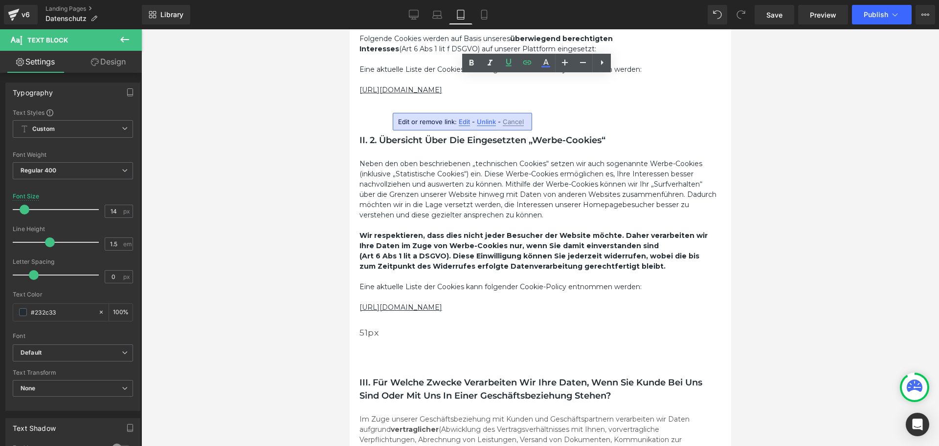
click at [463, 125] on span "Edit" at bounding box center [464, 122] width 11 height 8
click at [538, 95] on p "https://fezzy.at/pages/cookie-einstellung" at bounding box center [537, 90] width 357 height 10
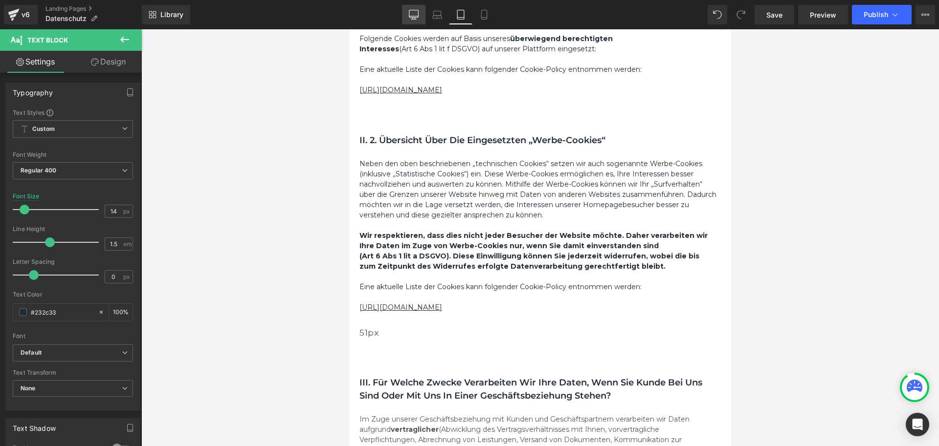
drag, startPoint x: 420, startPoint y: 14, endPoint x: 288, endPoint y: 12, distance: 131.5
click at [420, 14] on link "Desktop" at bounding box center [413, 15] width 23 height 20
type input "16"
type input "100"
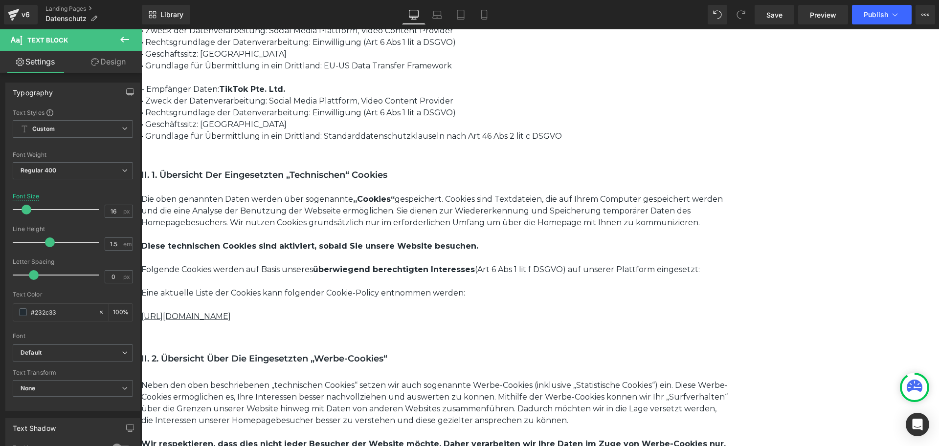
scroll to position [978, 0]
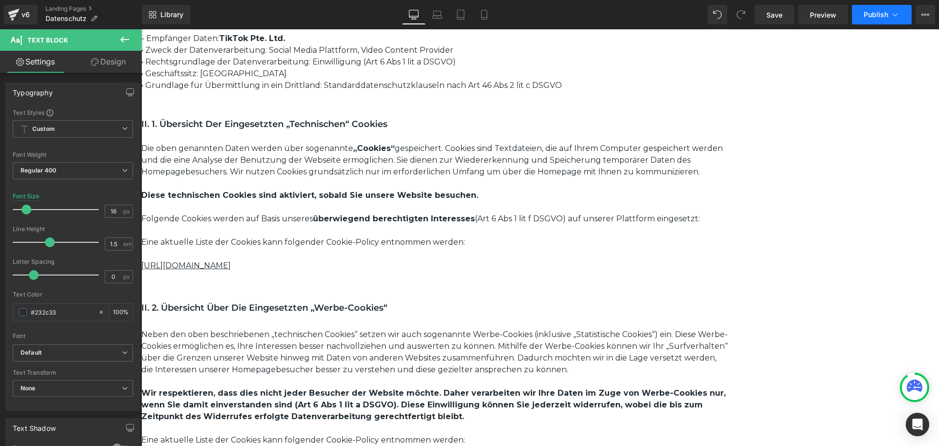
click at [865, 16] on span "Publish" at bounding box center [875, 15] width 24 height 8
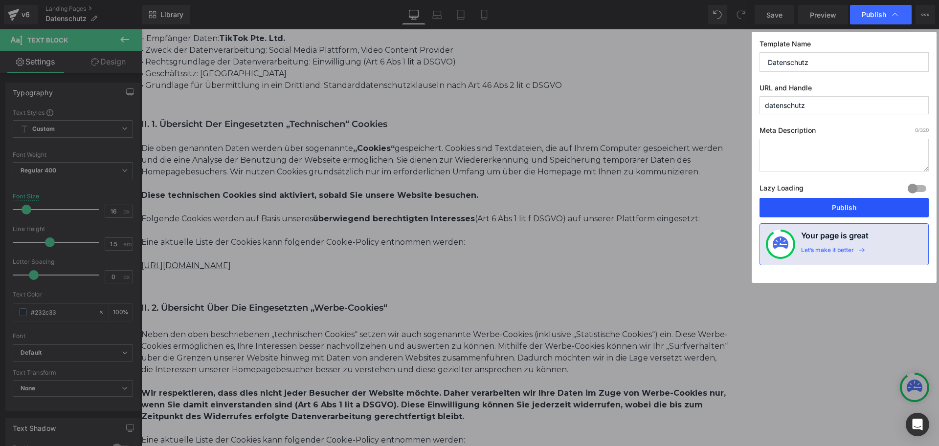
click at [864, 205] on button "Publish" at bounding box center [843, 208] width 169 height 20
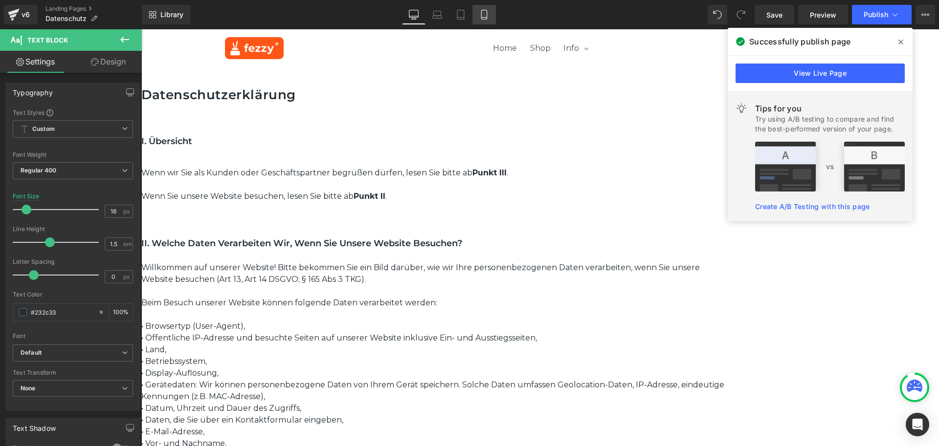
click at [483, 18] on icon at bounding box center [484, 15] width 10 height 10
type input "14"
type input "100"
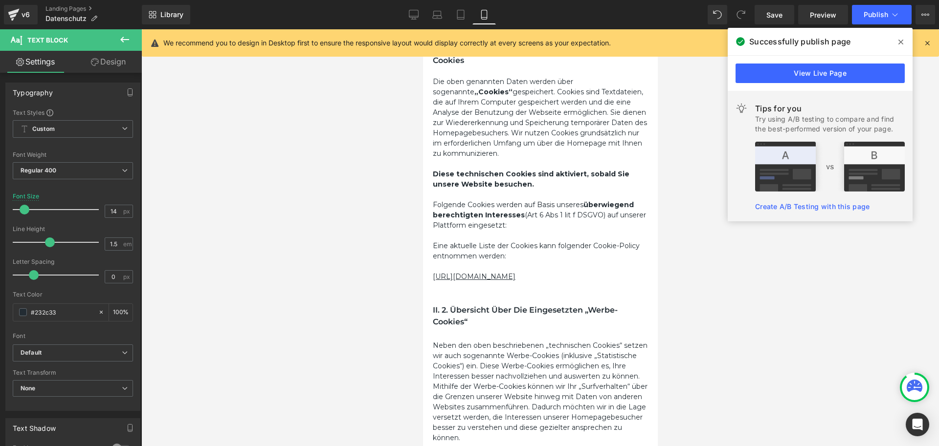
scroll to position [1305, 0]
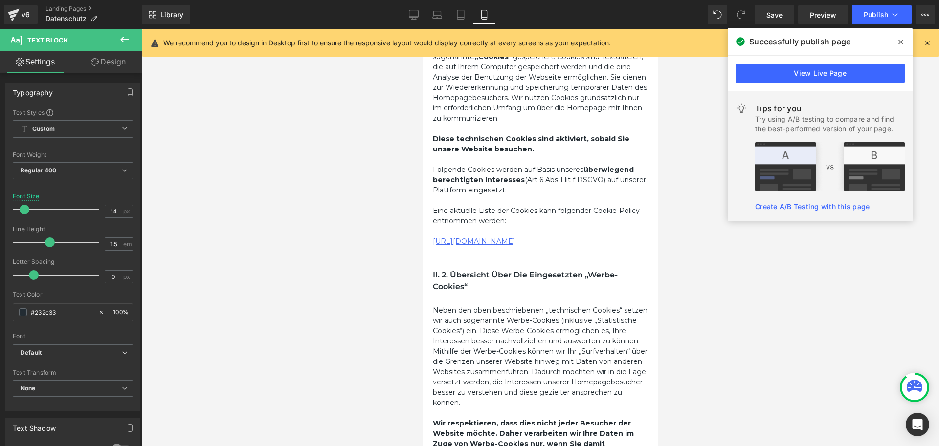
click at [515, 246] on link "https://fezzy.at/pages/cookie-einstellung" at bounding box center [473, 241] width 83 height 9
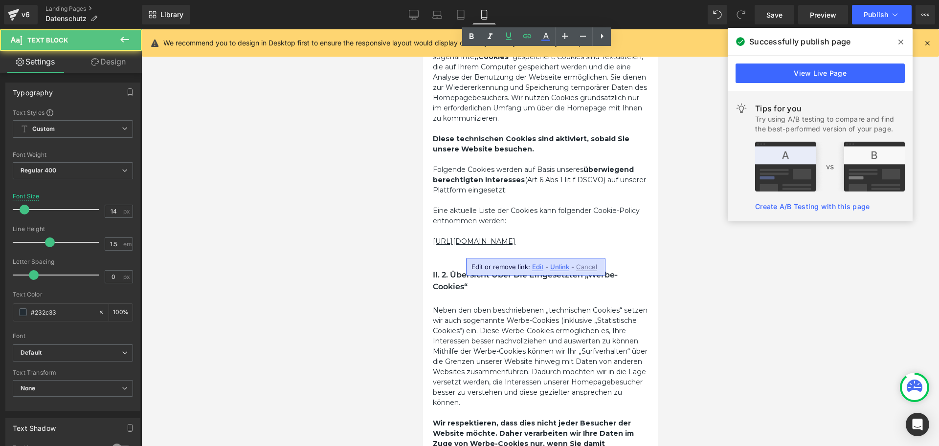
click at [534, 266] on span "Edit" at bounding box center [537, 267] width 11 height 8
type input "https://fezzy.at/pages/cookie-einstellung"
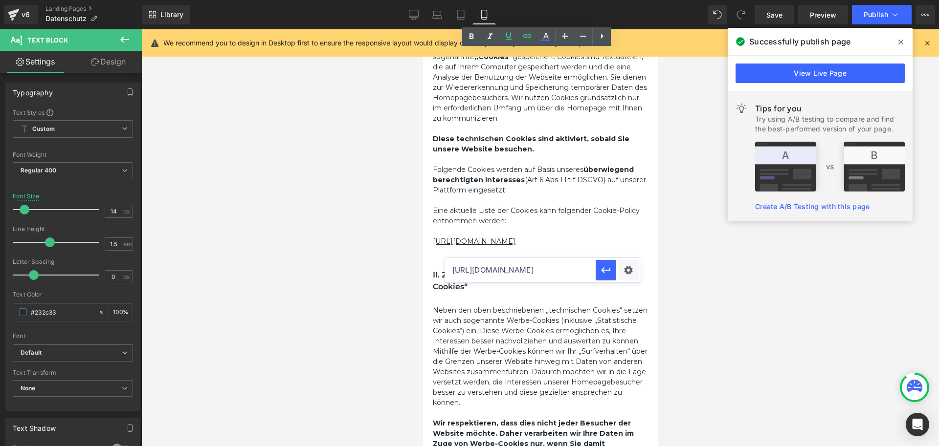
click at [728, 288] on div at bounding box center [539, 237] width 797 height 417
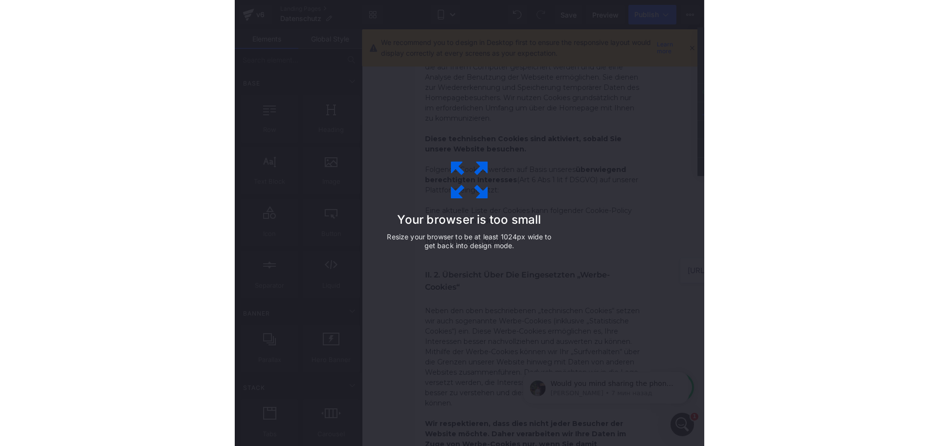
scroll to position [0, 0]
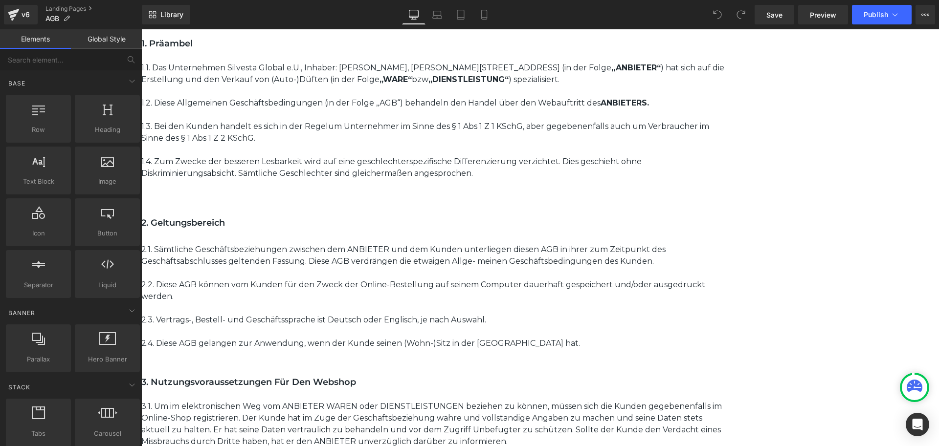
scroll to position [2758, 0]
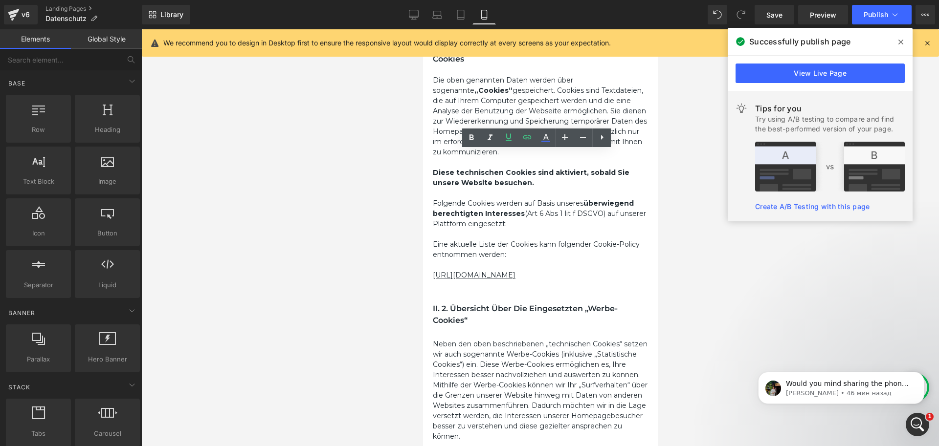
scroll to position [1320, 0]
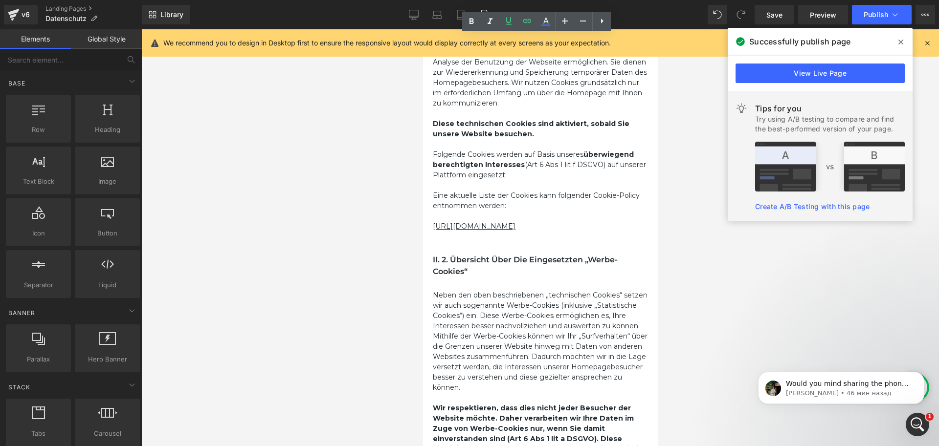
drag, startPoint x: 863, startPoint y: 14, endPoint x: 658, endPoint y: 120, distance: 231.8
click at [658, 120] on div "You are previewing how the will restyle your page. You can not edit Elements in…" at bounding box center [469, 231] width 939 height 463
click at [676, 115] on div at bounding box center [539, 237] width 797 height 417
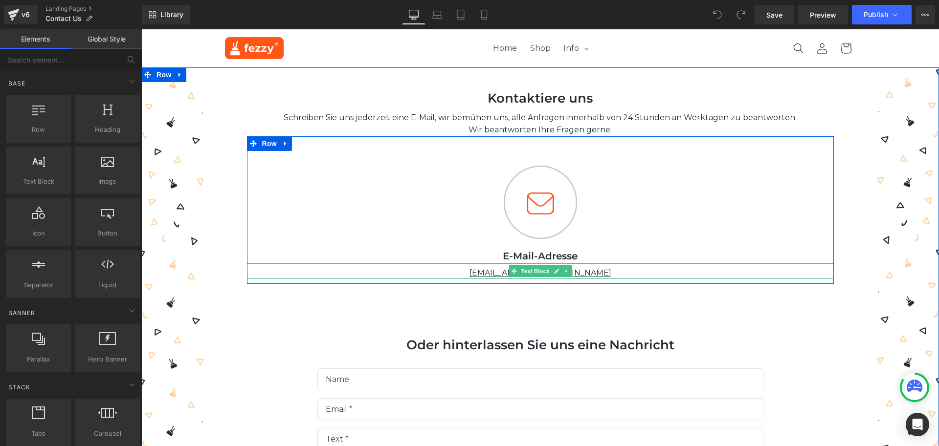
click at [572, 273] on div "[EMAIL_ADDRESS][DOMAIN_NAME]" at bounding box center [540, 271] width 587 height 16
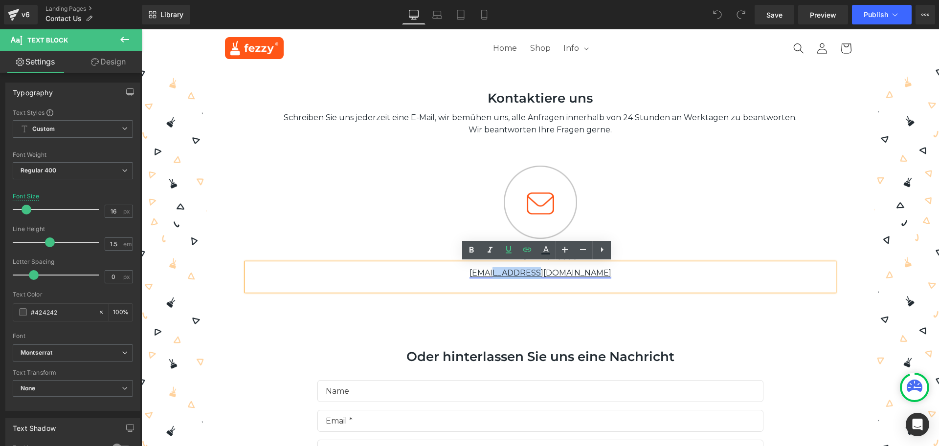
drag, startPoint x: 572, startPoint y: 271, endPoint x: 529, endPoint y: 274, distance: 43.6
click at [529, 274] on div "[EMAIL_ADDRESS][DOMAIN_NAME]" at bounding box center [540, 276] width 587 height 27
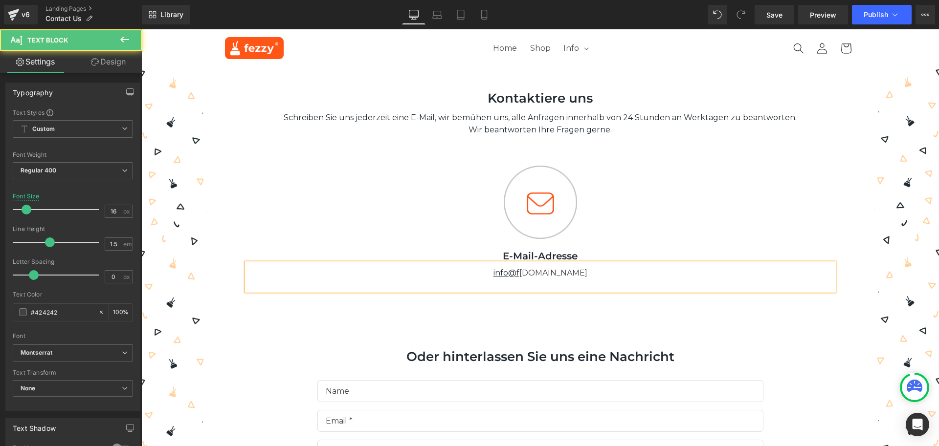
click at [559, 272] on div "info@f [DOMAIN_NAME]" at bounding box center [540, 276] width 587 height 27
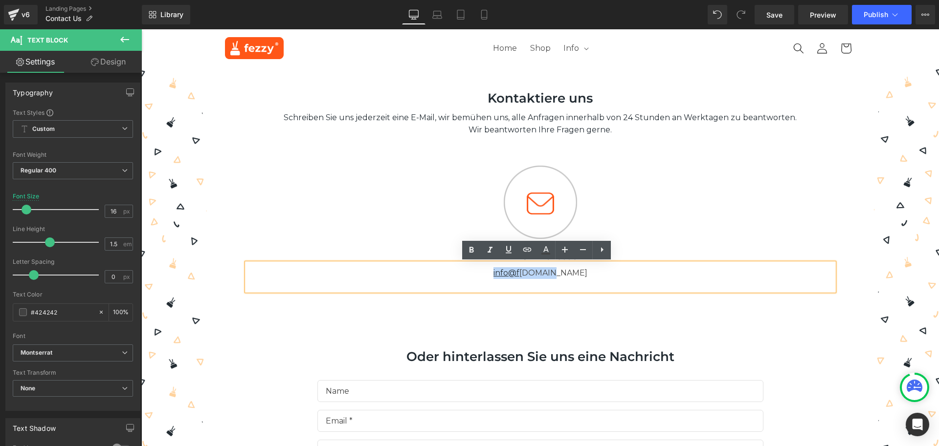
drag, startPoint x: 563, startPoint y: 272, endPoint x: 508, endPoint y: 275, distance: 54.8
click at [508, 275] on div "info@f [DOMAIN_NAME]" at bounding box center [540, 276] width 587 height 27
copy div "info@f [DOMAIN_NAME]"
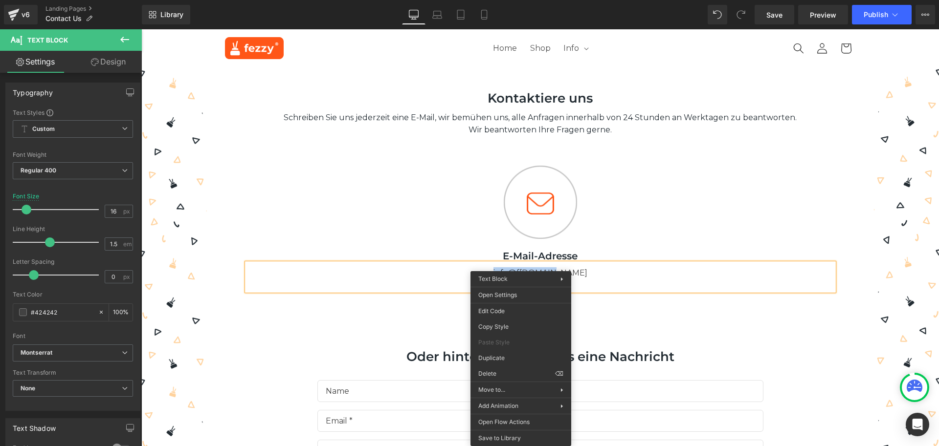
click at [587, 265] on div "info@f [DOMAIN_NAME]" at bounding box center [540, 276] width 587 height 27
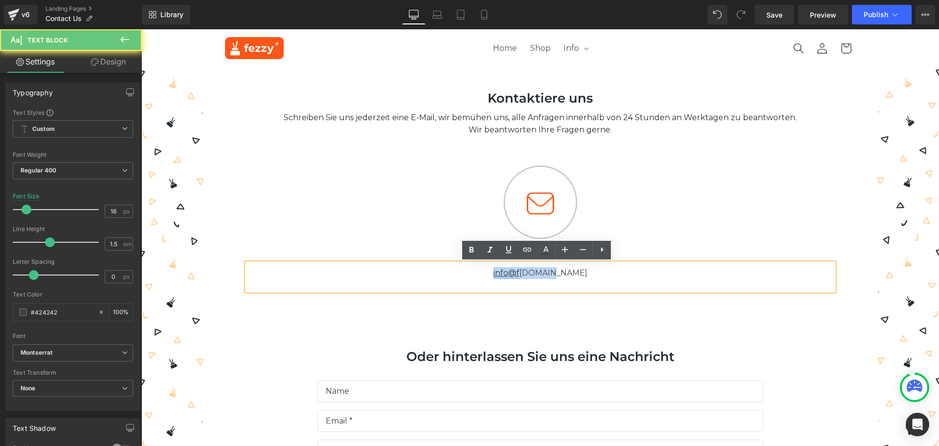
drag, startPoint x: 572, startPoint y: 271, endPoint x: 510, endPoint y: 271, distance: 62.1
click at [510, 271] on div "info@f [DOMAIN_NAME]" at bounding box center [540, 276] width 587 height 27
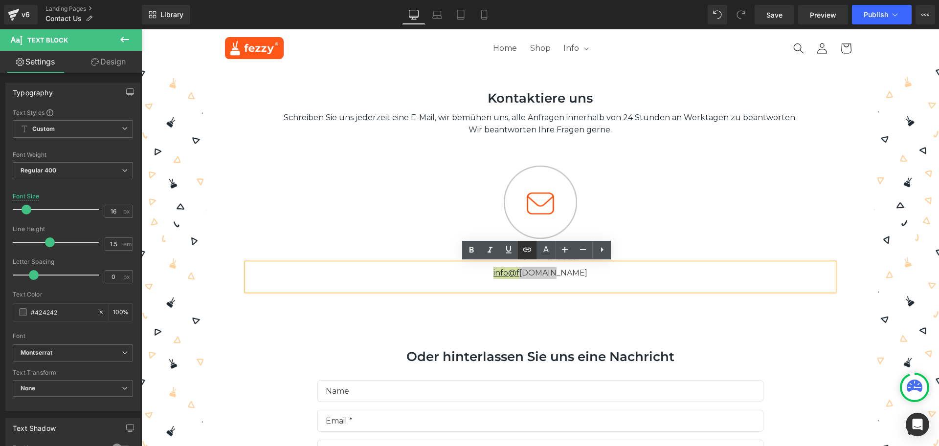
click at [525, 251] on icon at bounding box center [527, 250] width 12 height 12
click at [526, 250] on icon at bounding box center [527, 250] width 8 height 4
click at [527, 251] on icon at bounding box center [527, 250] width 12 height 12
click at [545, 296] on input "text" at bounding box center [562, 294] width 151 height 24
paste input "[EMAIL_ADDRESS][DOMAIN_NAME]"
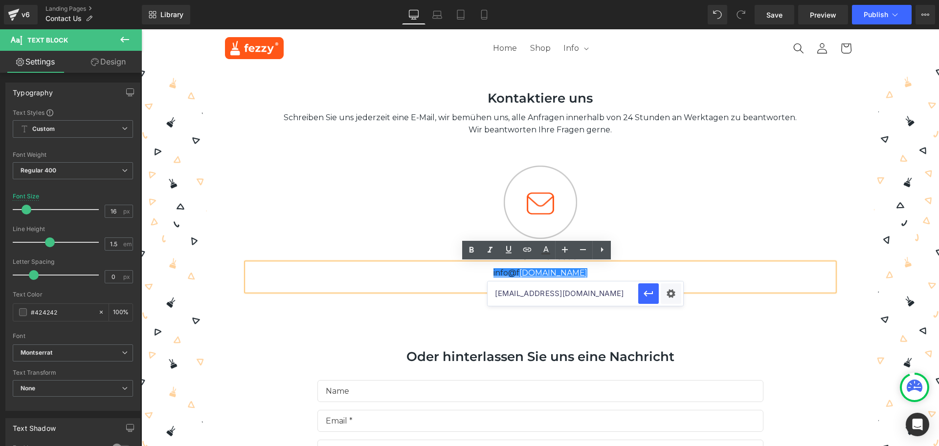
drag, startPoint x: 497, startPoint y: 297, endPoint x: 499, endPoint y: 304, distance: 6.6
click at [497, 297] on input "[EMAIL_ADDRESS][DOMAIN_NAME]" at bounding box center [562, 294] width 151 height 24
type input "mailto:[EMAIL_ADDRESS][DOMAIN_NAME]"
click at [650, 294] on icon "button" at bounding box center [648, 294] width 12 height 12
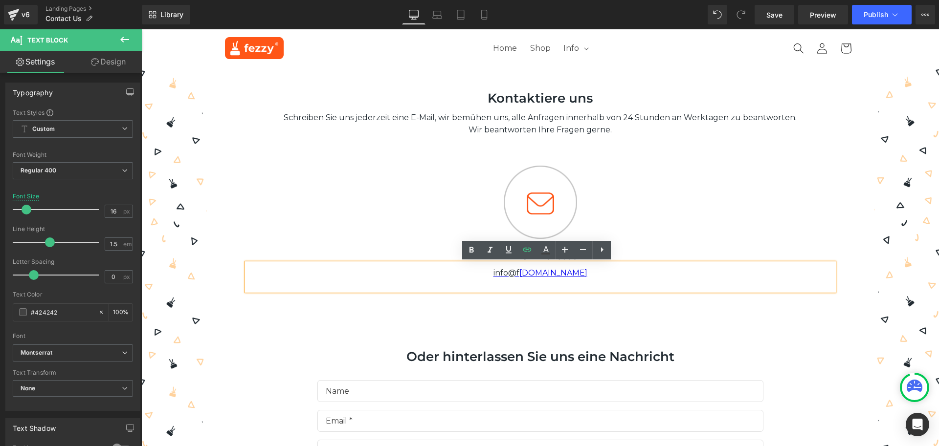
click at [809, 242] on div "Image E-Mail-Adresse Text Block info@f [DOMAIN_NAME] Text Block" at bounding box center [540, 228] width 587 height 125
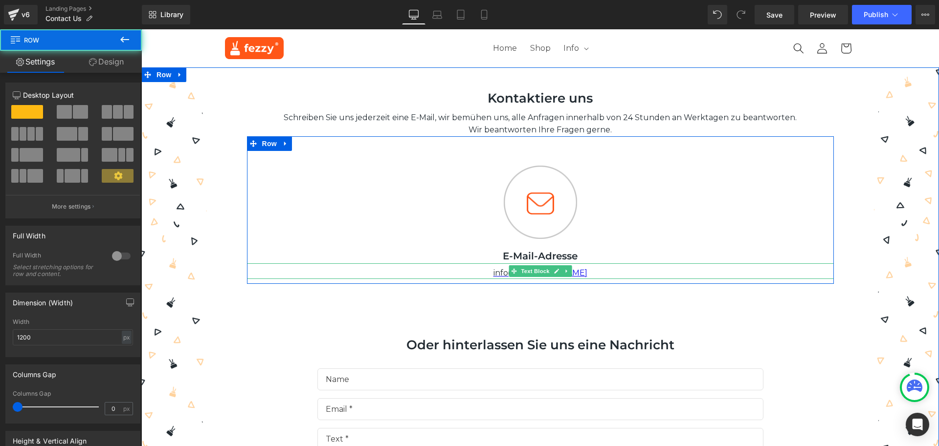
click at [574, 278] on div at bounding box center [540, 278] width 587 height 2
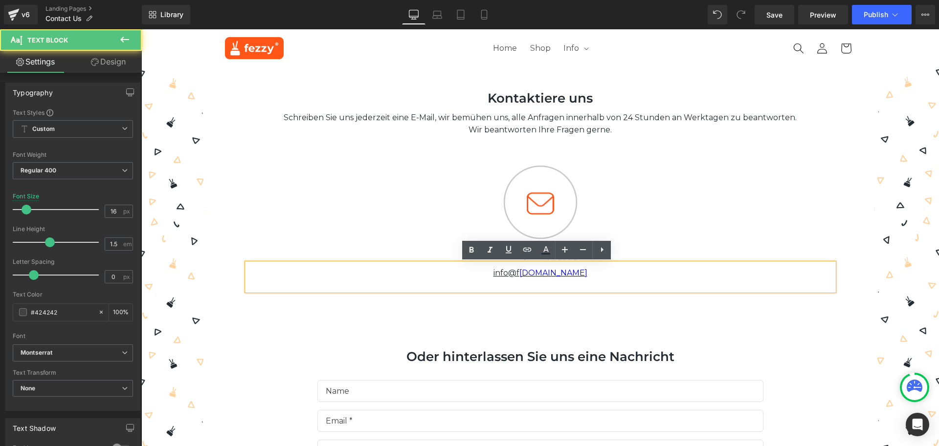
click at [583, 273] on div "info@f [DOMAIN_NAME]" at bounding box center [540, 276] width 587 height 27
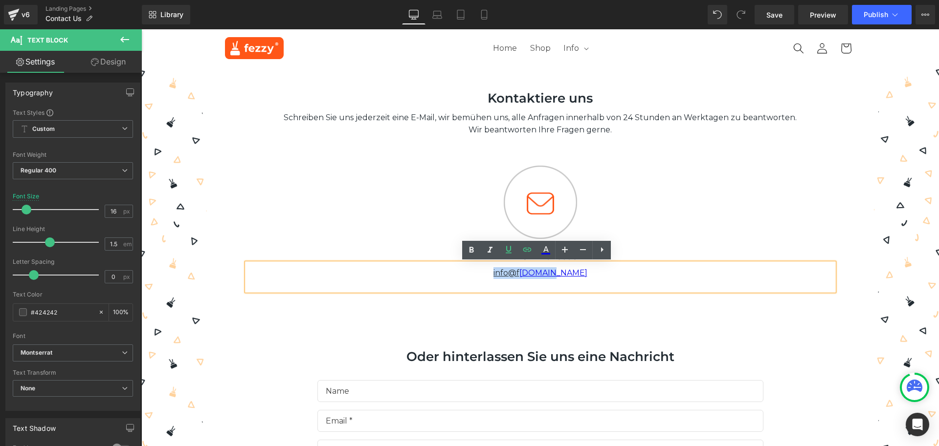
drag, startPoint x: 533, startPoint y: 272, endPoint x: 500, endPoint y: 272, distance: 32.8
click at [500, 272] on div "info@f [DOMAIN_NAME]" at bounding box center [540, 276] width 587 height 27
click at [550, 250] on icon at bounding box center [546, 250] width 12 height 12
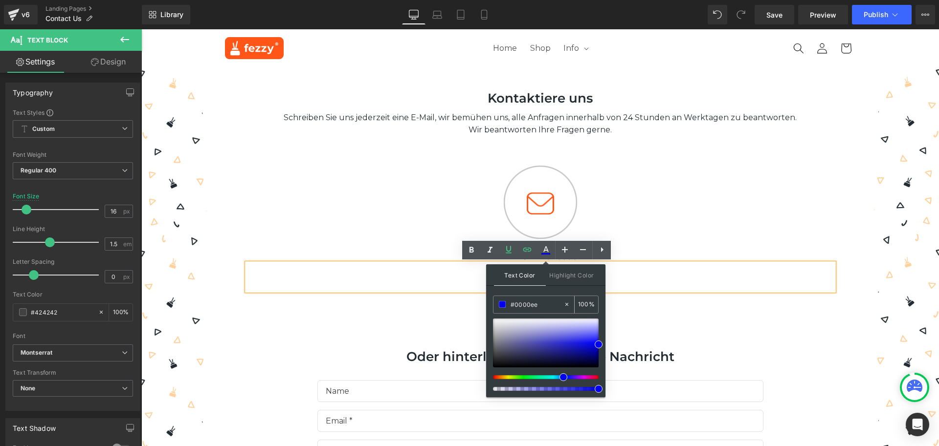
click at [547, 307] on input "#0000ee" at bounding box center [536, 304] width 53 height 11
click at [680, 252] on div "E-Mail-Adresse" at bounding box center [540, 256] width 587 height 15
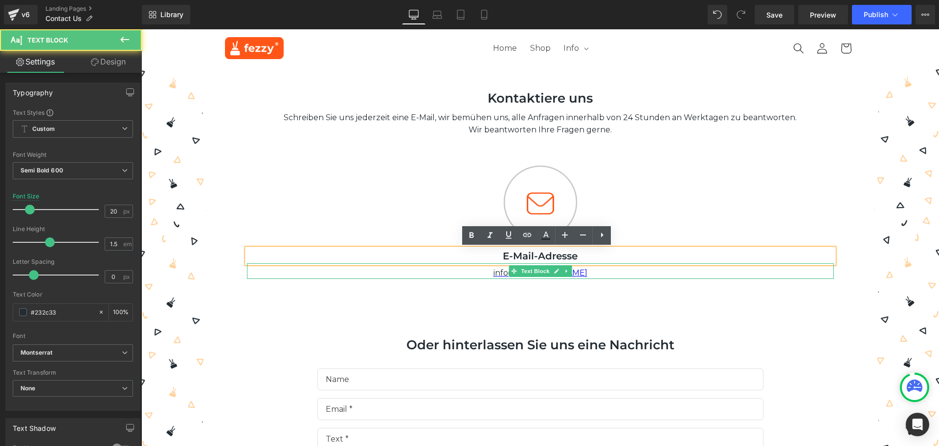
click at [574, 274] on div "info@f [DOMAIN_NAME]" at bounding box center [540, 271] width 587 height 16
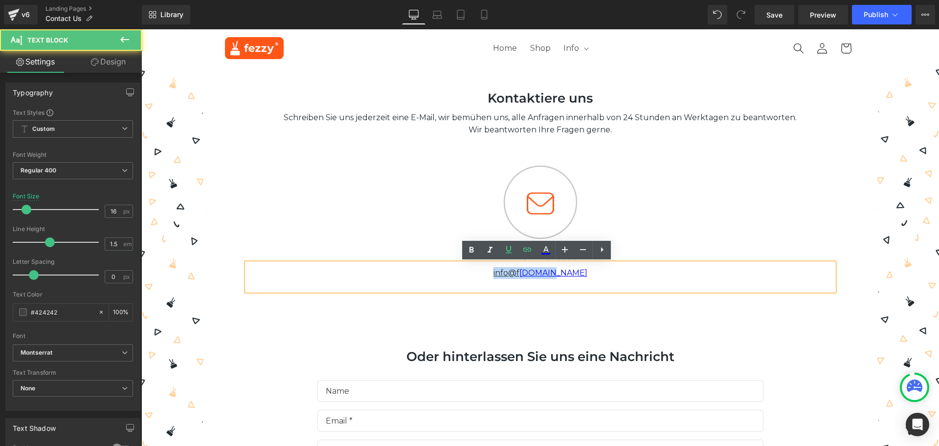
drag, startPoint x: 604, startPoint y: 272, endPoint x: 504, endPoint y: 275, distance: 100.2
click at [504, 275] on div "info@f [DOMAIN_NAME]" at bounding box center [540, 276] width 587 height 27
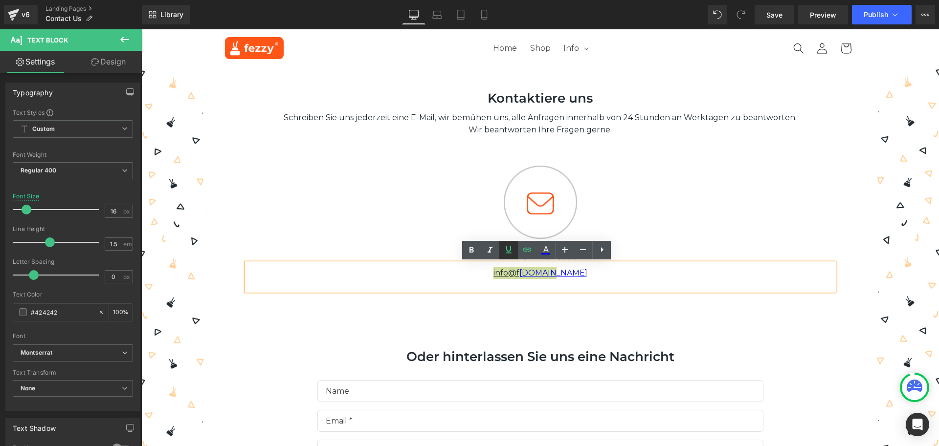
click at [513, 252] on icon at bounding box center [509, 250] width 12 height 12
click at [528, 250] on icon at bounding box center [527, 250] width 8 height 4
drag, startPoint x: 642, startPoint y: 281, endPoint x: 491, endPoint y: 248, distance: 154.2
click at [642, 282] on div at bounding box center [660, 294] width 45 height 24
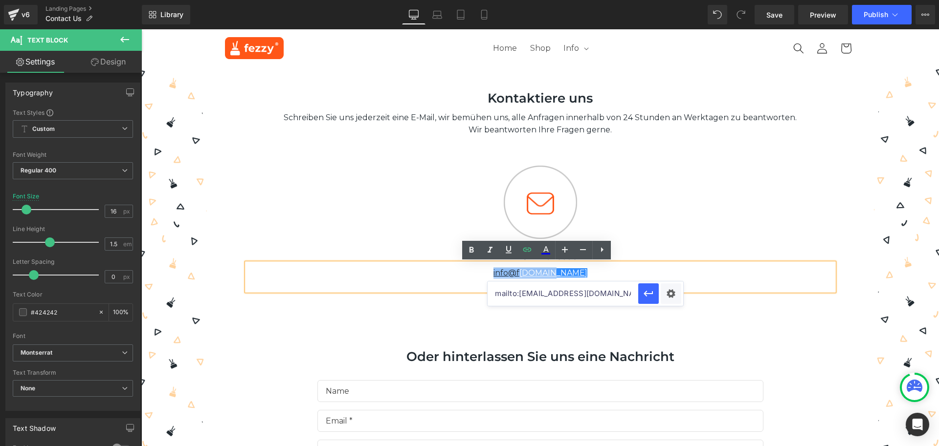
click at [601, 278] on div "info@f [DOMAIN_NAME]" at bounding box center [540, 276] width 587 height 27
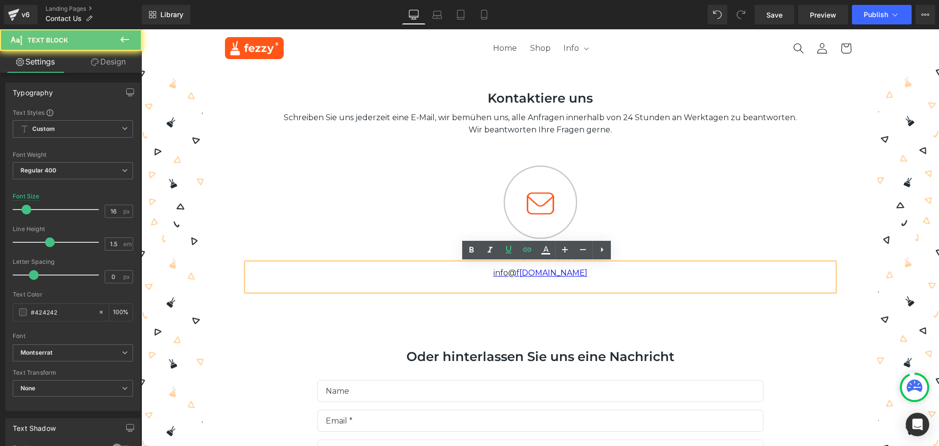
click at [585, 273] on div "info@f [DOMAIN_NAME]" at bounding box center [540, 276] width 587 height 27
drag, startPoint x: 519, startPoint y: 275, endPoint x: 495, endPoint y: 276, distance: 23.5
click at [495, 276] on div "info@f [DOMAIN_NAME]" at bounding box center [540, 276] width 587 height 27
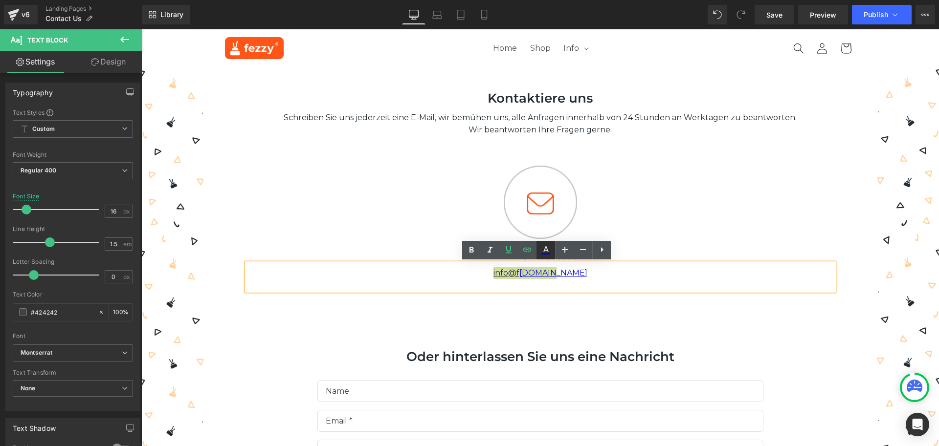
click at [548, 252] on icon at bounding box center [545, 249] width 5 height 6
type input "100"
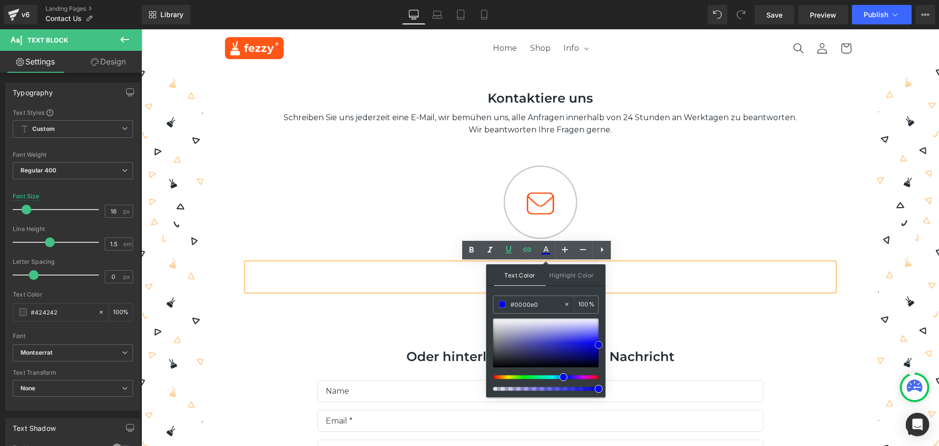
type input "#0000e5"
drag, startPoint x: 592, startPoint y: 343, endPoint x: 599, endPoint y: 345, distance: 7.1
click at [598, 345] on div at bounding box center [546, 343] width 106 height 49
click at [635, 323] on div "Kontaktiere uns Heading Schreiben Sie uns jederzeit eine E-Mail, wir bemühen un…" at bounding box center [540, 350] width 587 height 527
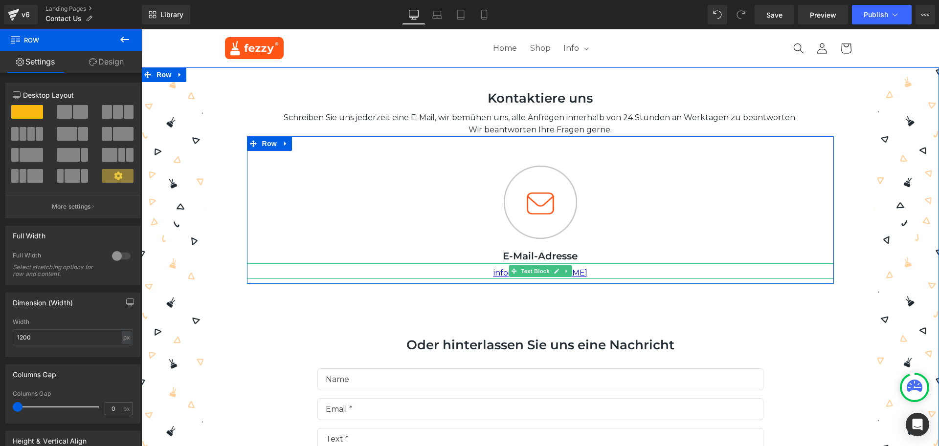
click at [575, 271] on div "info@f [DOMAIN_NAME]" at bounding box center [540, 271] width 587 height 16
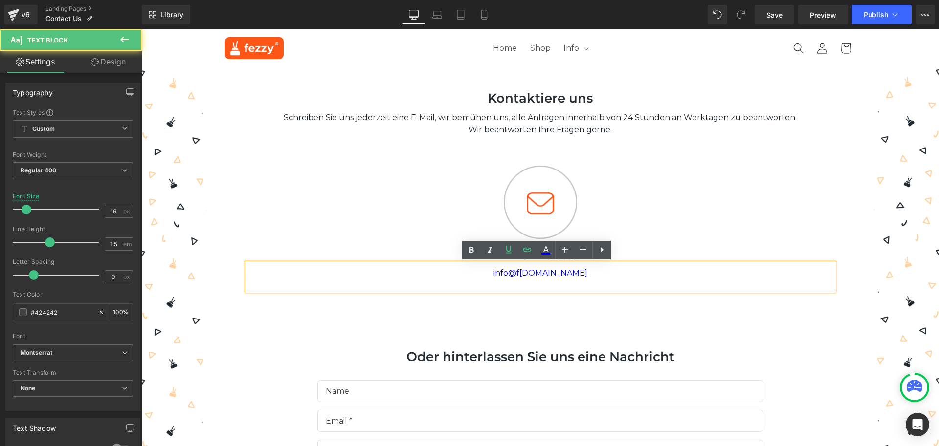
click at [576, 271] on div "info@f [DOMAIN_NAME]" at bounding box center [540, 276] width 587 height 27
click at [541, 274] on link "info@f [DOMAIN_NAME]" at bounding box center [540, 272] width 94 height 9
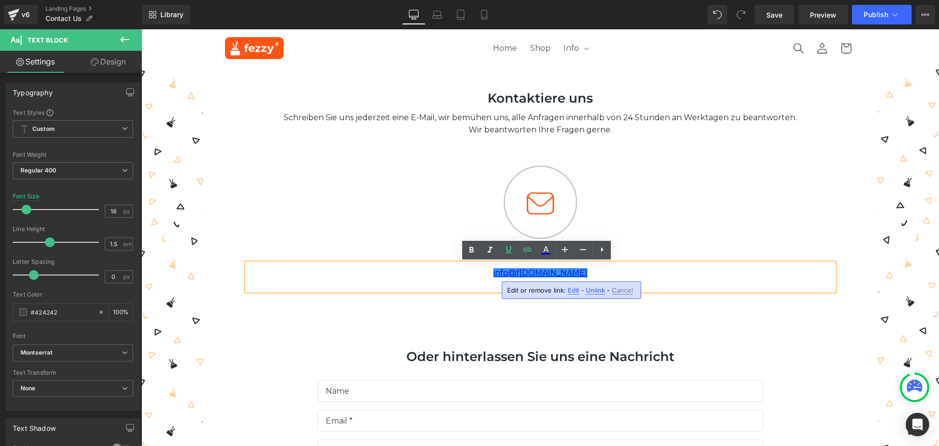
click at [571, 294] on span "Edit" at bounding box center [573, 290] width 11 height 8
click at [587, 316] on div "Kontaktiere uns Heading Schreiben Sie uns jederzeit eine E-Mail, wir bemühen un…" at bounding box center [540, 350] width 587 height 527
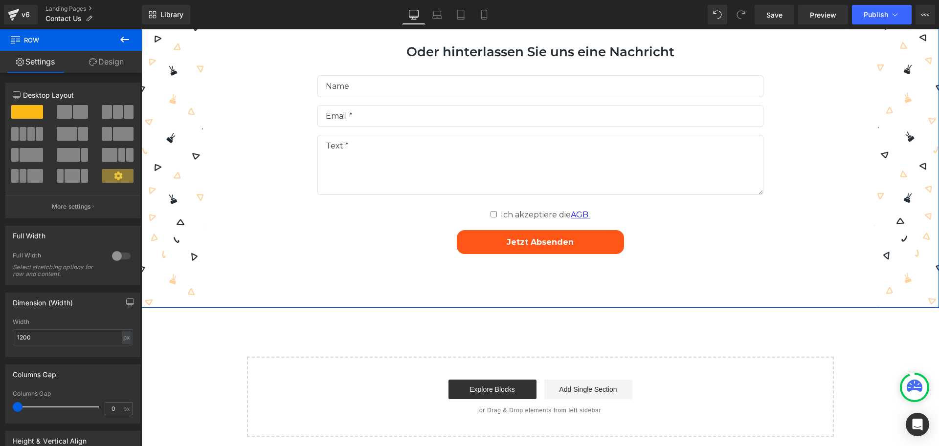
scroll to position [342, 0]
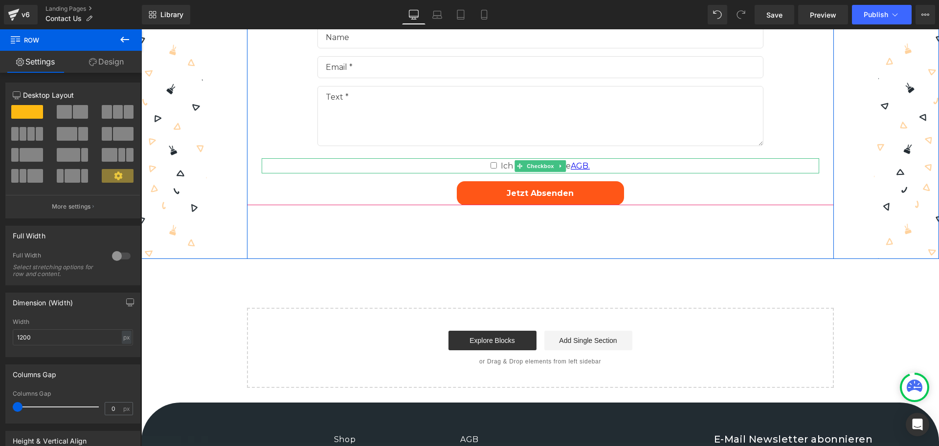
click at [578, 164] on link "AGB." at bounding box center [580, 165] width 19 height 9
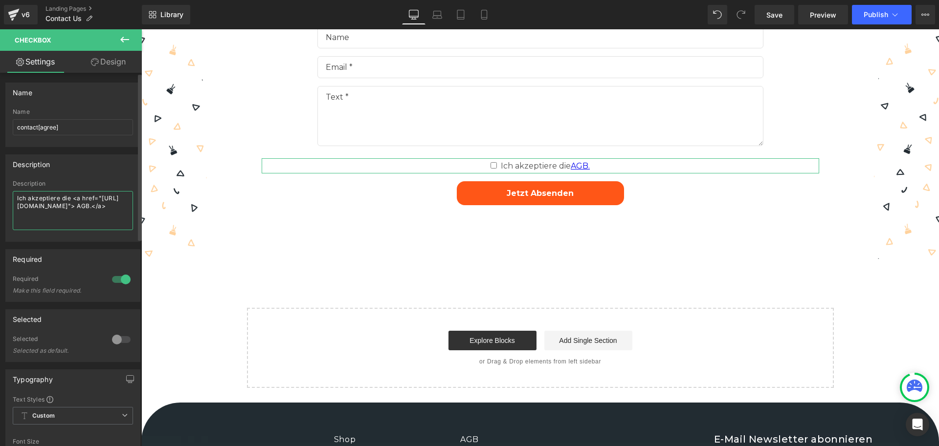
click at [49, 211] on textarea "Ich akzeptiere die <a href="[URL][DOMAIN_NAME]"> AGB.</a>" at bounding box center [73, 210] width 120 height 39
click at [31, 210] on textarea "Ich akzeptiere die <a href="[URL][DOMAIN_NAME]"> AGB.</a>" at bounding box center [73, 210] width 120 height 39
drag, startPoint x: 119, startPoint y: 206, endPoint x: 37, endPoint y: 204, distance: 82.1
click at [37, 204] on textarea "Ich akzeptiere die <a href="[URL][DOMAIN_NAME]"> AGB.</a>" at bounding box center [73, 210] width 120 height 39
paste textarea "[DOMAIN_NAME]"
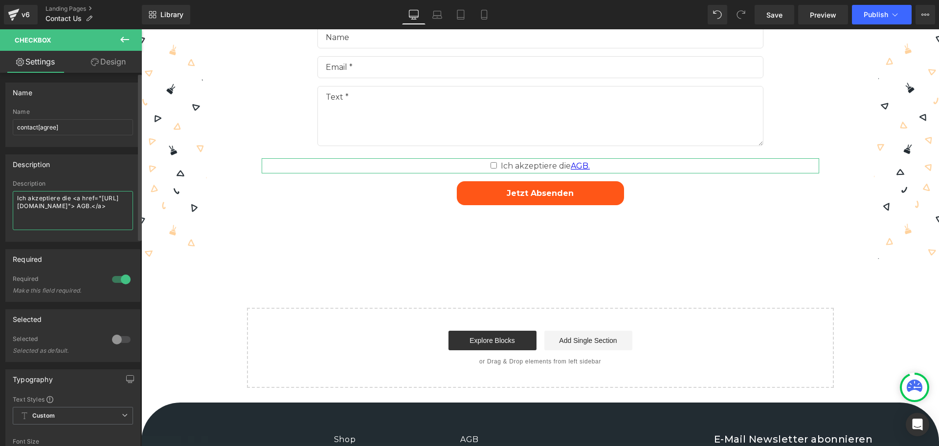
type textarea "Ich akzeptiere die <a href="[URL][DOMAIN_NAME]"> AGB.</a>"
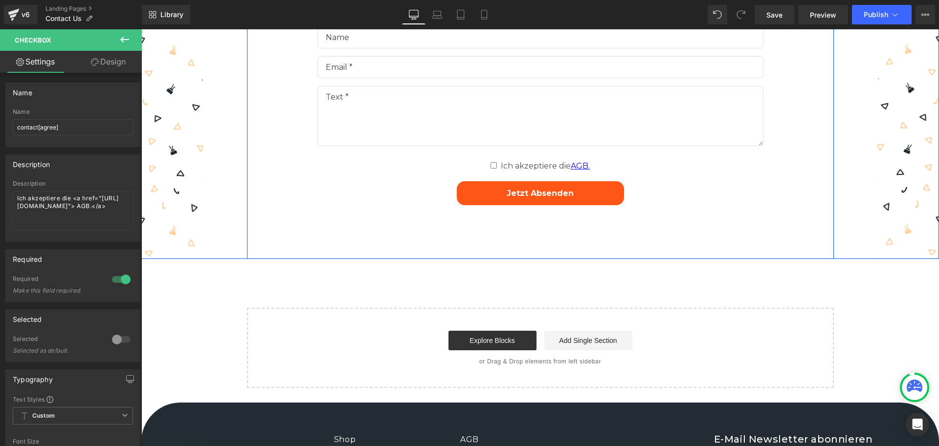
click at [720, 216] on div "Kontaktiere uns Heading Schreiben Sie uns jederzeit eine E-Mail, wir bemühen un…" at bounding box center [540, 2] width 587 height 515
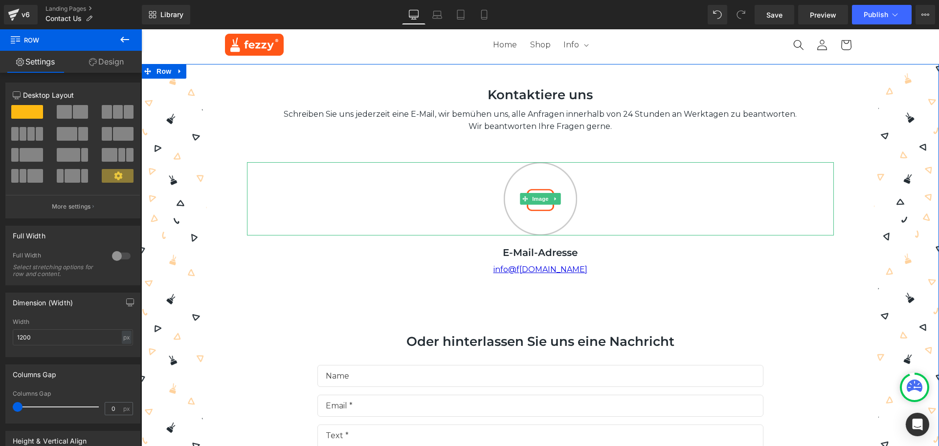
scroll to position [0, 0]
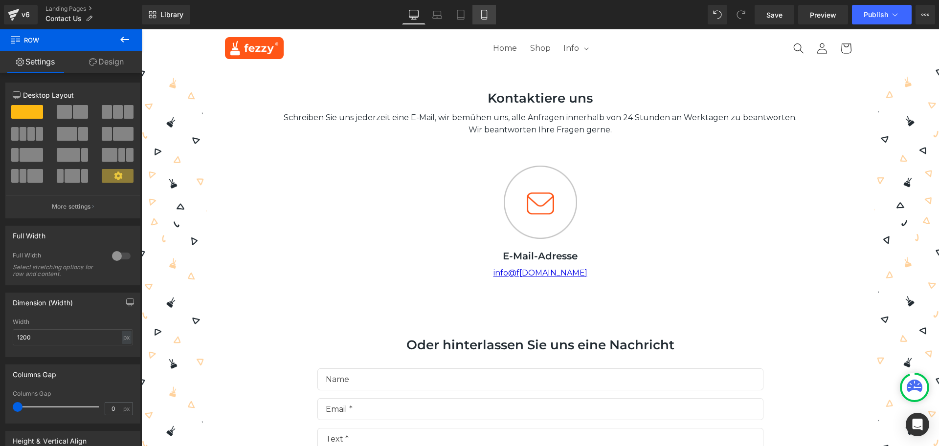
click at [489, 16] on icon at bounding box center [484, 15] width 10 height 10
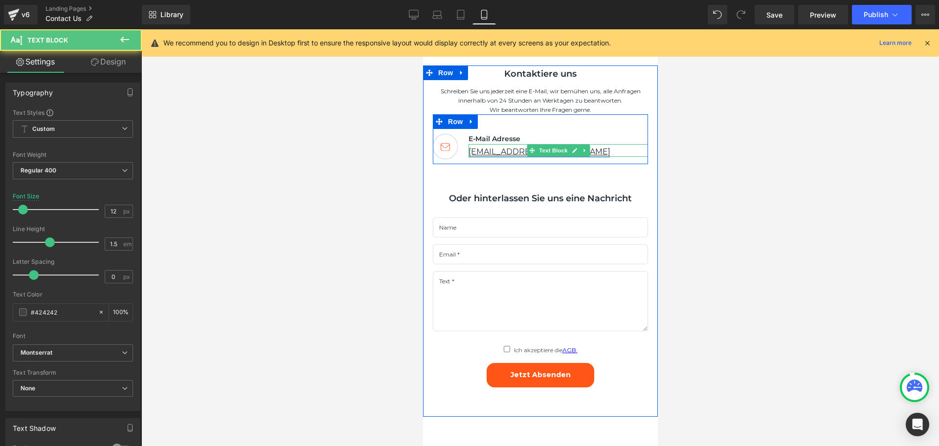
click at [505, 153] on link "[EMAIL_ADDRESS][DOMAIN_NAME]" at bounding box center [539, 151] width 142 height 9
click at [607, 155] on div at bounding box center [557, 155] width 179 height 2
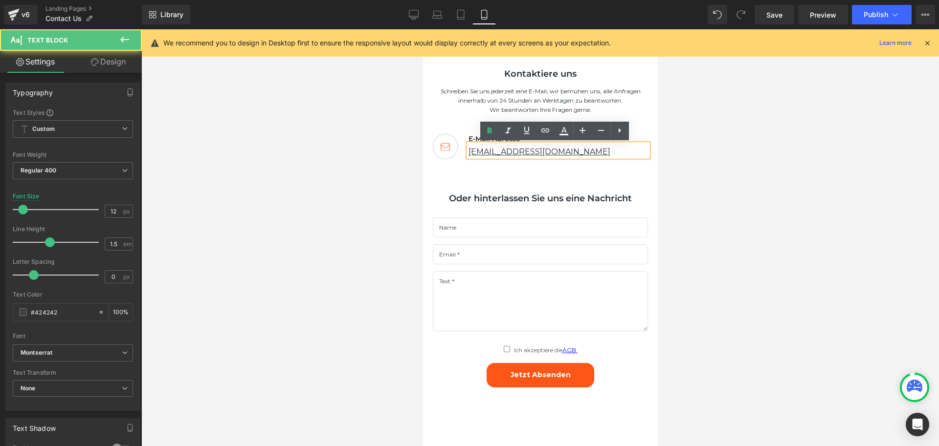
click at [610, 151] on div "[EMAIL_ADDRESS][DOMAIN_NAME]" at bounding box center [557, 150] width 179 height 13
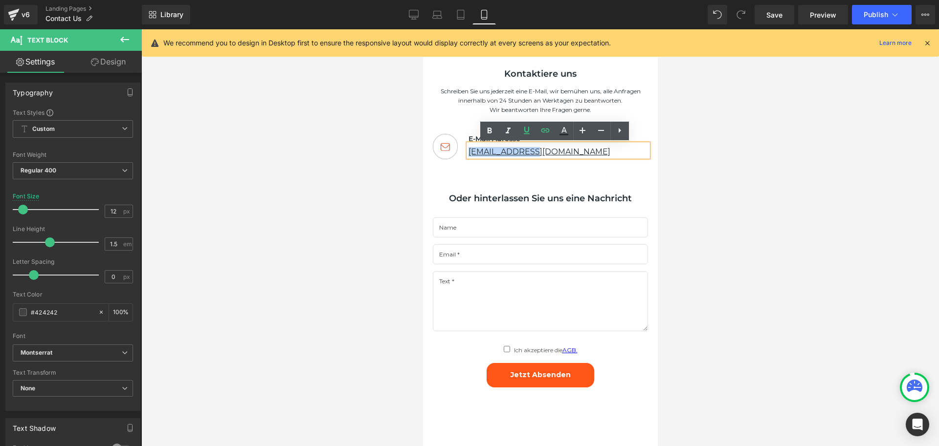
drag, startPoint x: 542, startPoint y: 153, endPoint x: 452, endPoint y: 153, distance: 90.0
click at [452, 153] on div "Image E-Mail Adresse Text Block [EMAIL_ADDRESS][DOMAIN_NAME] Text Block Row" at bounding box center [539, 138] width 215 height 49
click at [543, 152] on div "[EMAIL_ADDRESS][DOMAIN_NAME]" at bounding box center [557, 150] width 179 height 13
drag, startPoint x: 547, startPoint y: 149, endPoint x: 487, endPoint y: 153, distance: 59.7
click at [487, 153] on div "[EMAIL_ADDRESS][DOMAIN_NAME]" at bounding box center [557, 150] width 179 height 13
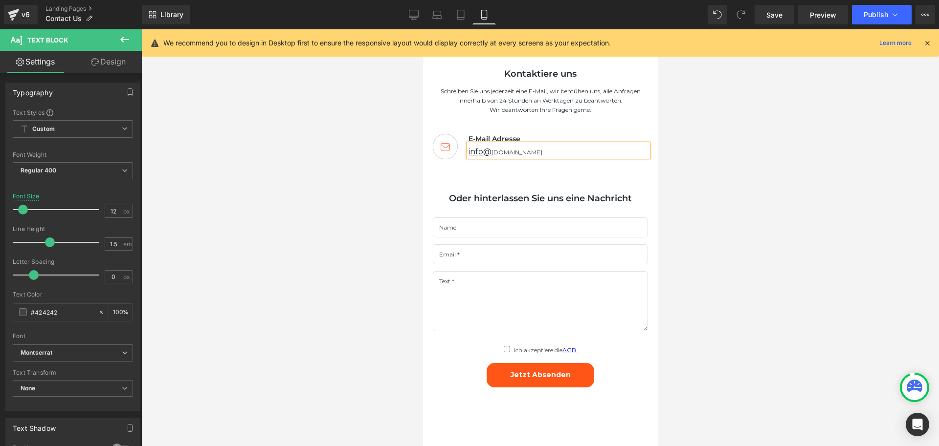
drag, startPoint x: 734, startPoint y: 149, endPoint x: 232, endPoint y: 127, distance: 503.1
click at [734, 149] on div at bounding box center [539, 237] width 797 height 417
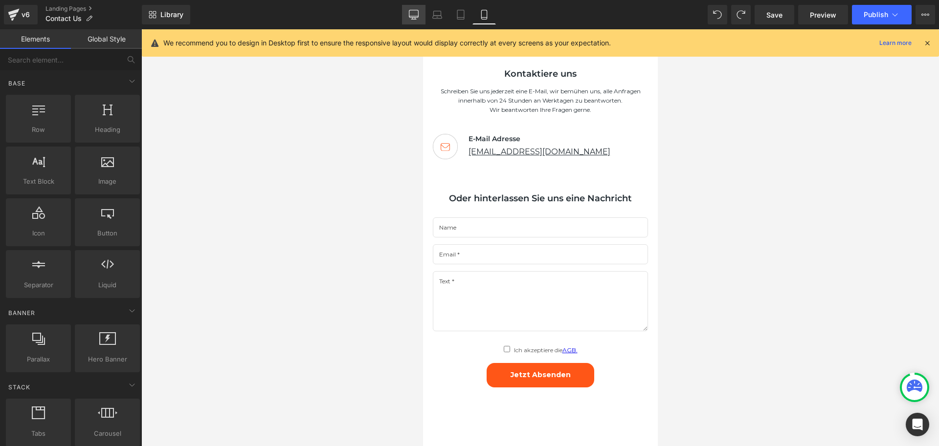
drag, startPoint x: 416, startPoint y: 14, endPoint x: 305, endPoint y: 54, distance: 118.5
click at [416, 14] on icon at bounding box center [414, 15] width 10 height 10
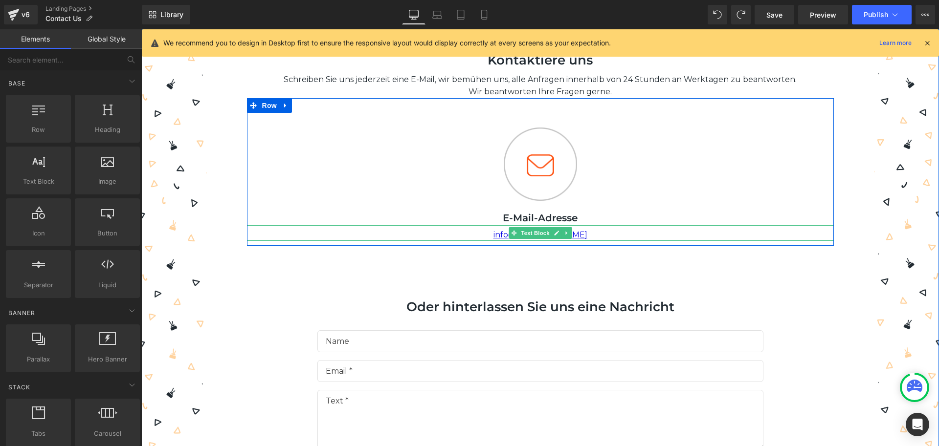
click at [590, 236] on div "info@f [DOMAIN_NAME]" at bounding box center [540, 233] width 587 height 16
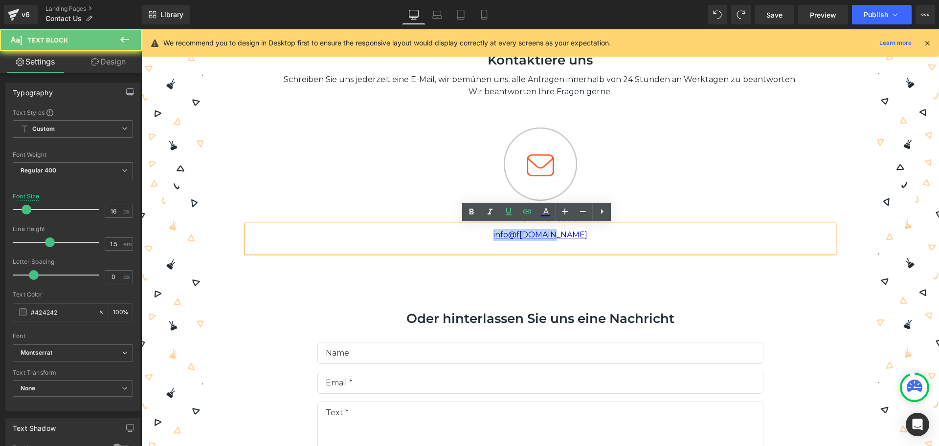
drag, startPoint x: 585, startPoint y: 233, endPoint x: 508, endPoint y: 232, distance: 76.8
click at [508, 232] on div "info@f [DOMAIN_NAME]" at bounding box center [540, 238] width 587 height 27
copy link "info@f [DOMAIN_NAME]"
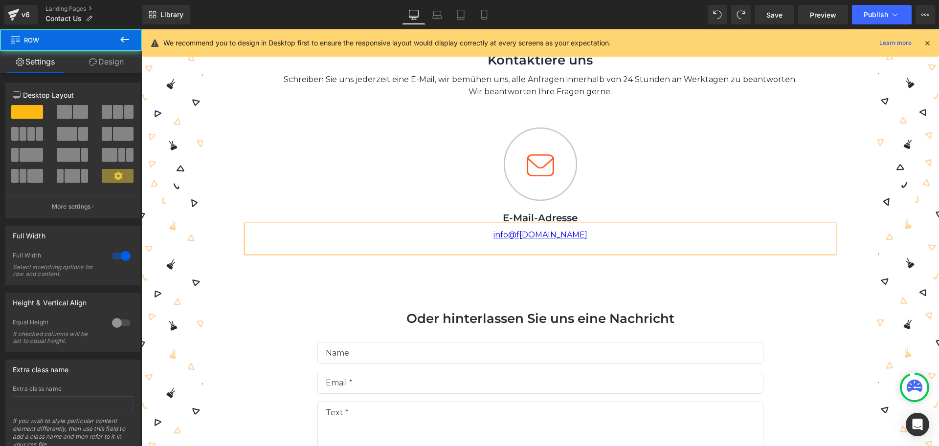
click at [844, 295] on div "Kontaktiere uns Heading Schreiben Sie uns jederzeit eine E-Mail, wir bemühen un…" at bounding box center [539, 302] width 797 height 546
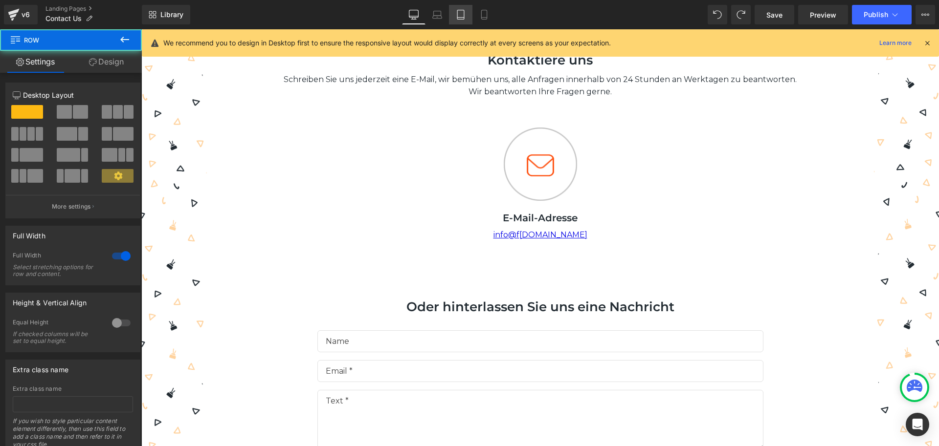
click at [461, 11] on icon at bounding box center [461, 15] width 10 height 10
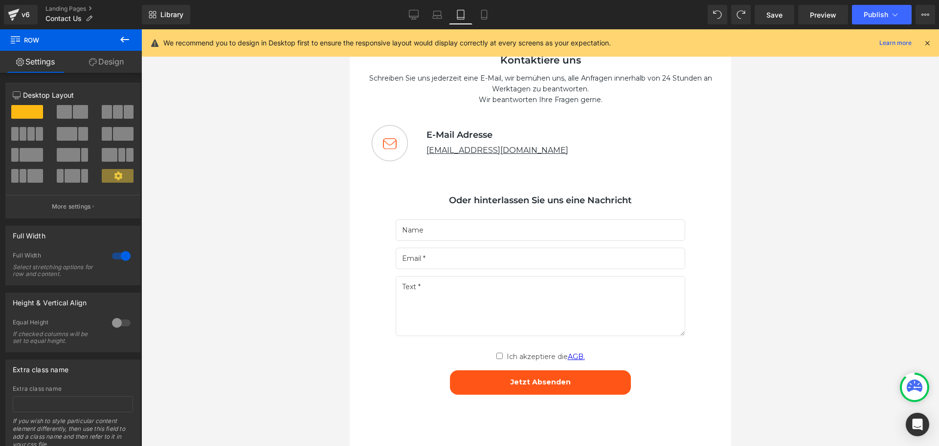
scroll to position [0, 0]
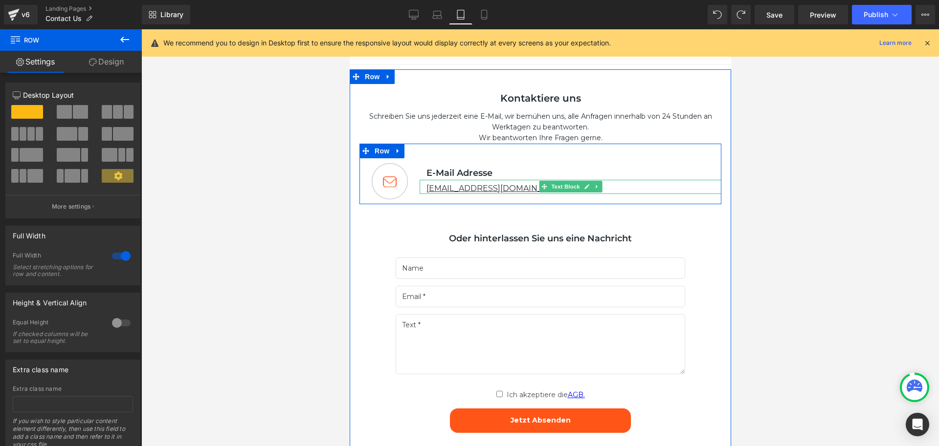
click at [488, 190] on div "[EMAIL_ADDRESS][DOMAIN_NAME]" at bounding box center [570, 187] width 302 height 14
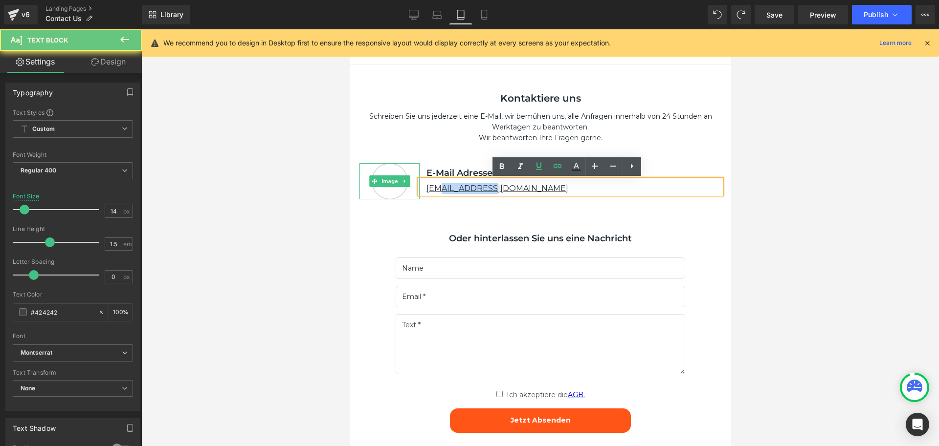
drag, startPoint x: 440, startPoint y: 186, endPoint x: 404, endPoint y: 187, distance: 36.2
click at [404, 187] on div "Image E-Mail Adresse Text Block [EMAIL_ADDRESS][DOMAIN_NAME] Text Block Row" at bounding box center [540, 174] width 362 height 61
click at [508, 192] on div "[EMAIL_ADDRESS][DOMAIN_NAME]" at bounding box center [570, 187] width 302 height 14
drag, startPoint x: 495, startPoint y: 190, endPoint x: 412, endPoint y: 187, distance: 83.2
click at [412, 187] on div "Image E-Mail Adresse Text Block [EMAIL_ADDRESS][DOMAIN_NAME] Text Block Row" at bounding box center [540, 174] width 362 height 61
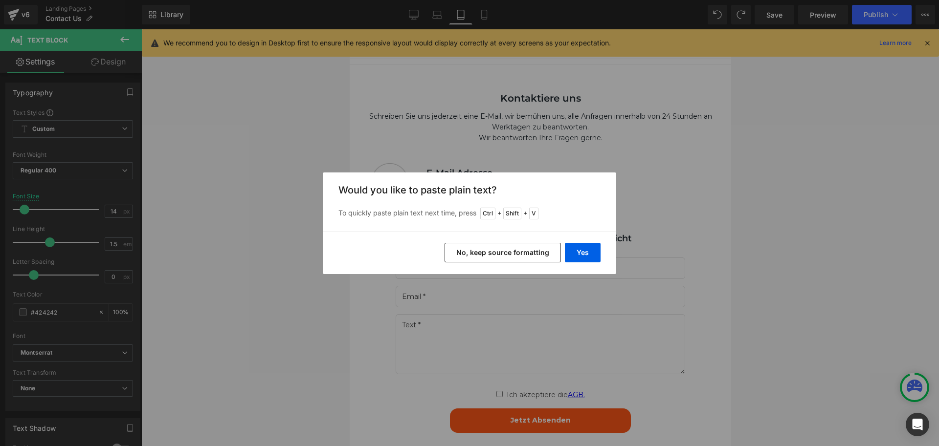
click at [550, 252] on button "No, keep source formatting" at bounding box center [502, 253] width 116 height 20
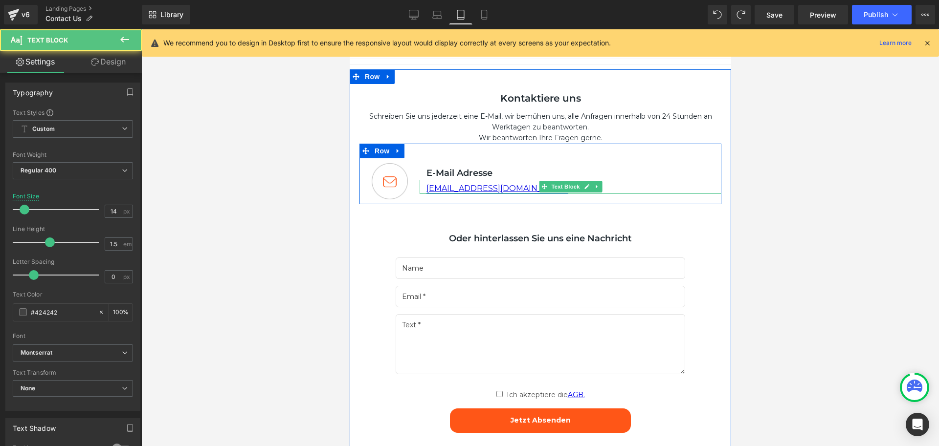
click at [463, 189] on link "[EMAIL_ADDRESS][DOMAIN_NAME]" at bounding box center [497, 188] width 142 height 9
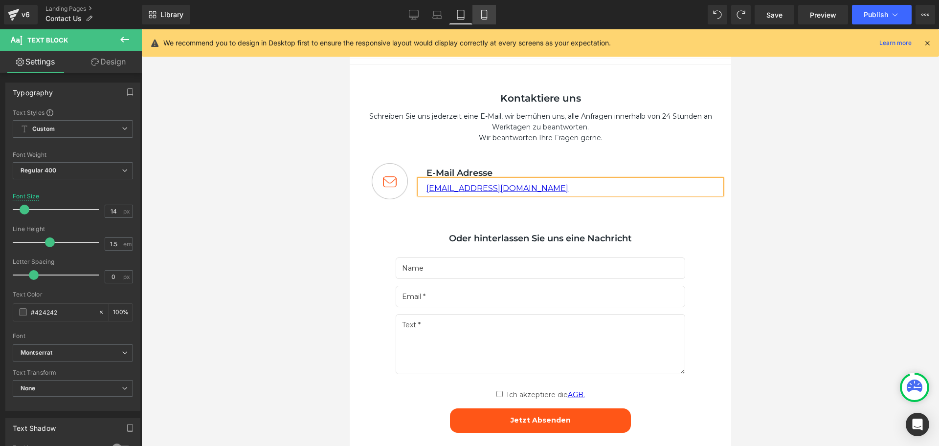
click at [480, 13] on icon at bounding box center [484, 15] width 10 height 10
type input "12"
type input "100"
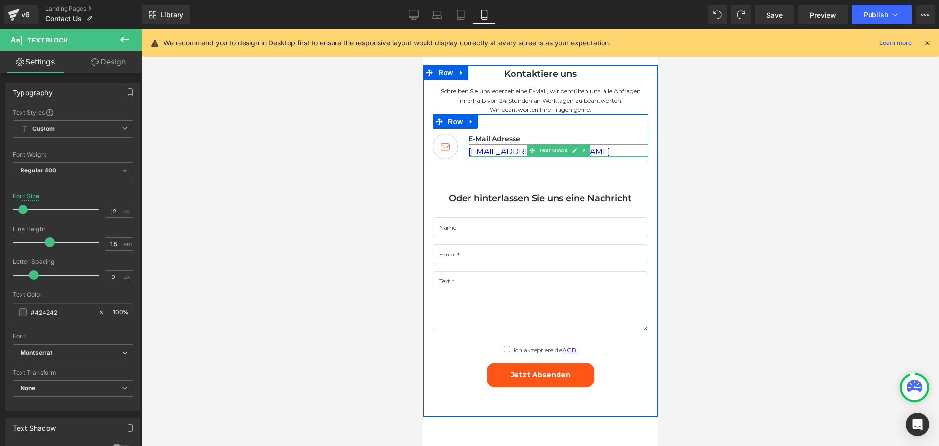
click at [512, 152] on link "[EMAIL_ADDRESS][DOMAIN_NAME]" at bounding box center [539, 151] width 142 height 9
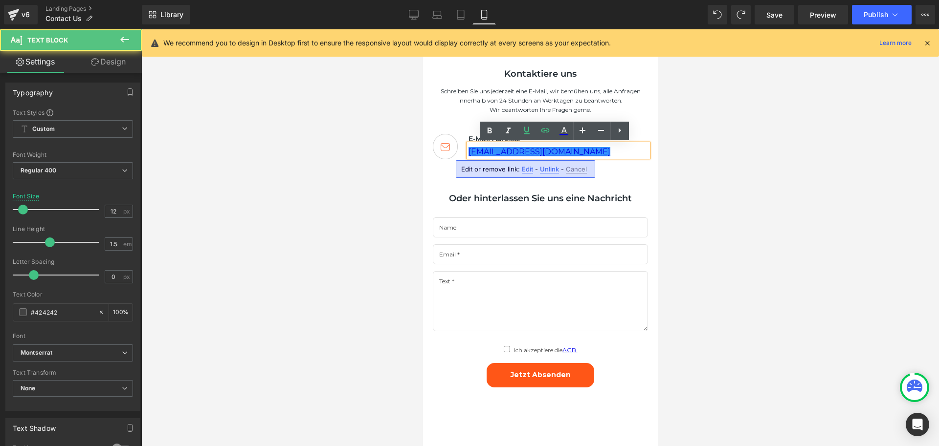
click at [520, 169] on div "Edit or remove link: Edit - Unlink - Cancel" at bounding box center [525, 169] width 139 height 18
click at [529, 170] on span "Edit" at bounding box center [527, 169] width 11 height 8
type input "mailto:[EMAIL_ADDRESS][DOMAIN_NAME]"
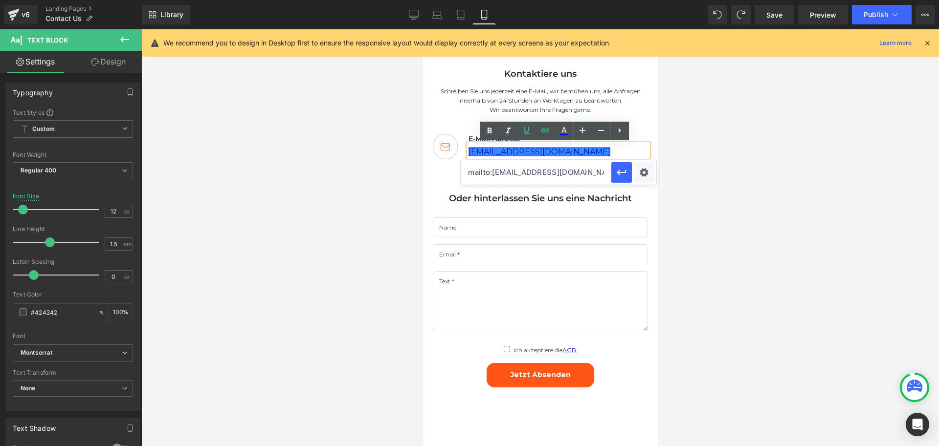
click at [714, 198] on div at bounding box center [539, 237] width 797 height 417
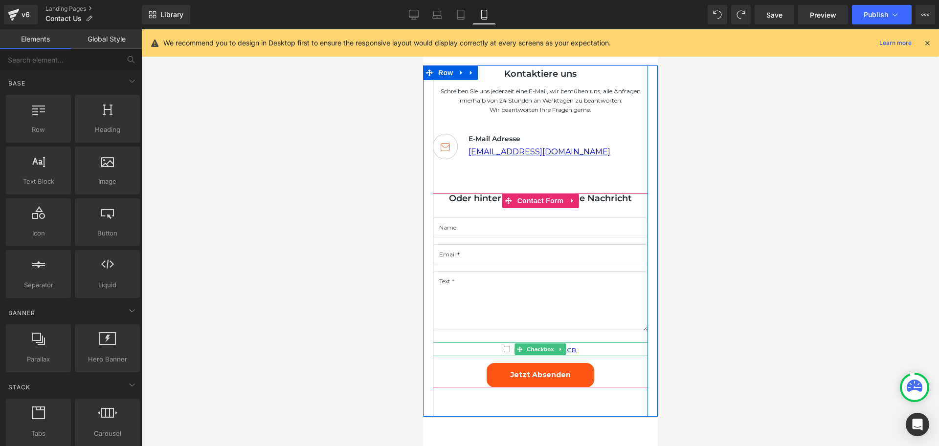
click at [570, 352] on link "AGB." at bounding box center [569, 350] width 15 height 7
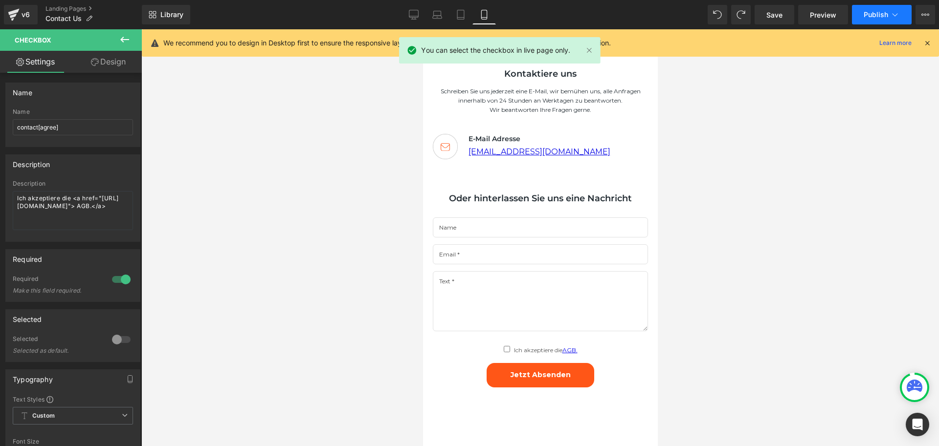
click at [861, 6] on button "Publish" at bounding box center [882, 15] width 60 height 20
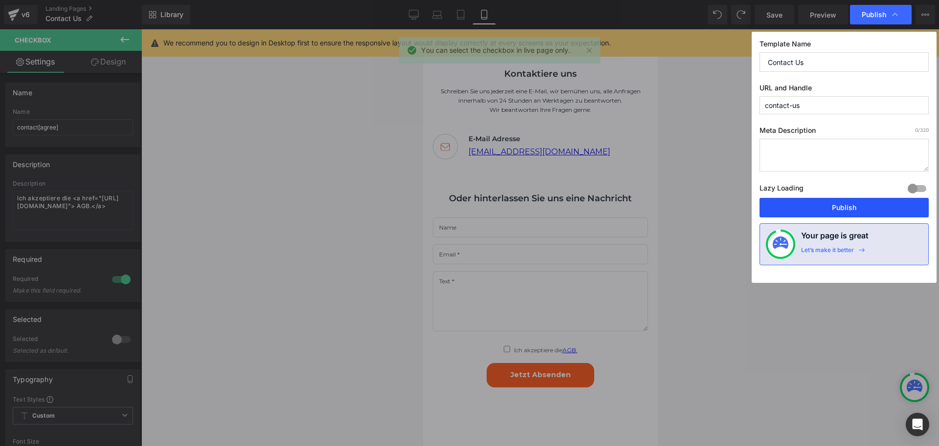
click at [815, 209] on button "Publish" at bounding box center [843, 208] width 169 height 20
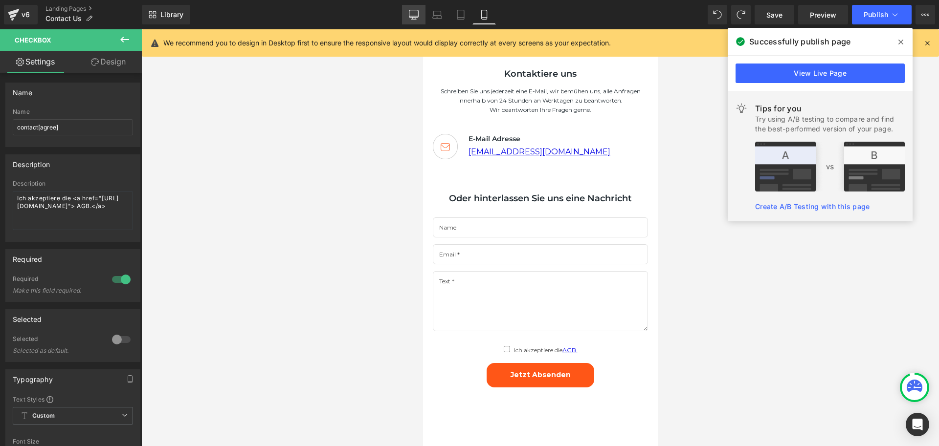
click at [402, 18] on link "Desktop" at bounding box center [413, 15] width 23 height 20
type input "16"
type input "75"
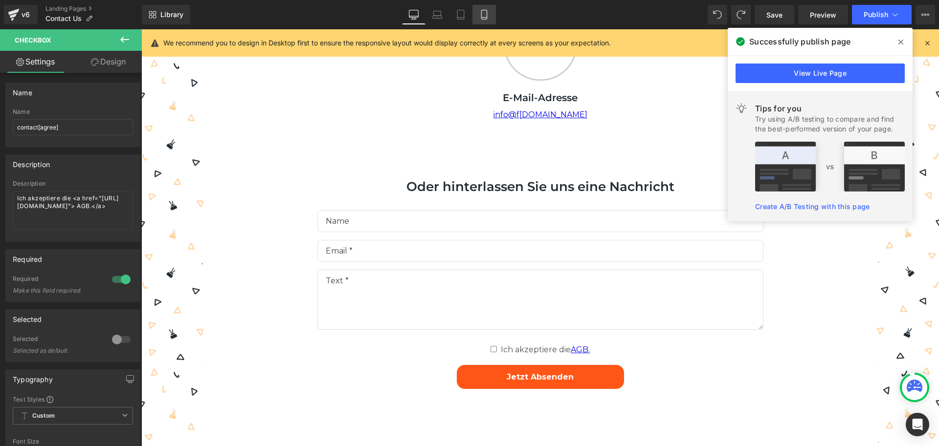
click at [490, 16] on link "Mobile" at bounding box center [483, 15] width 23 height 20
type input "12"
type input "75"
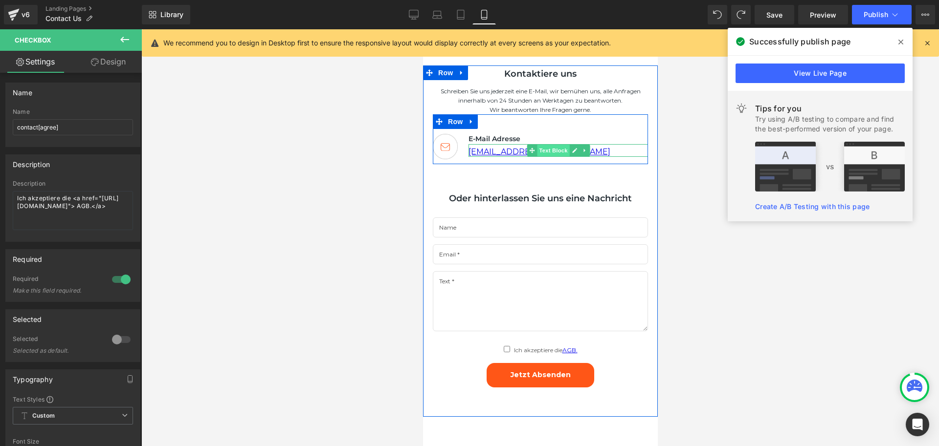
click at [543, 145] on span "Text Block" at bounding box center [552, 151] width 32 height 12
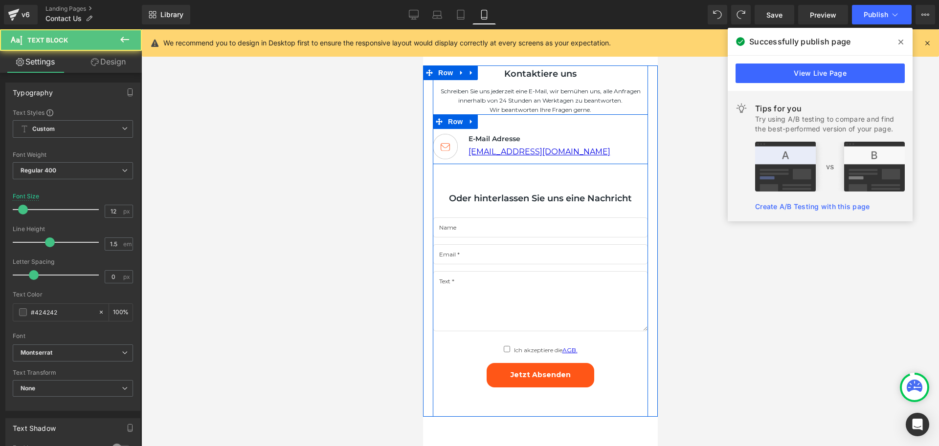
click at [547, 127] on div "Image E-Mail Adresse Text Block [EMAIL_ADDRESS][DOMAIN_NAME] [GEOGRAPHIC_DATA]" at bounding box center [539, 138] width 215 height 49
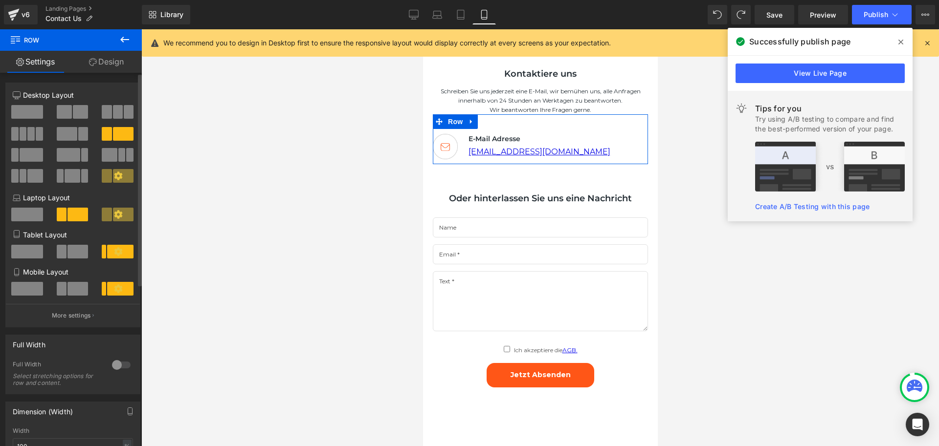
click at [73, 115] on span at bounding box center [80, 112] width 15 height 14
type input "1200"
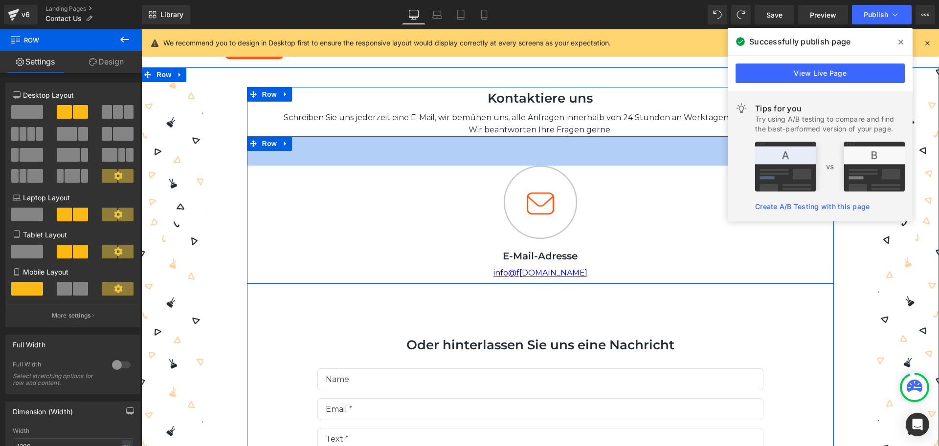
type input "100"
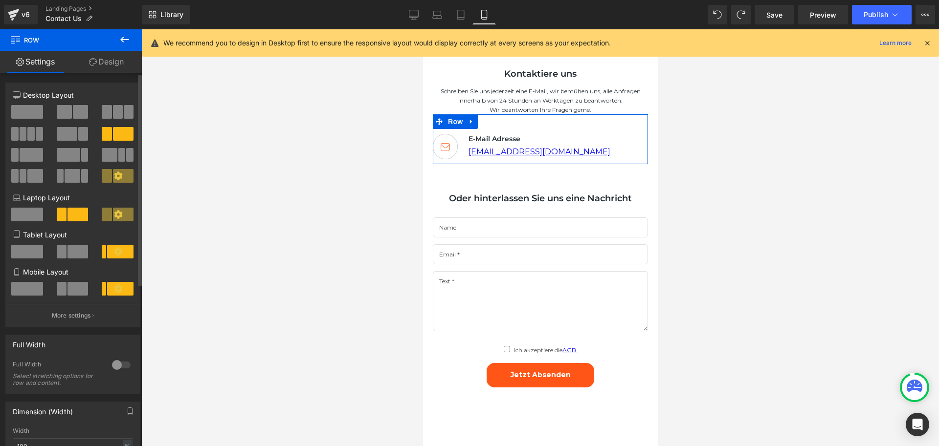
click at [24, 288] on span at bounding box center [27, 289] width 32 height 14
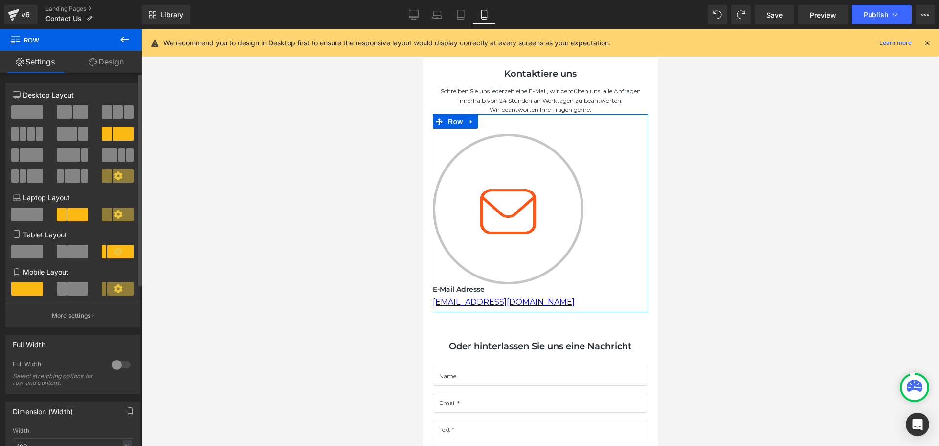
click at [75, 289] on span at bounding box center [77, 289] width 21 height 14
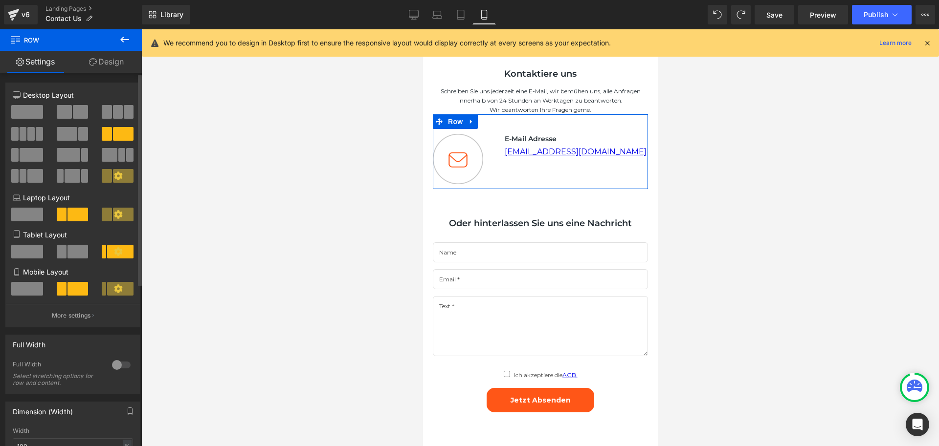
click at [114, 289] on icon at bounding box center [118, 289] width 8 height 8
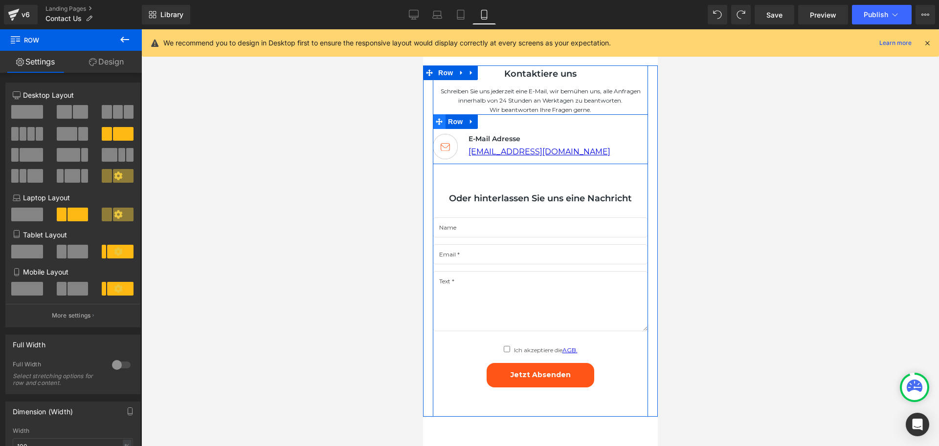
click at [437, 121] on icon at bounding box center [438, 121] width 7 height 7
click at [435, 120] on icon at bounding box center [438, 121] width 7 height 7
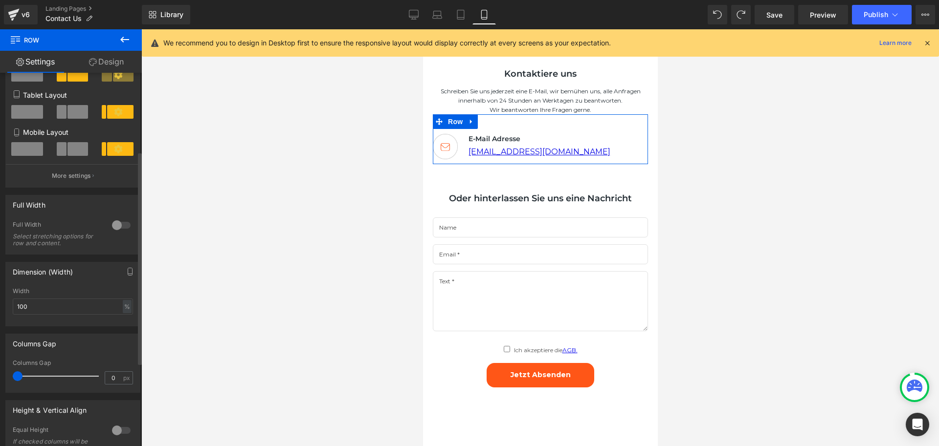
scroll to position [137, 0]
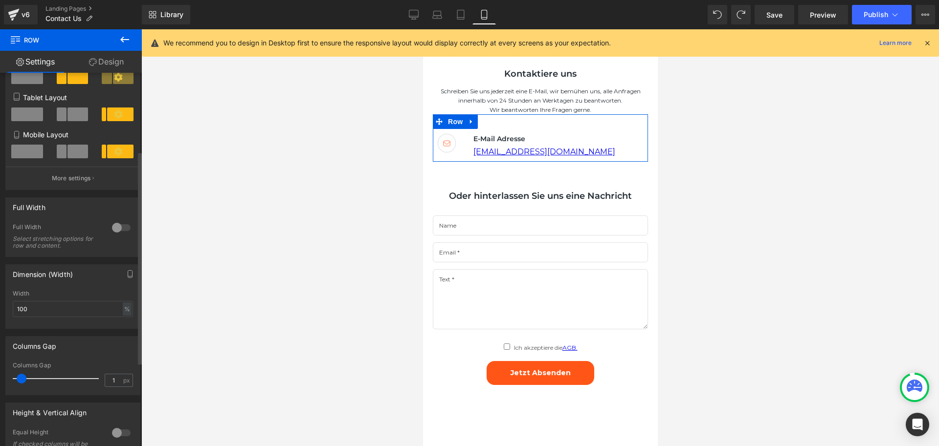
type input "0"
drag, startPoint x: 19, startPoint y: 378, endPoint x: 4, endPoint y: 378, distance: 15.2
click at [4, 378] on div "Columns Gap 0px Columns Gap 0 px" at bounding box center [73, 362] width 146 height 66
click at [59, 309] on input "100" at bounding box center [73, 309] width 120 height 16
click at [71, 263] on div "Dimension (Width) 100% Width 100 % % px" at bounding box center [73, 293] width 146 height 72
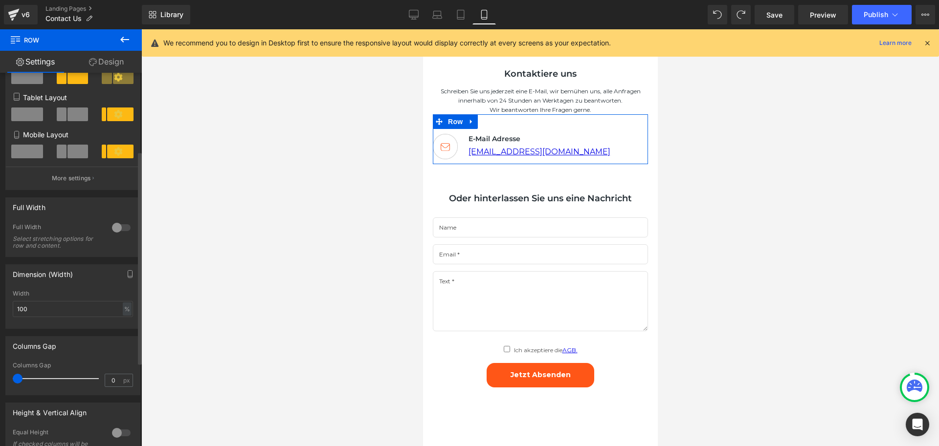
click at [121, 225] on div at bounding box center [121, 228] width 23 height 16
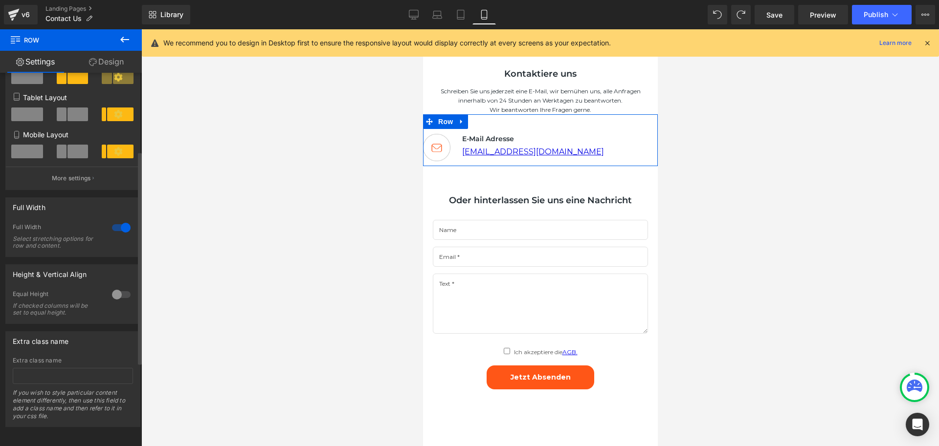
click at [121, 225] on div at bounding box center [121, 228] width 23 height 16
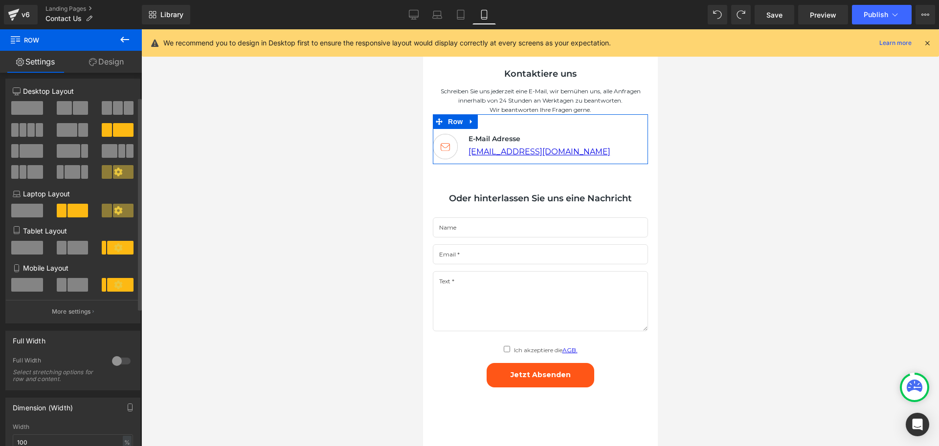
scroll to position [0, 0]
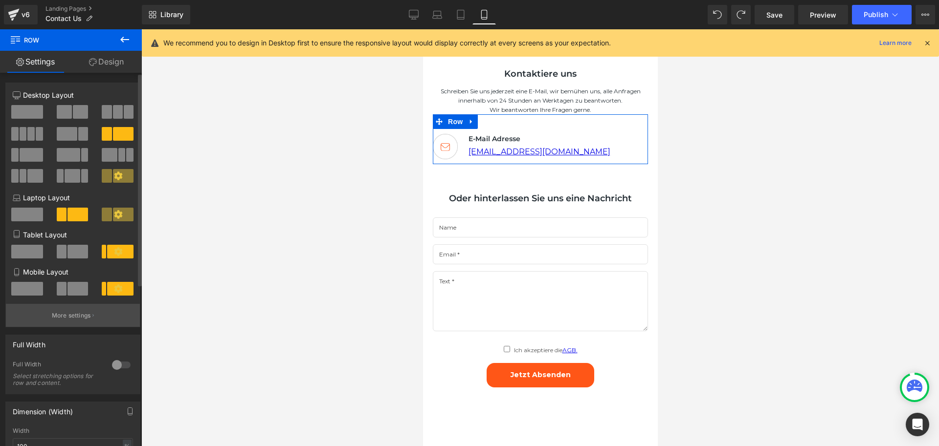
click at [75, 317] on p "More settings" at bounding box center [71, 315] width 39 height 9
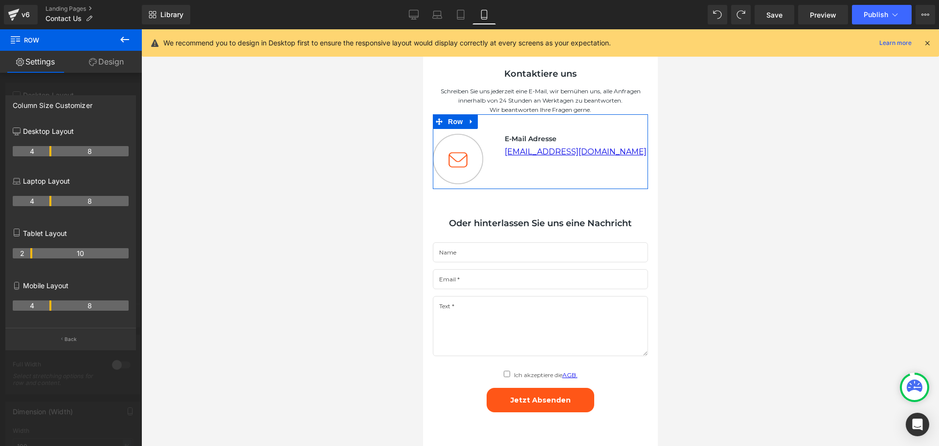
drag, startPoint x: 31, startPoint y: 306, endPoint x: 48, endPoint y: 308, distance: 17.3
click at [48, 308] on th "4" at bounding box center [32, 306] width 39 height 10
click at [74, 338] on p "Back" at bounding box center [71, 339] width 13 height 7
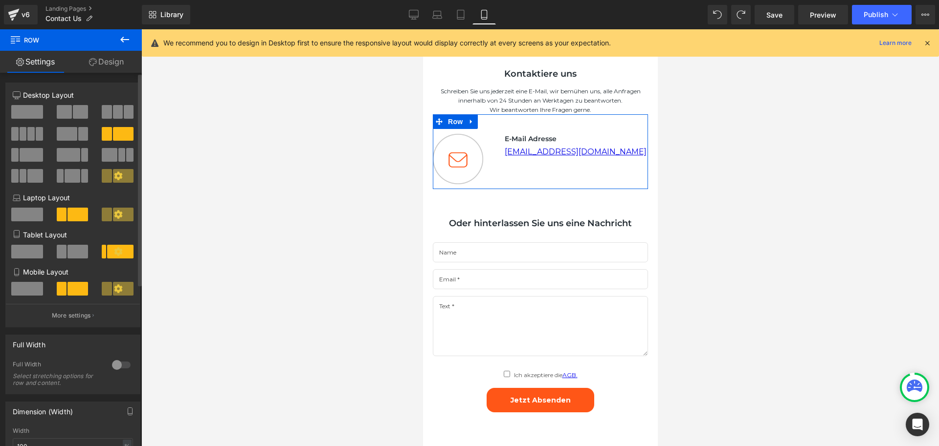
click at [36, 292] on span at bounding box center [27, 289] width 32 height 14
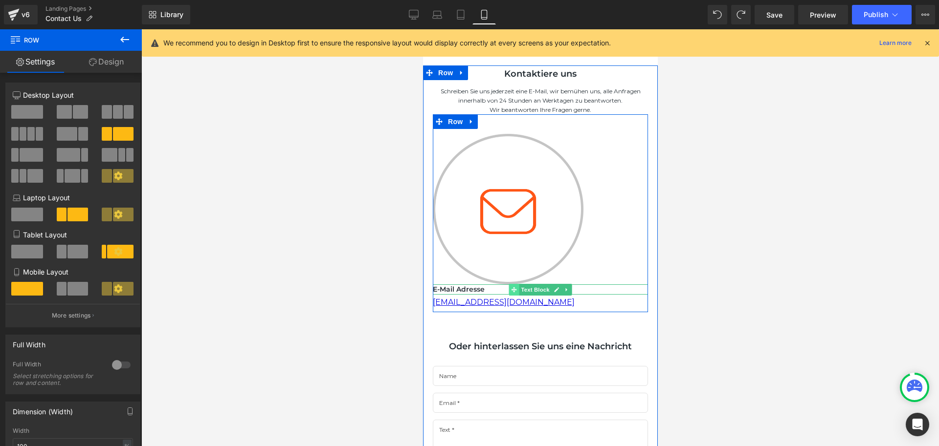
click at [511, 288] on icon at bounding box center [512, 289] width 5 height 5
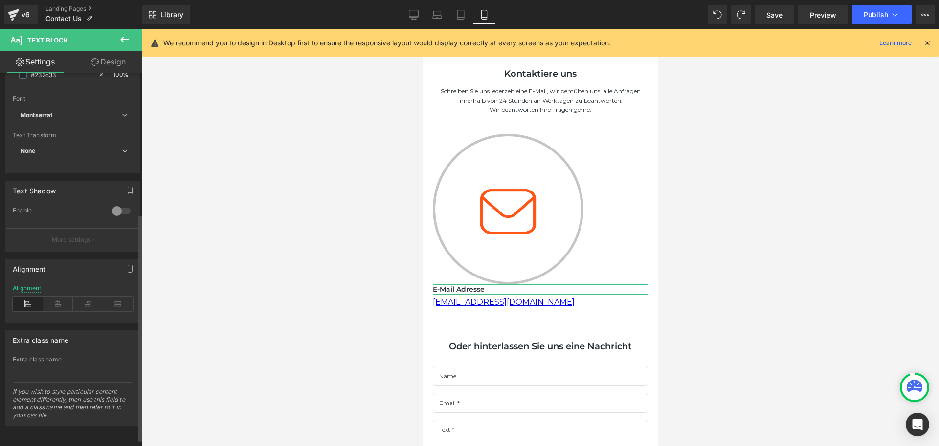
scroll to position [244, 0]
click at [55, 299] on icon at bounding box center [58, 304] width 30 height 15
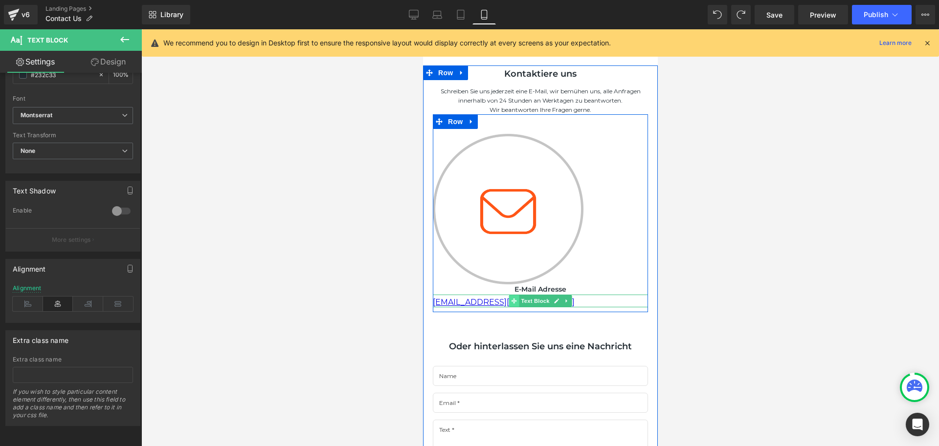
click at [513, 302] on icon at bounding box center [512, 301] width 5 height 5
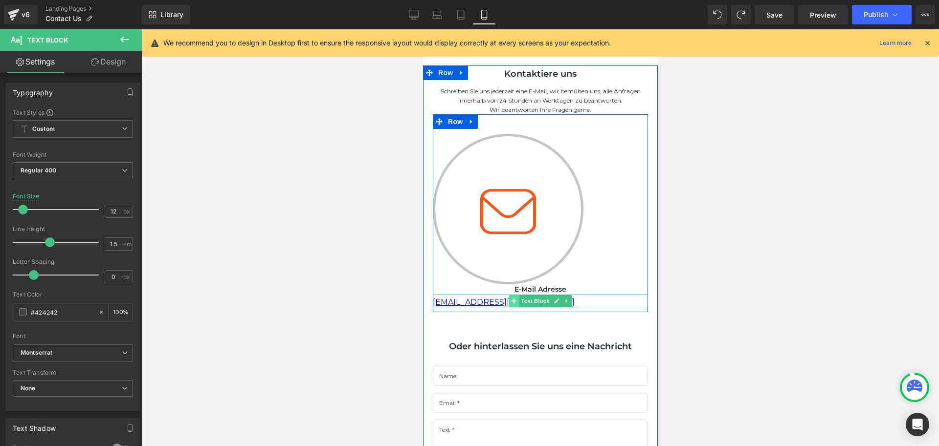
click at [510, 300] on icon at bounding box center [512, 301] width 5 height 6
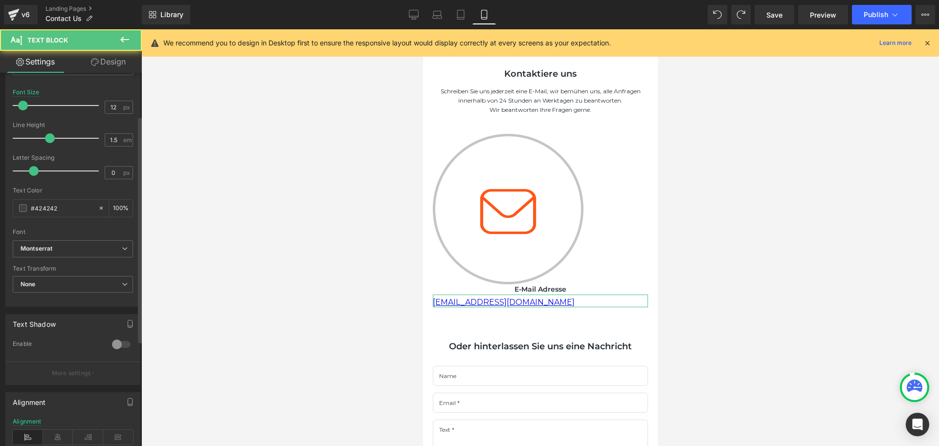
scroll to position [147, 0]
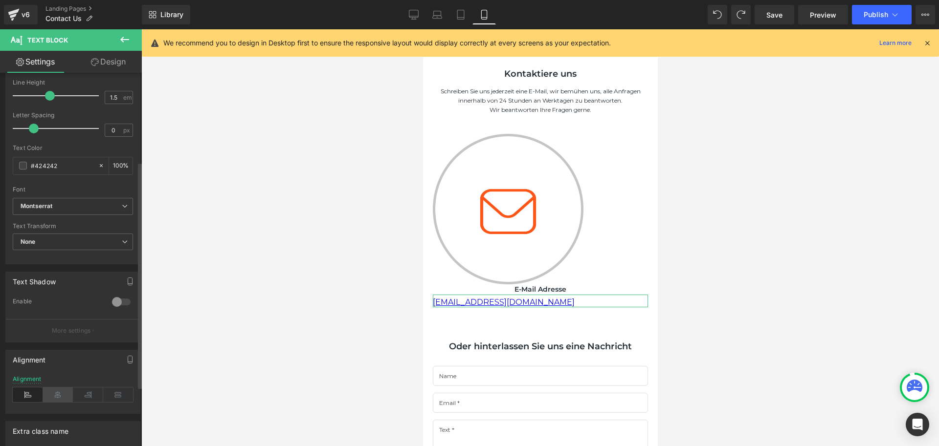
click at [55, 388] on icon at bounding box center [58, 395] width 30 height 15
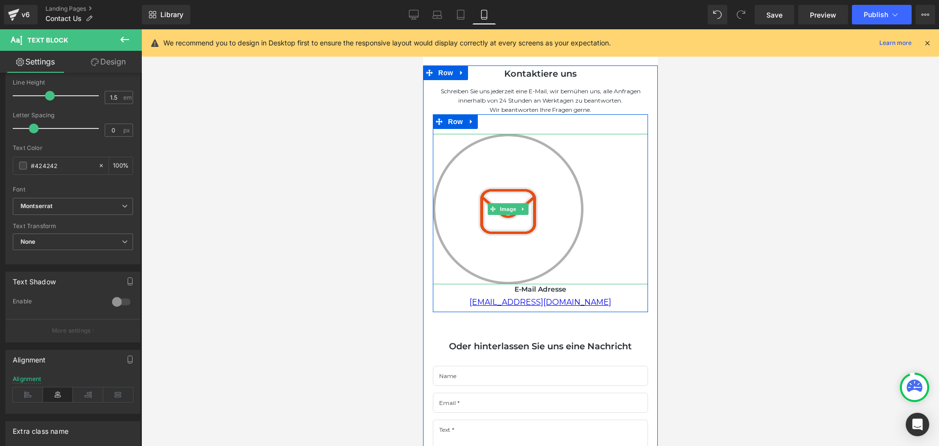
click at [554, 222] on img at bounding box center [507, 209] width 151 height 151
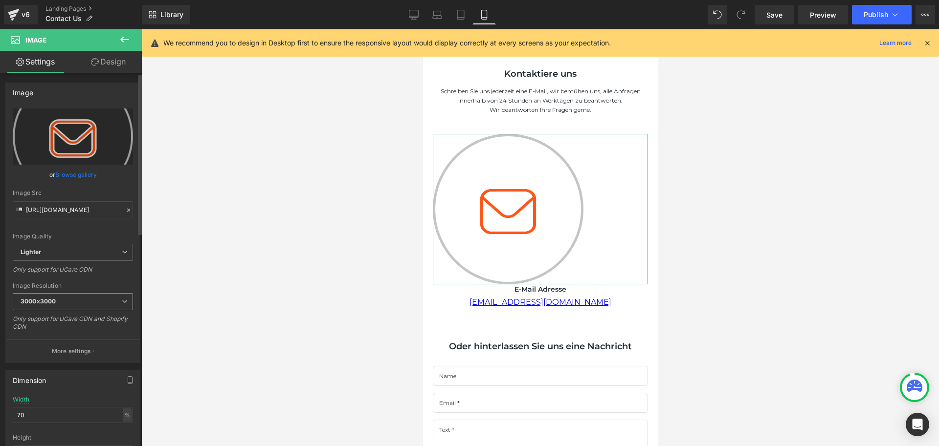
click at [62, 300] on span "3000x3000" at bounding box center [73, 301] width 120 height 17
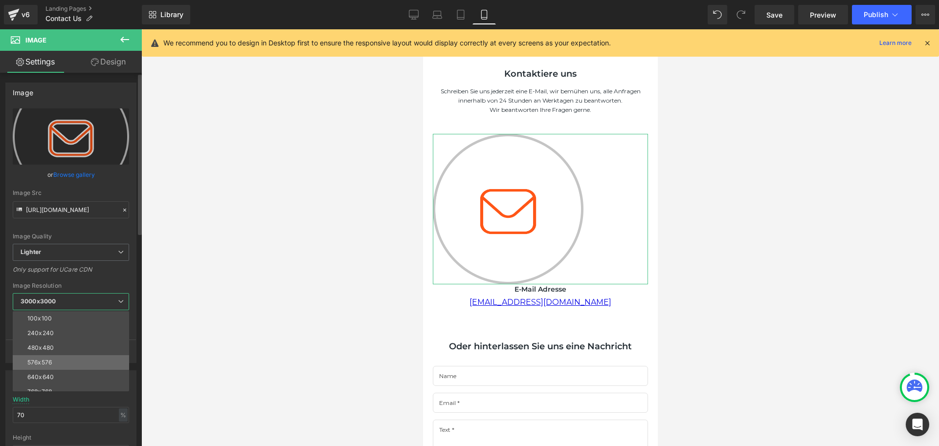
click at [53, 358] on li "576x576" at bounding box center [73, 362] width 121 height 15
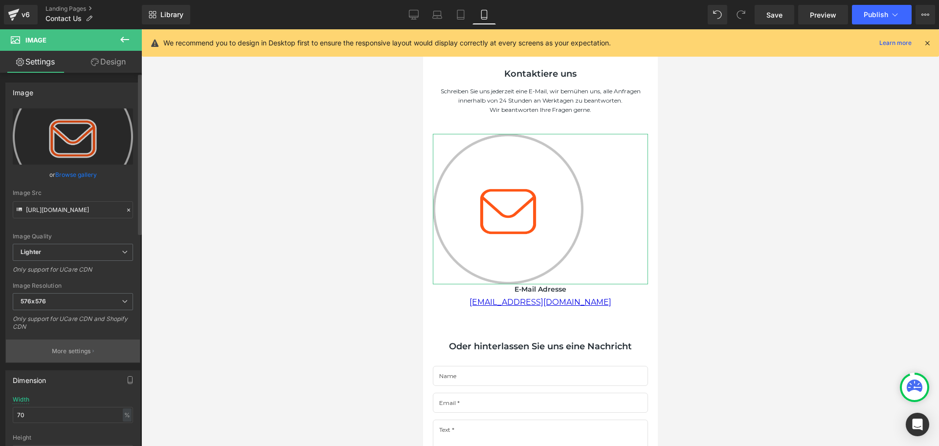
type input "[URL][DOMAIN_NAME]"
click at [60, 302] on span "576x576" at bounding box center [73, 301] width 120 height 17
click at [128, 274] on div "Only support for UCare CDN" at bounding box center [73, 273] width 120 height 14
click at [44, 413] on input "70" at bounding box center [73, 415] width 120 height 16
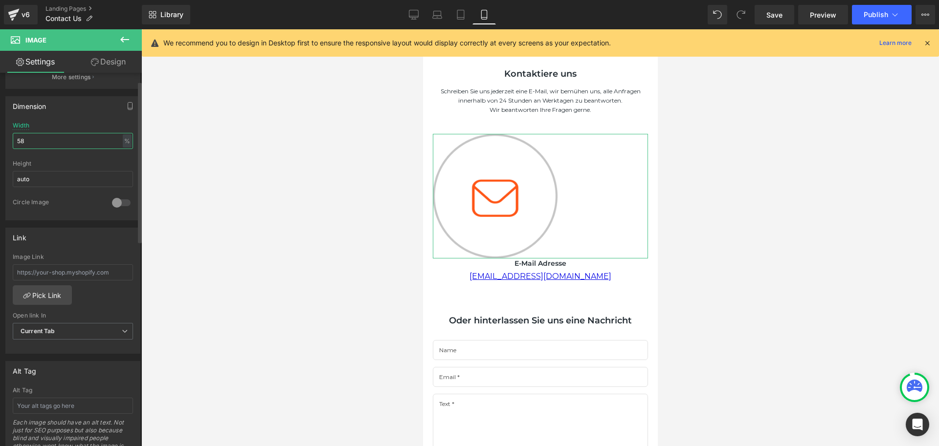
scroll to position [495, 0]
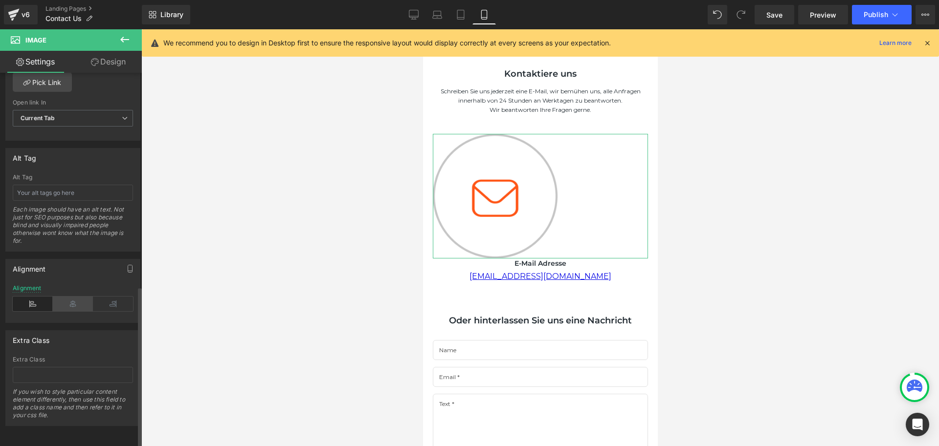
click at [75, 299] on icon at bounding box center [73, 304] width 40 height 15
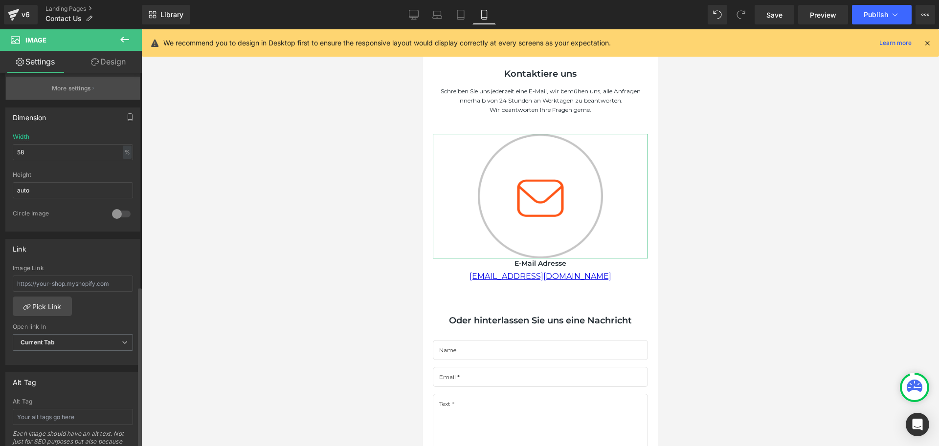
scroll to position [201, 0]
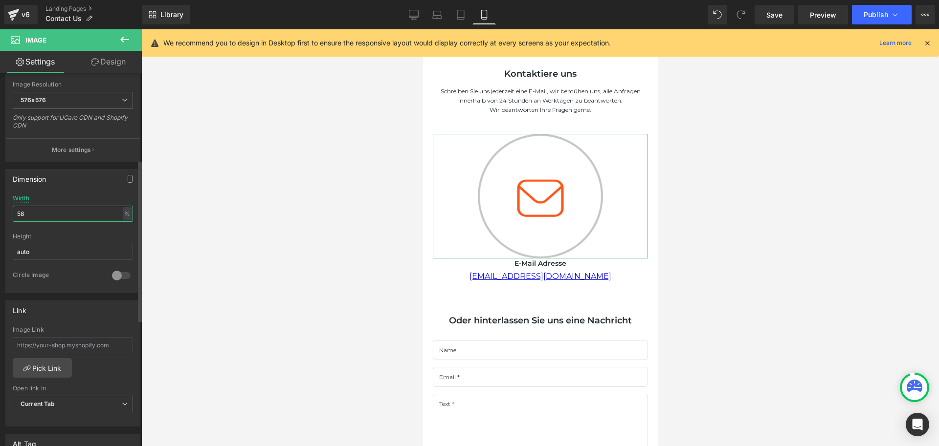
click at [38, 214] on input "58" at bounding box center [73, 214] width 120 height 16
click at [123, 213] on div "%" at bounding box center [127, 213] width 9 height 13
click at [124, 241] on li "px" at bounding box center [126, 243] width 12 height 14
click at [69, 214] on input "255.2" at bounding box center [73, 214] width 120 height 16
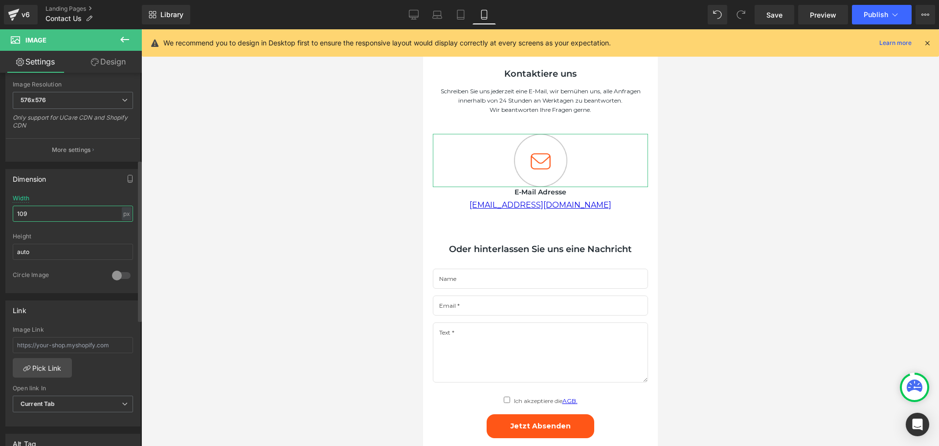
type input "108"
click at [95, 64] on icon at bounding box center [95, 62] width 8 height 8
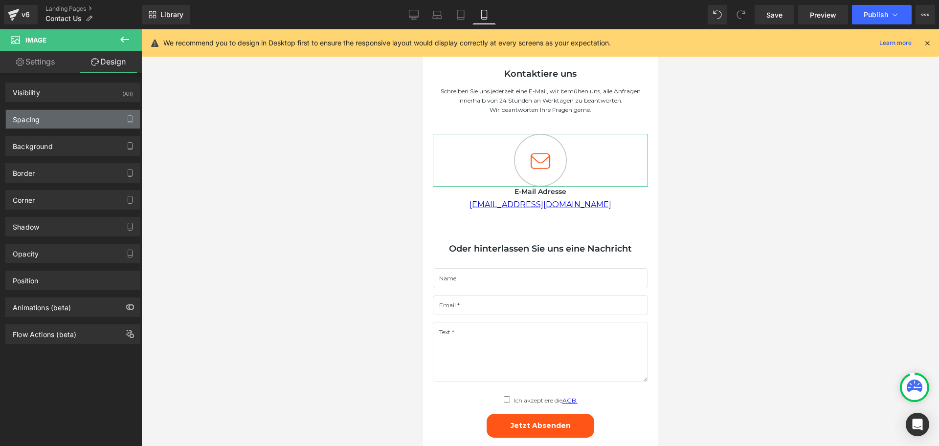
click at [50, 115] on div "Spacing" at bounding box center [73, 119] width 134 height 19
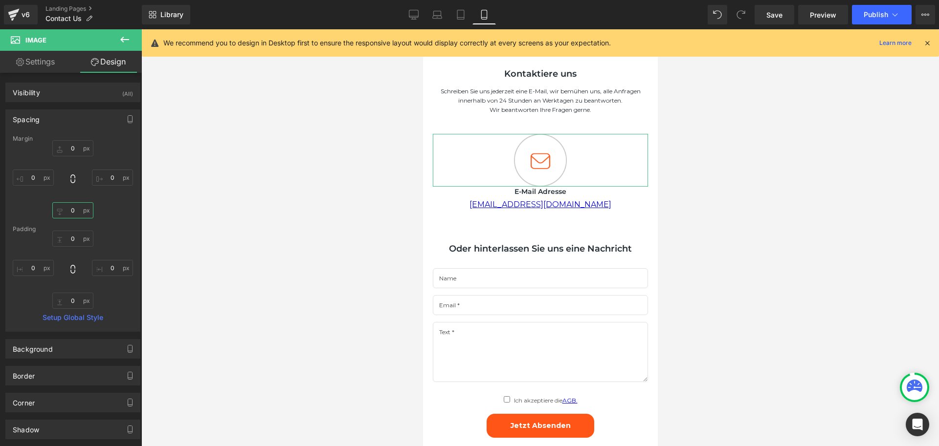
click at [78, 211] on input "0" at bounding box center [72, 210] width 41 height 16
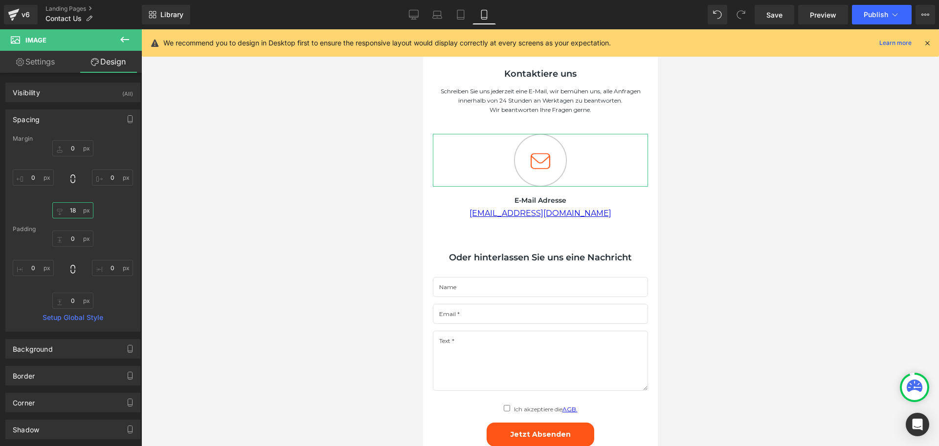
type input "17"
click at [848, 105] on div at bounding box center [539, 237] width 797 height 417
click at [413, 12] on icon at bounding box center [414, 15] width 10 height 10
type input "0"
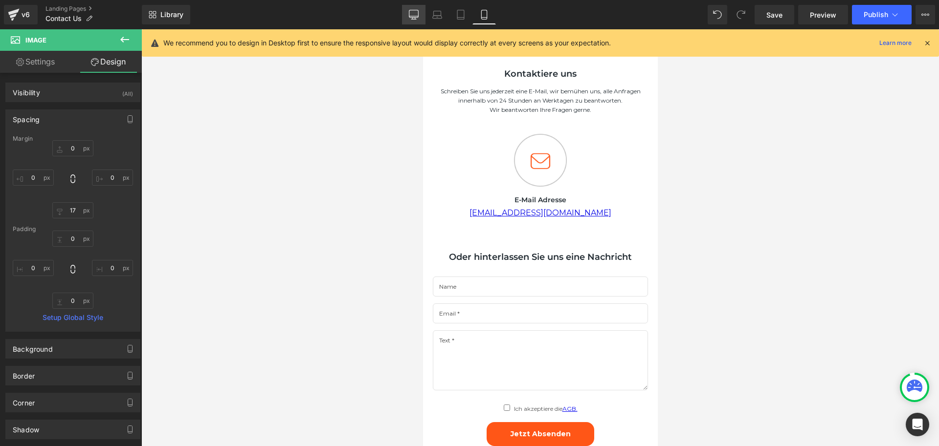
type input "0"
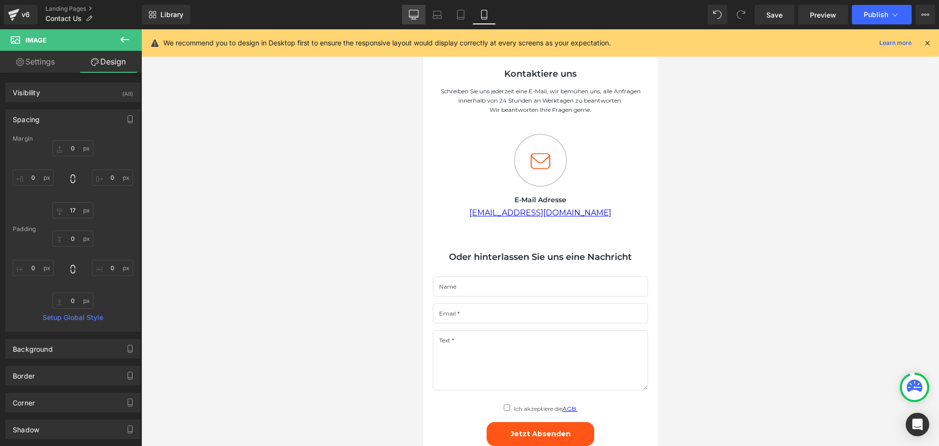
type input "0"
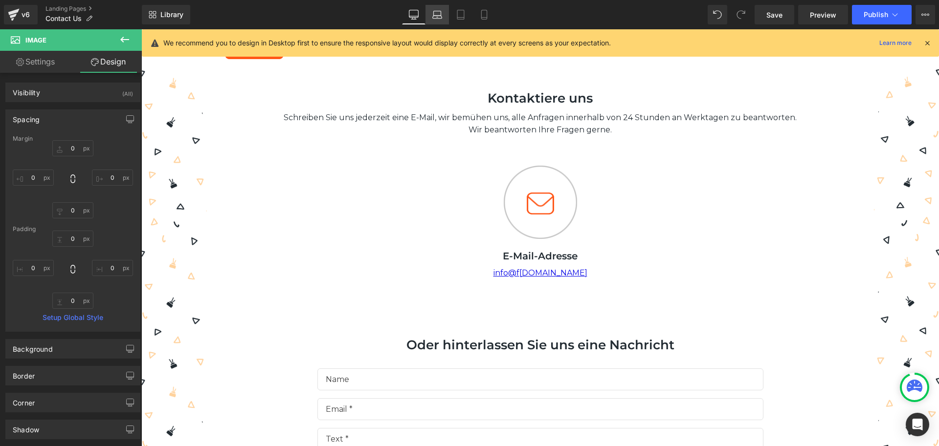
click at [439, 20] on link "Laptop" at bounding box center [436, 15] width 23 height 20
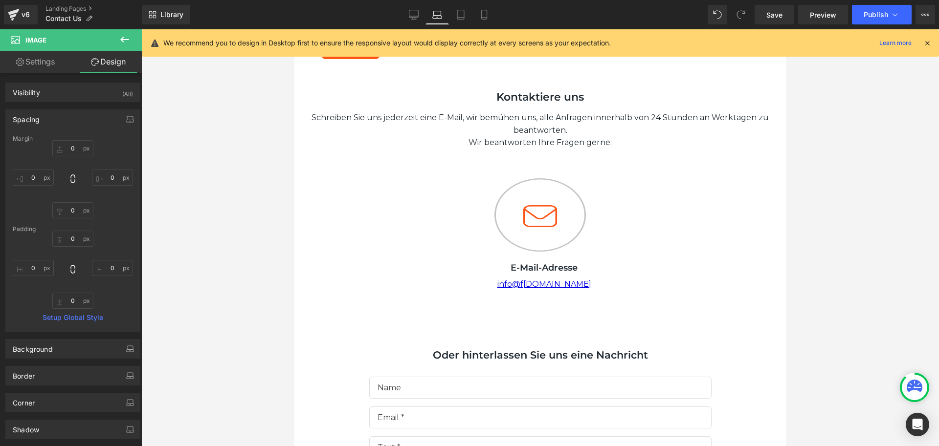
type input "0"
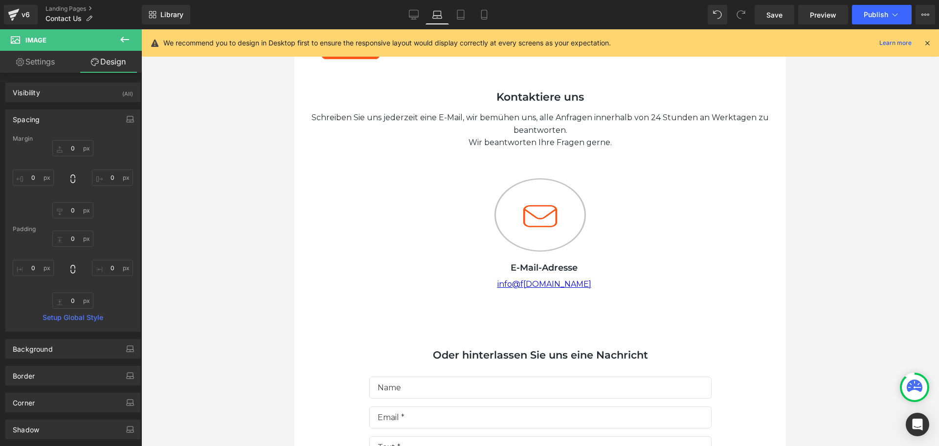
type input "0"
click at [406, 15] on link "Desktop" at bounding box center [413, 15] width 23 height 20
type input "0"
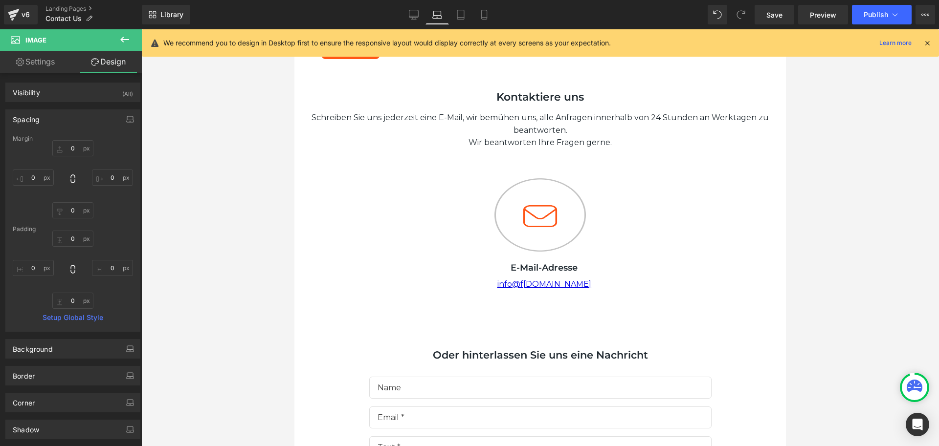
type input "0"
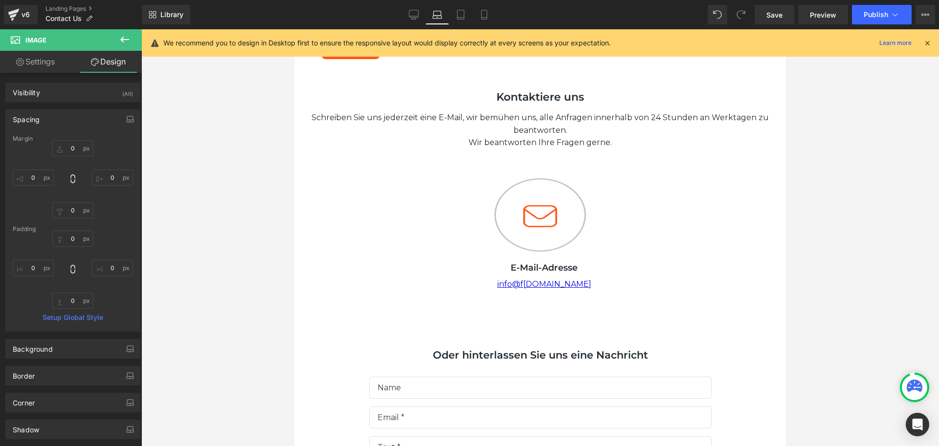
type input "0"
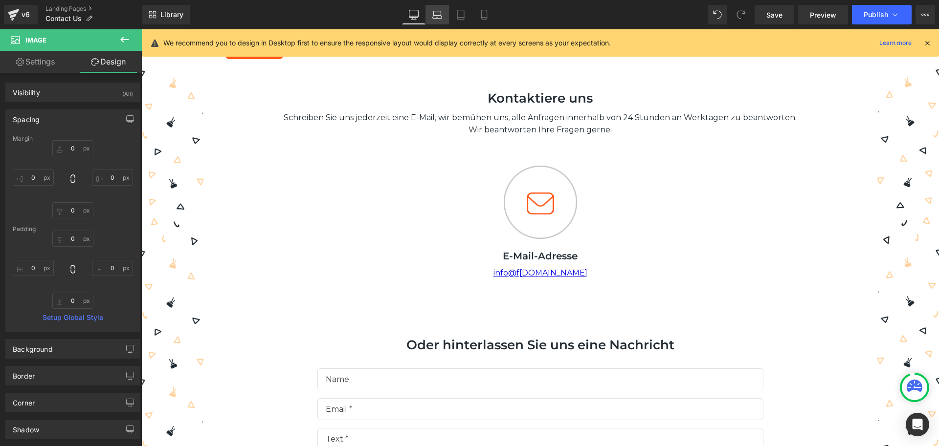
click at [437, 14] on icon at bounding box center [437, 15] width 10 height 10
type input "0"
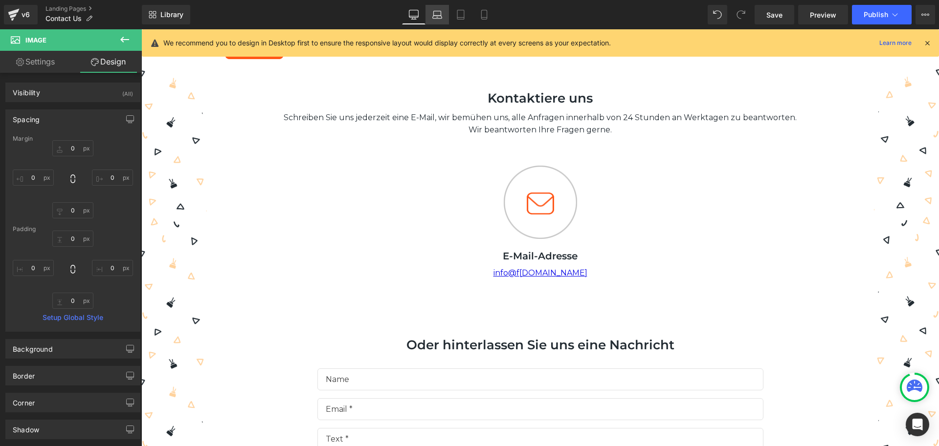
type input "0"
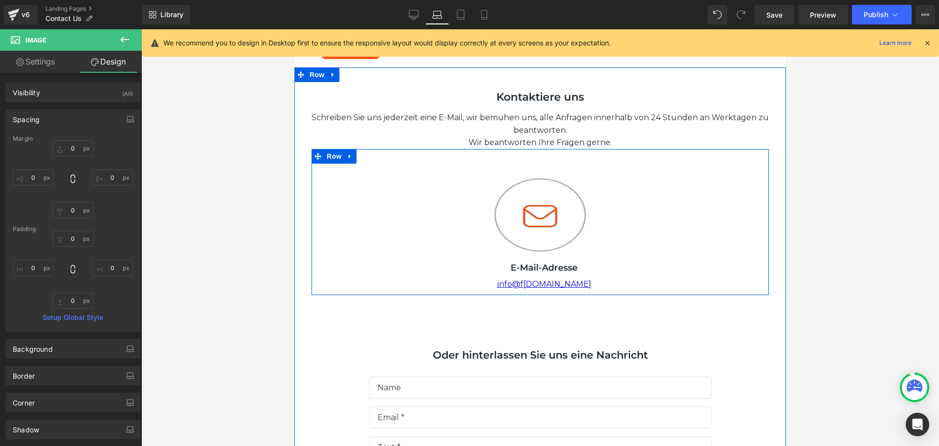
click at [544, 222] on img at bounding box center [539, 214] width 91 height 73
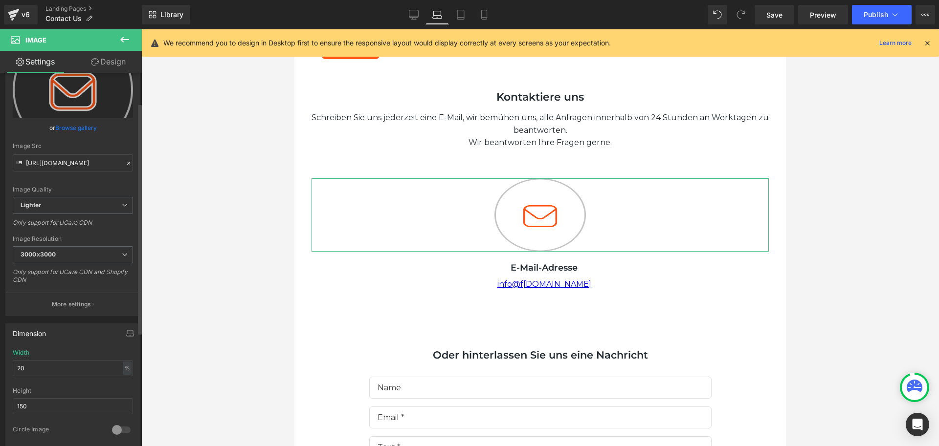
scroll to position [49, 0]
click at [123, 369] on div "%" at bounding box center [127, 366] width 9 height 13
click at [121, 394] on li "px" at bounding box center [126, 396] width 12 height 14
type input "187"
click at [40, 409] on input "150" at bounding box center [73, 404] width 120 height 16
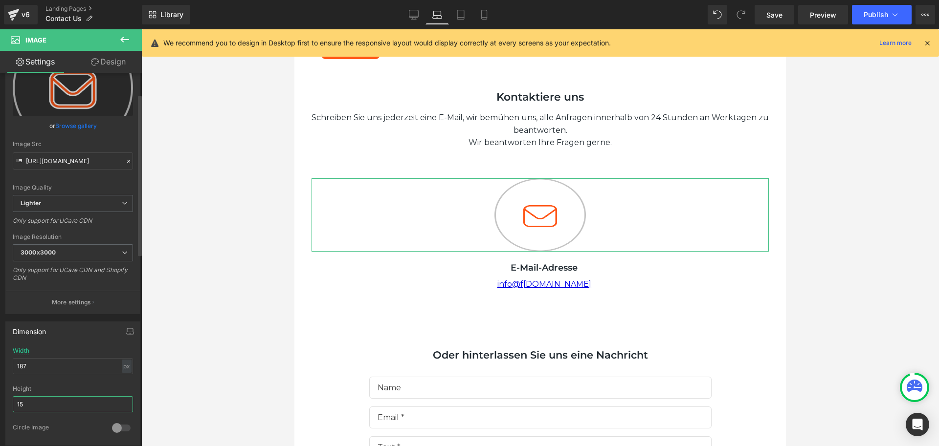
type input "1"
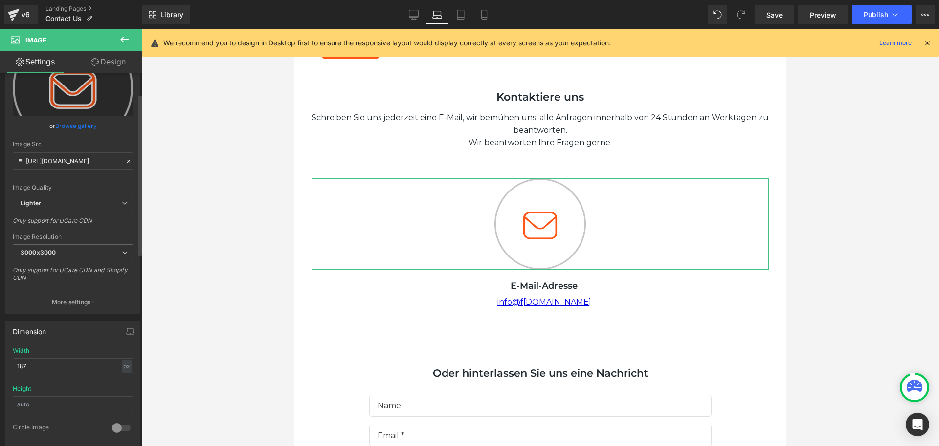
click at [72, 385] on div at bounding box center [73, 382] width 120 height 6
click at [75, 364] on input "187" at bounding box center [73, 366] width 120 height 16
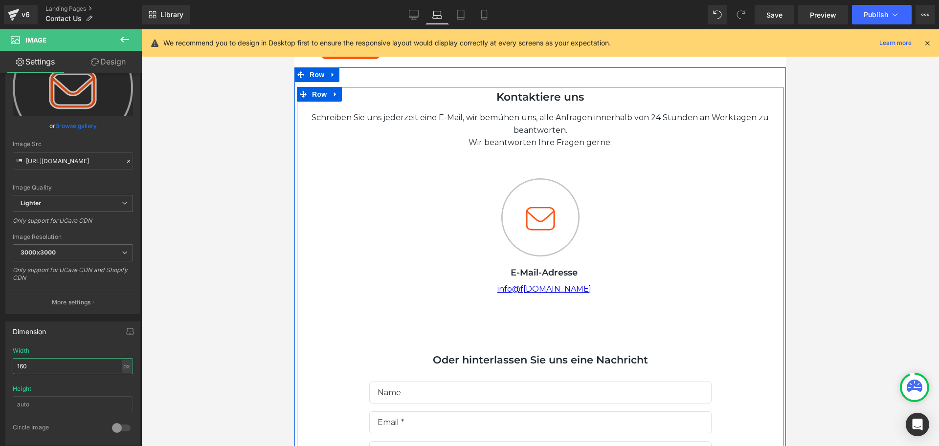
type input "159"
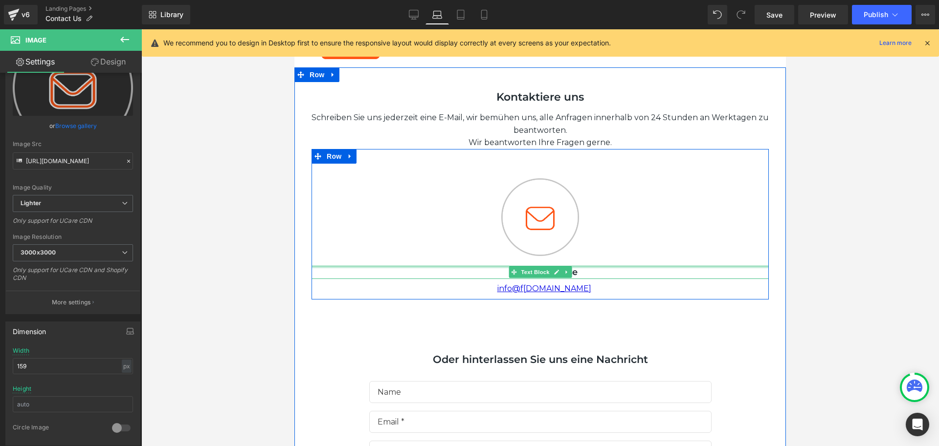
click at [604, 269] on div "E-Mail-Adresse" at bounding box center [539, 272] width 457 height 13
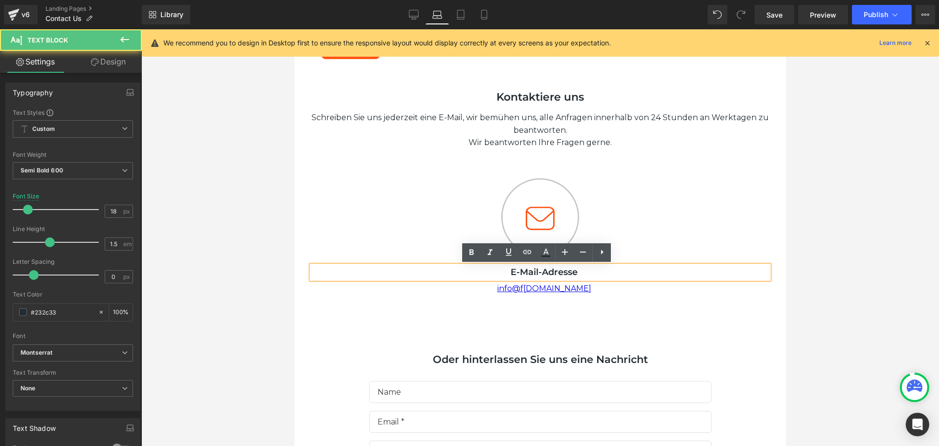
drag, startPoint x: 505, startPoint y: 273, endPoint x: 423, endPoint y: 278, distance: 81.8
click at [423, 278] on div "E-Mail-Adresse" at bounding box center [539, 272] width 457 height 13
click at [799, 299] on div at bounding box center [539, 237] width 797 height 417
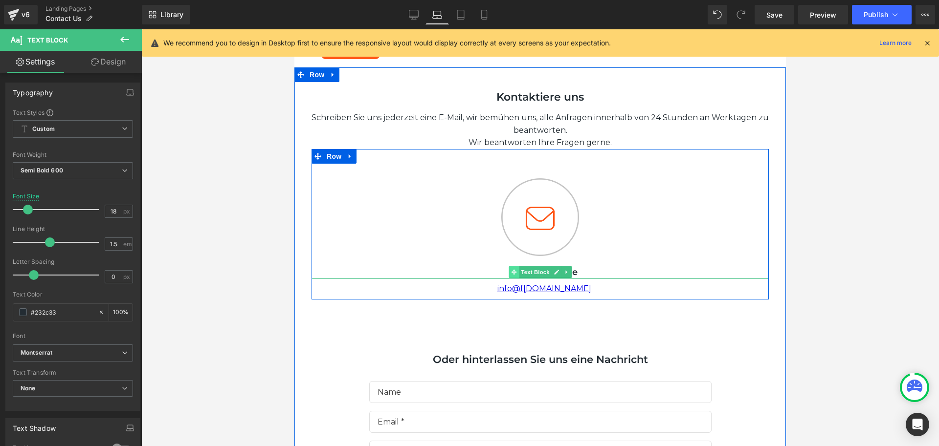
click at [511, 273] on icon at bounding box center [513, 272] width 5 height 5
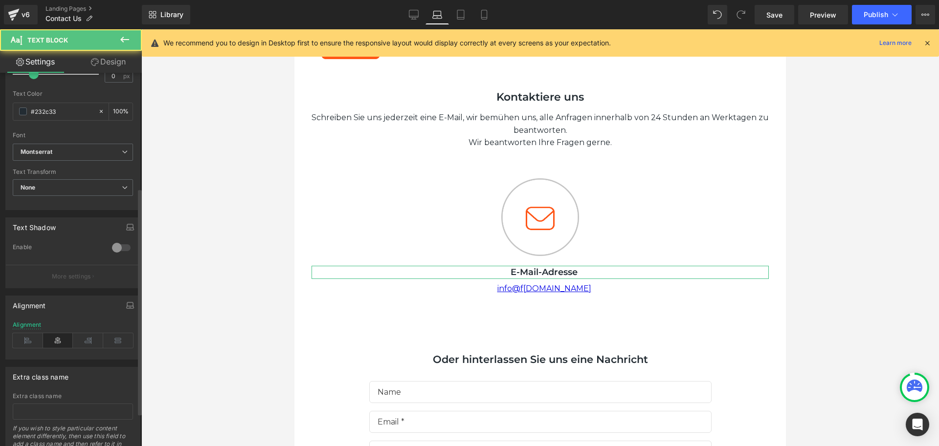
scroll to position [245, 0]
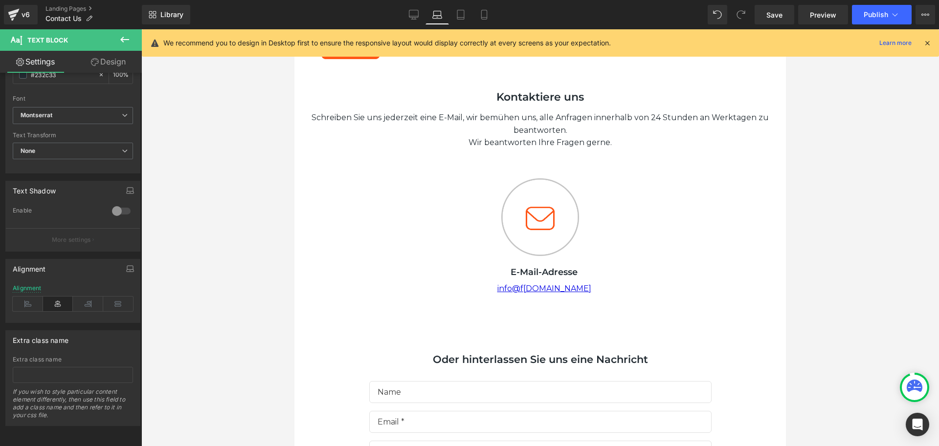
click at [837, 288] on div at bounding box center [539, 237] width 797 height 417
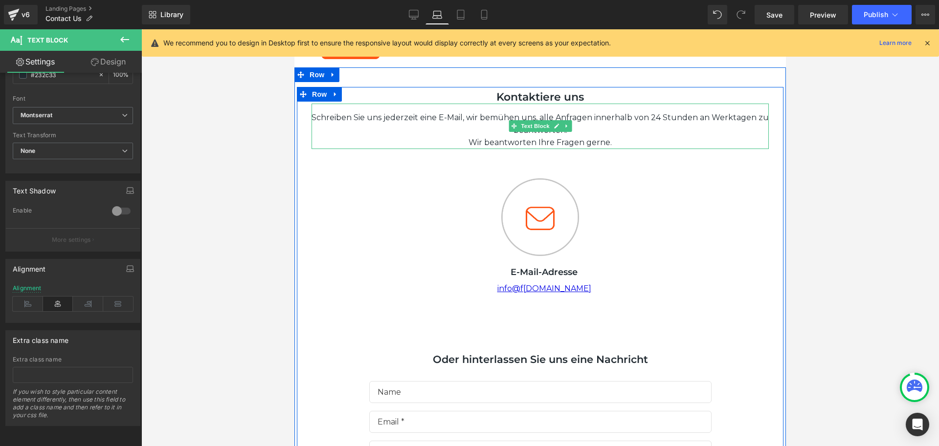
click at [458, 142] on div "Wir beantworten Ihre Fragen gerne." at bounding box center [539, 142] width 457 height 13
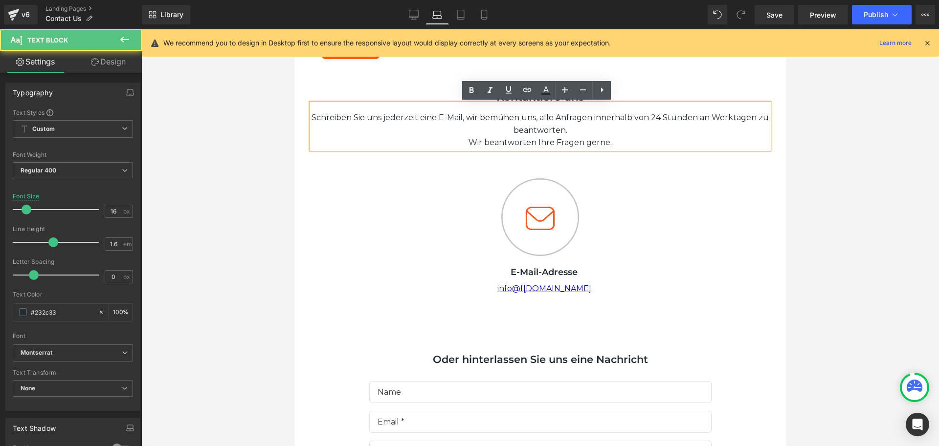
click at [466, 140] on div "Wir beantworten Ihre Fragen gerne." at bounding box center [539, 142] width 457 height 13
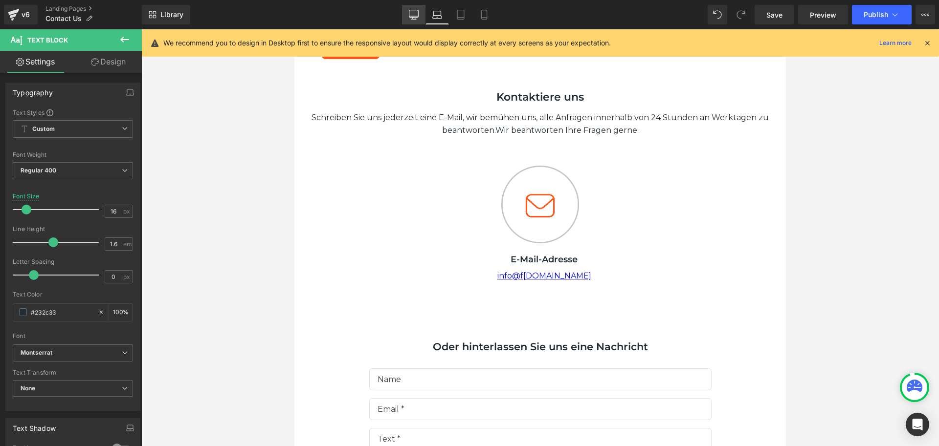
click at [410, 14] on icon at bounding box center [414, 15] width 10 height 10
type input "100"
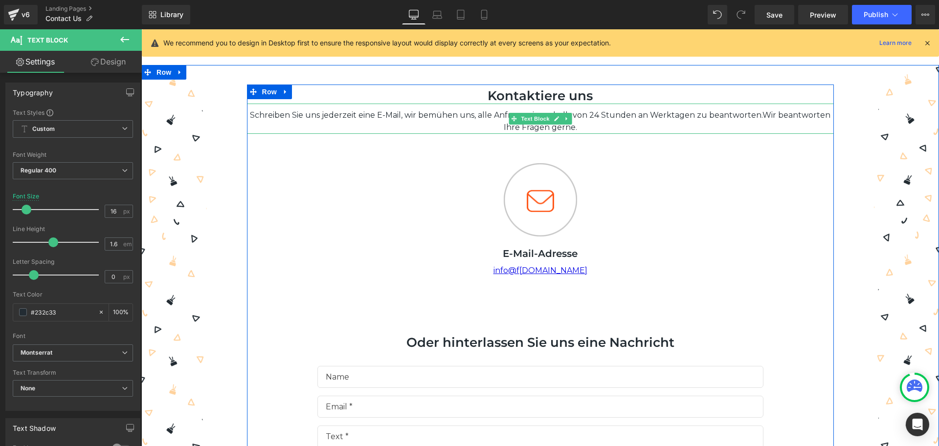
click at [292, 127] on div "Schreiben Sie uns jederzeit eine E-Mail, wir bemühen uns, alle Anfragen innerha…" at bounding box center [540, 119] width 587 height 30
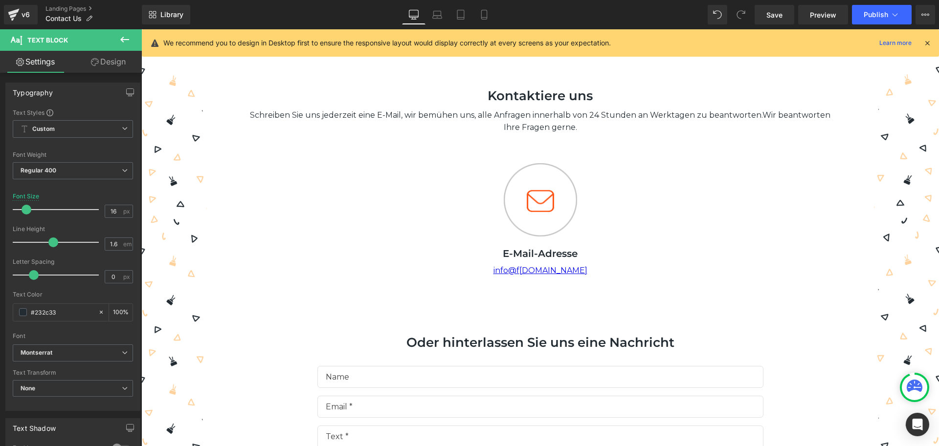
click at [120, 60] on link "Design" at bounding box center [108, 62] width 71 height 22
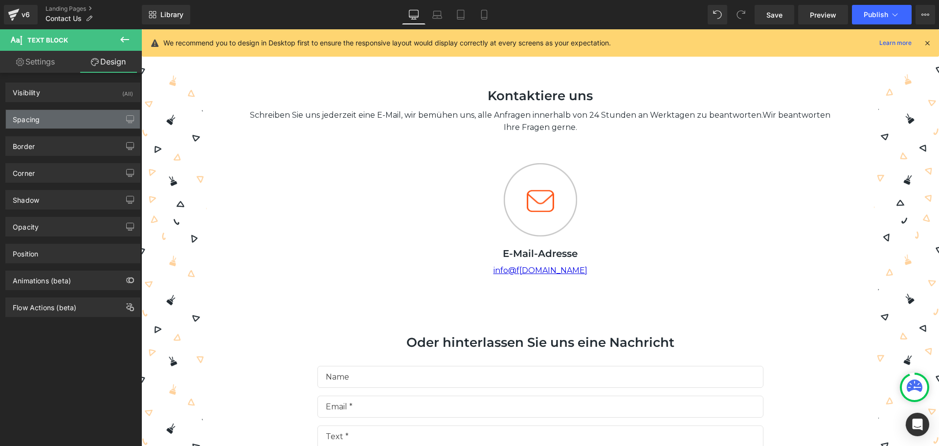
click at [51, 117] on div "Spacing" at bounding box center [73, 119] width 134 height 19
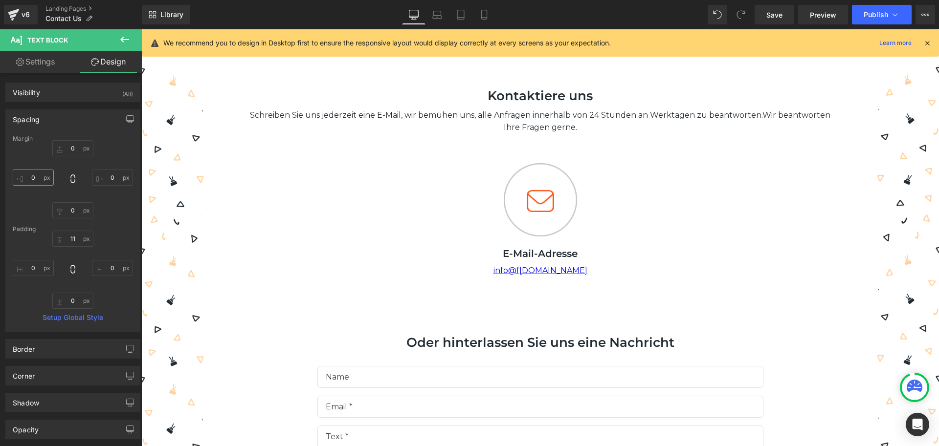
click at [35, 179] on input "0" at bounding box center [33, 178] width 41 height 16
type input "120"
click at [110, 176] on input "0" at bounding box center [112, 178] width 41 height 16
type input "120"
click at [121, 205] on div "0px 0 120 120 0px 0 120 120" at bounding box center [73, 179] width 120 height 78
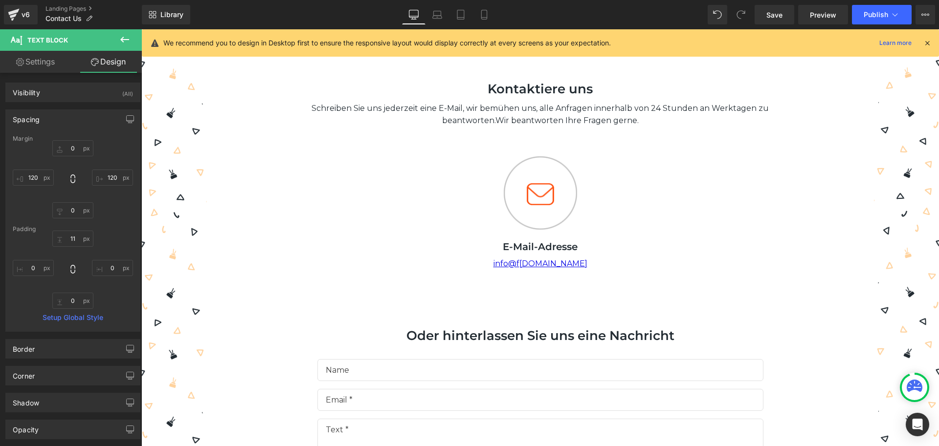
scroll to position [0, 0]
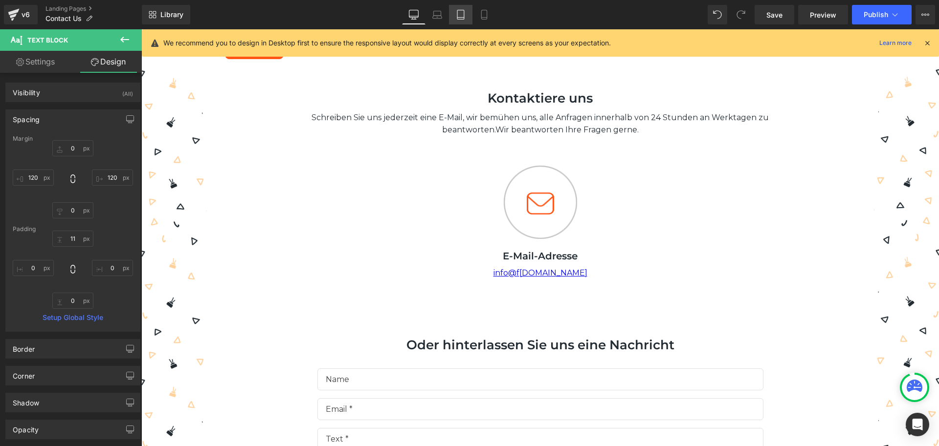
click at [461, 14] on icon at bounding box center [461, 15] width 10 height 10
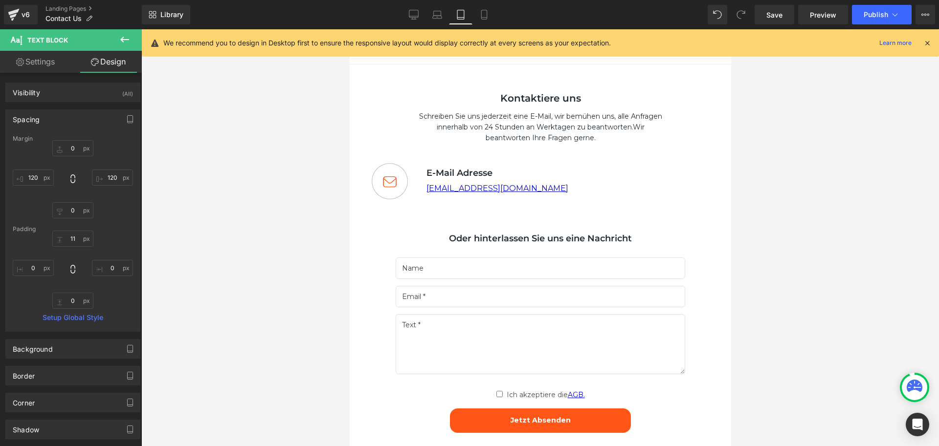
type input "0"
type input "120"
type input "0"
type input "120"
type input "14"
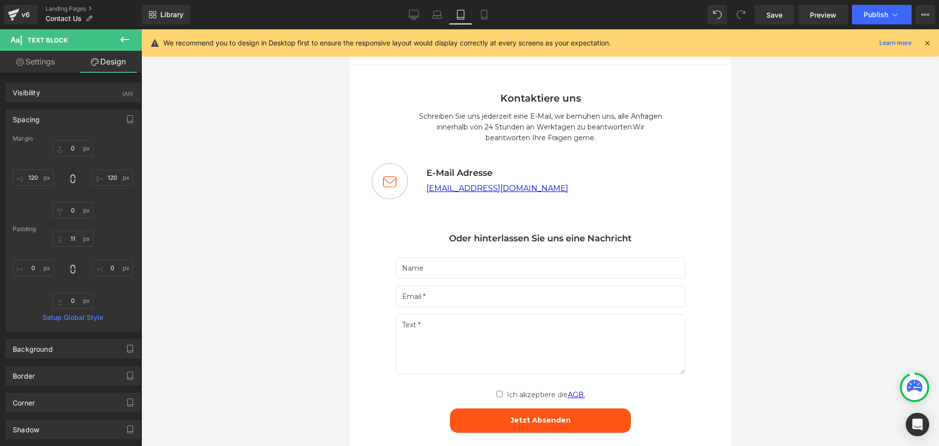
type input "0"
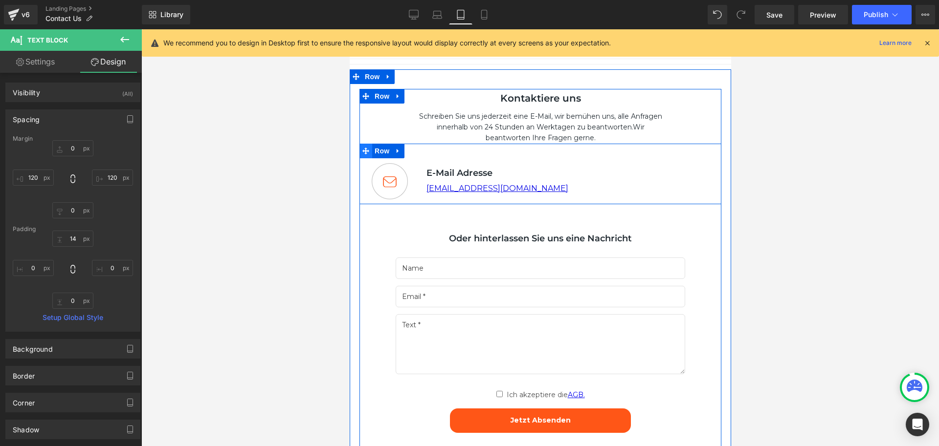
click at [362, 147] on icon at bounding box center [365, 150] width 7 height 7
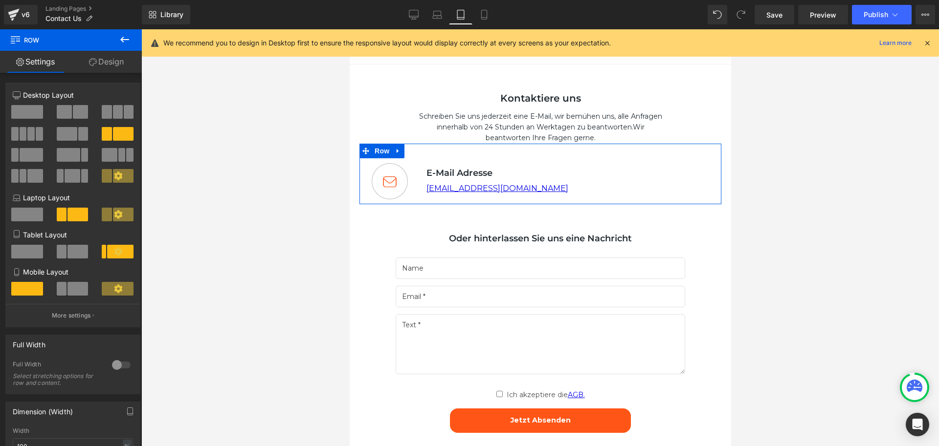
click at [38, 250] on span at bounding box center [27, 252] width 32 height 14
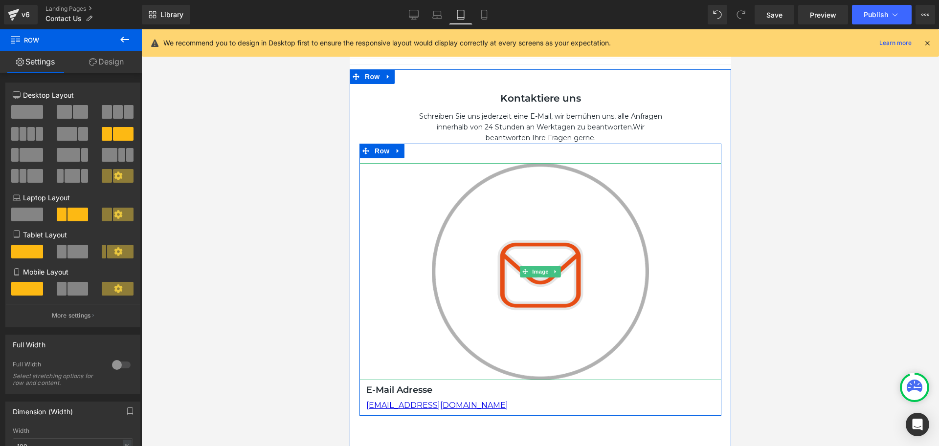
click at [566, 272] on img at bounding box center [539, 271] width 217 height 217
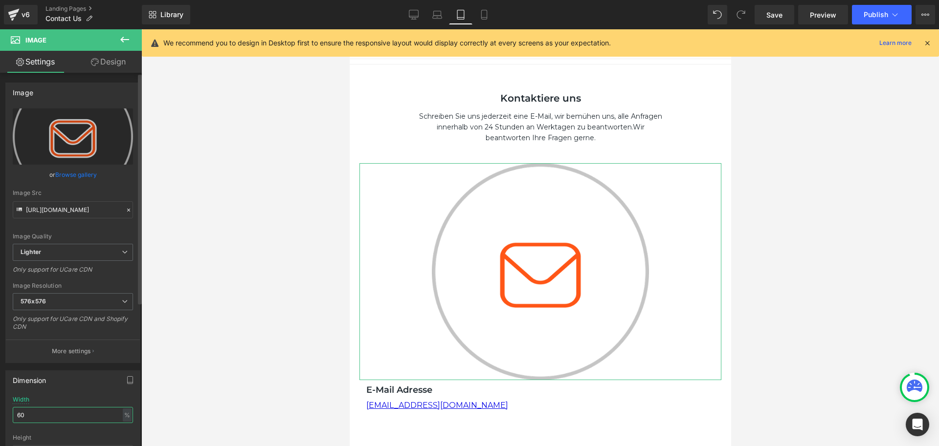
click at [56, 417] on input "60" at bounding box center [73, 415] width 120 height 16
click at [125, 414] on div "%" at bounding box center [127, 415] width 9 height 13
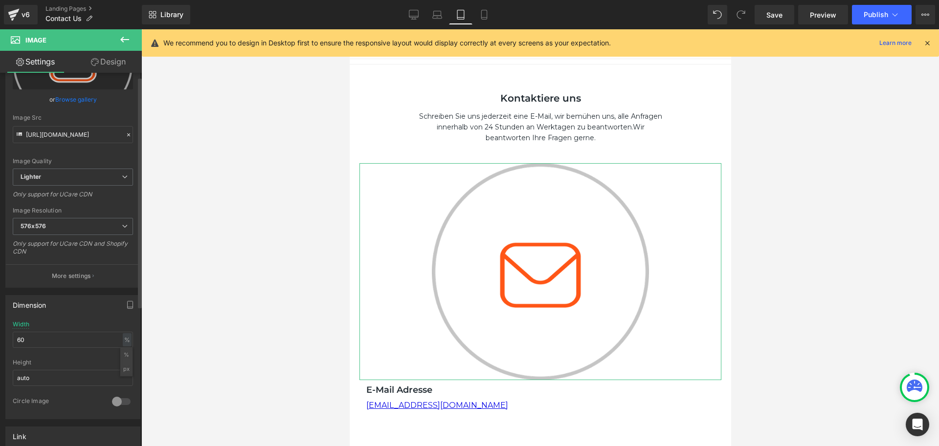
scroll to position [98, 0]
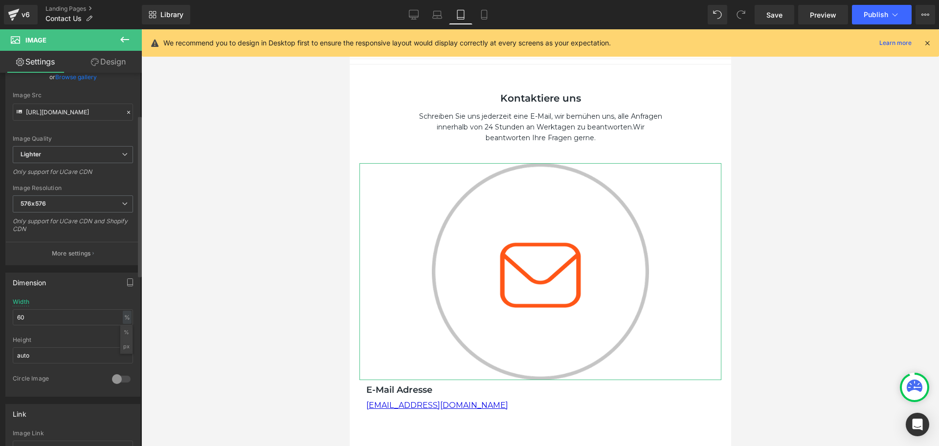
drag, startPoint x: 123, startPoint y: 348, endPoint x: 113, endPoint y: 342, distance: 11.2
click at [123, 348] on li "px" at bounding box center [126, 347] width 12 height 14
drag, startPoint x: 14, startPoint y: 315, endPoint x: 0, endPoint y: 315, distance: 14.2
click at [0, 315] on div "Dimension 444px Width 444 px % px auto Height auto 0 Circle Image" at bounding box center [73, 331] width 146 height 132
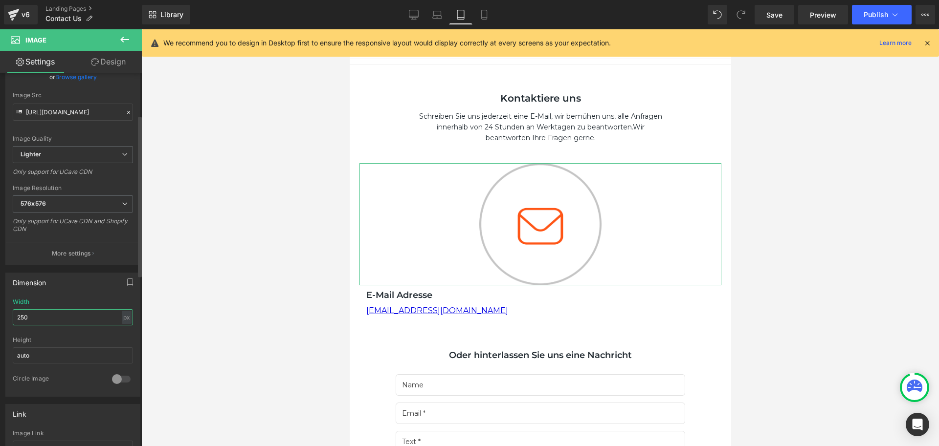
click at [42, 317] on input "250" at bounding box center [73, 317] width 120 height 16
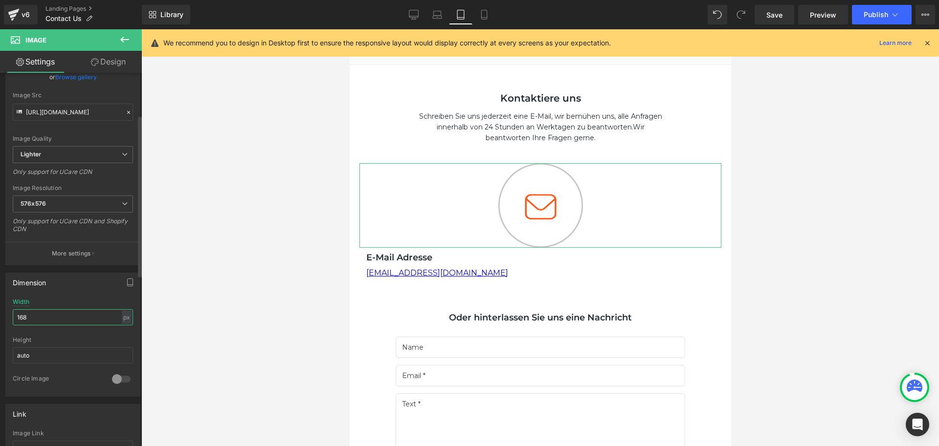
type input "167"
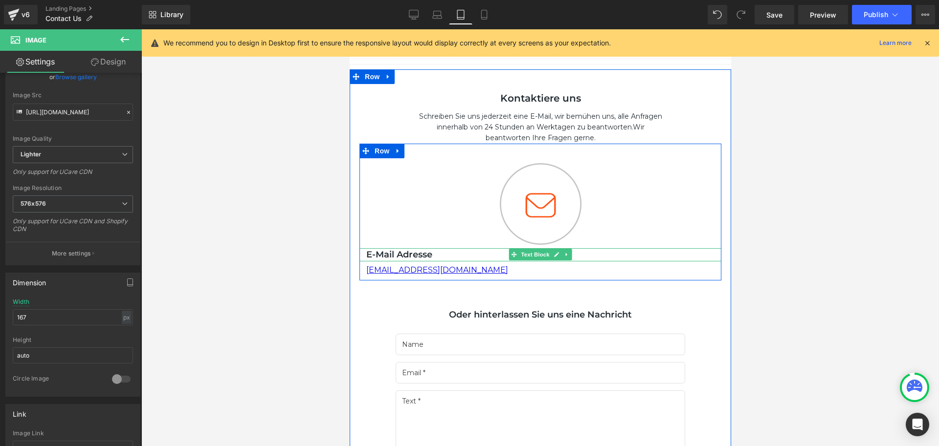
click at [454, 254] on div "E-Mail Adresse" at bounding box center [540, 254] width 362 height 13
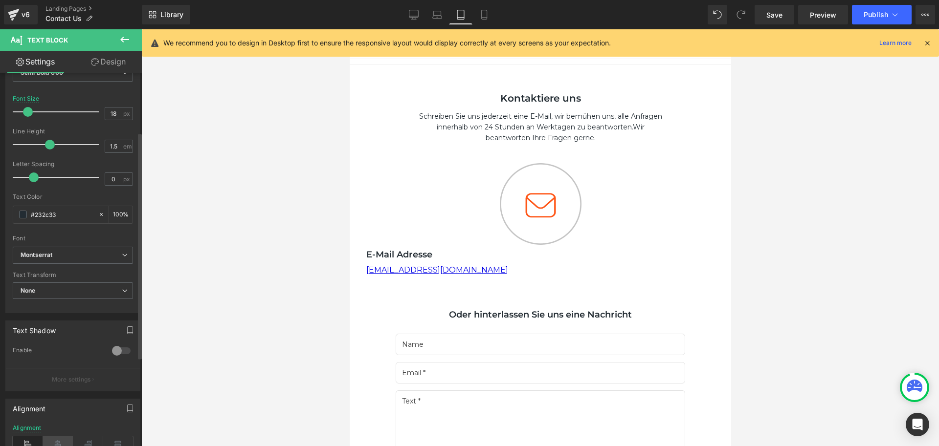
click at [57, 439] on icon at bounding box center [58, 444] width 30 height 15
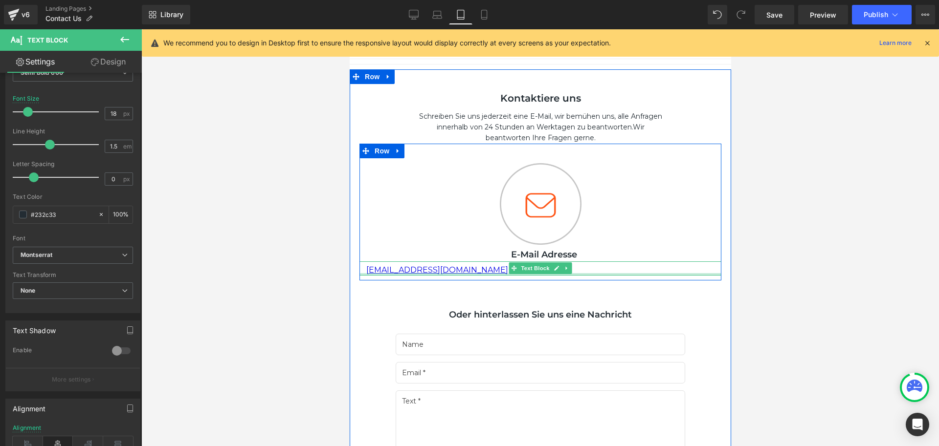
click at [432, 272] on div "[EMAIL_ADDRESS][DOMAIN_NAME]" at bounding box center [540, 269] width 362 height 14
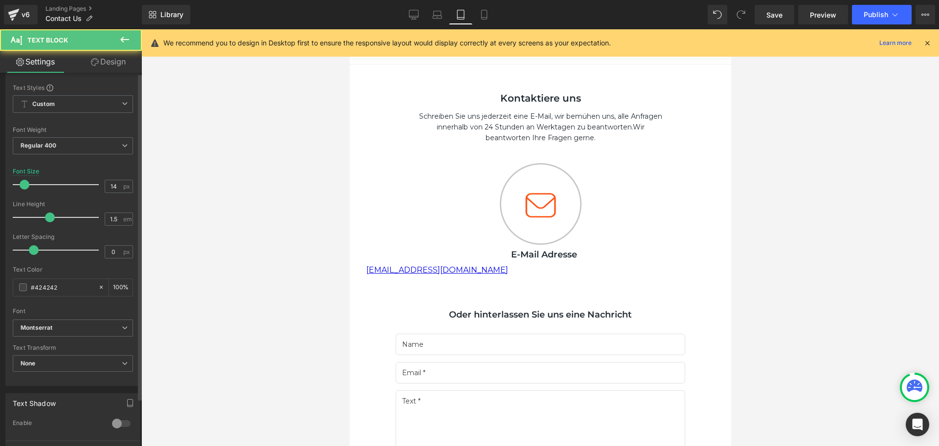
scroll to position [147, 0]
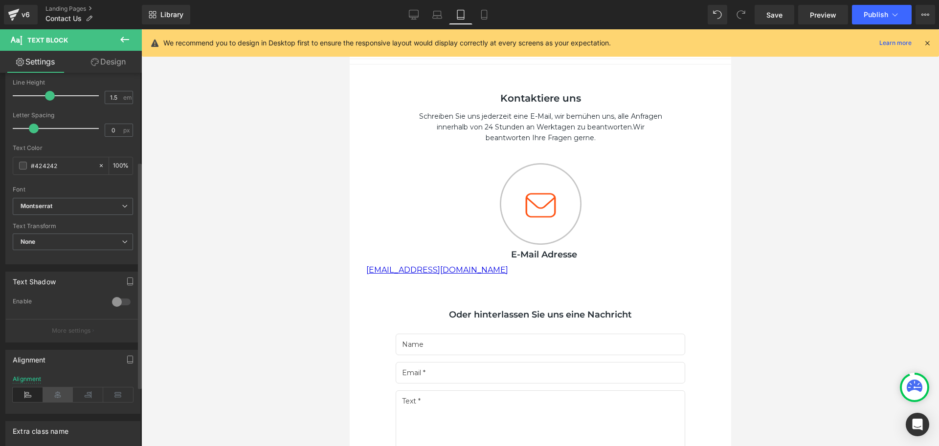
click at [57, 398] on icon at bounding box center [58, 395] width 30 height 15
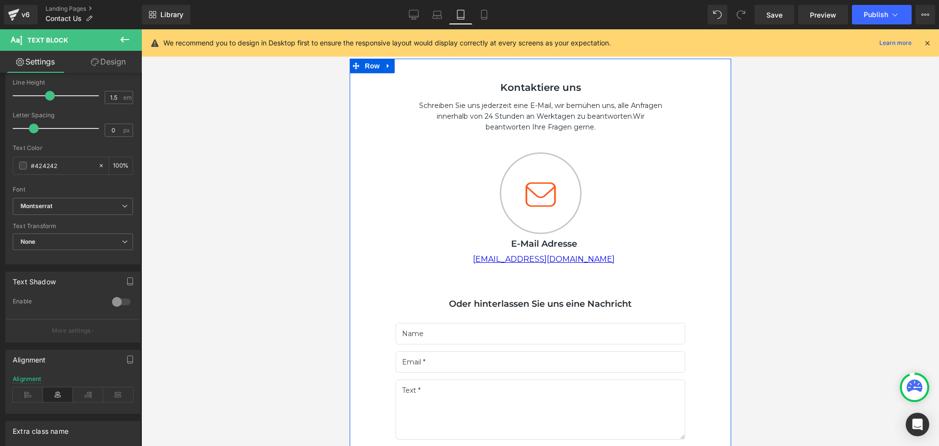
scroll to position [0, 0]
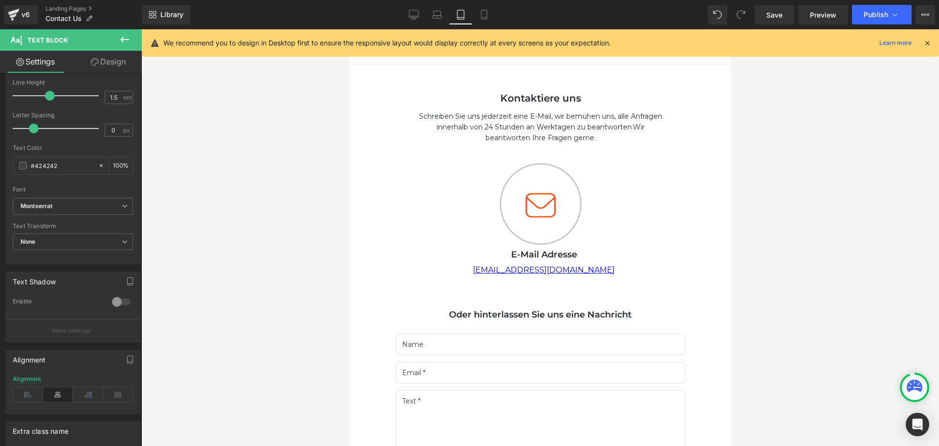
click at [471, 22] on link "Tablet" at bounding box center [460, 15] width 23 height 20
click at [488, 17] on icon at bounding box center [484, 15] width 10 height 10
type input "12"
type input "100"
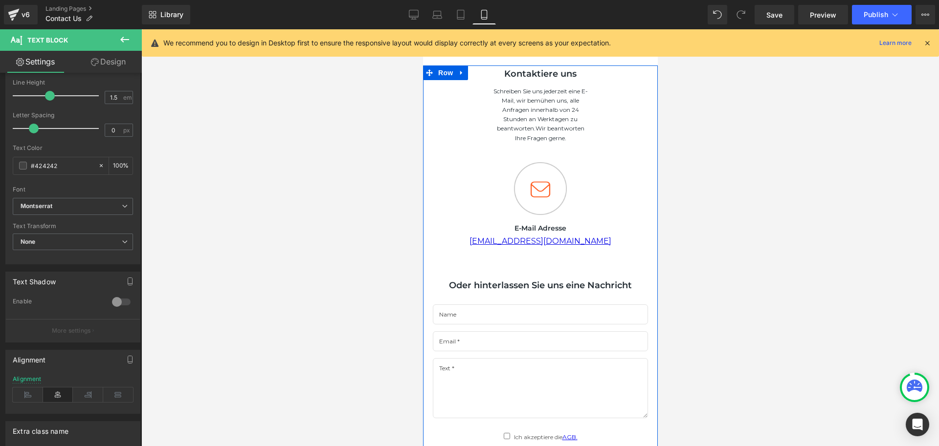
click at [463, 102] on div "Kontaktiere uns Heading Schreiben Sie uns jederzeit eine E-Mail, wir bemühen un…" at bounding box center [539, 285] width 215 height 439
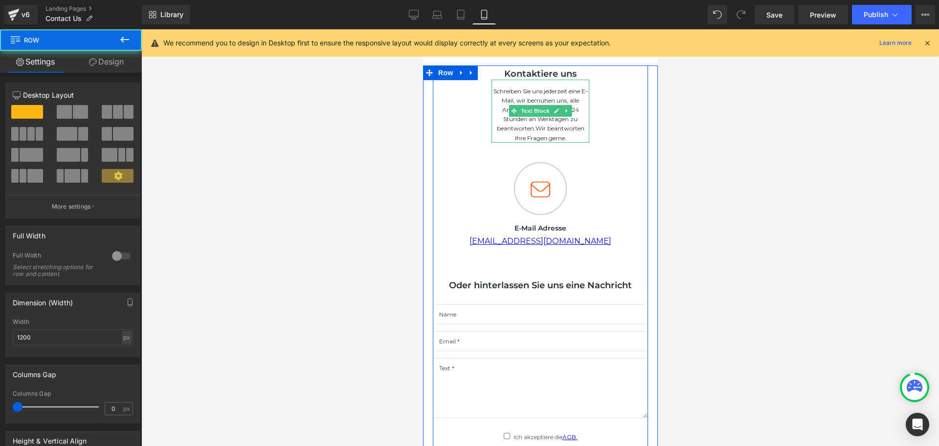
click at [509, 88] on div "Schreiben Sie uns jederzeit eine E-Mail, wir bemühen uns, alle Anfragen innerha…" at bounding box center [540, 111] width 98 height 63
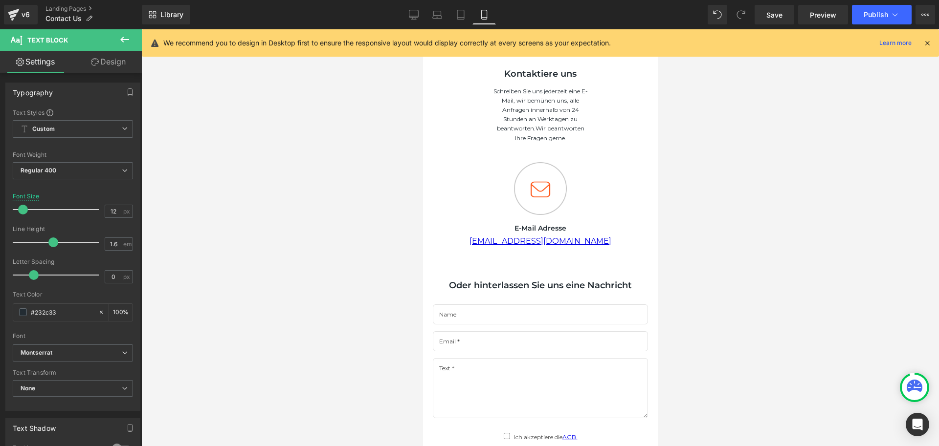
click at [92, 66] on icon at bounding box center [95, 62] width 8 height 8
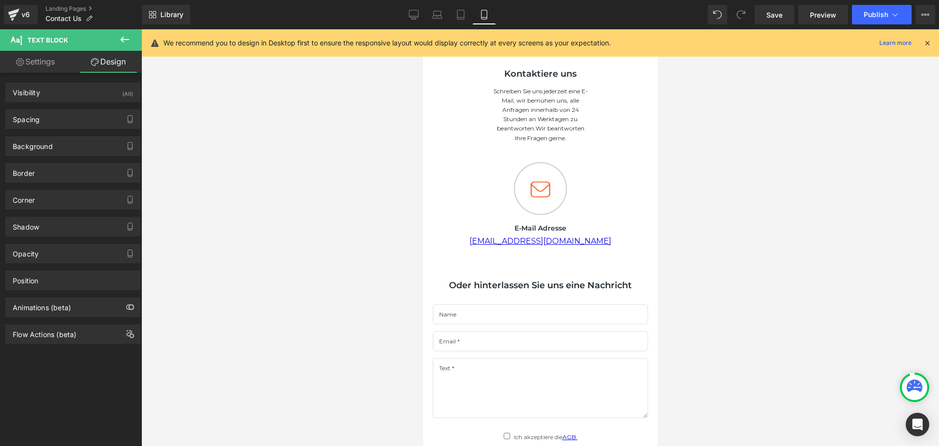
type input "0"
type input "120"
type input "0"
type input "120"
type input "14"
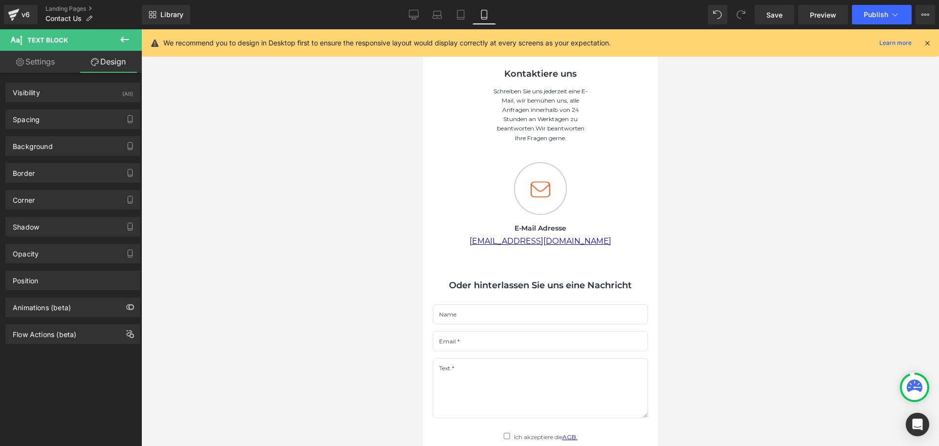
type input "0"
click at [44, 119] on div "Spacing" at bounding box center [73, 119] width 134 height 19
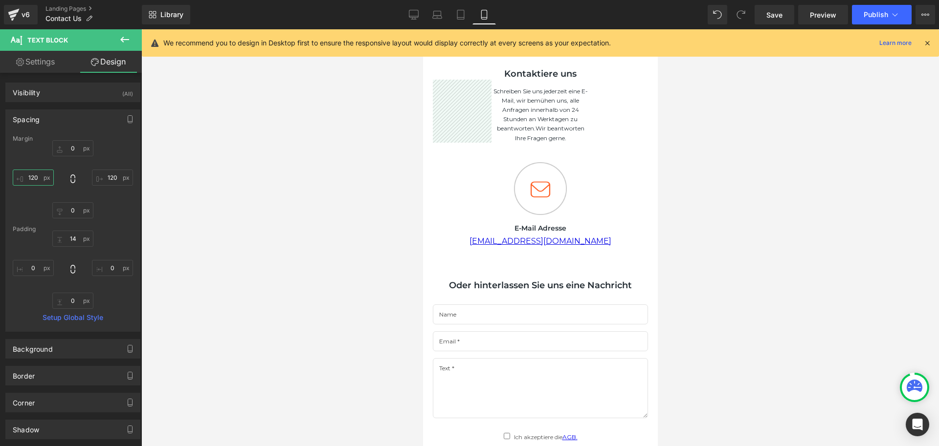
click at [40, 178] on input "120" at bounding box center [33, 178] width 41 height 16
drag, startPoint x: 40, startPoint y: 176, endPoint x: 19, endPoint y: 180, distance: 20.9
click at [19, 180] on input "120" at bounding box center [33, 178] width 41 height 16
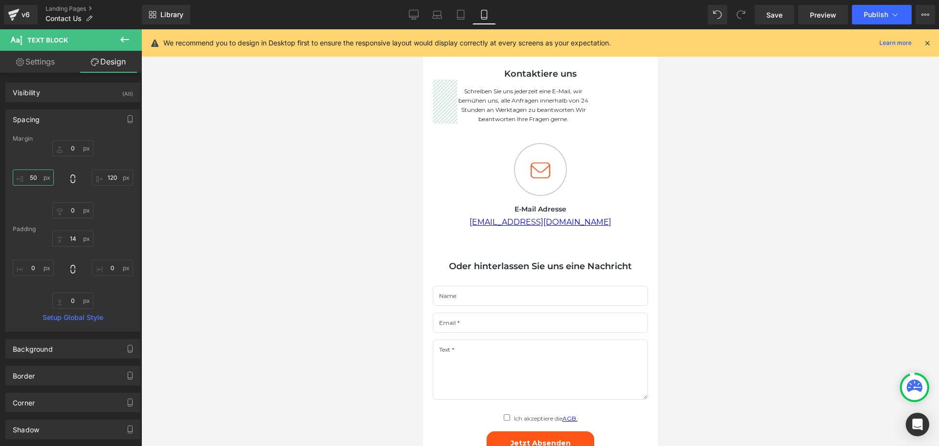
type input "5"
type input "20"
click at [109, 175] on input "120" at bounding box center [112, 178] width 41 height 16
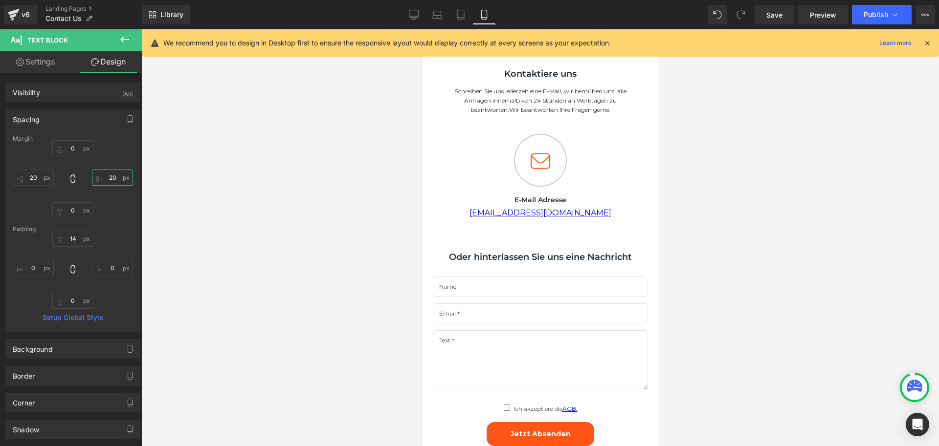
type input "20"
click at [734, 141] on div at bounding box center [539, 237] width 797 height 417
click at [701, 142] on div at bounding box center [539, 237] width 797 height 417
click at [869, 15] on span "Publish" at bounding box center [875, 15] width 24 height 8
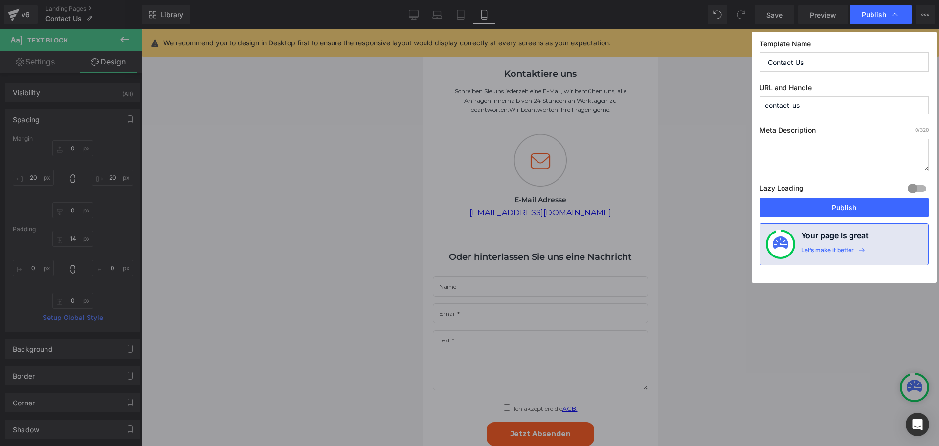
drag, startPoint x: 858, startPoint y: 203, endPoint x: 857, endPoint y: 210, distance: 6.9
click at [858, 203] on button "Publish" at bounding box center [843, 208] width 169 height 20
